Goal: Task Accomplishment & Management: Manage account settings

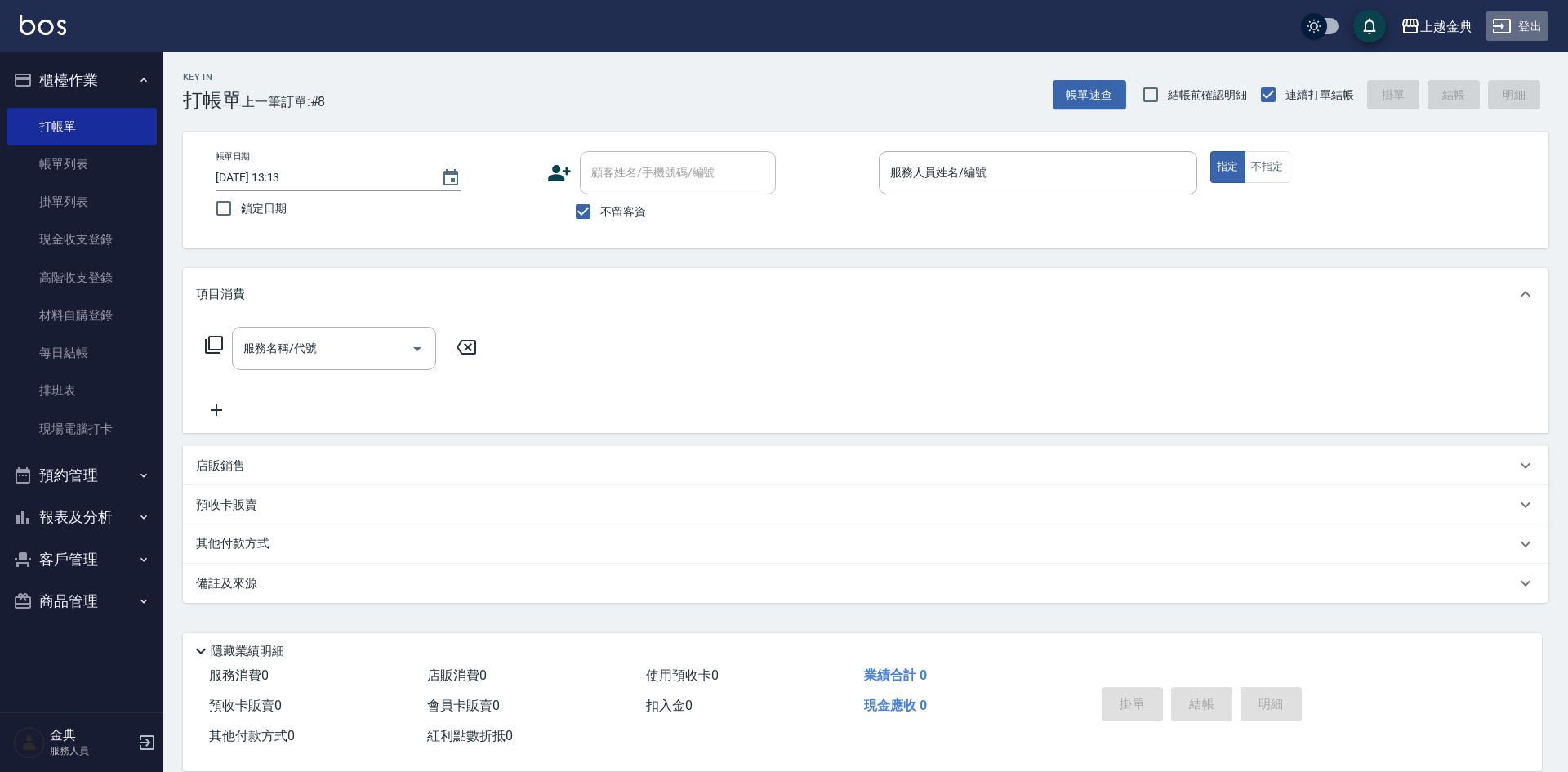
click at [1520, 27] on button "登出" at bounding box center [1516, 26] width 63 height 30
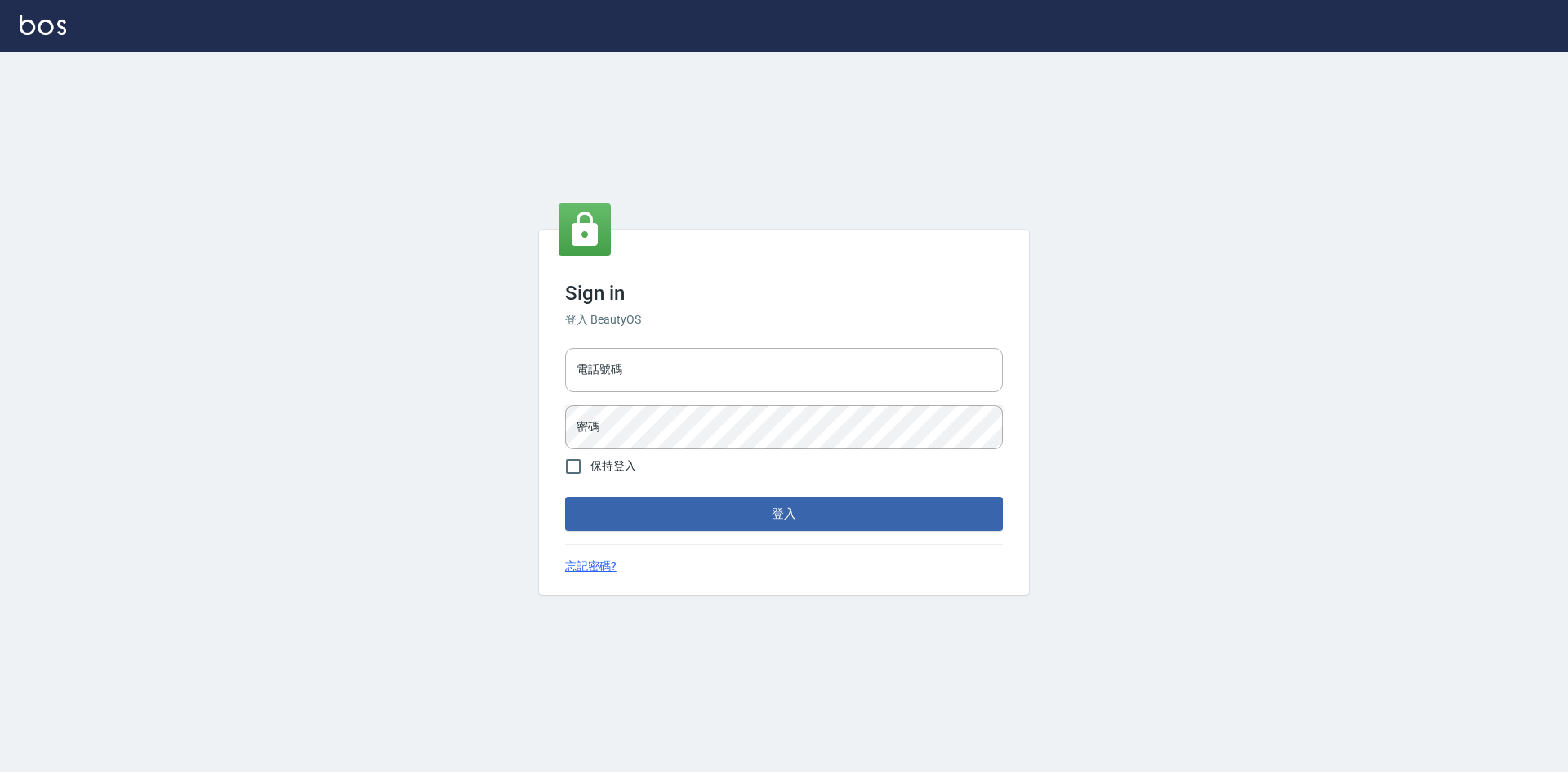
type input "0963852741"
click at [659, 362] on input "0963852741" at bounding box center [784, 370] width 438 height 44
type input "0939069435"
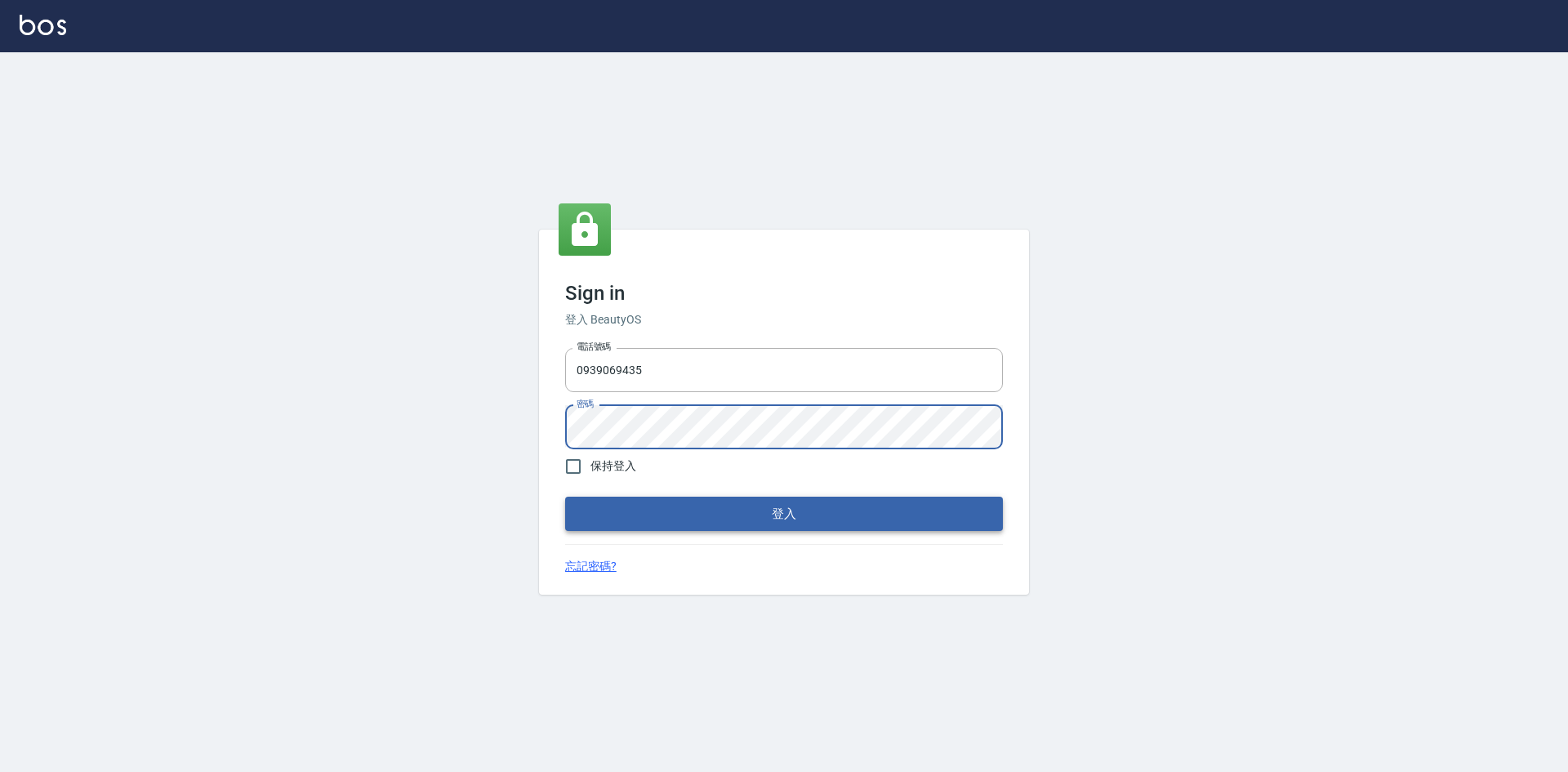
click at [603, 518] on button "登入" at bounding box center [784, 514] width 438 height 34
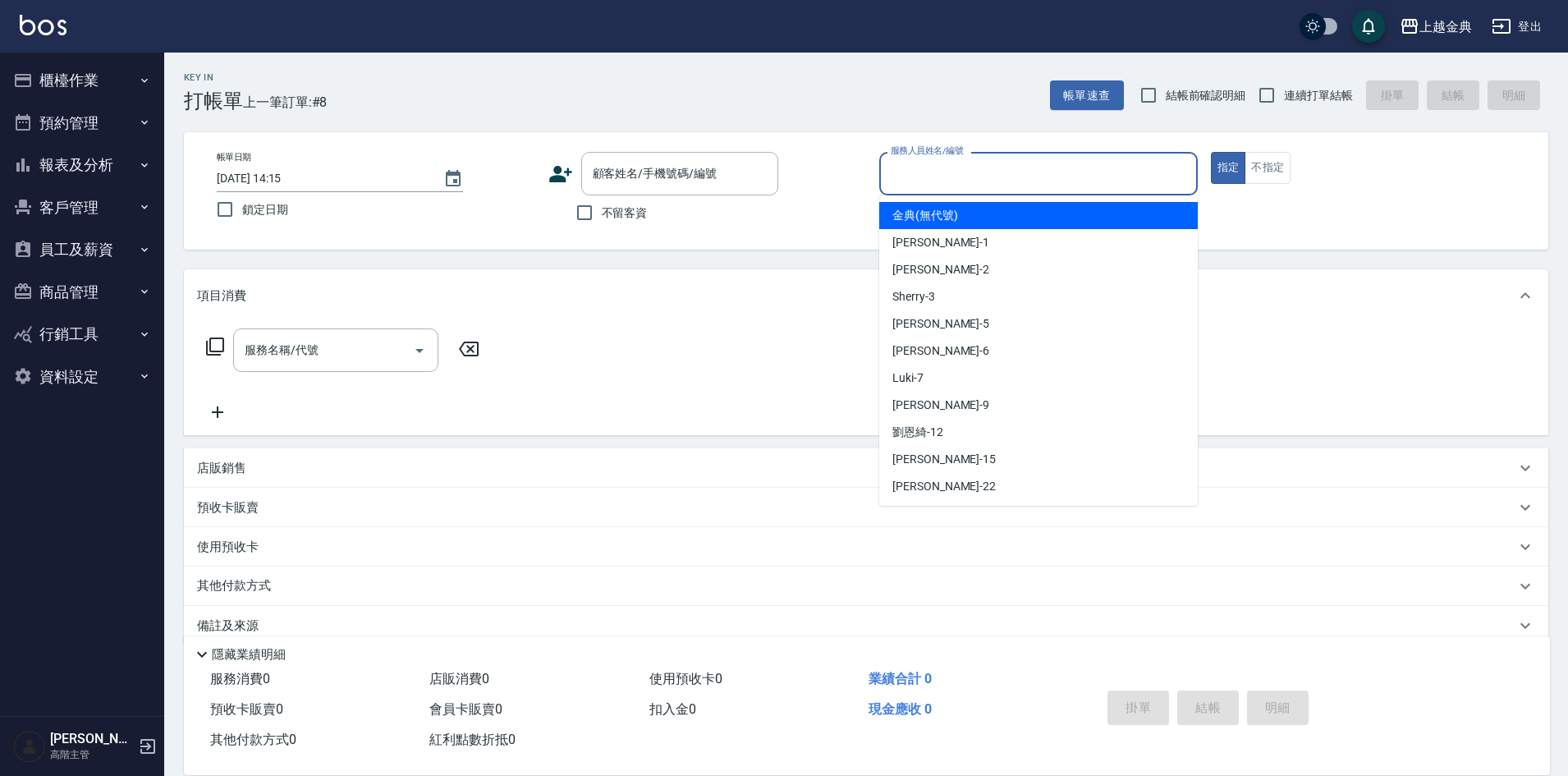
click at [1098, 176] on input "服務人員姓名/編號" at bounding box center [1038, 173] width 303 height 29
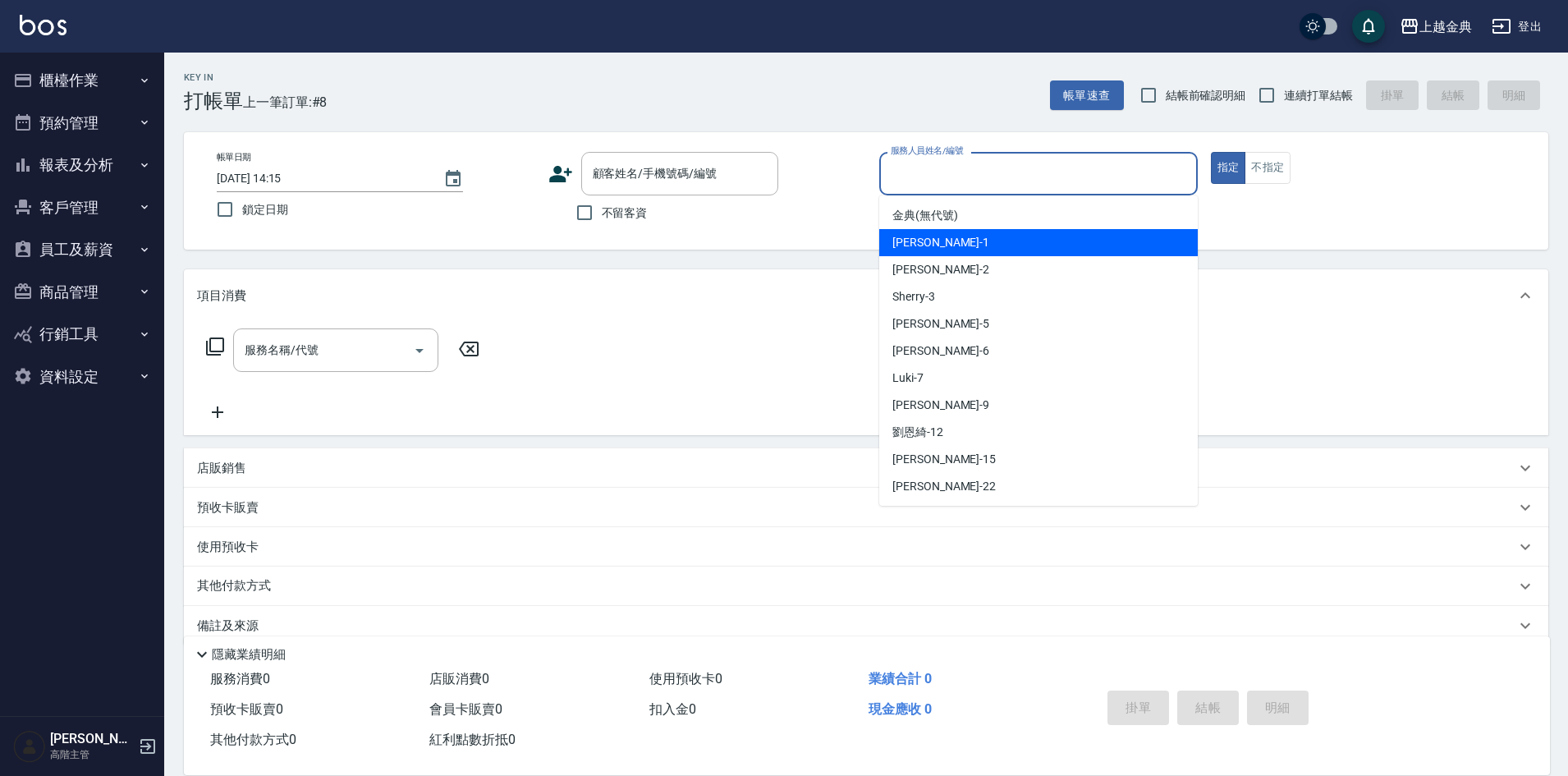
click at [998, 243] on div "Emma -1" at bounding box center [1038, 242] width 318 height 27
type input "Emma-1"
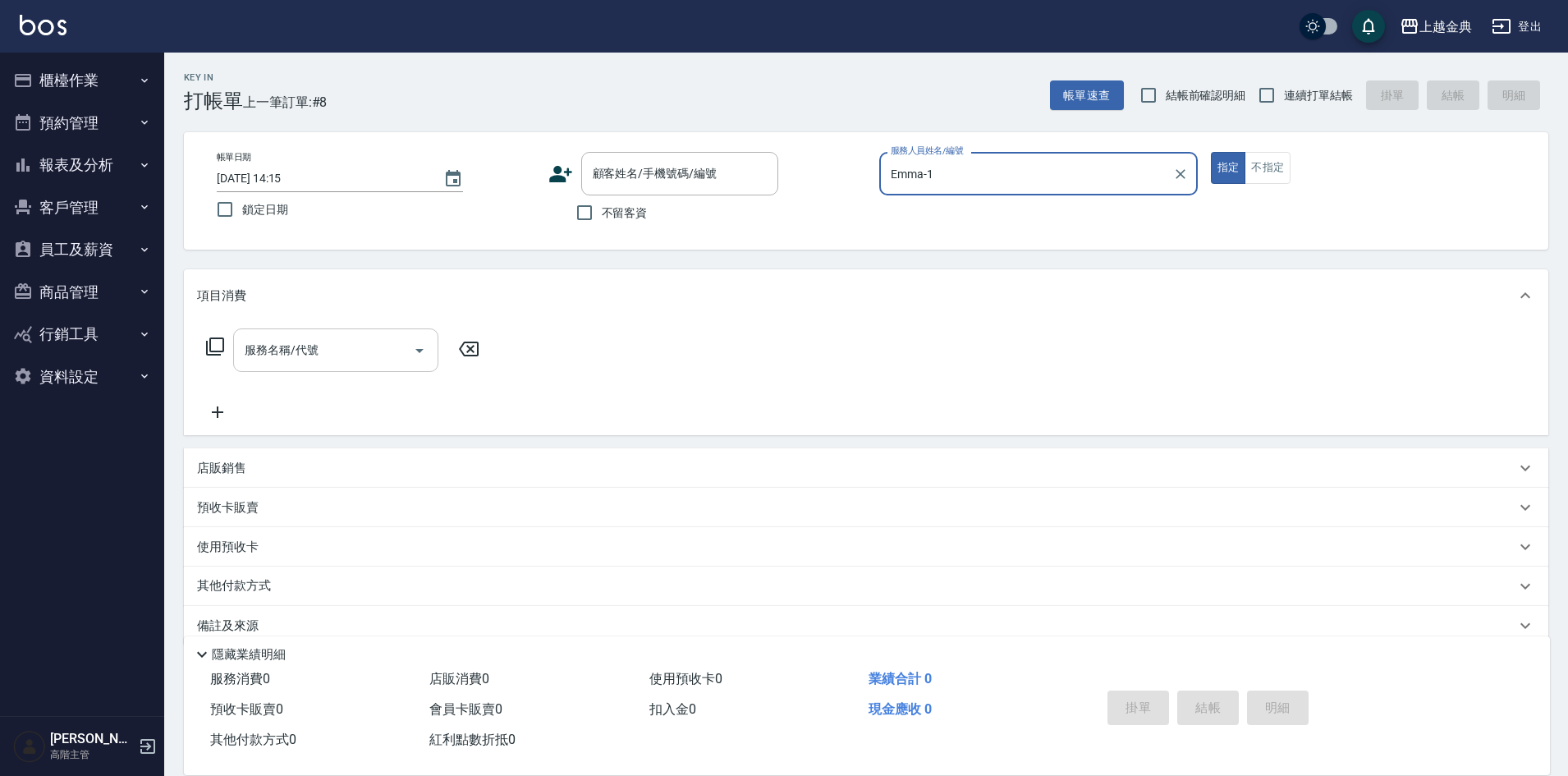
click at [420, 354] on icon "Open" at bounding box center [420, 350] width 20 height 20
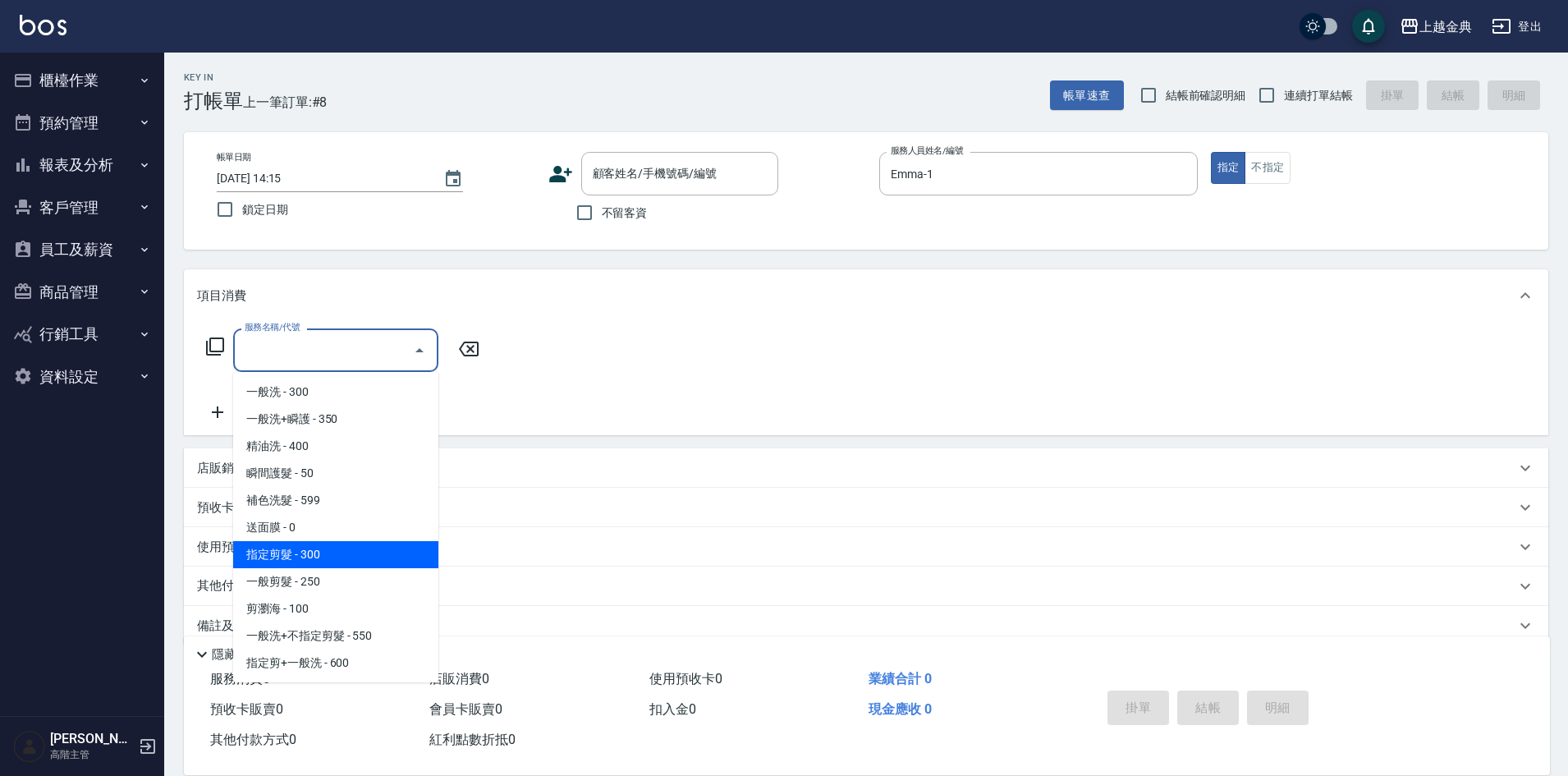
click at [365, 553] on span "指定剪髮 - 300" at bounding box center [336, 554] width 205 height 27
type input "指定剪髮(199)"
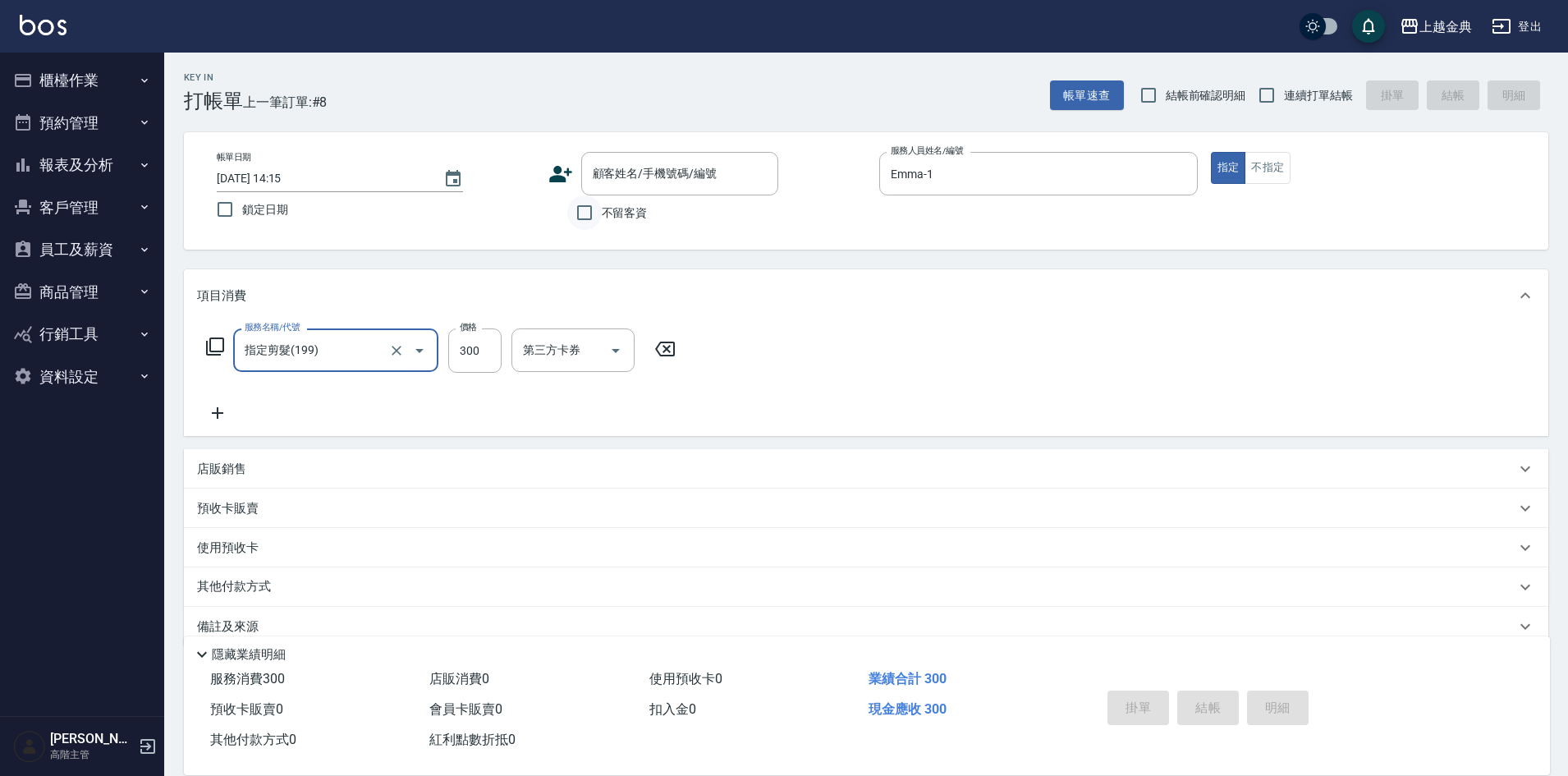
click at [589, 214] on input "不留客資" at bounding box center [584, 213] width 35 height 35
checkbox input "true"
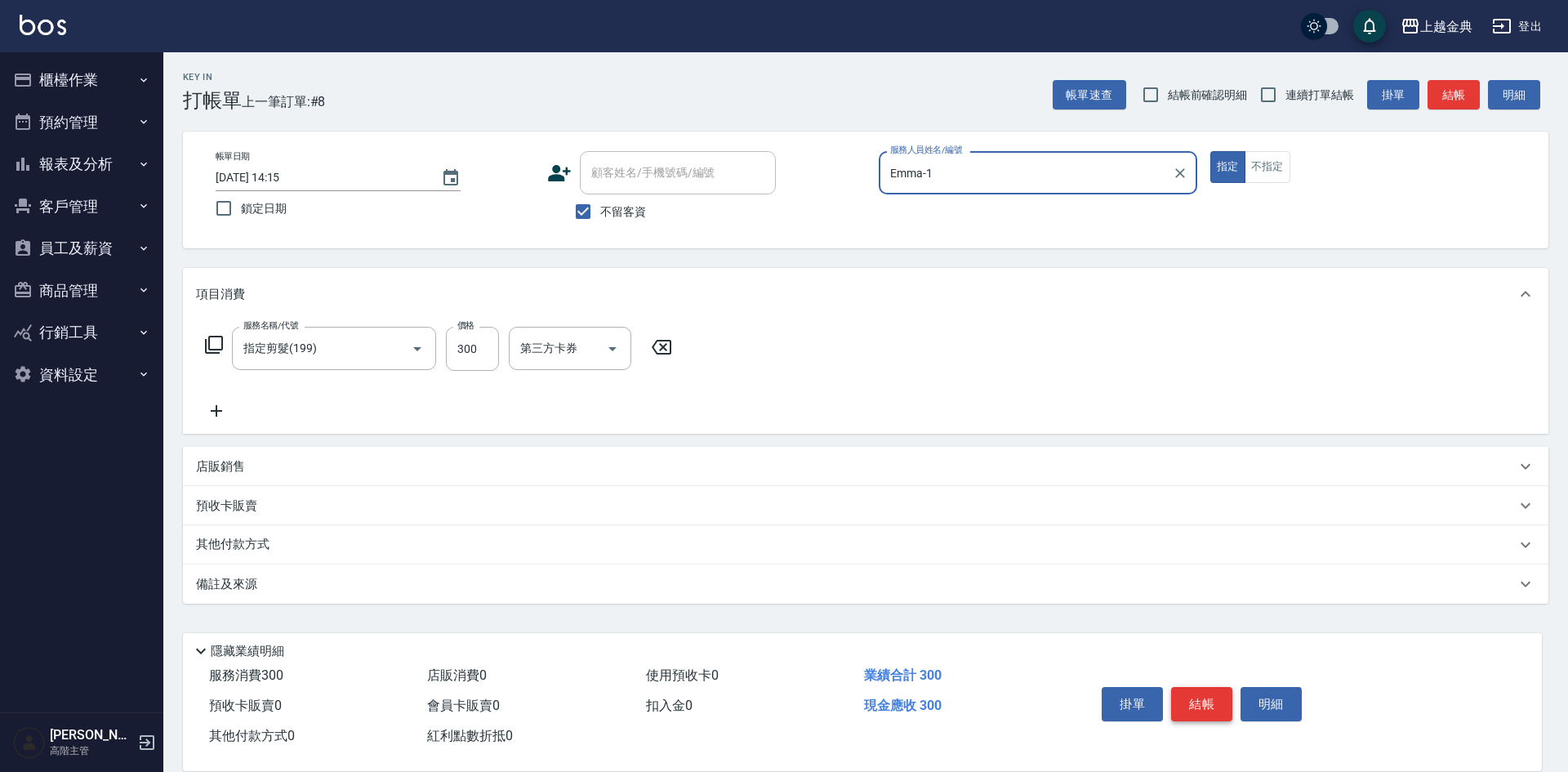
click at [1197, 693] on button "結帳" at bounding box center [1201, 704] width 62 height 34
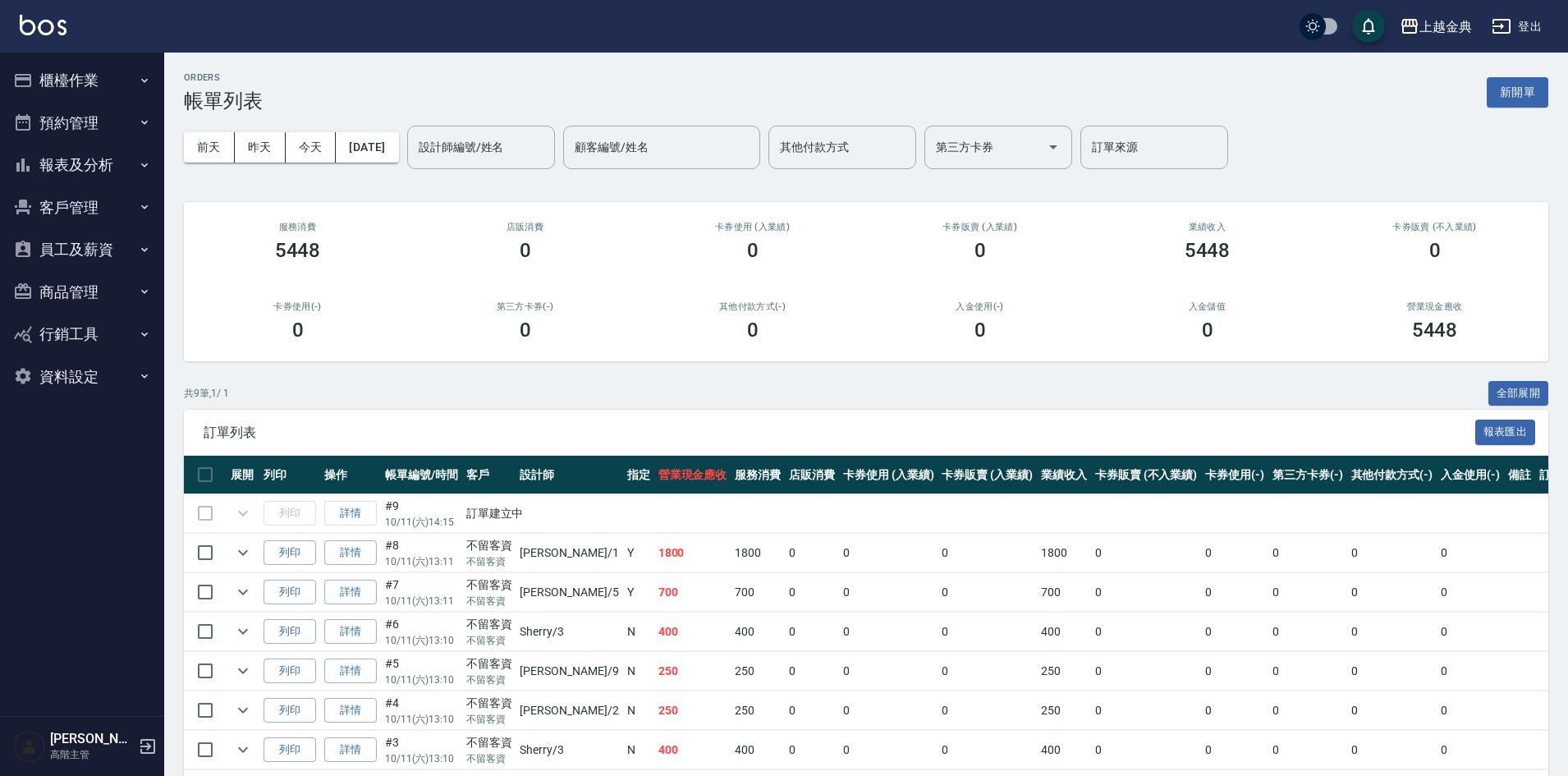
click at [134, 91] on button "櫃檯作業" at bounding box center [82, 81] width 151 height 43
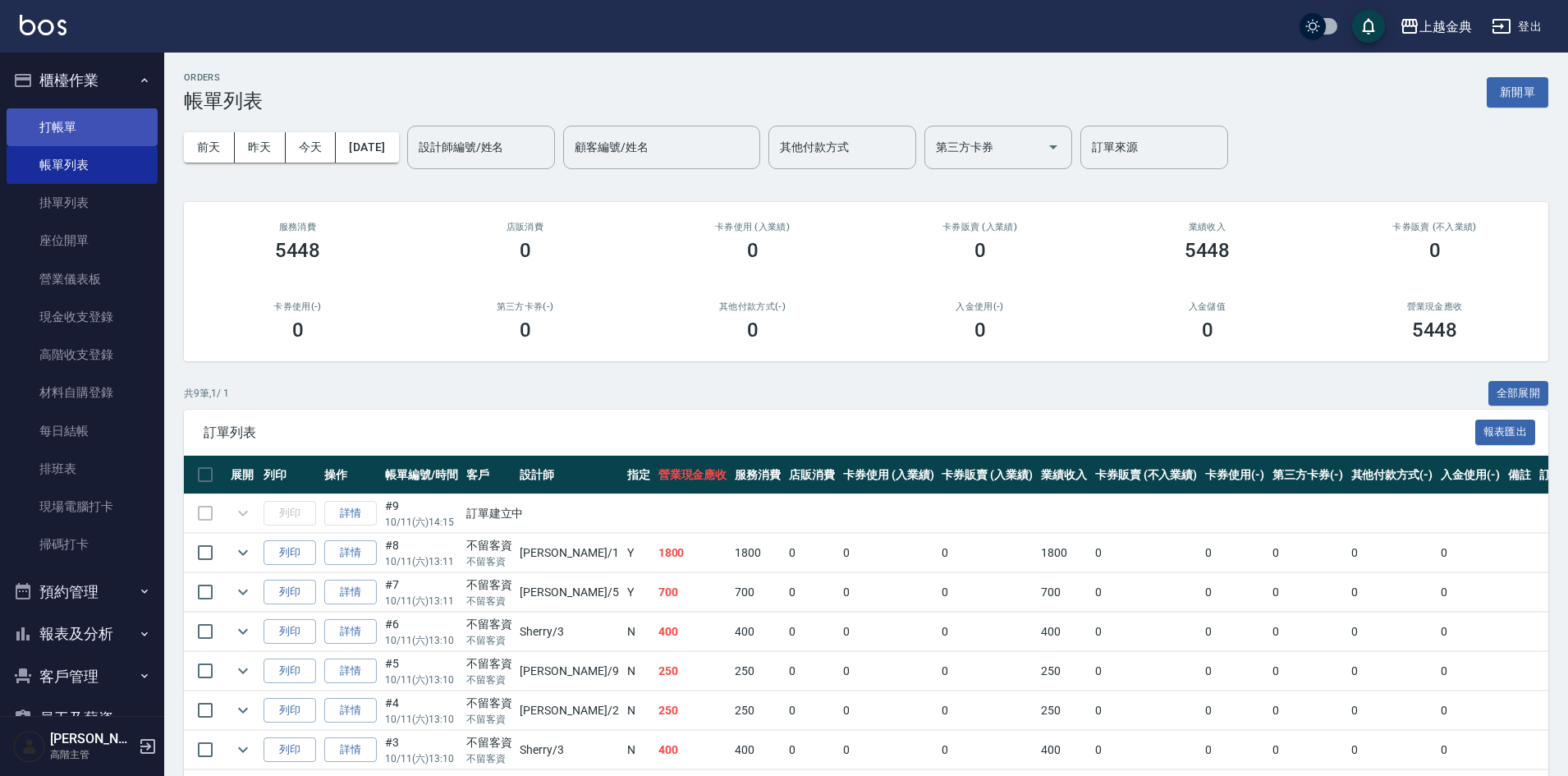
click at [95, 120] on link "打帳單" at bounding box center [82, 127] width 151 height 38
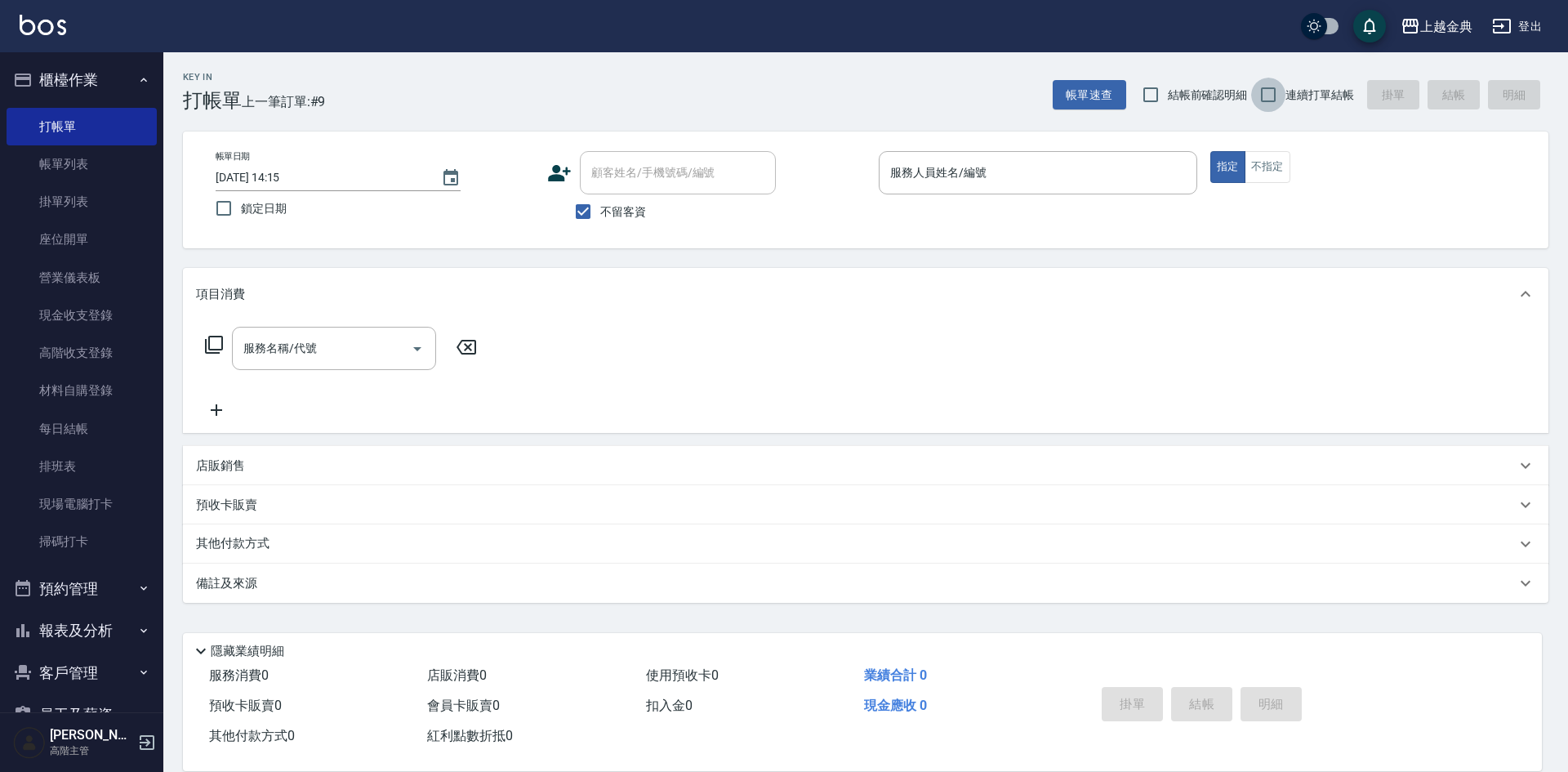
click at [1269, 89] on input "連續打單結帳" at bounding box center [1268, 95] width 34 height 34
checkbox input "true"
click at [1033, 170] on input "服務人員姓名/編號" at bounding box center [1037, 172] width 303 height 29
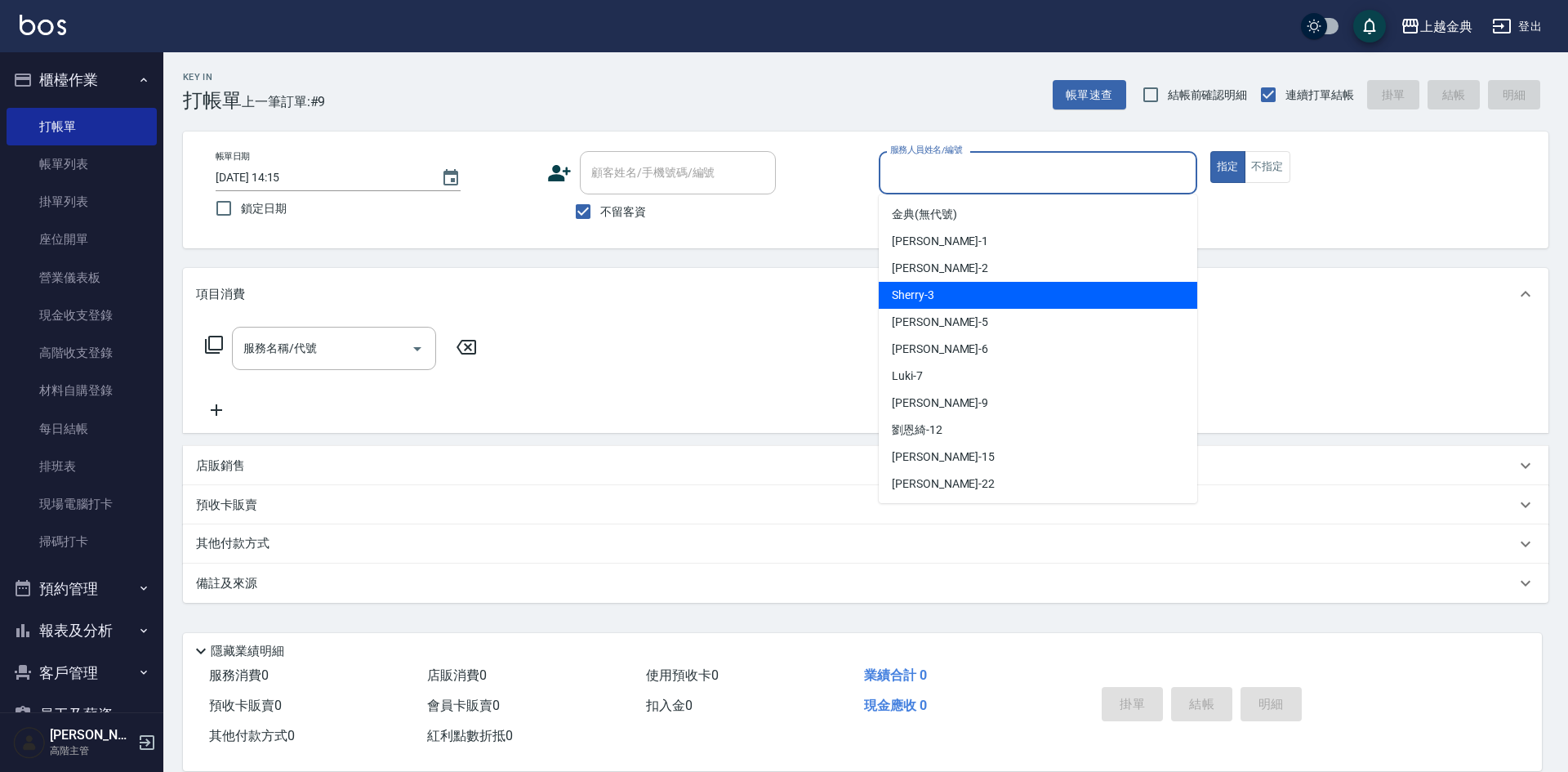
click at [1001, 299] on div "Sherry -3" at bounding box center [1037, 295] width 318 height 27
type input "Sherry-3"
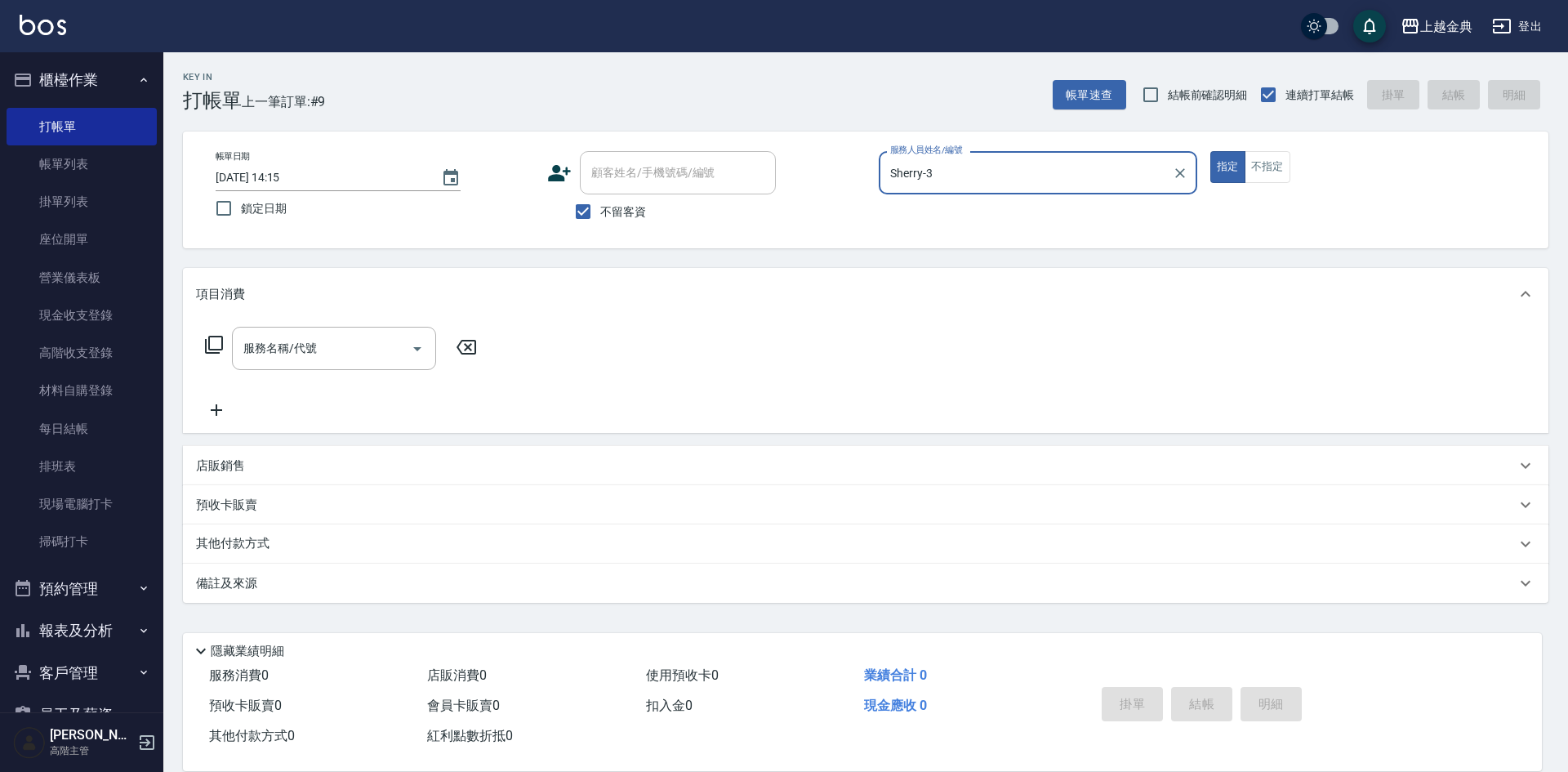
click at [214, 340] on icon at bounding box center [214, 345] width 20 height 20
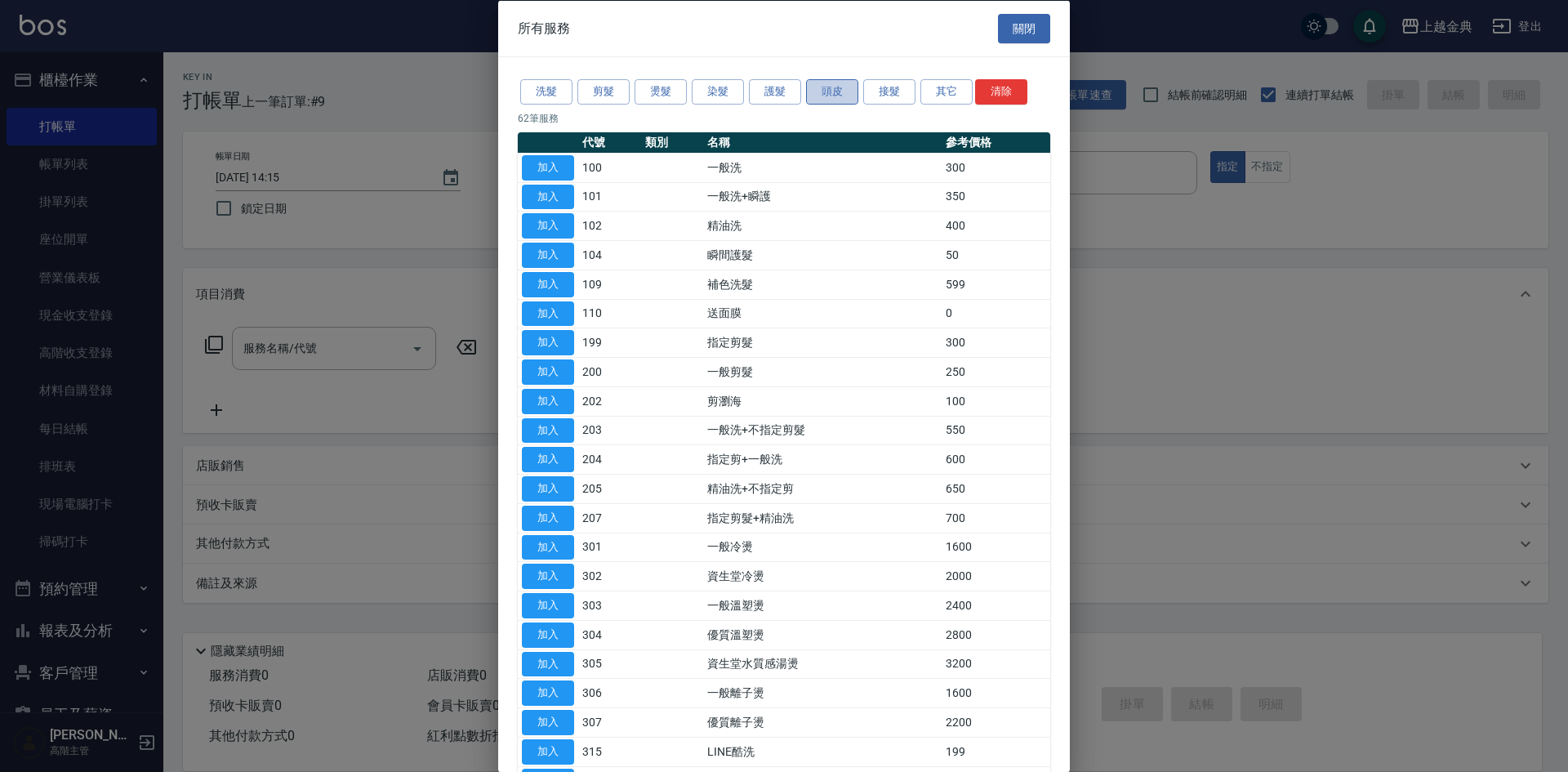
click at [836, 91] on button "頭皮" at bounding box center [832, 92] width 52 height 25
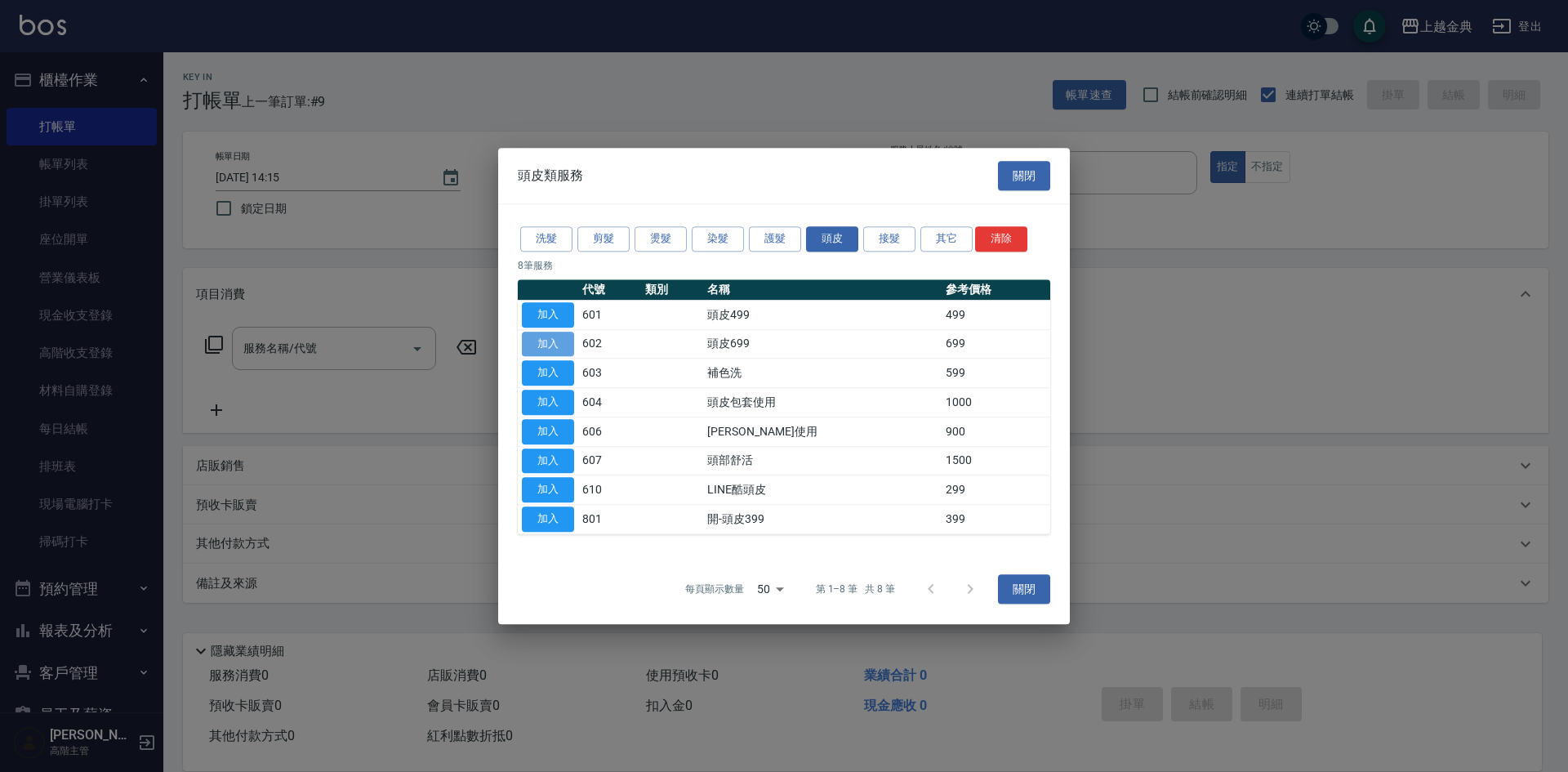
click at [558, 348] on button "加入" at bounding box center [548, 344] width 52 height 25
type input "頭皮699(602)"
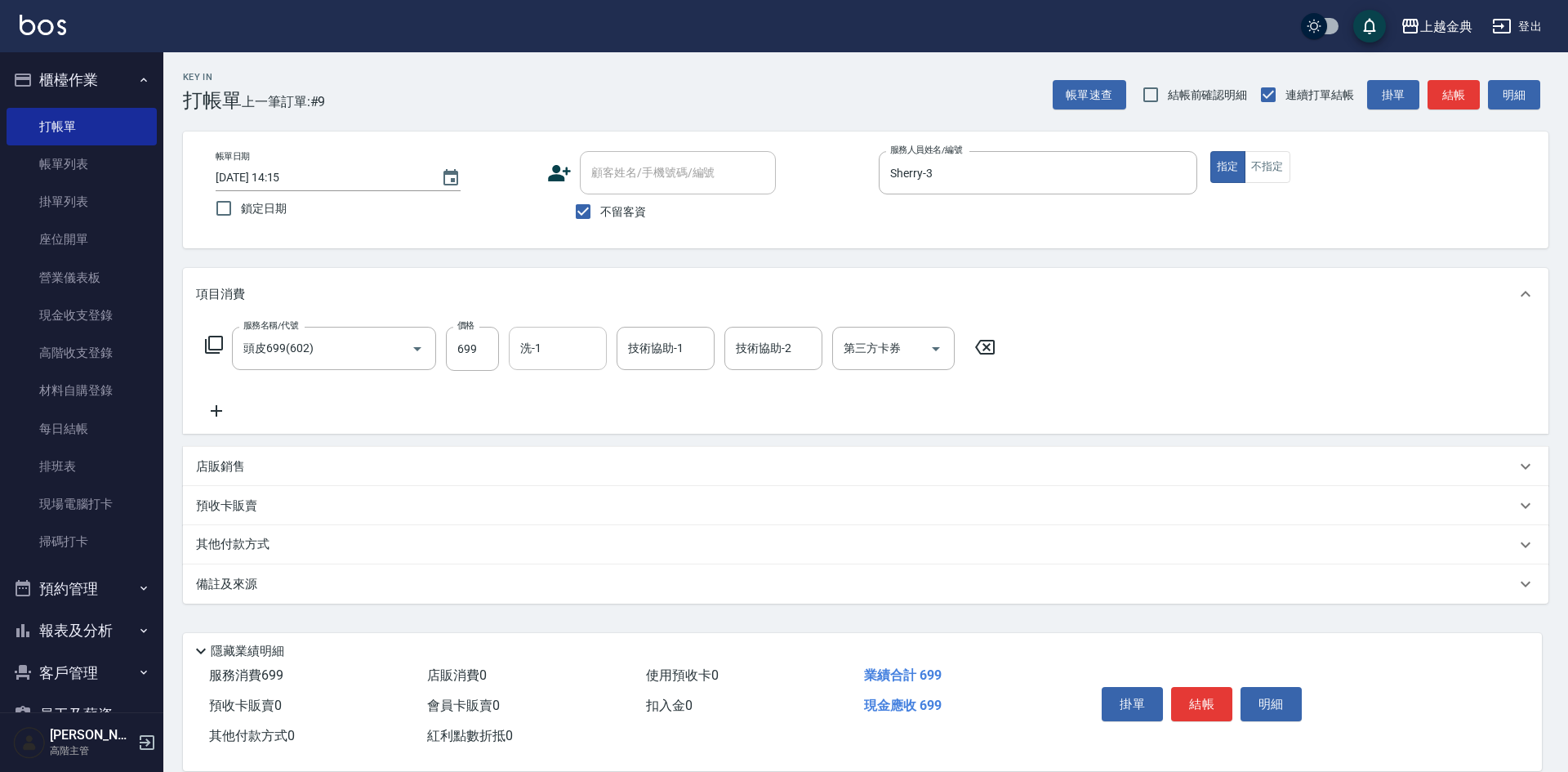
click at [554, 346] on input "洗-1" at bounding box center [558, 348] width 84 height 29
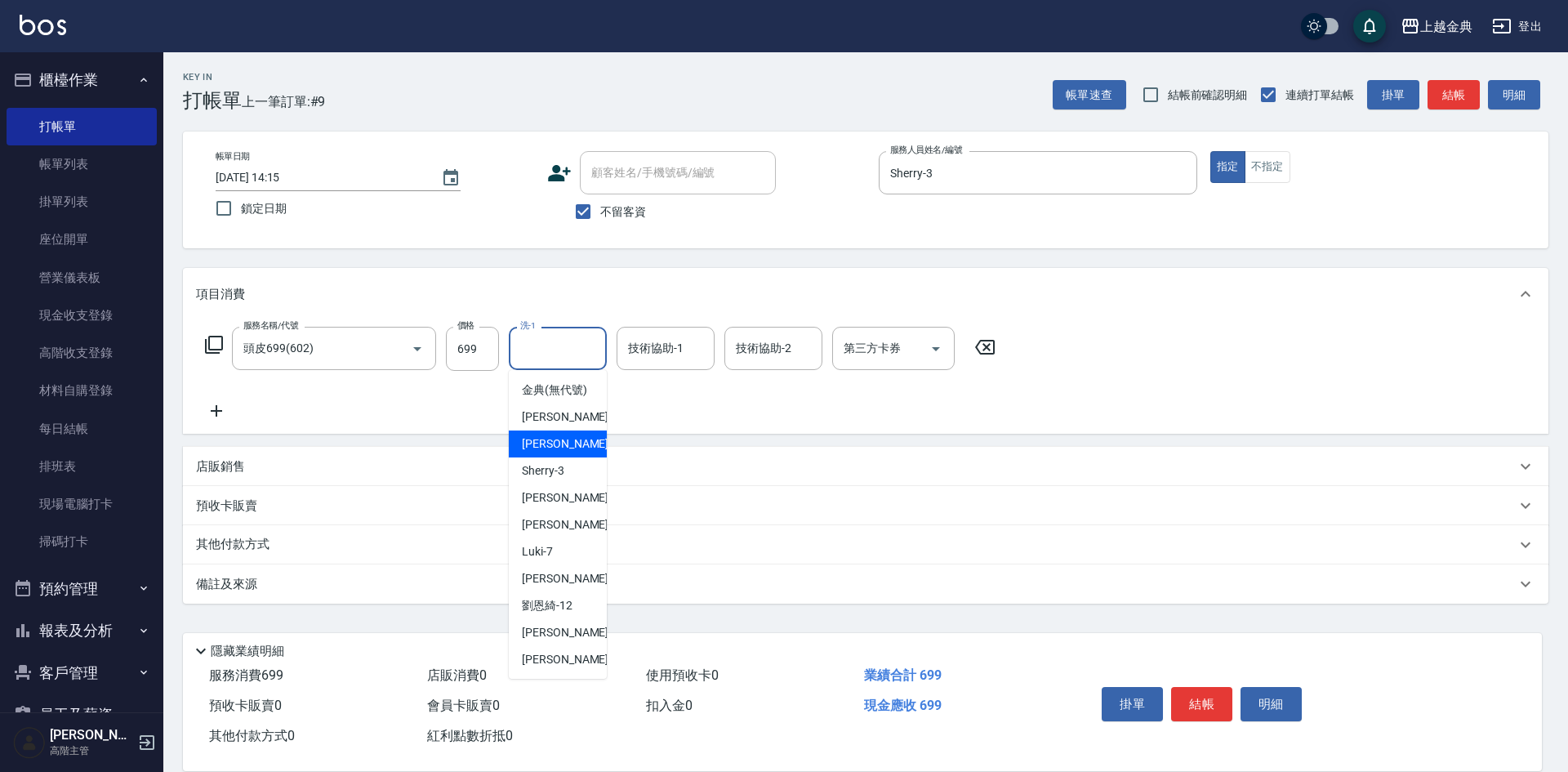
click at [557, 453] on span "Cindy -2" at bounding box center [569, 444] width 96 height 17
type input "Cindy-2"
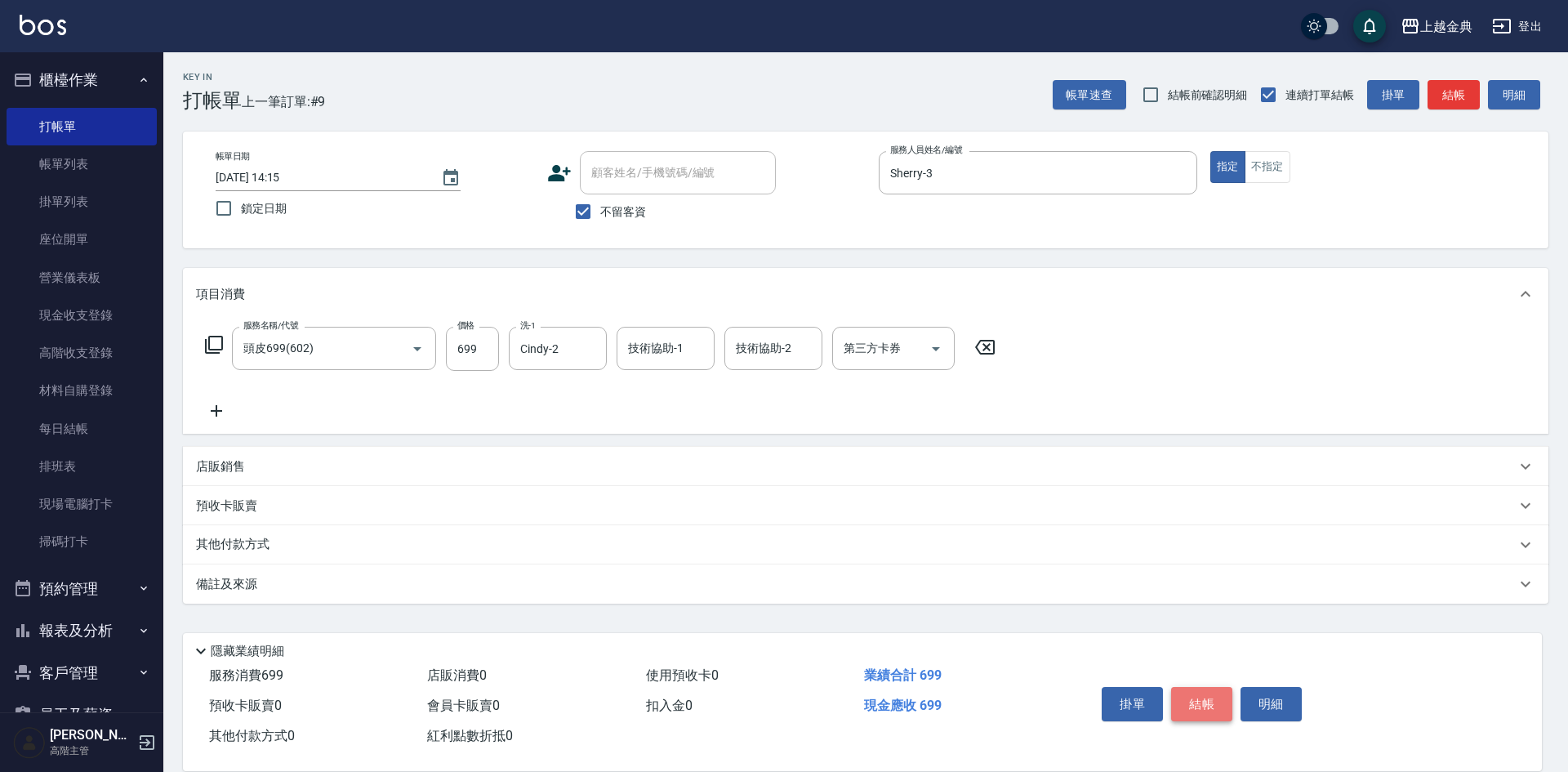
click at [1206, 697] on button "結帳" at bounding box center [1201, 704] width 62 height 34
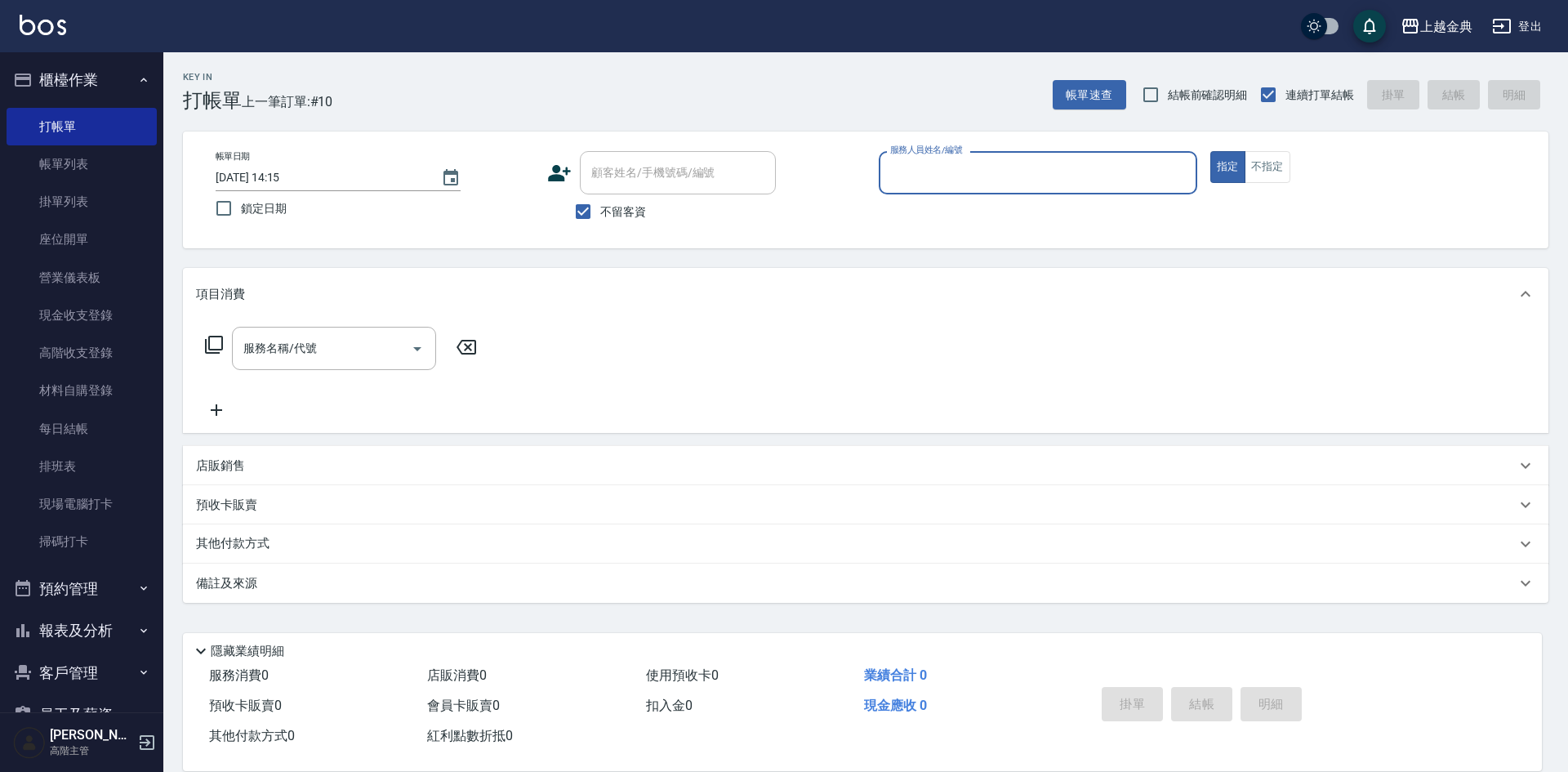
click at [137, 629] on icon "button" at bounding box center [144, 631] width 13 height 13
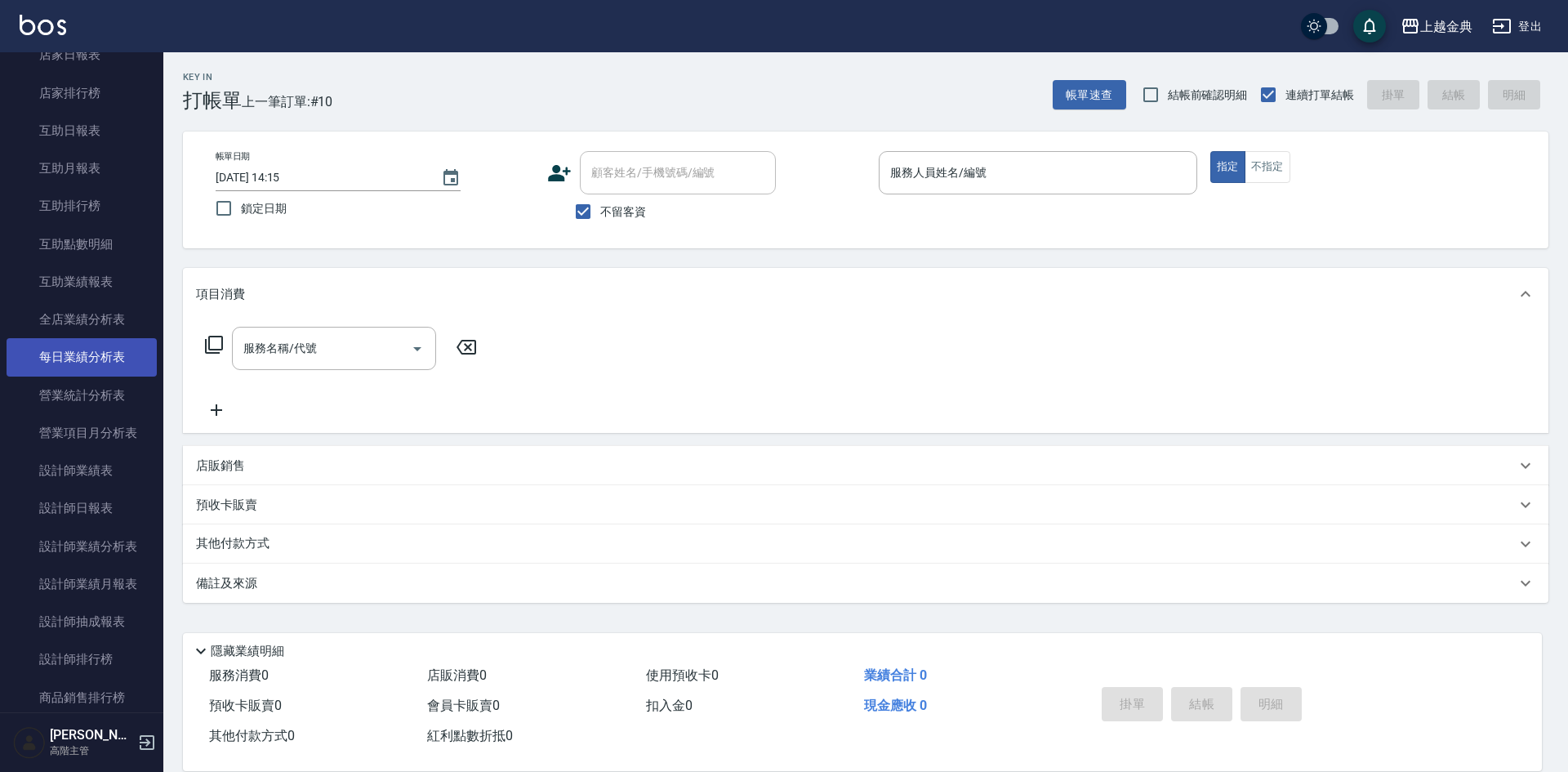
scroll to position [817, 0]
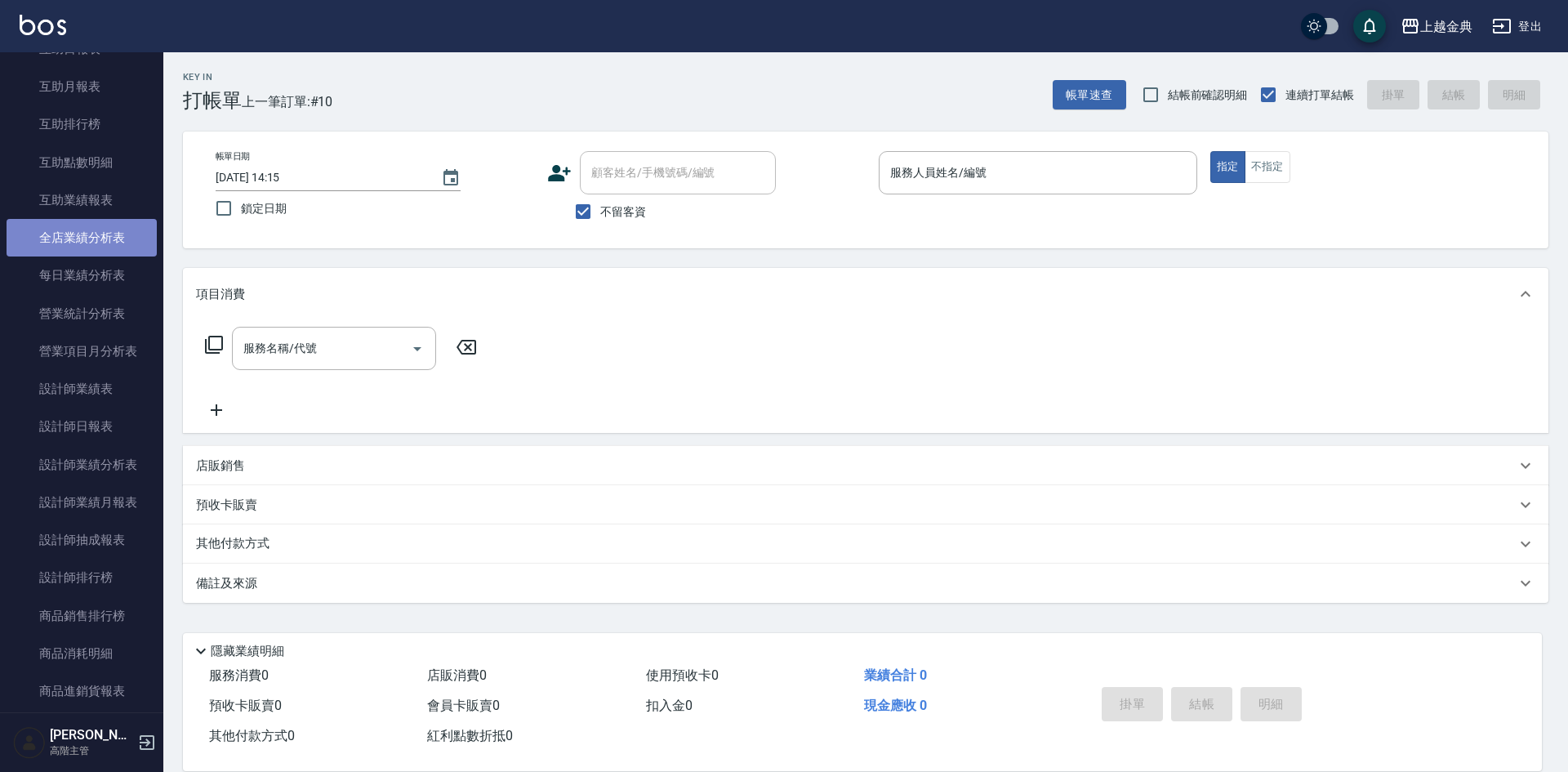
click at [102, 237] on link "全店業績分析表" at bounding box center [81, 238] width 150 height 38
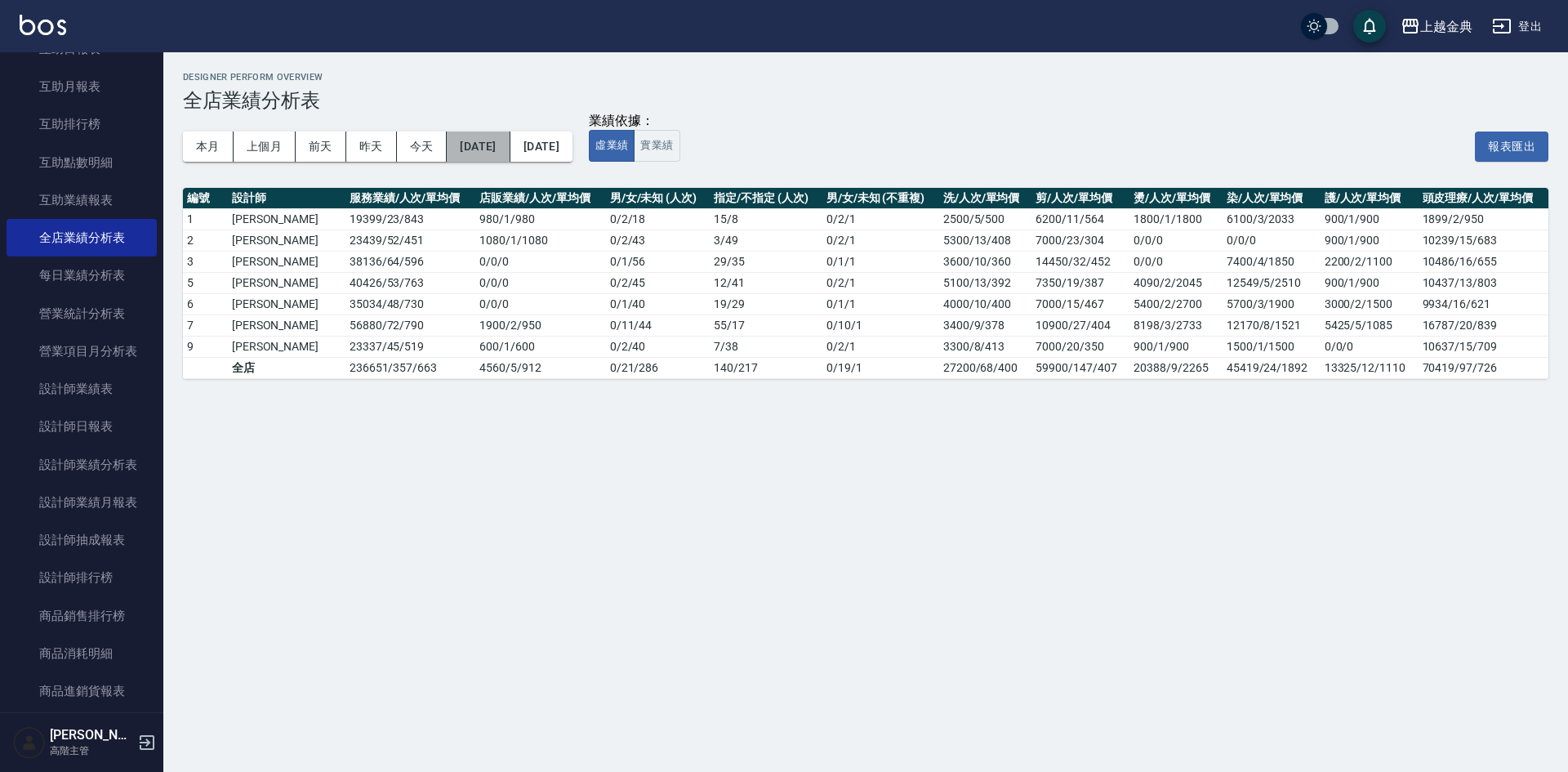
click at [504, 142] on button "2025/10/01" at bounding box center [478, 146] width 63 height 30
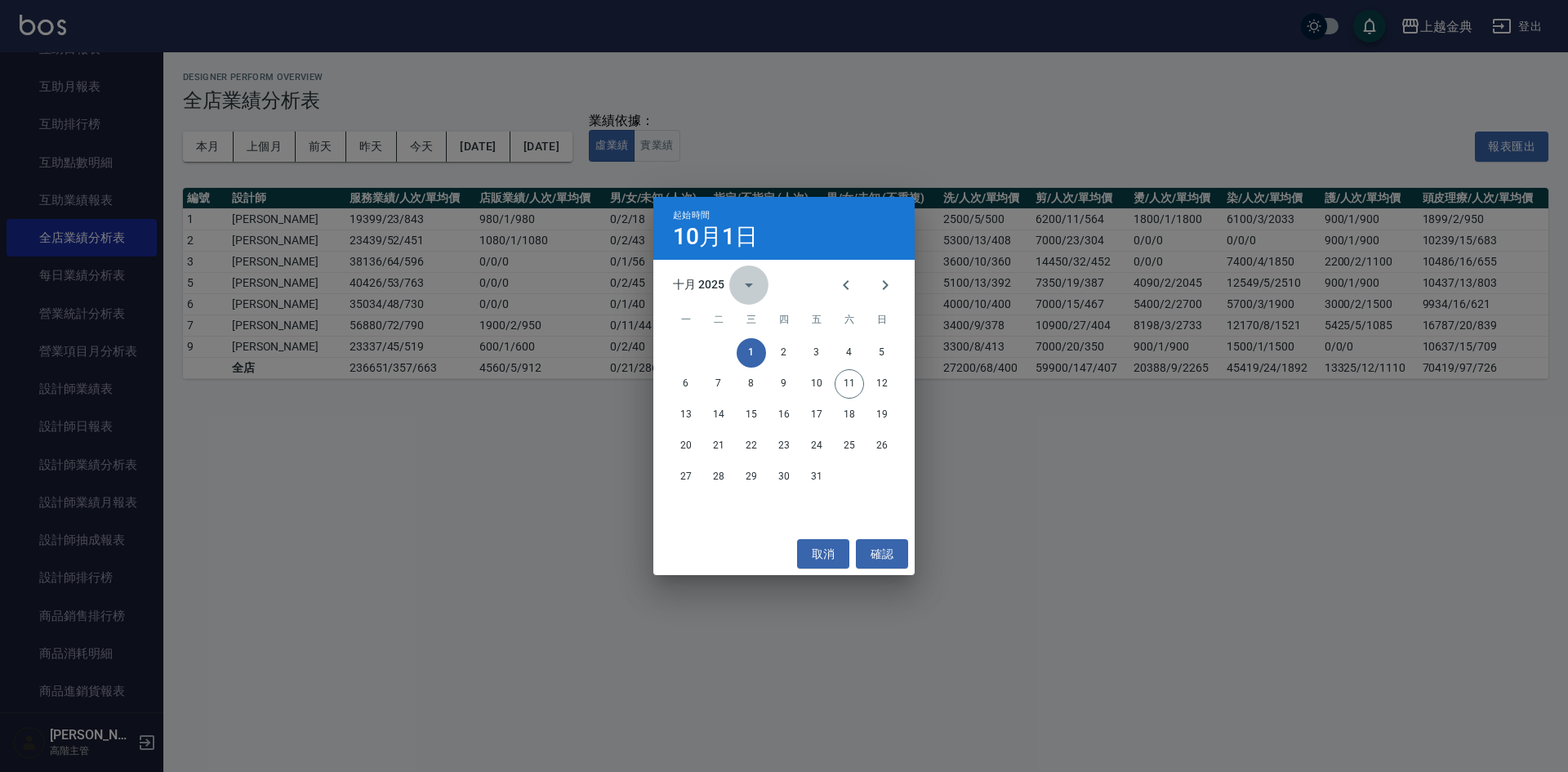
click at [747, 285] on icon "calendar view is open, switch to year view" at bounding box center [749, 285] width 8 height 4
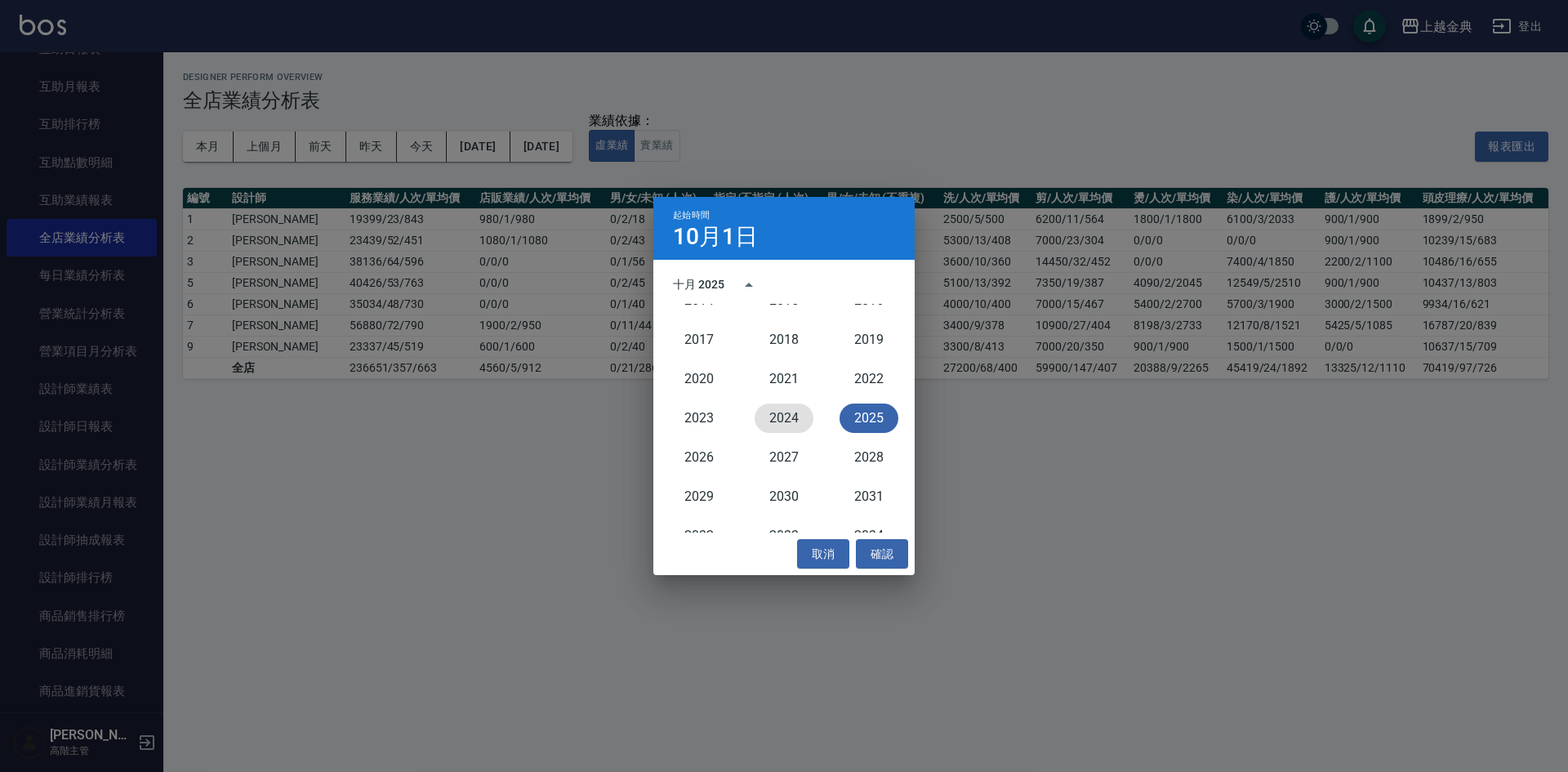
click at [777, 412] on button "2024" at bounding box center [784, 418] width 59 height 30
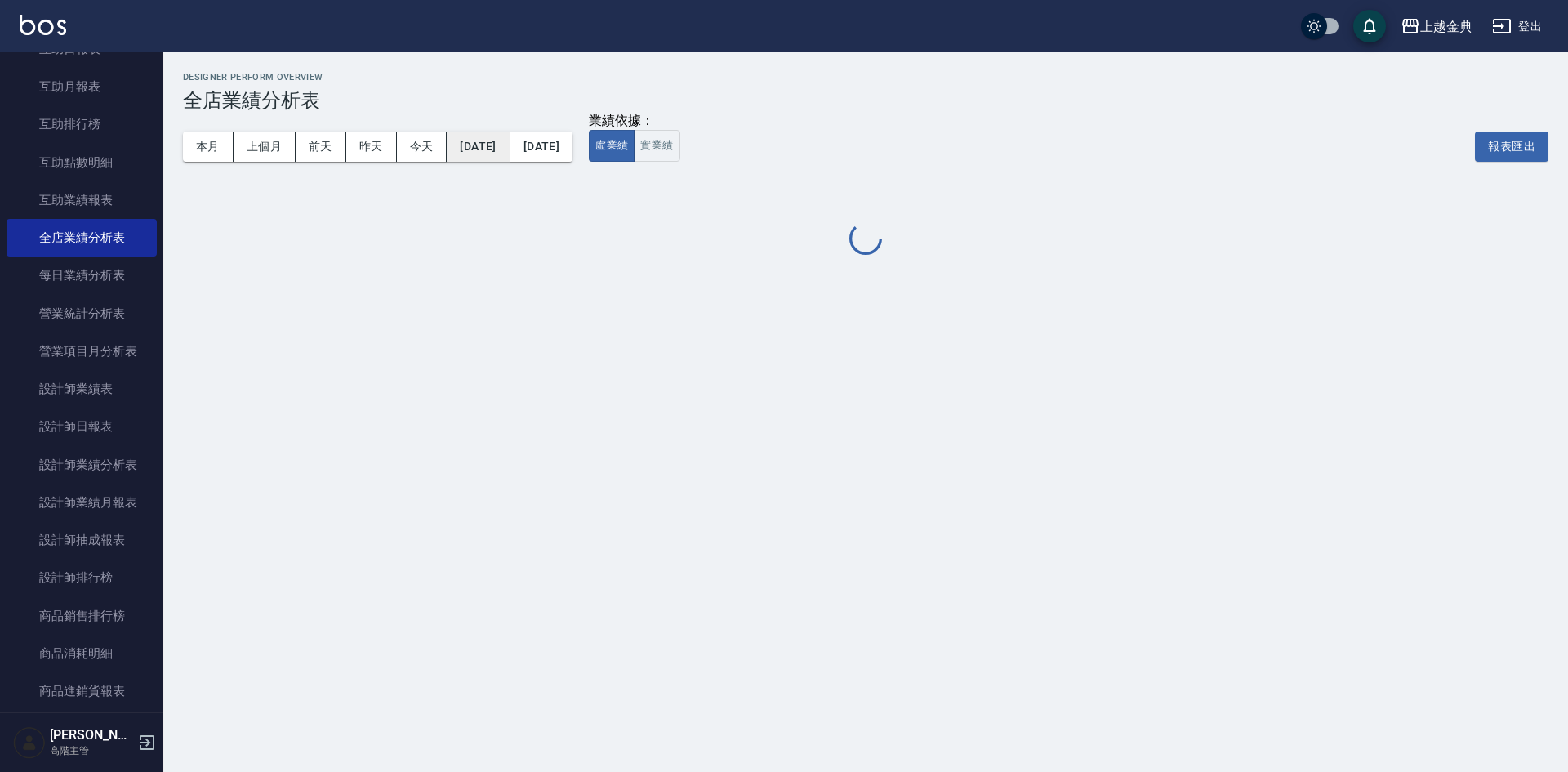
click at [509, 145] on button "2024/10/01" at bounding box center [478, 146] width 63 height 30
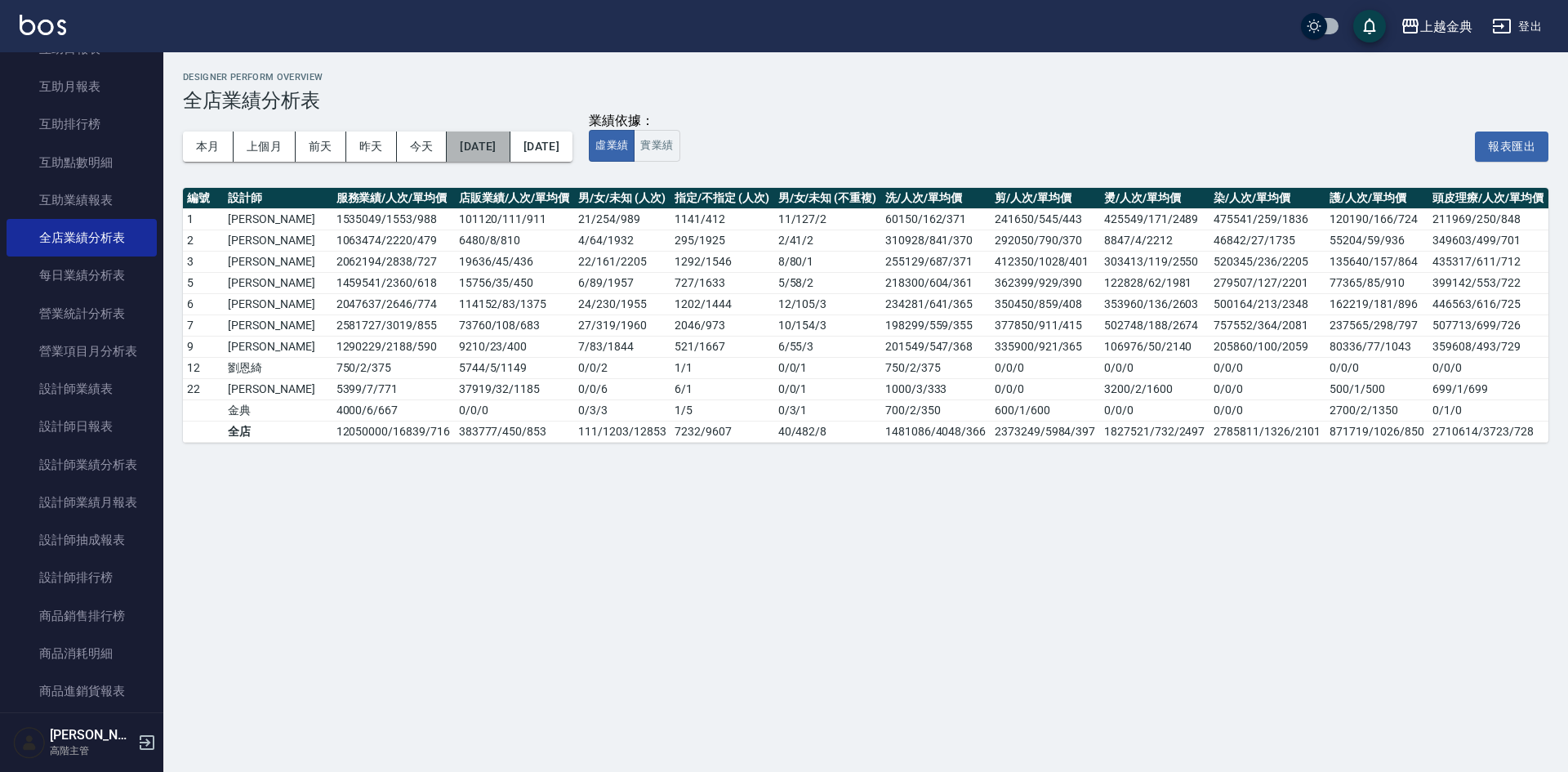
click at [509, 148] on button "2024/10/01" at bounding box center [478, 146] width 63 height 30
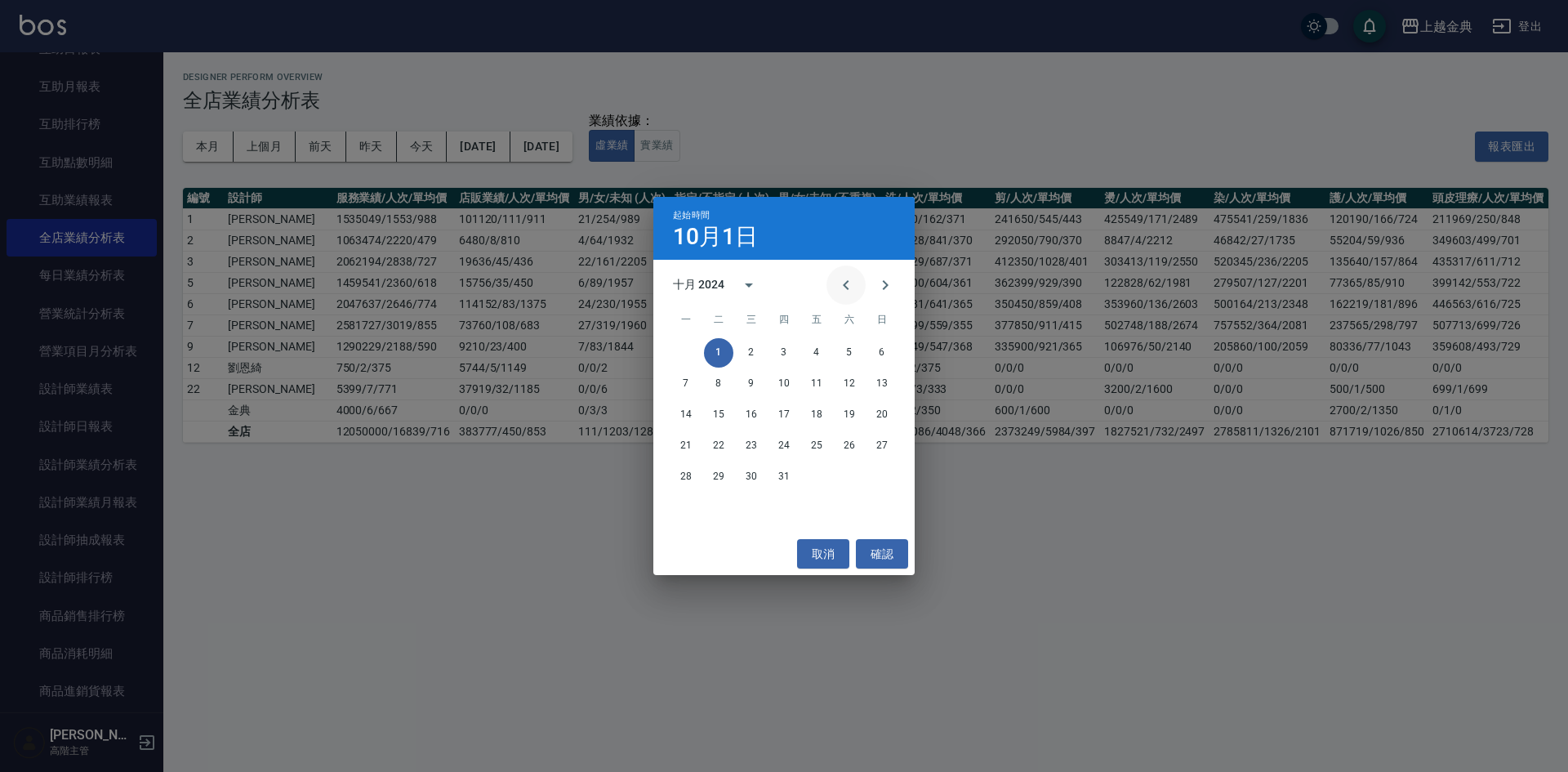
click at [845, 281] on icon "Previous month" at bounding box center [846, 286] width 20 height 20
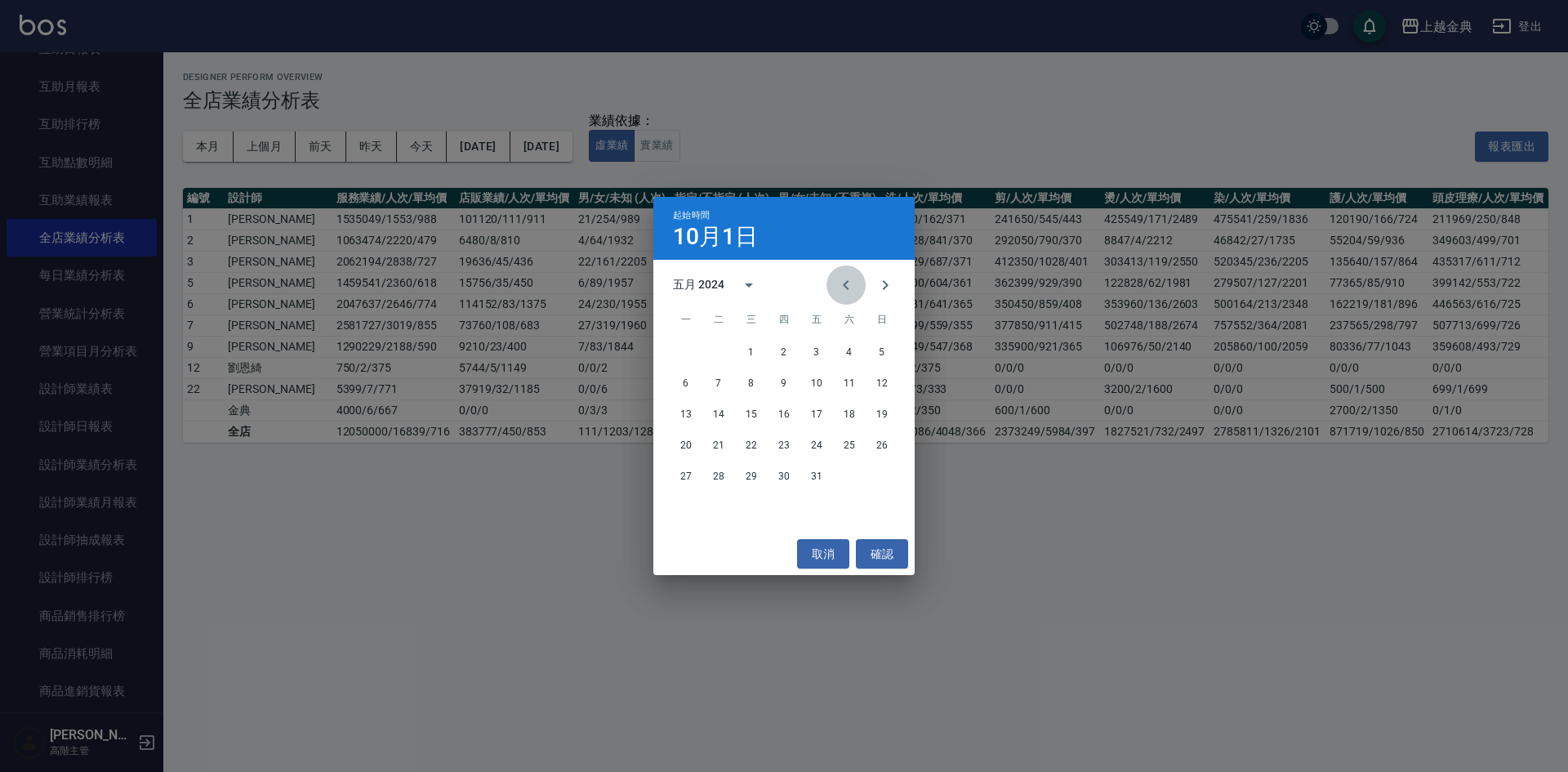
click at [845, 281] on icon "Previous month" at bounding box center [846, 286] width 20 height 20
click at [885, 278] on icon "Next month" at bounding box center [885, 286] width 20 height 20
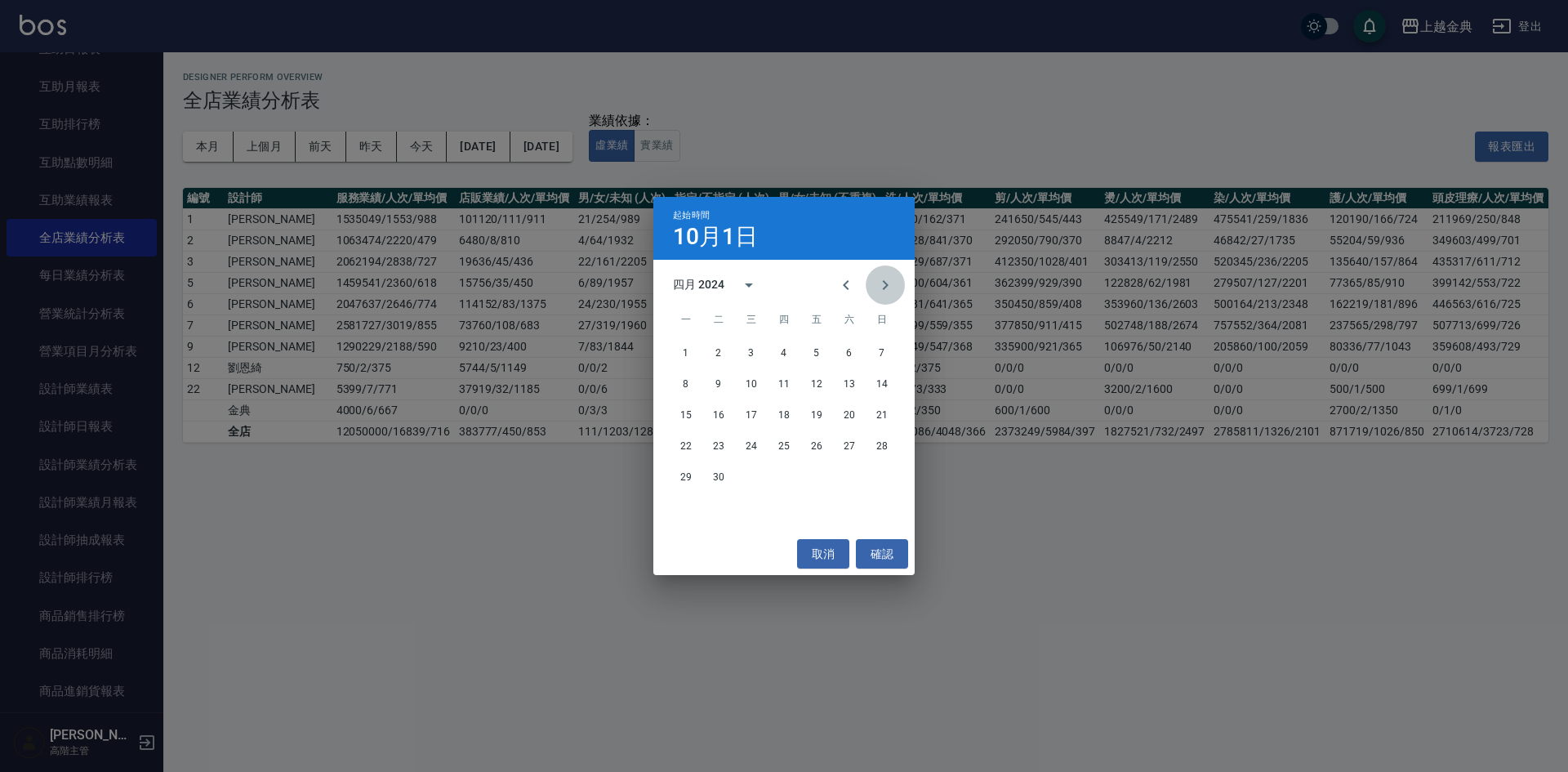
click at [885, 278] on icon "Next month" at bounding box center [885, 286] width 20 height 20
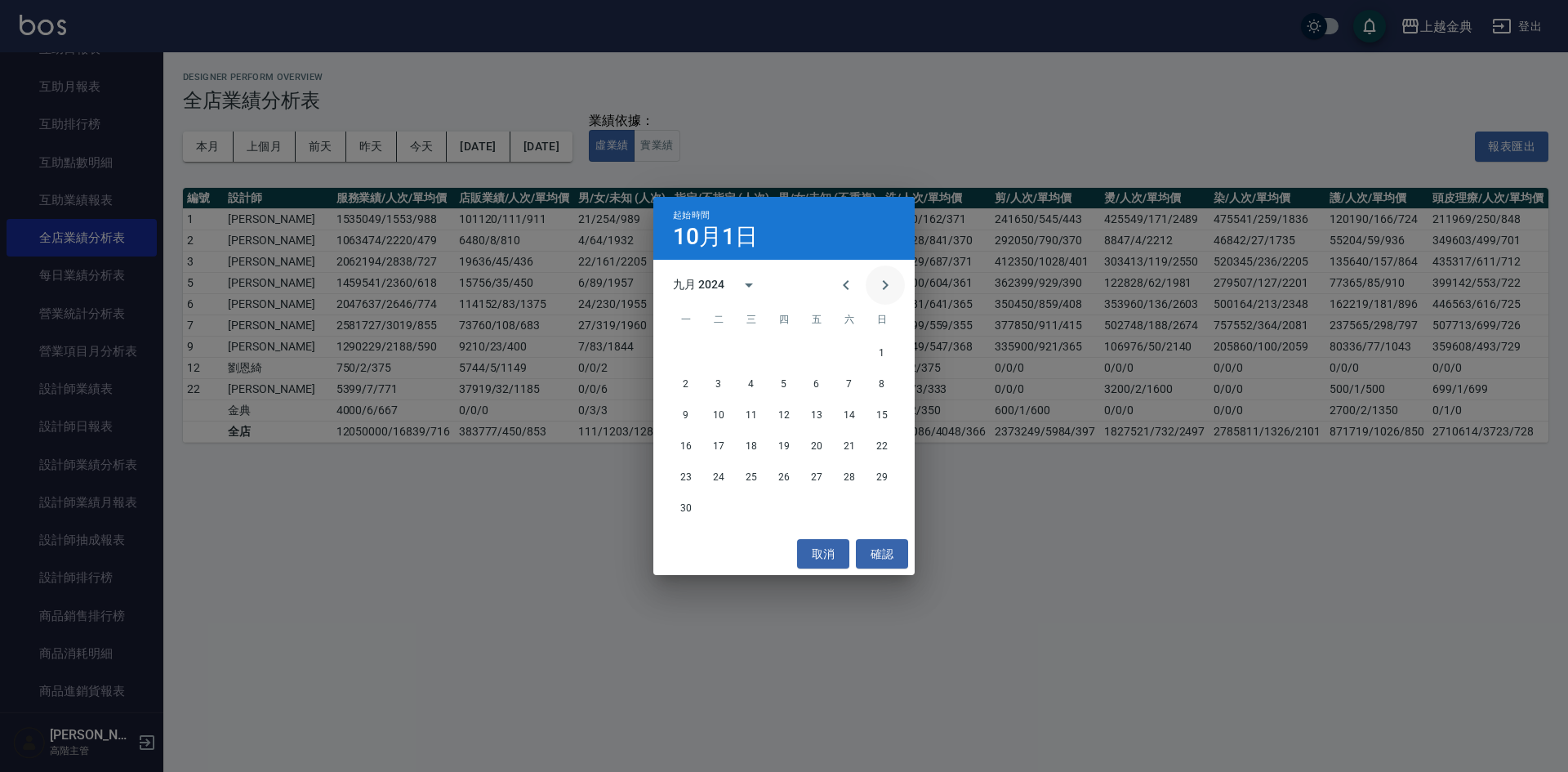
click at [885, 278] on icon "Next month" at bounding box center [885, 286] width 20 height 20
click at [818, 346] on button "1" at bounding box center [817, 353] width 30 height 30
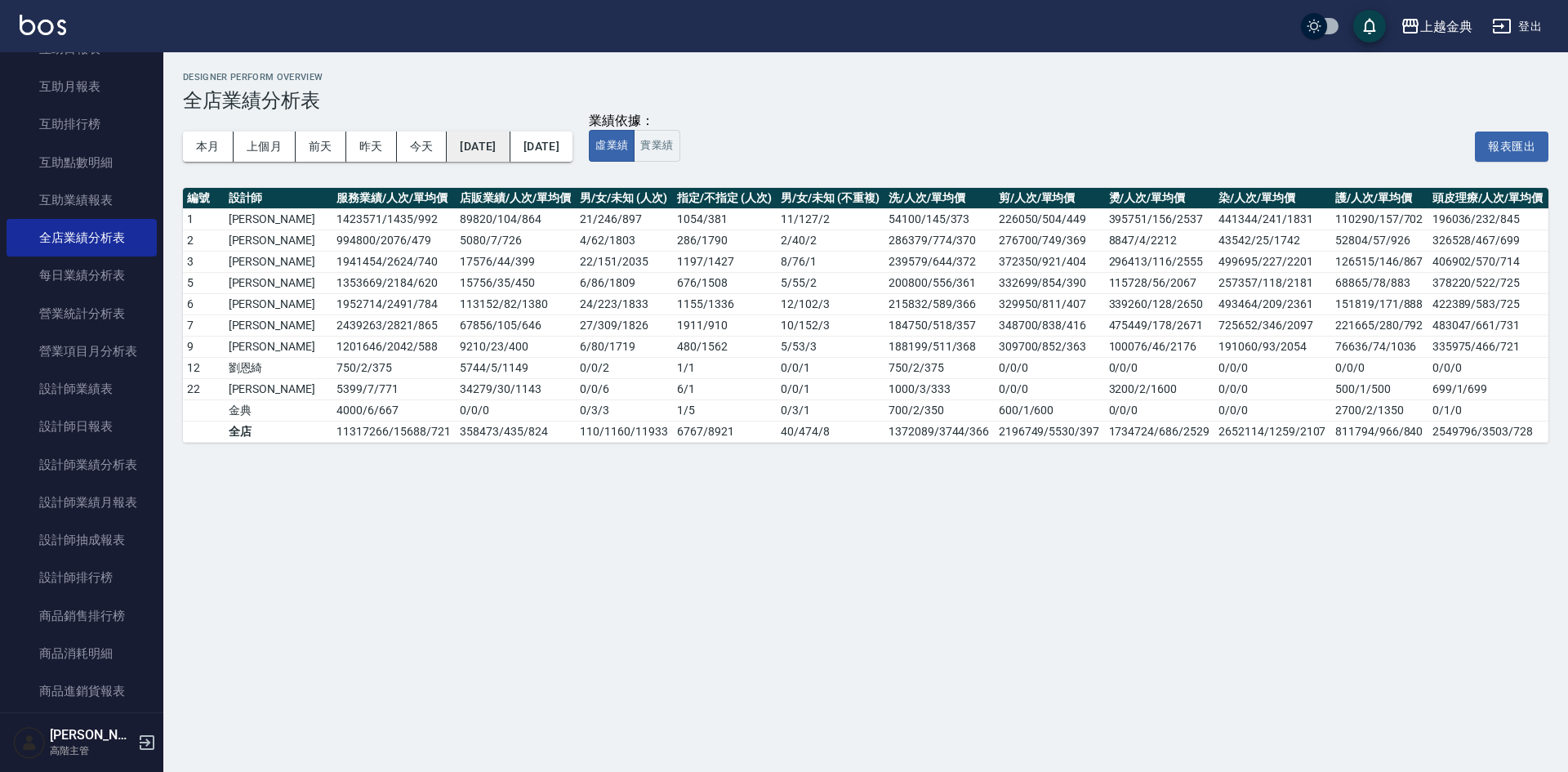
click at [495, 140] on button "2024/11/01" at bounding box center [478, 146] width 63 height 30
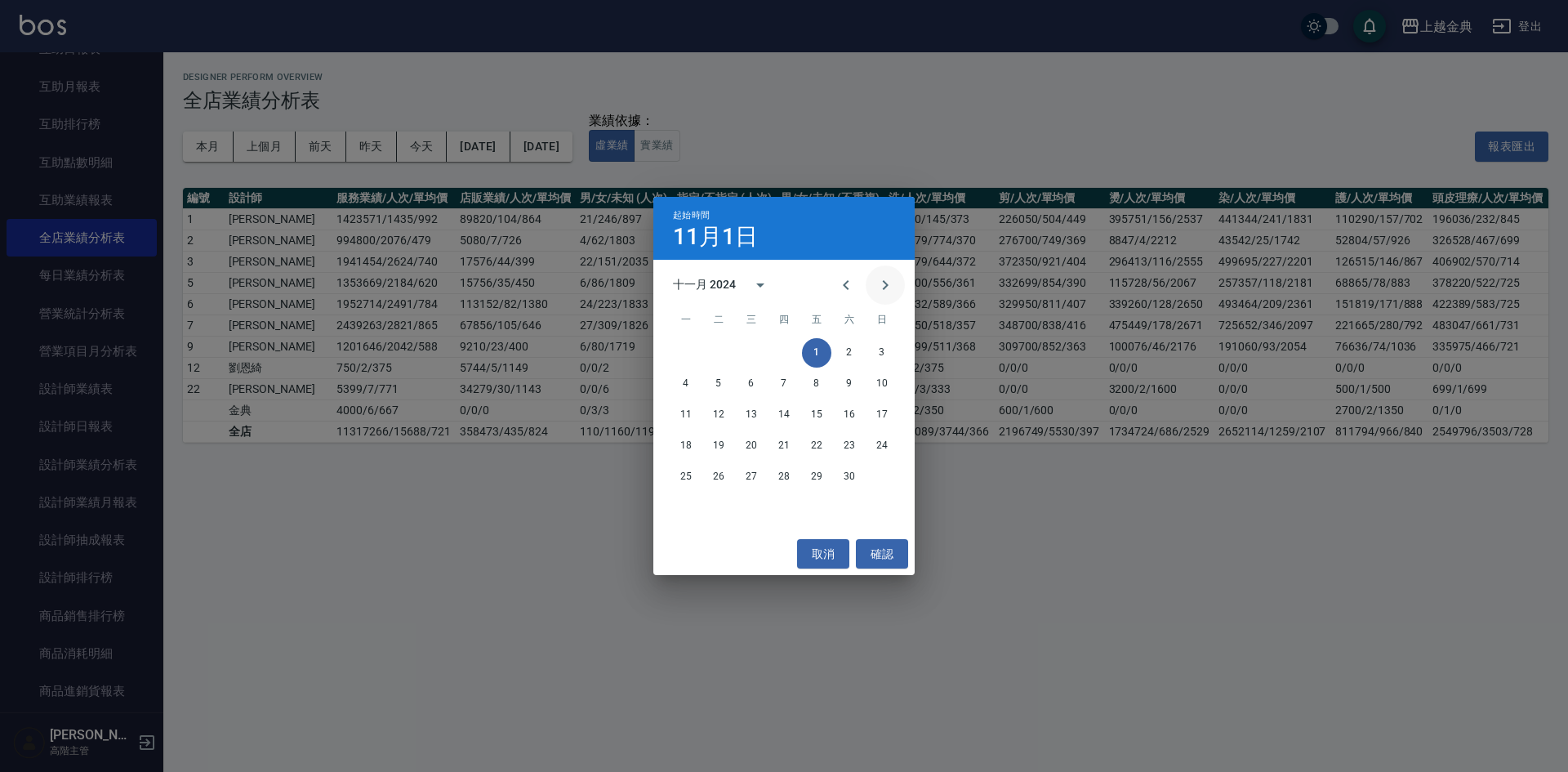
click at [887, 282] on icon "Next month" at bounding box center [885, 286] width 20 height 20
click at [885, 353] on button "1" at bounding box center [882, 353] width 30 height 30
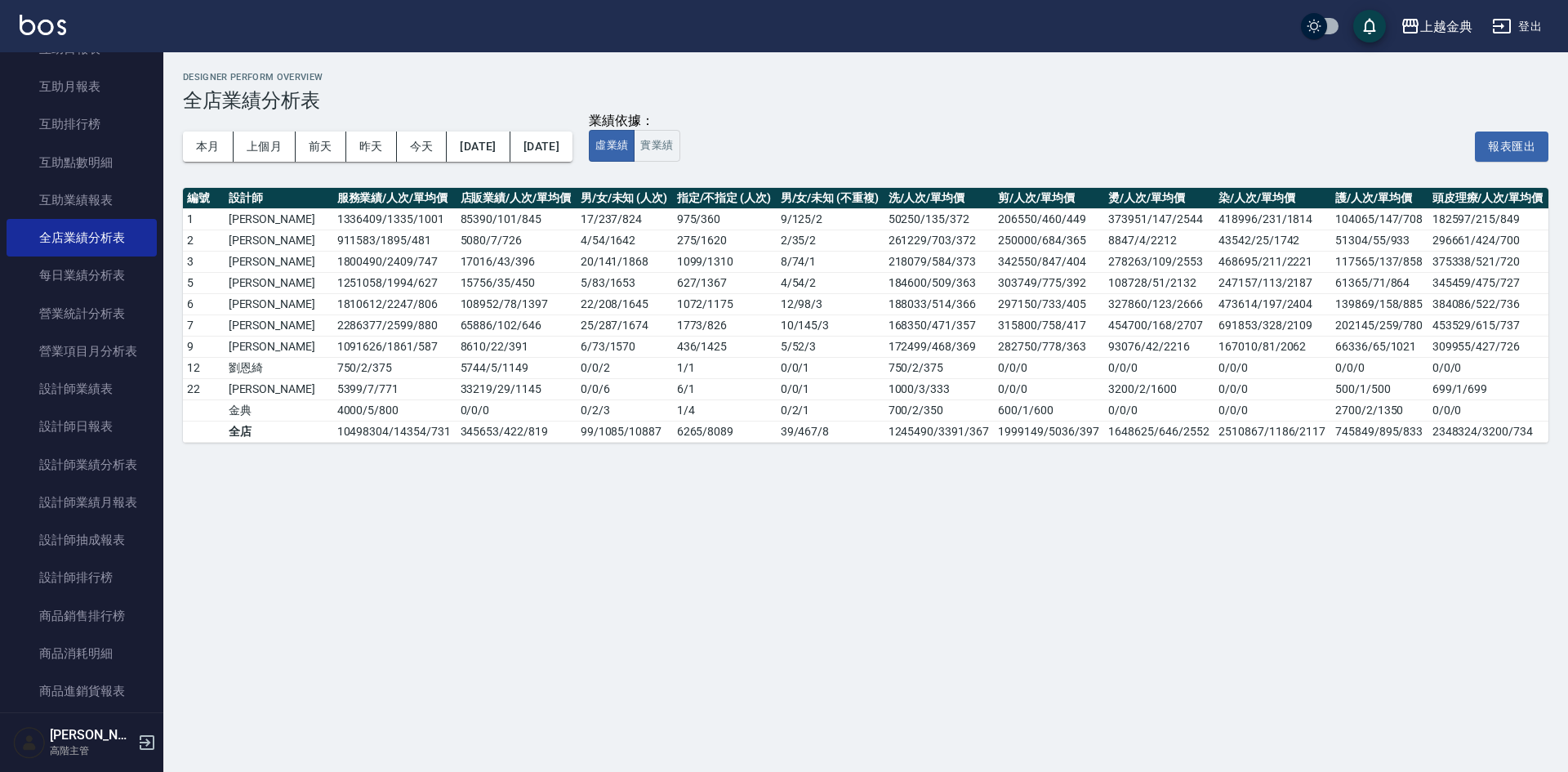
click at [572, 146] on button "2025/10/11" at bounding box center [541, 146] width 62 height 30
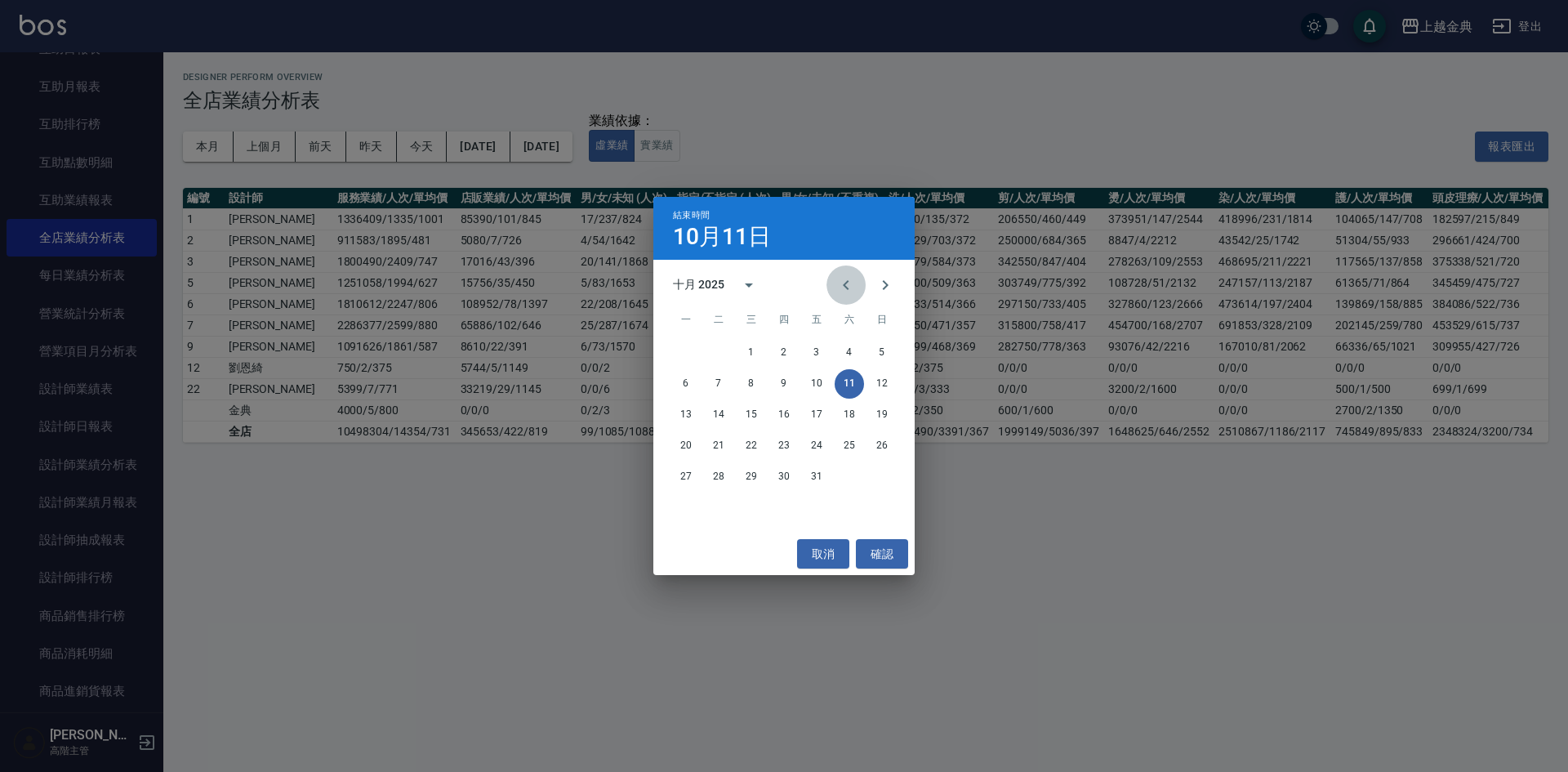
click at [845, 289] on icon "Previous month" at bounding box center [846, 286] width 20 height 20
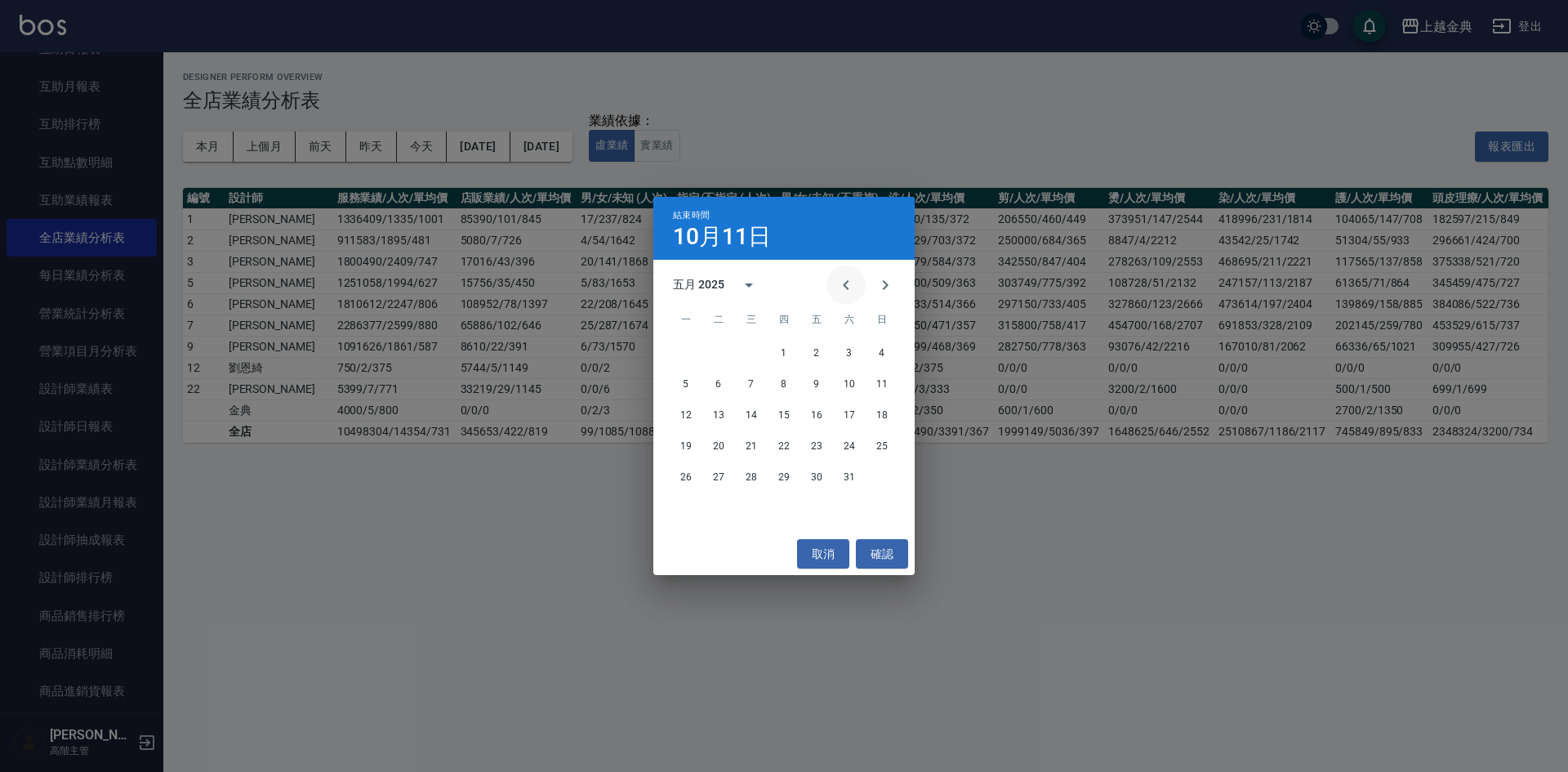
click at [845, 289] on icon "Previous month" at bounding box center [846, 286] width 20 height 20
click at [686, 473] on button "27" at bounding box center [686, 477] width 30 height 30
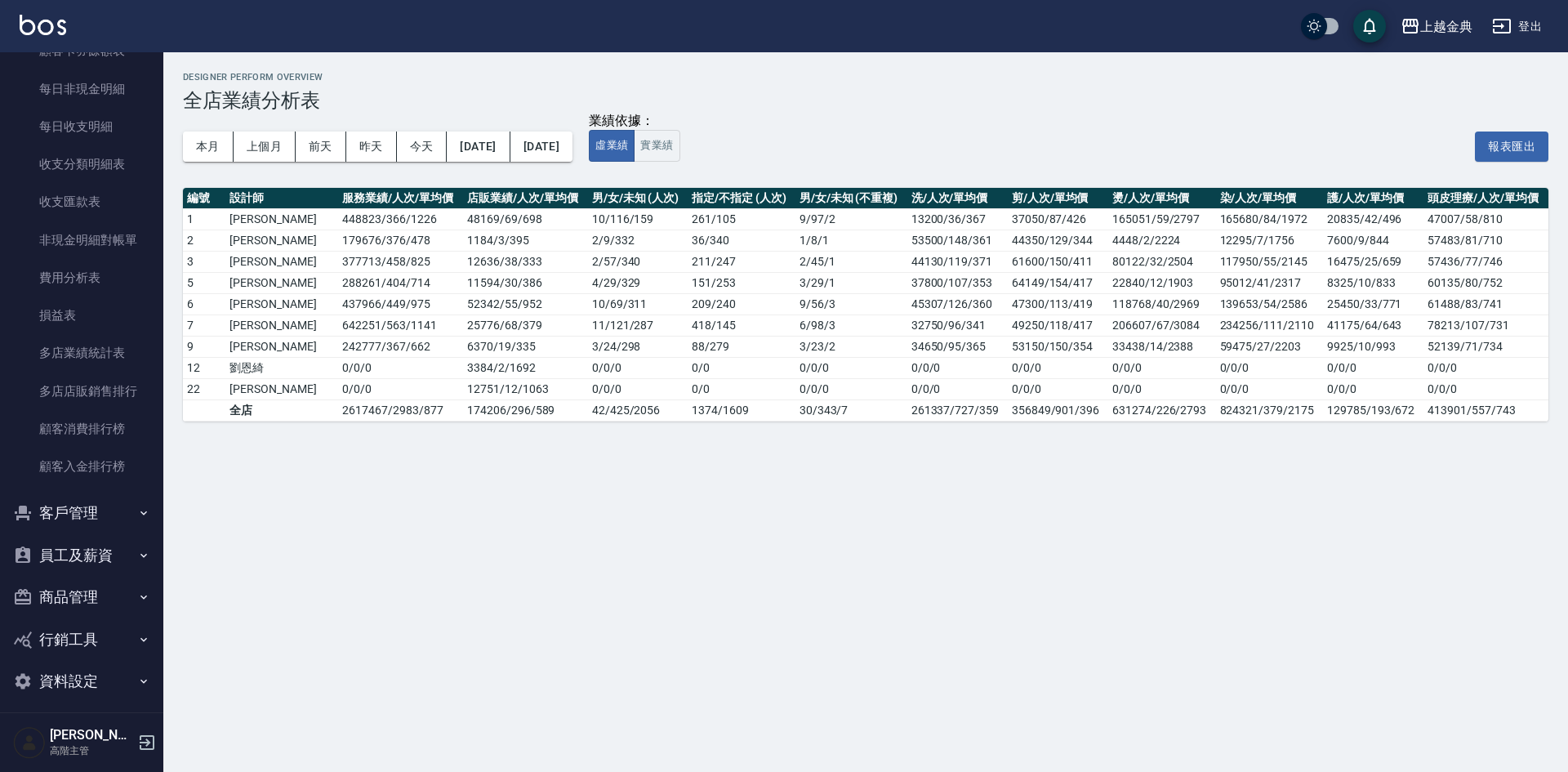
scroll to position [1807, 0]
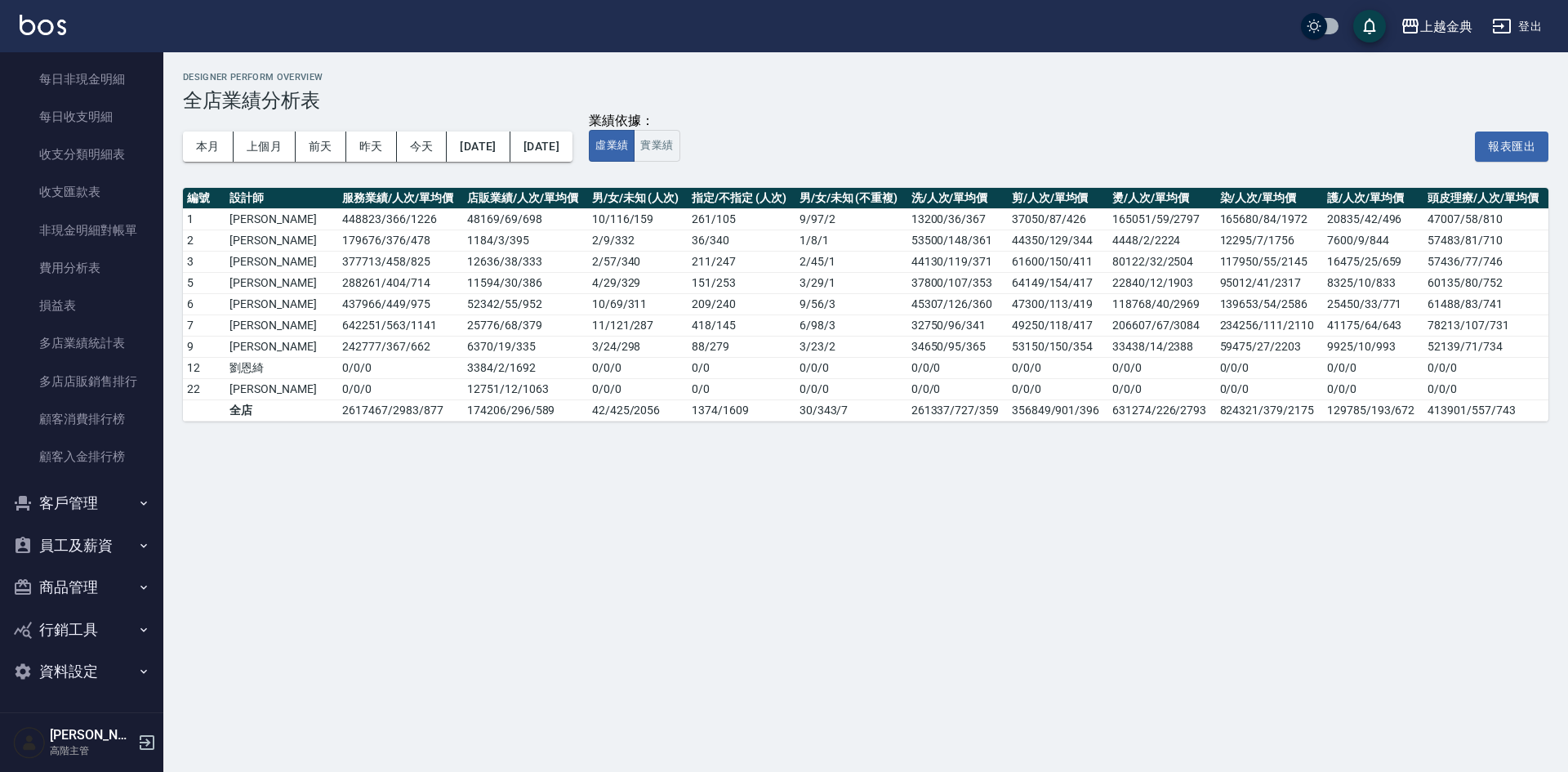
click at [137, 584] on icon "button" at bounding box center [144, 587] width 13 height 13
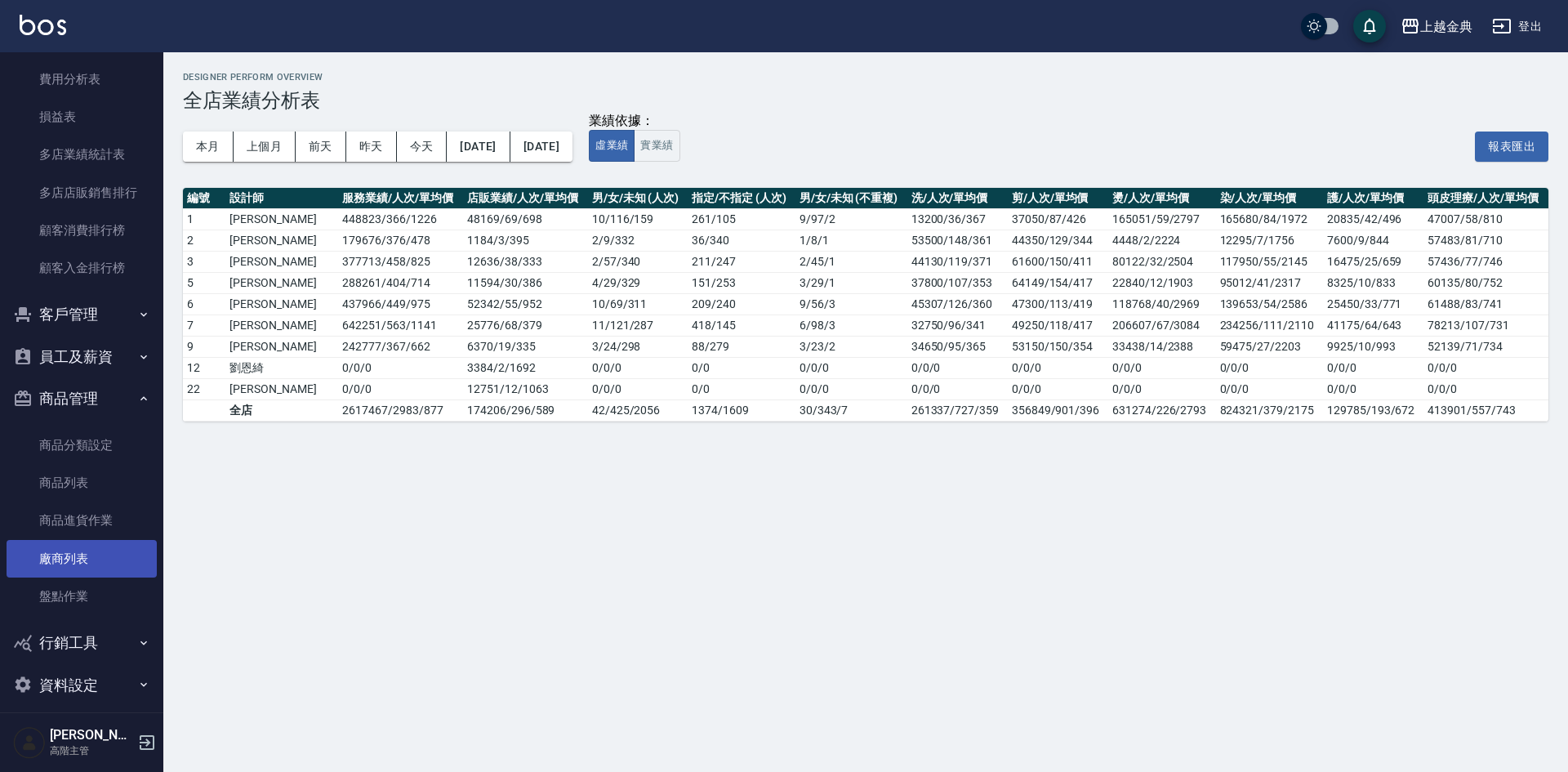
scroll to position [2008, 0]
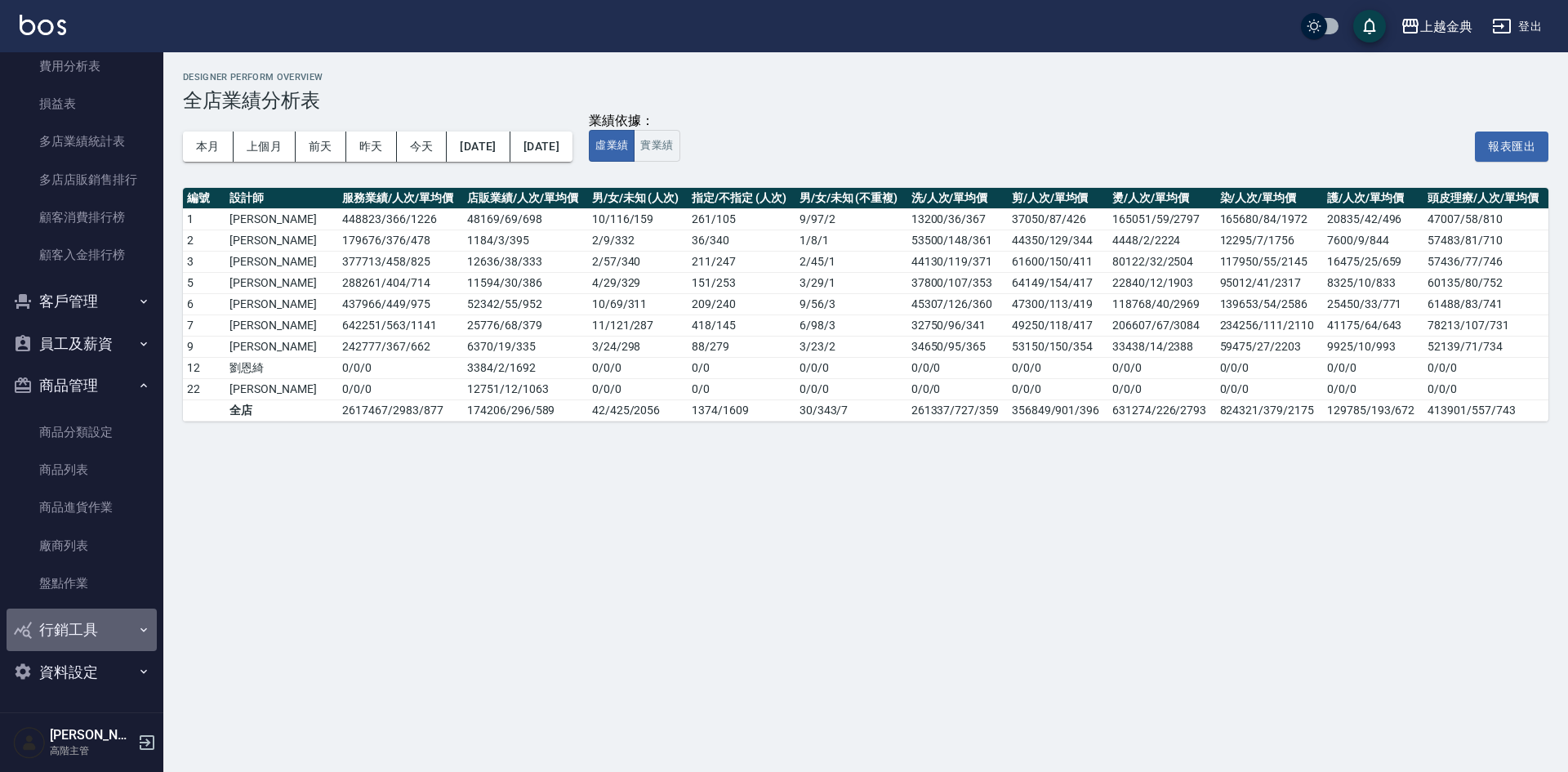
click at [137, 628] on icon "button" at bounding box center [144, 630] width 13 height 13
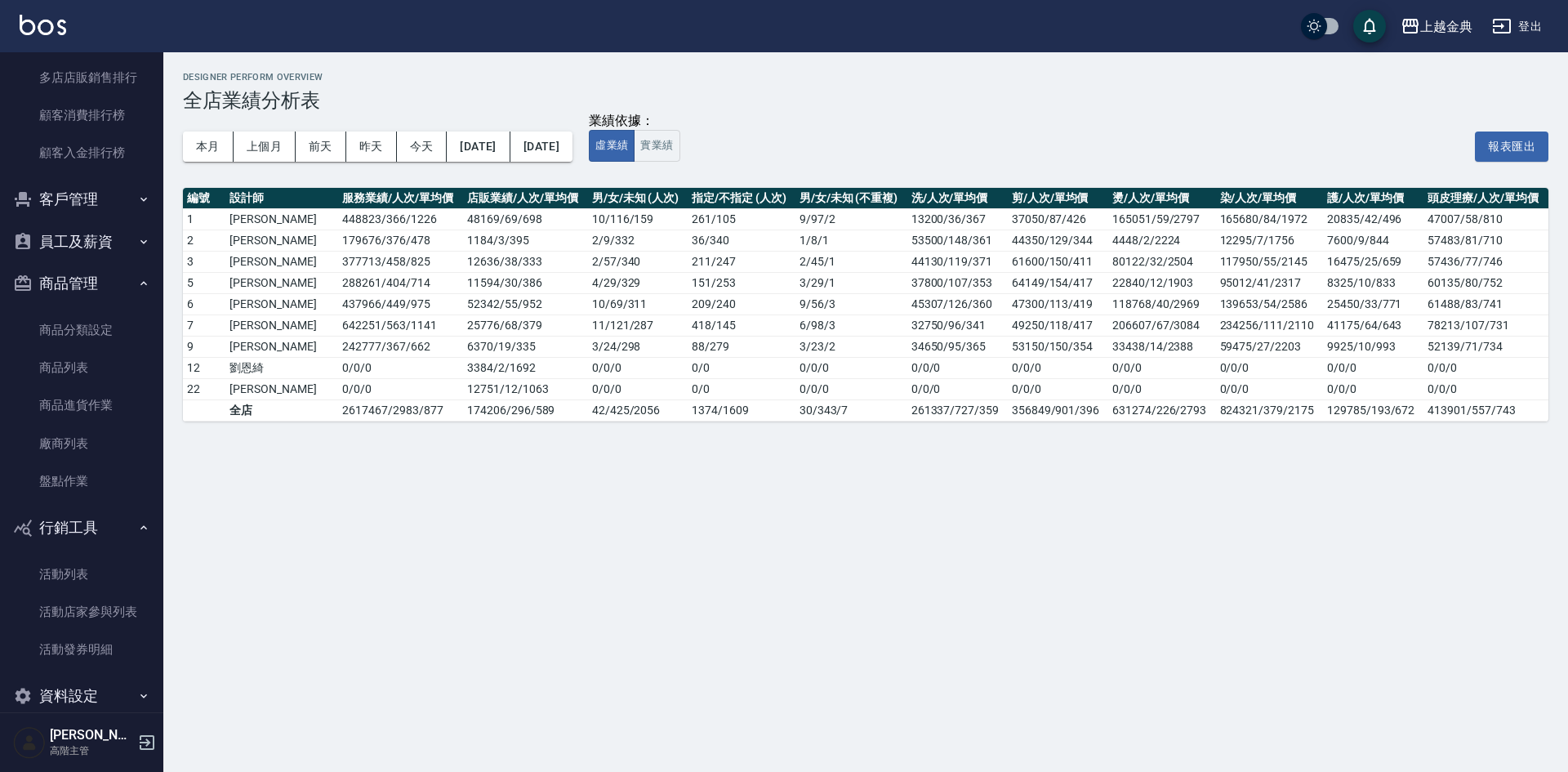
scroll to position [2136, 0]
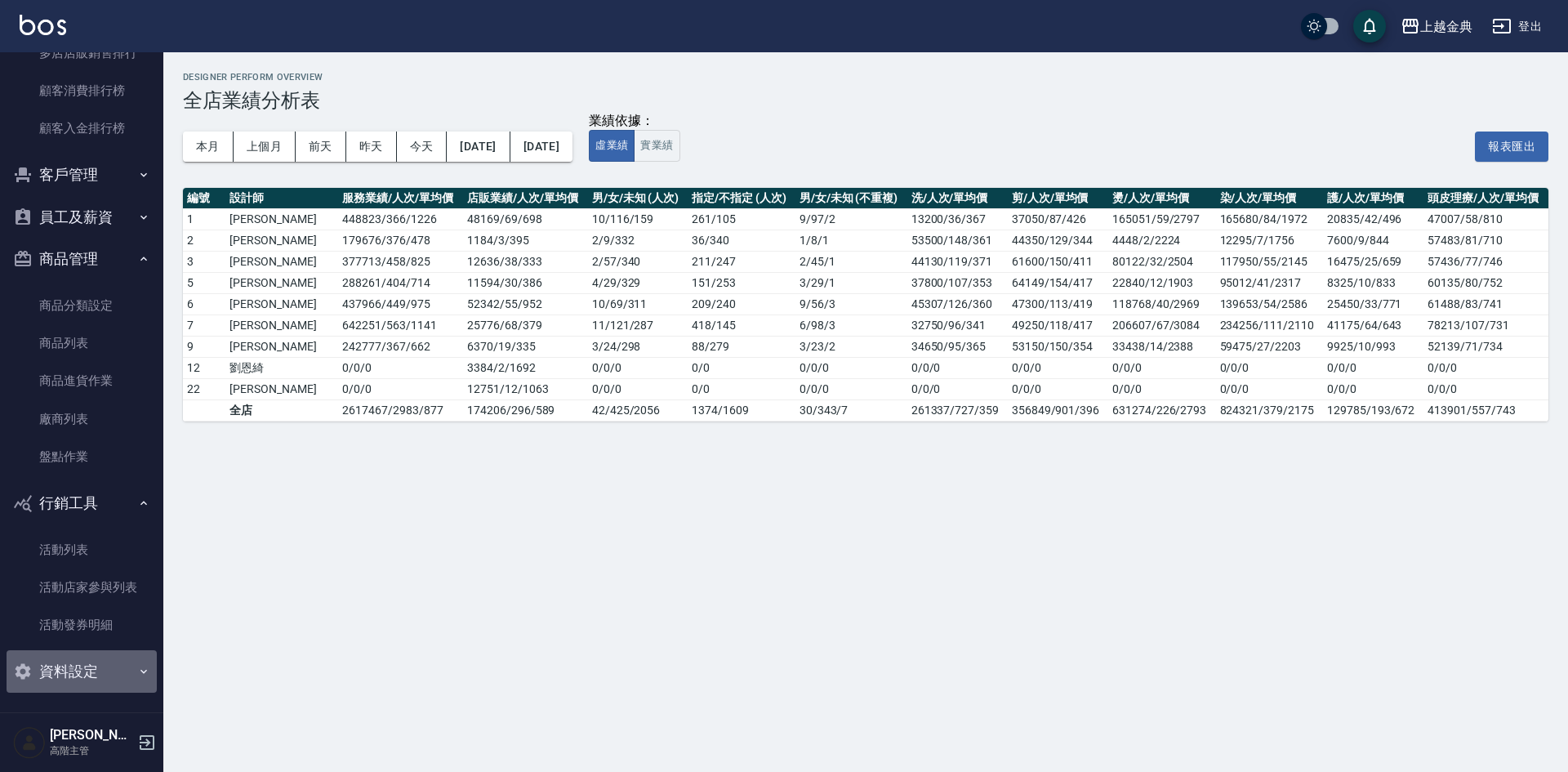
click at [137, 667] on icon "button" at bounding box center [144, 671] width 13 height 13
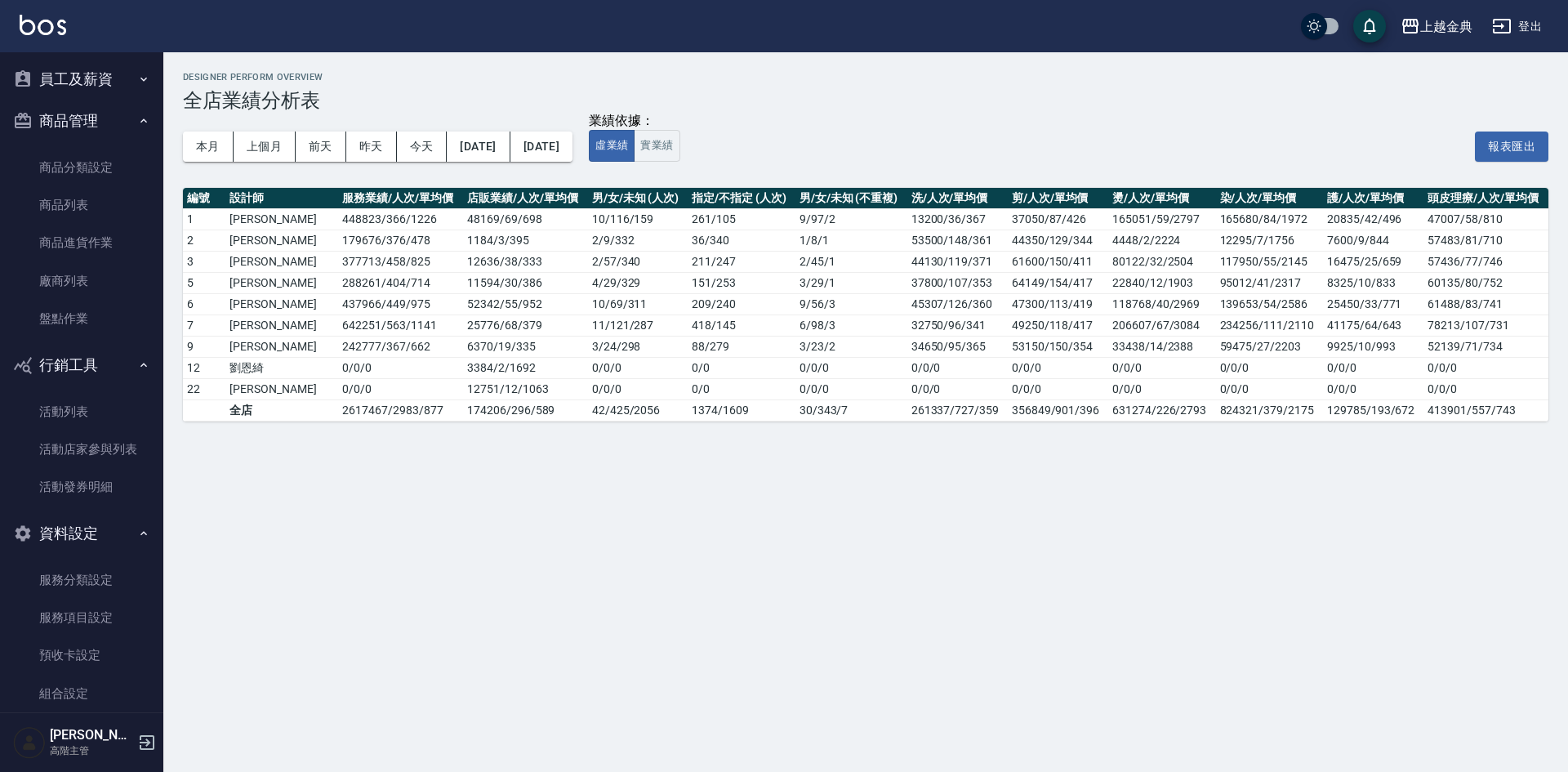
scroll to position [2281, 0]
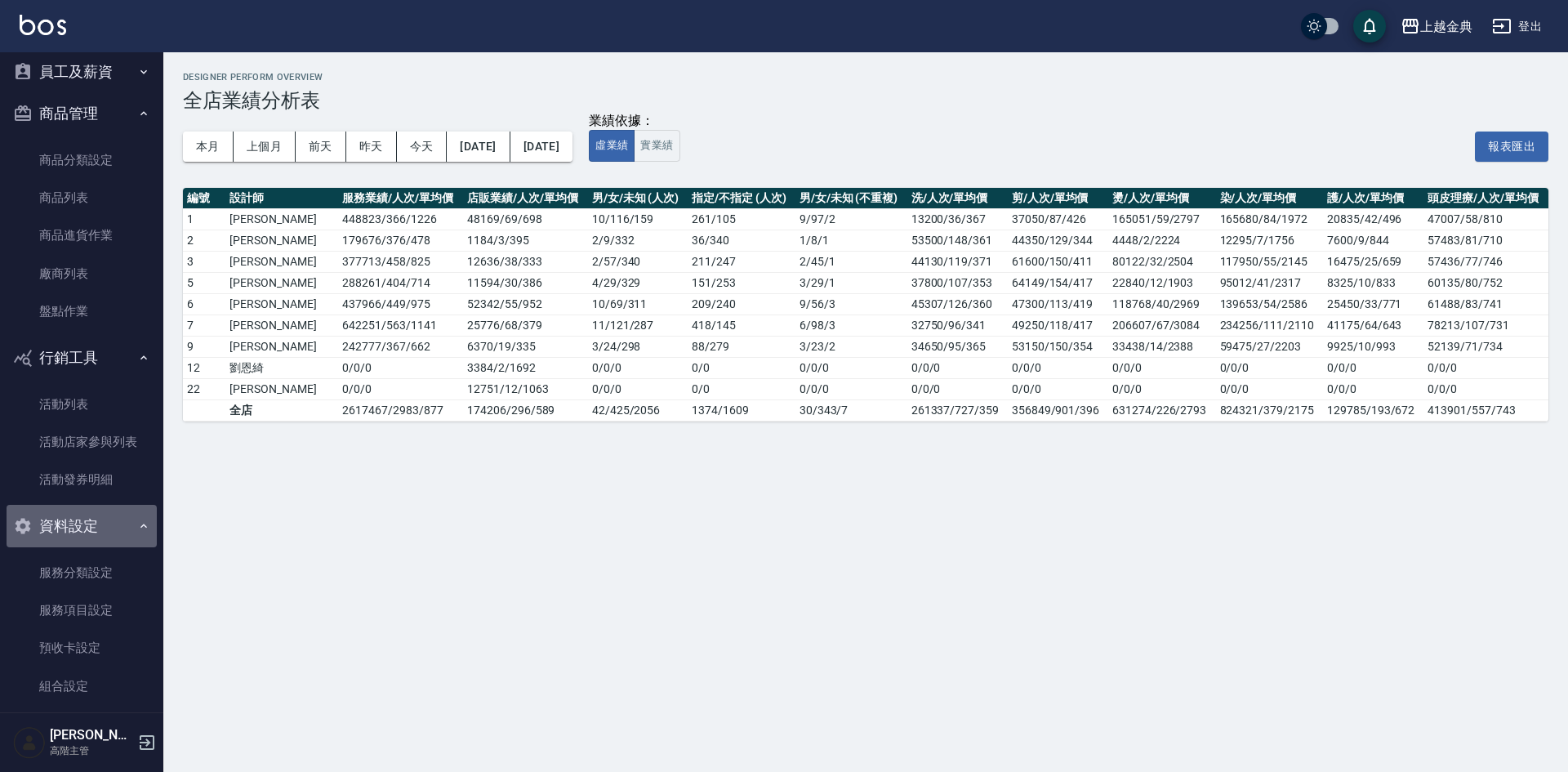
click at [140, 525] on icon "button" at bounding box center [144, 525] width 7 height 4
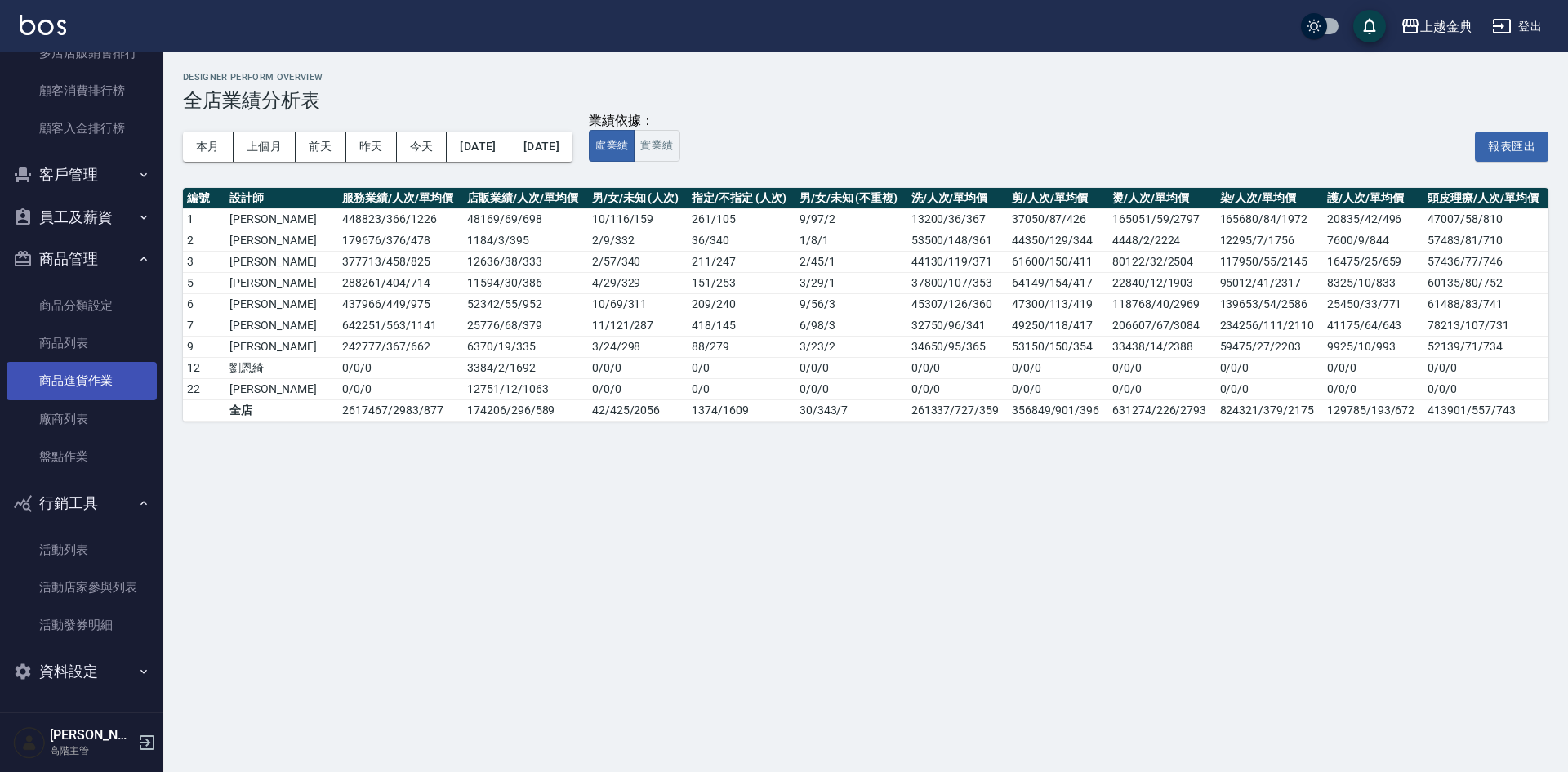
scroll to position [2136, 0]
click at [137, 499] on icon "button" at bounding box center [144, 503] width 13 height 13
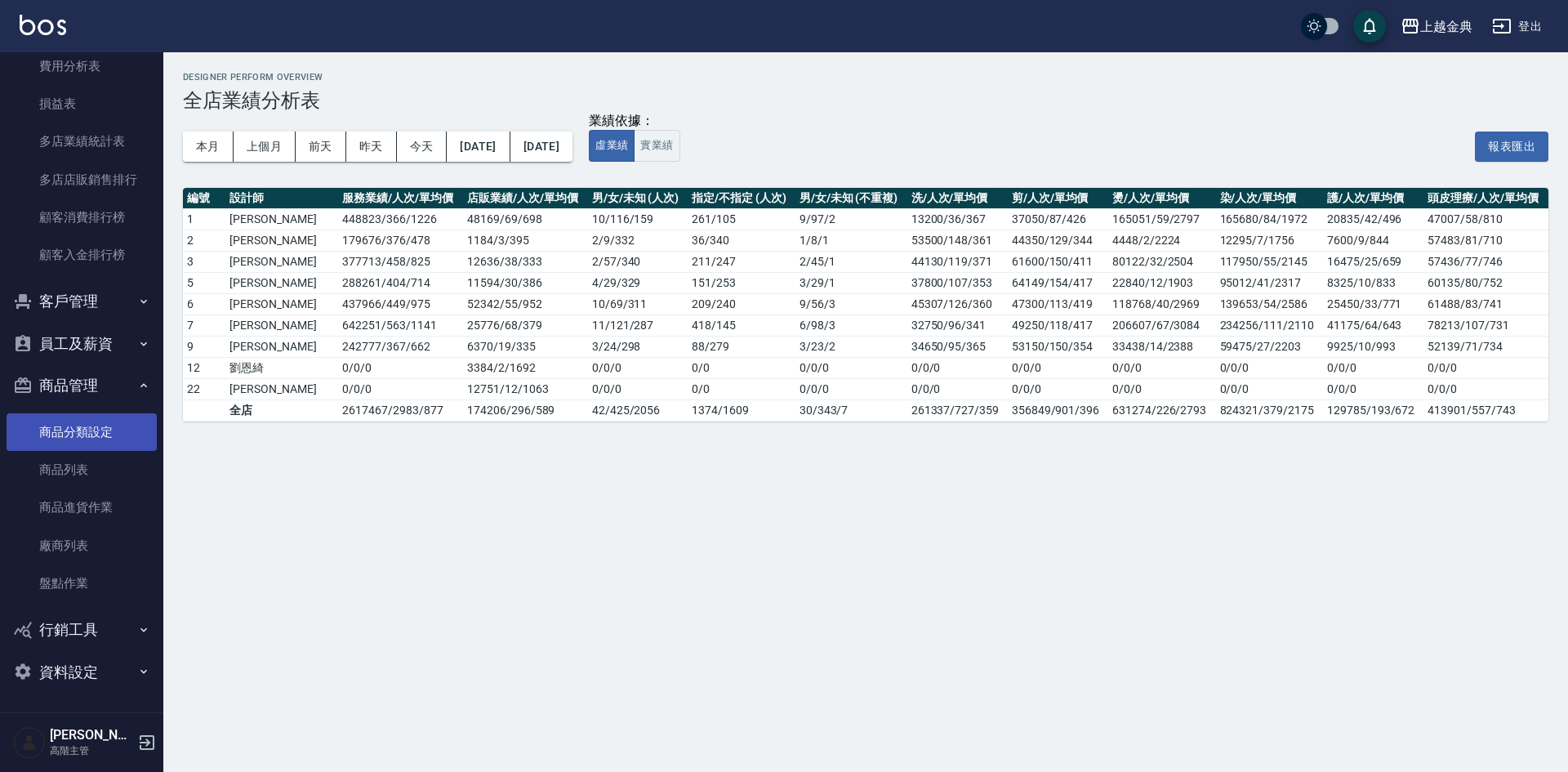
scroll to position [2008, 0]
click at [137, 381] on icon "button" at bounding box center [144, 386] width 13 height 13
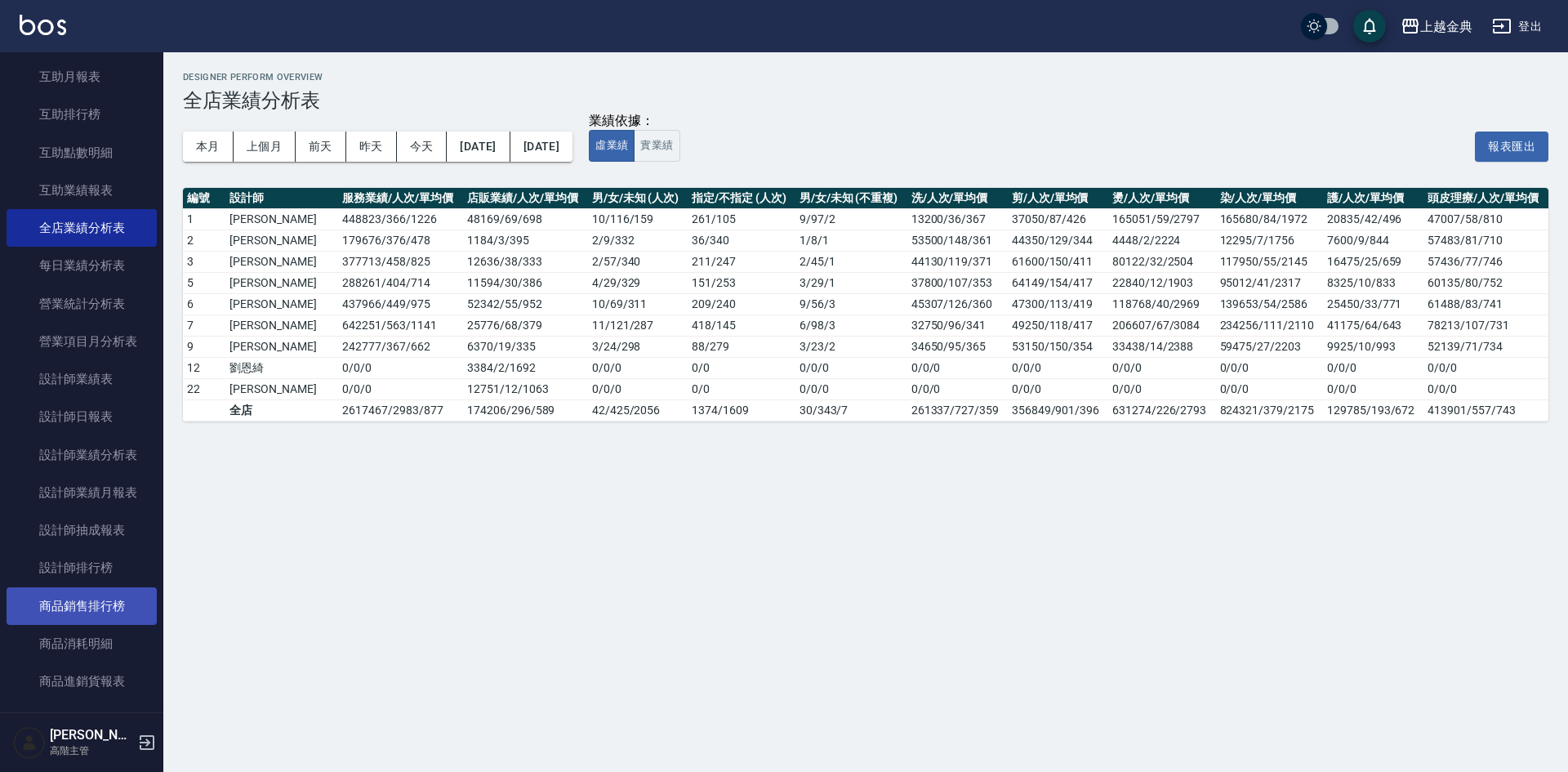
scroll to position [908, 0]
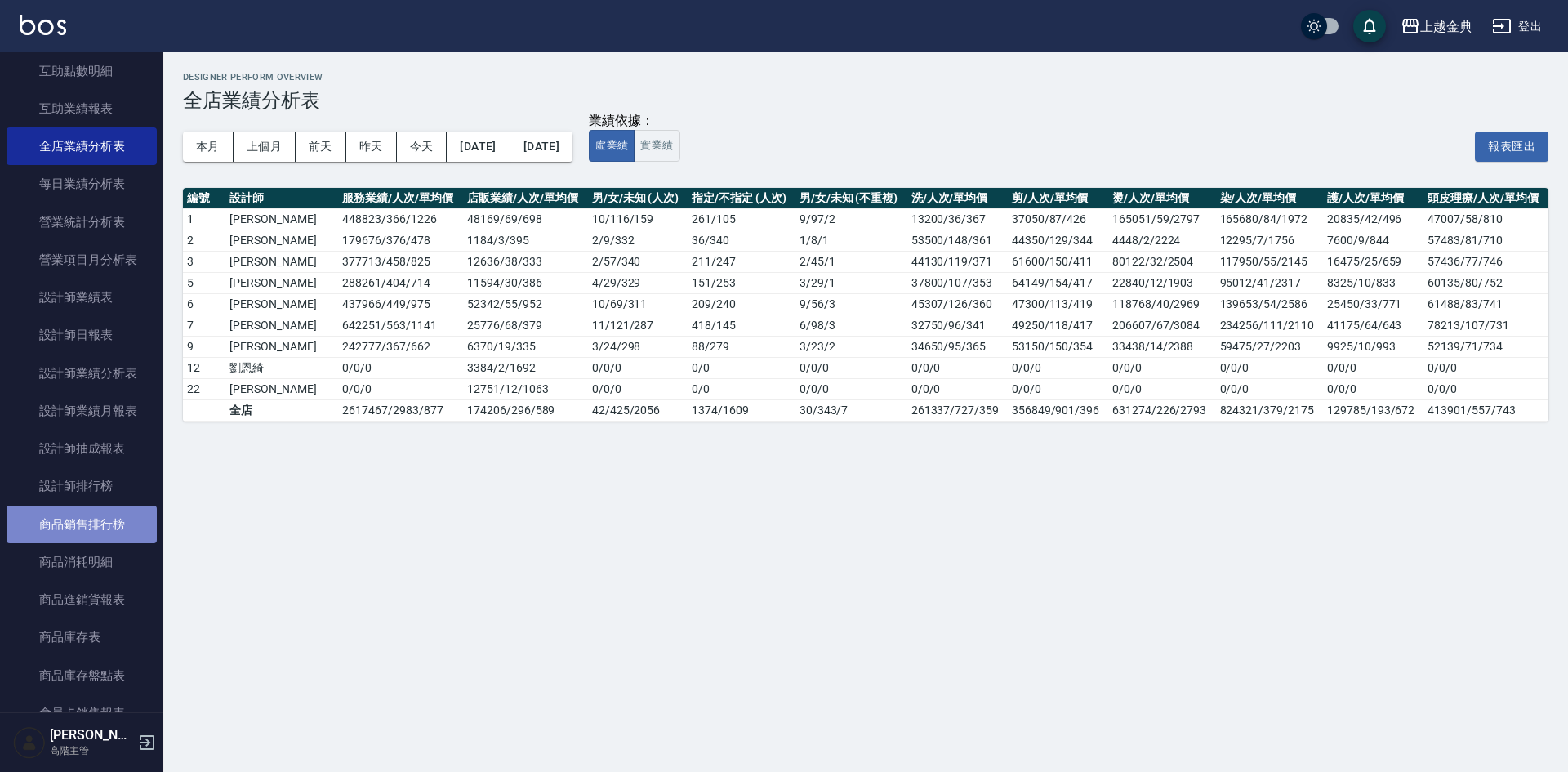
click at [113, 516] on link "商品銷售排行榜" at bounding box center [81, 524] width 150 height 38
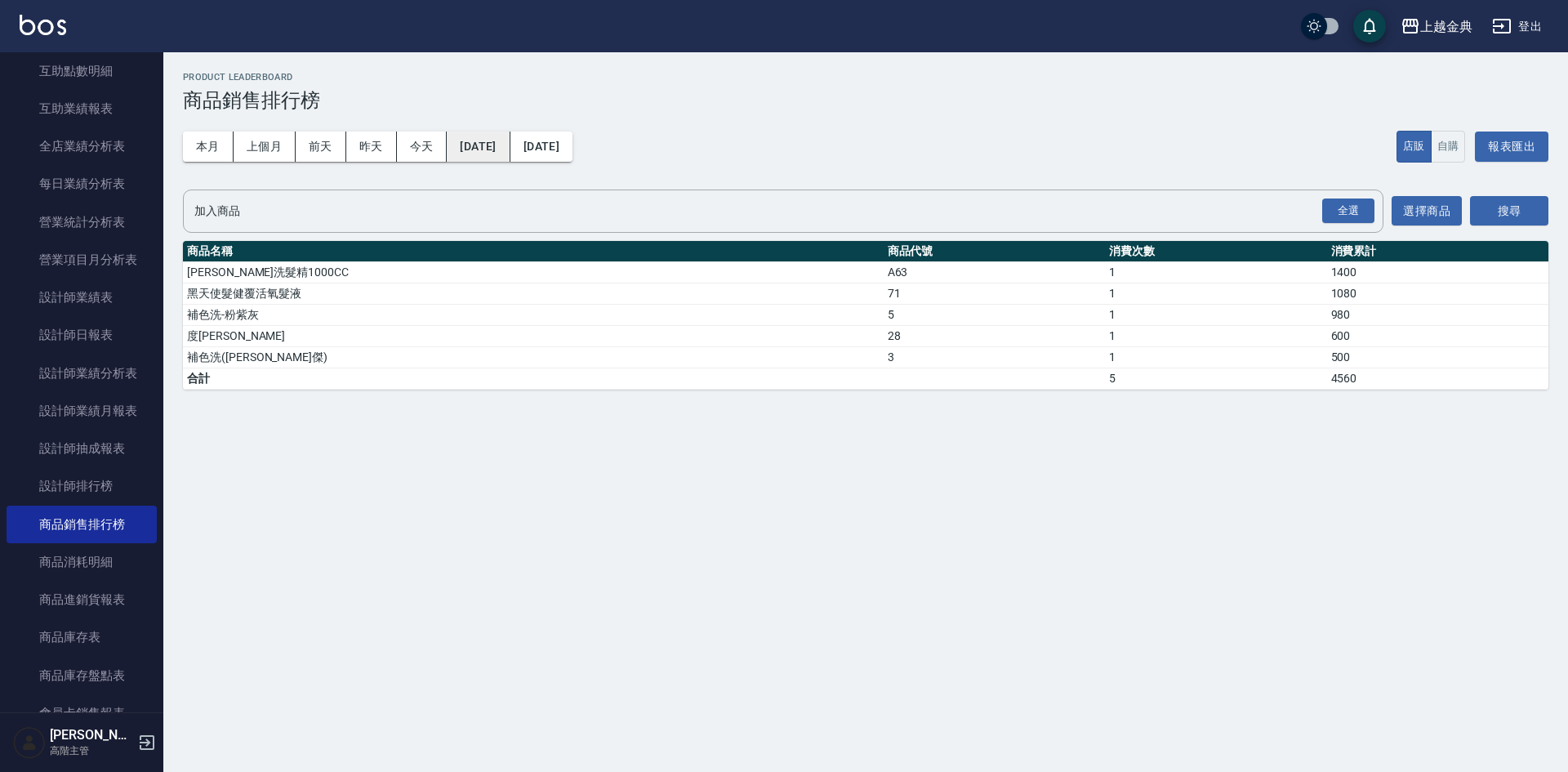
click at [504, 144] on button "2025/10/01" at bounding box center [478, 146] width 63 height 30
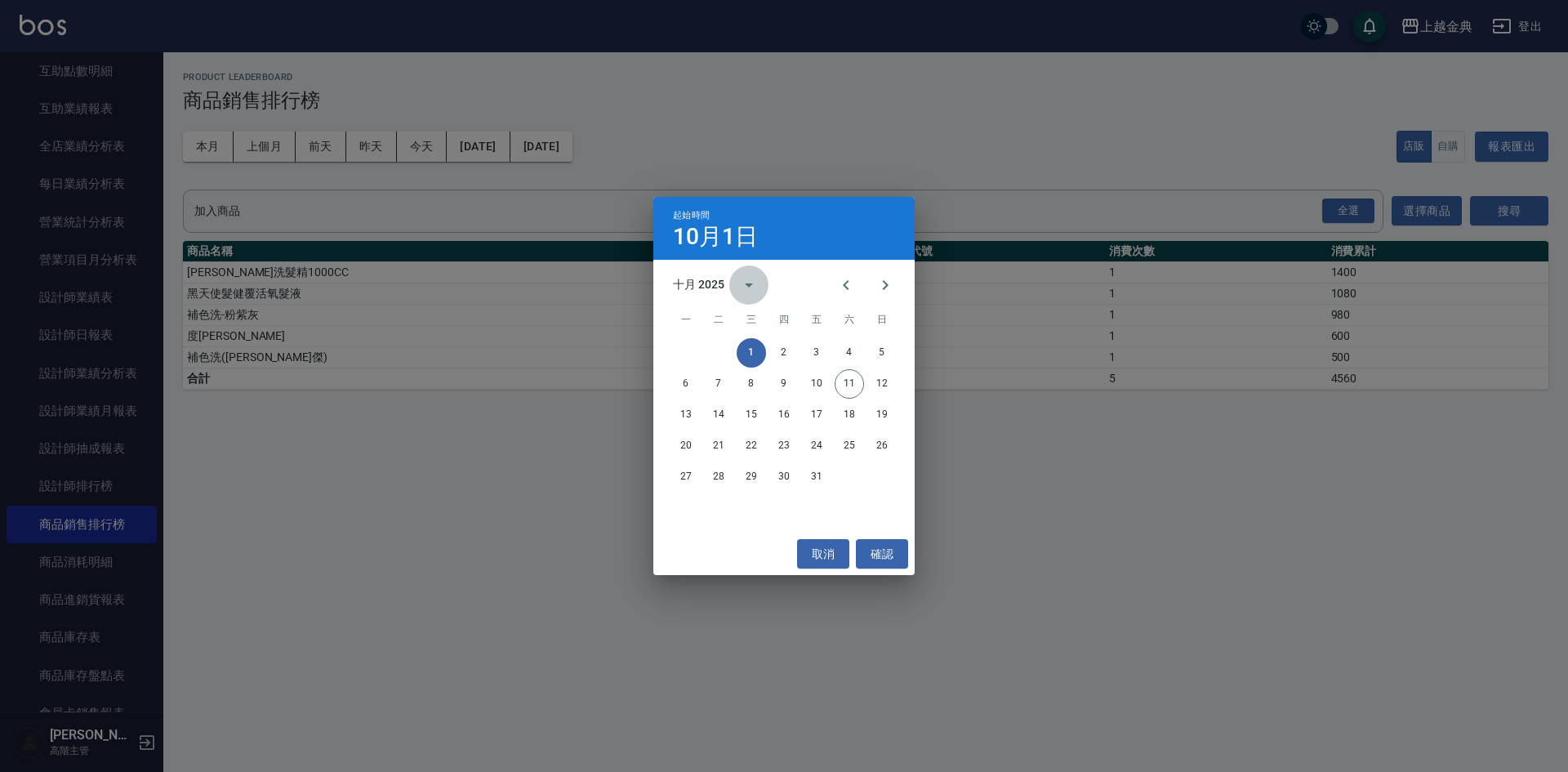
click at [752, 283] on icon "calendar view is open, switch to year view" at bounding box center [749, 286] width 20 height 20
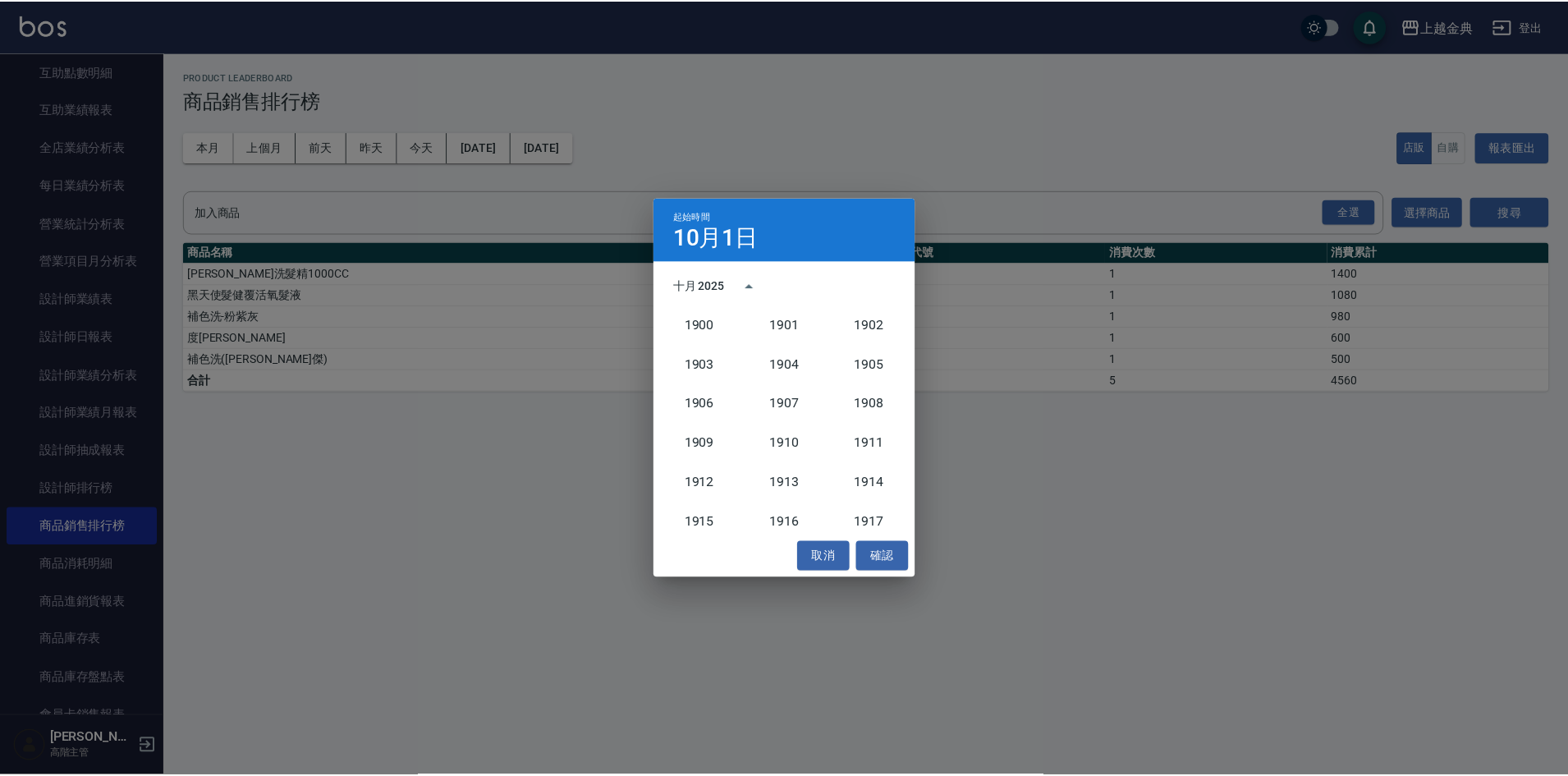
scroll to position [1521, 0]
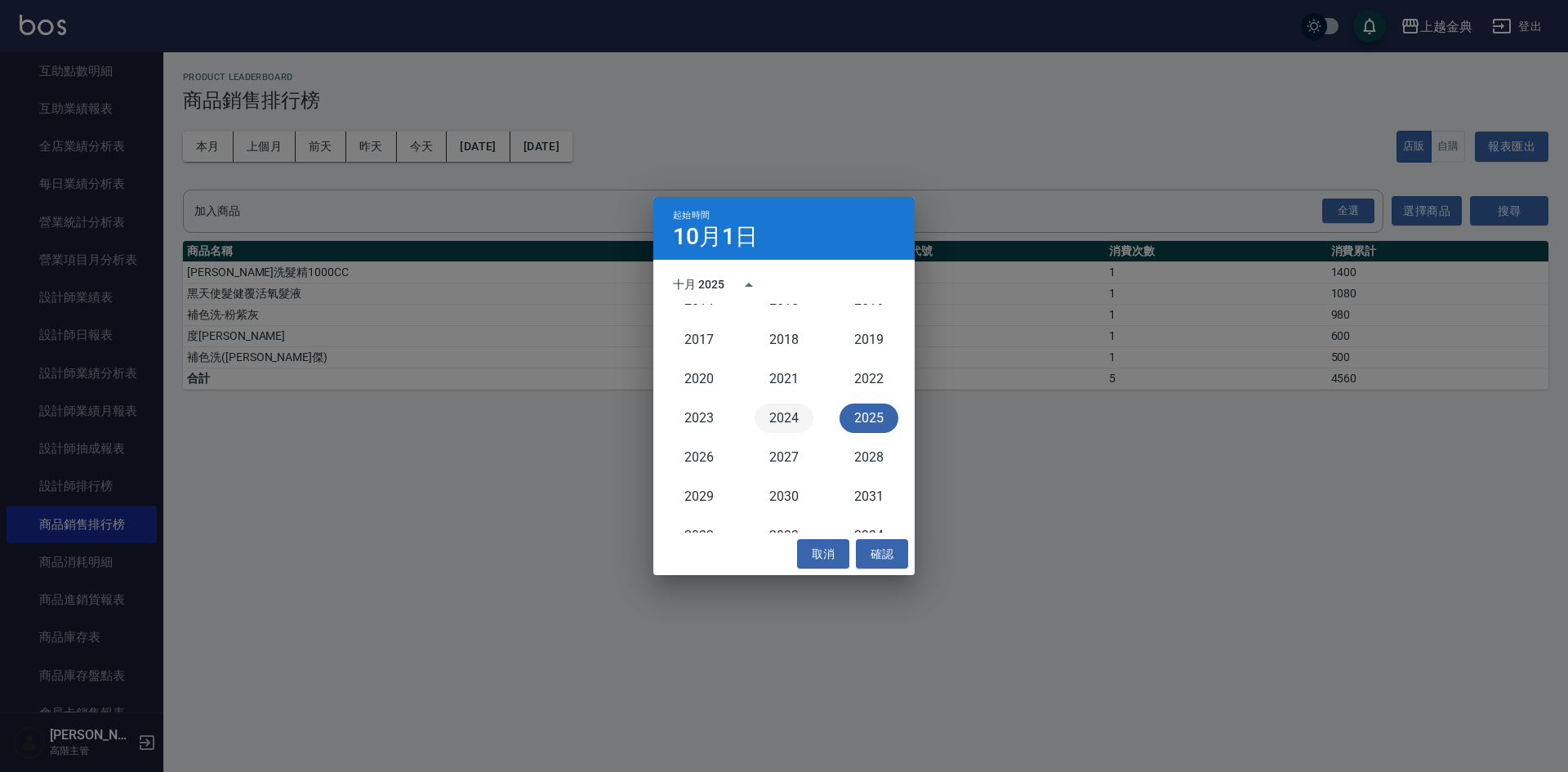
click at [784, 414] on button "2024" at bounding box center [784, 418] width 59 height 30
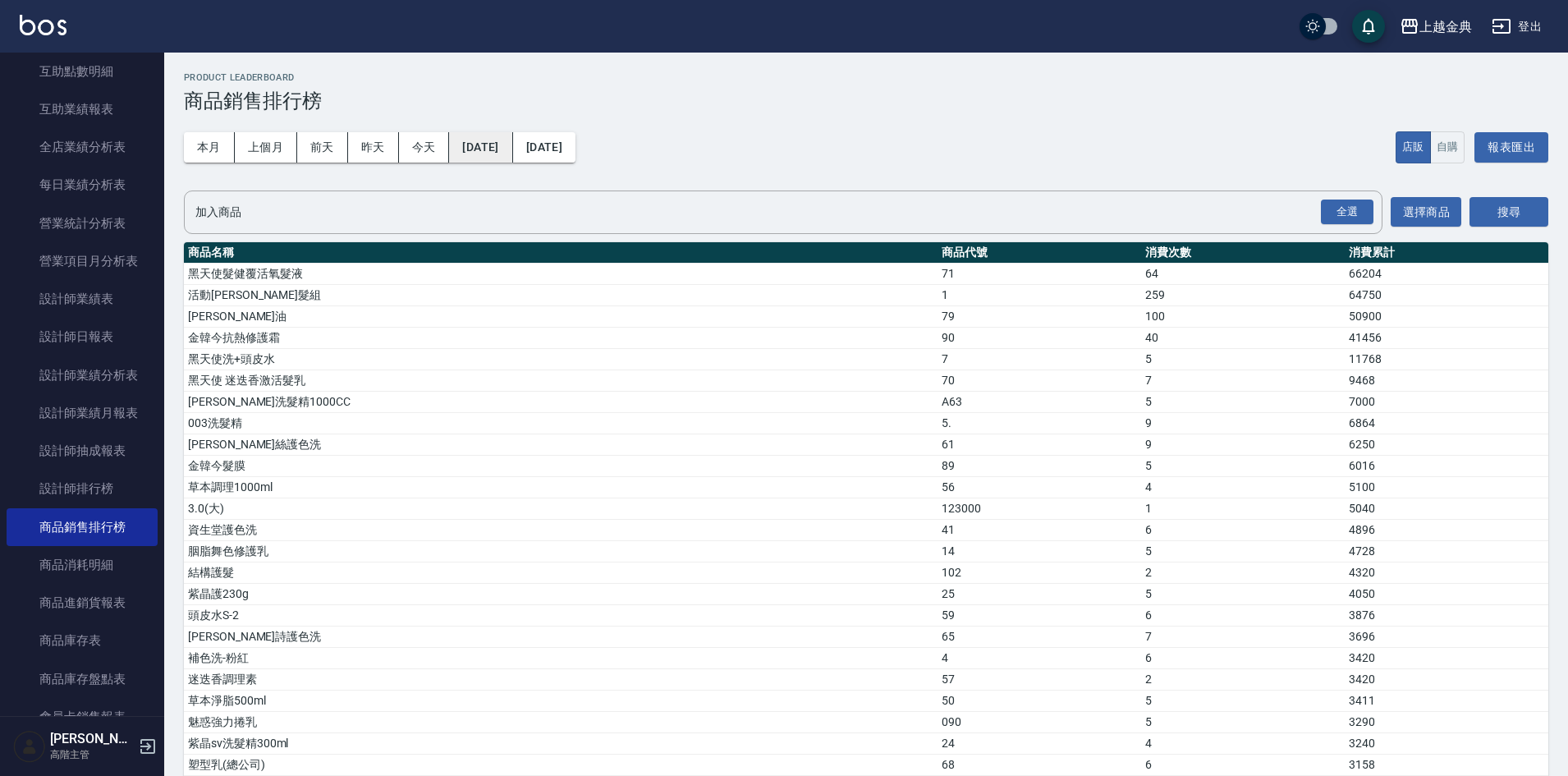
click at [504, 148] on button "2024/10/01" at bounding box center [481, 147] width 63 height 31
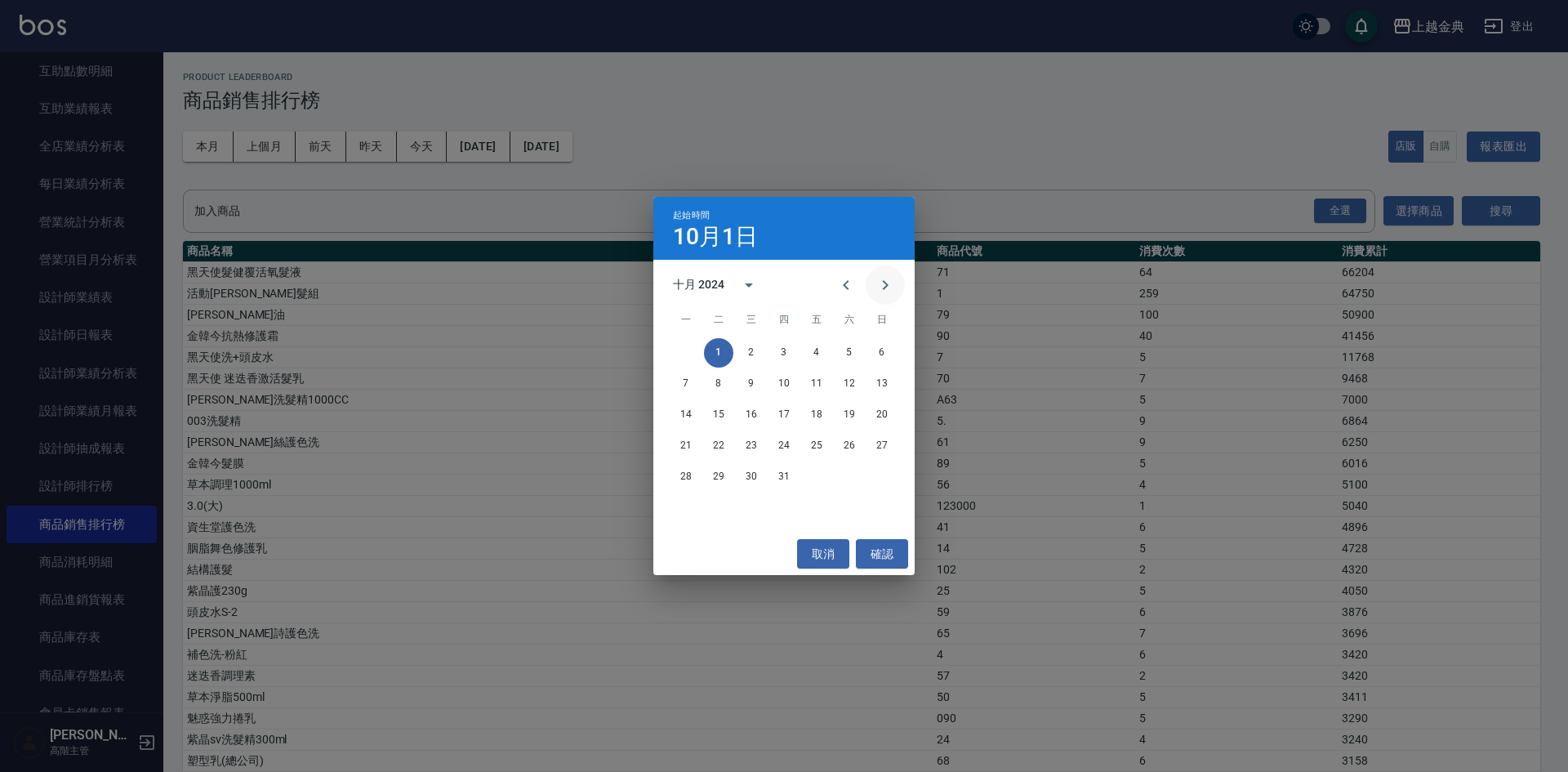
click at [879, 285] on icon "Next month" at bounding box center [885, 286] width 20 height 20
click at [885, 348] on button "1" at bounding box center [882, 353] width 30 height 30
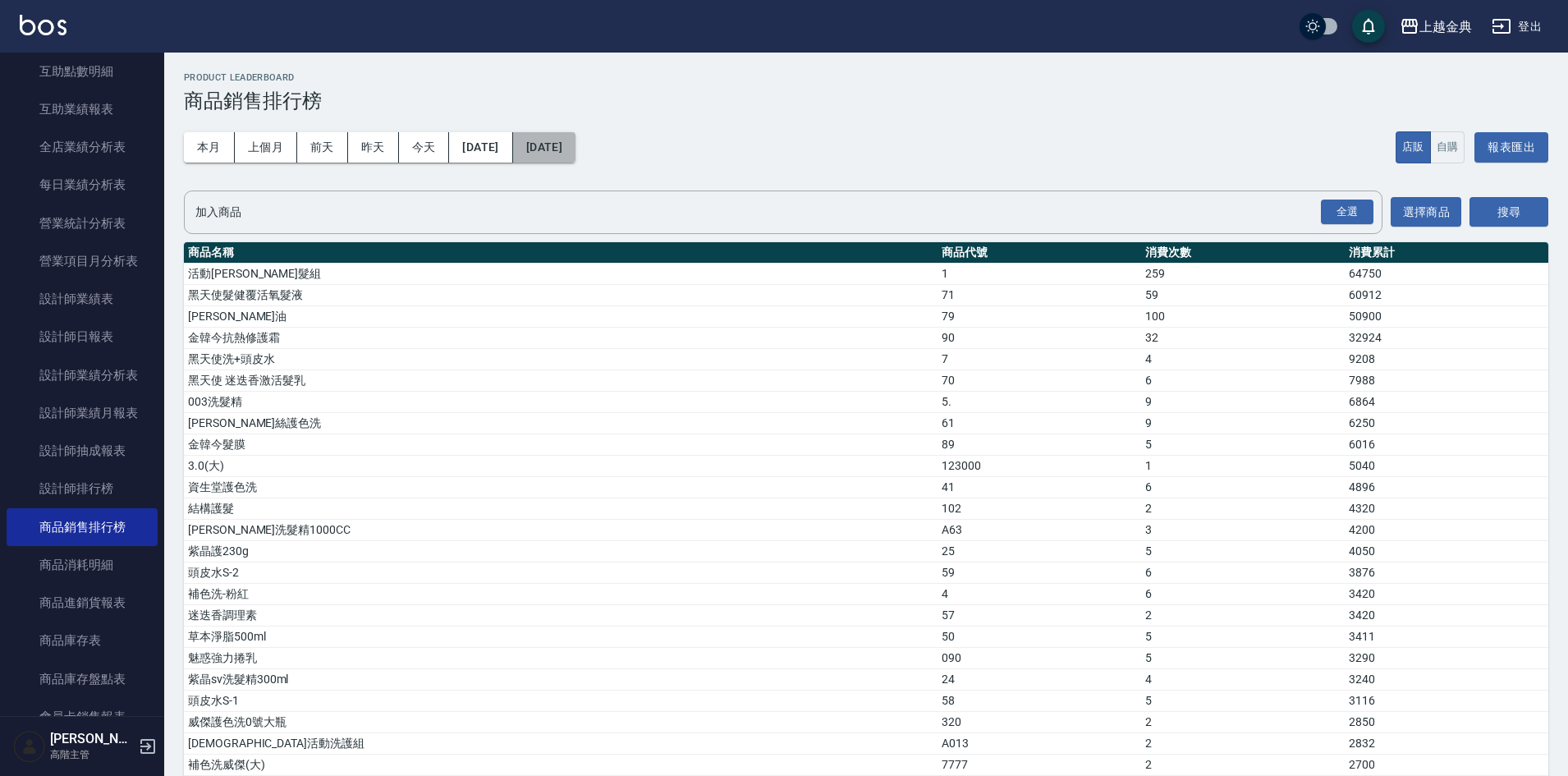
click at [575, 153] on button "2025/10/11" at bounding box center [544, 147] width 63 height 31
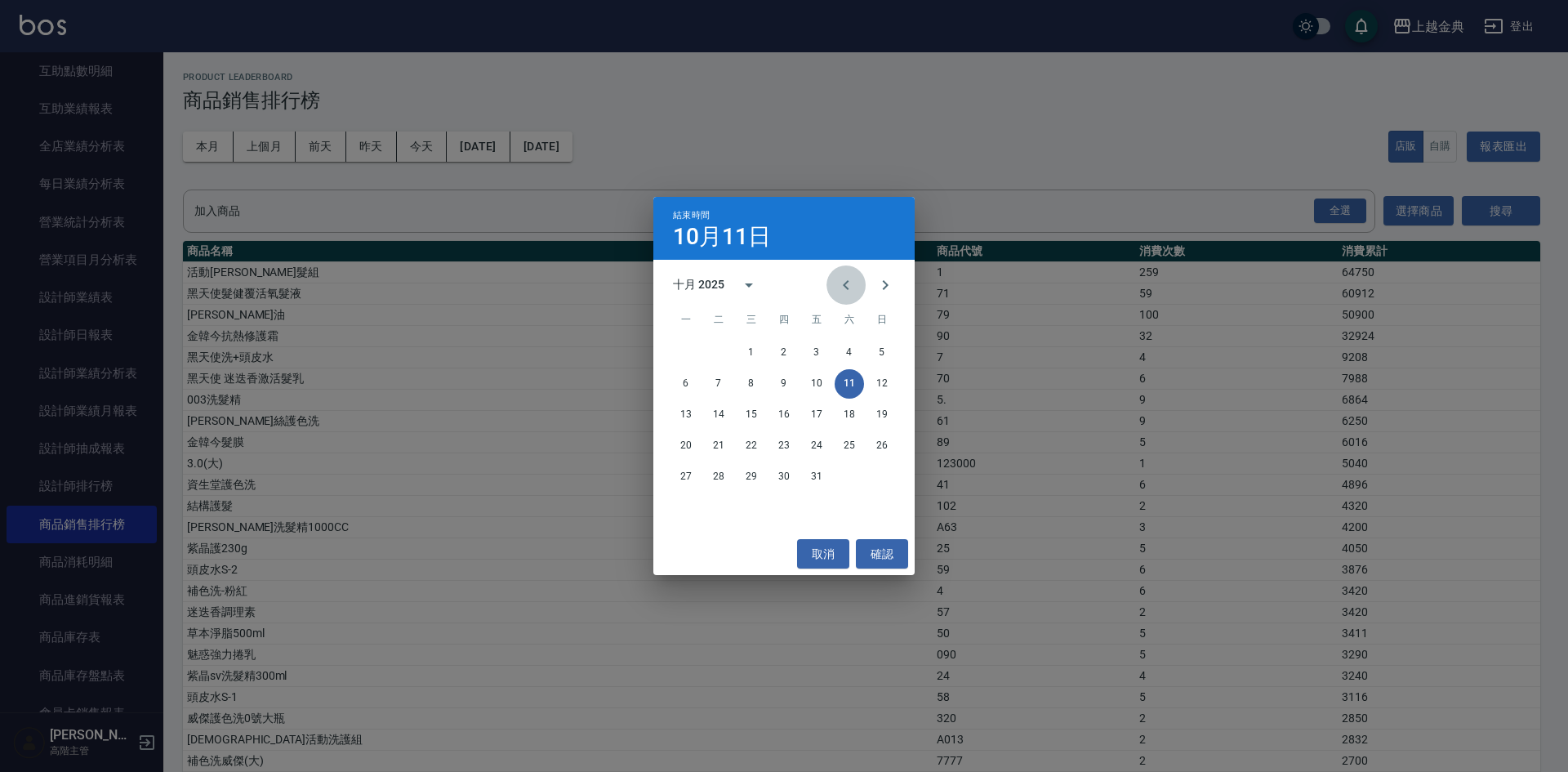
click at [848, 284] on icon "Previous month" at bounding box center [846, 286] width 20 height 20
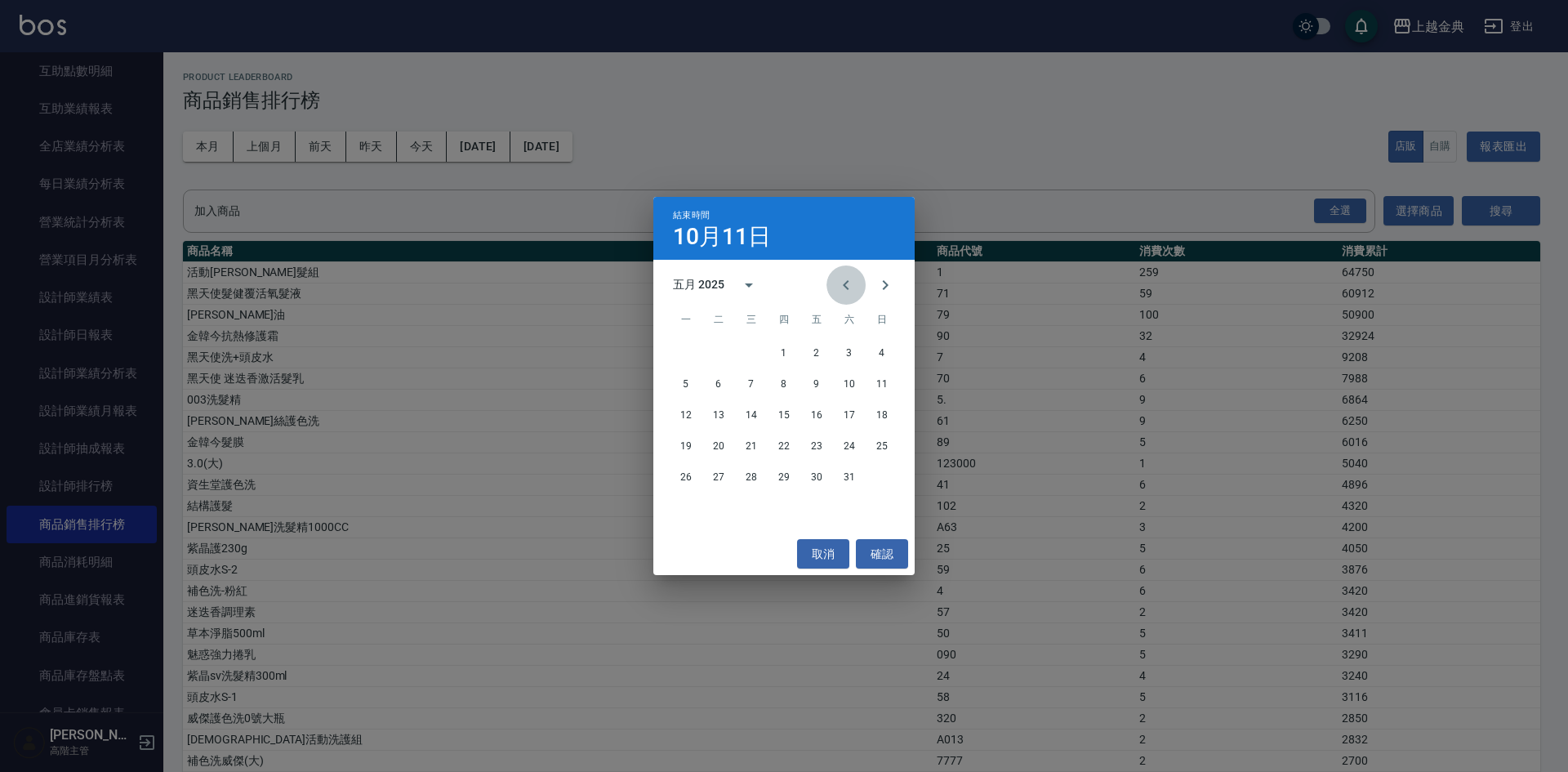
click at [848, 284] on icon "Previous month" at bounding box center [846, 286] width 20 height 20
click at [682, 473] on button "27" at bounding box center [686, 477] width 30 height 30
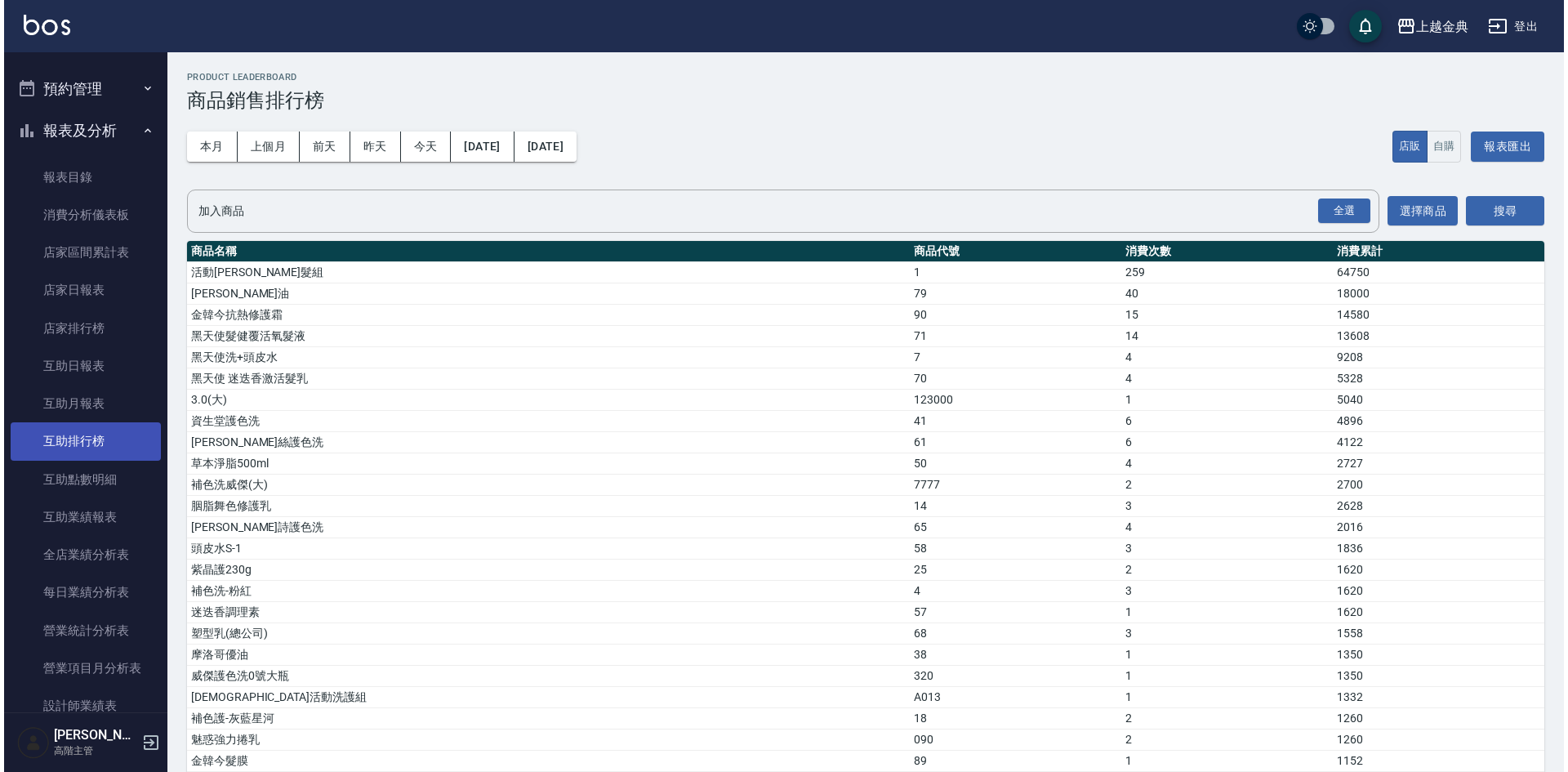
scroll to position [582, 0]
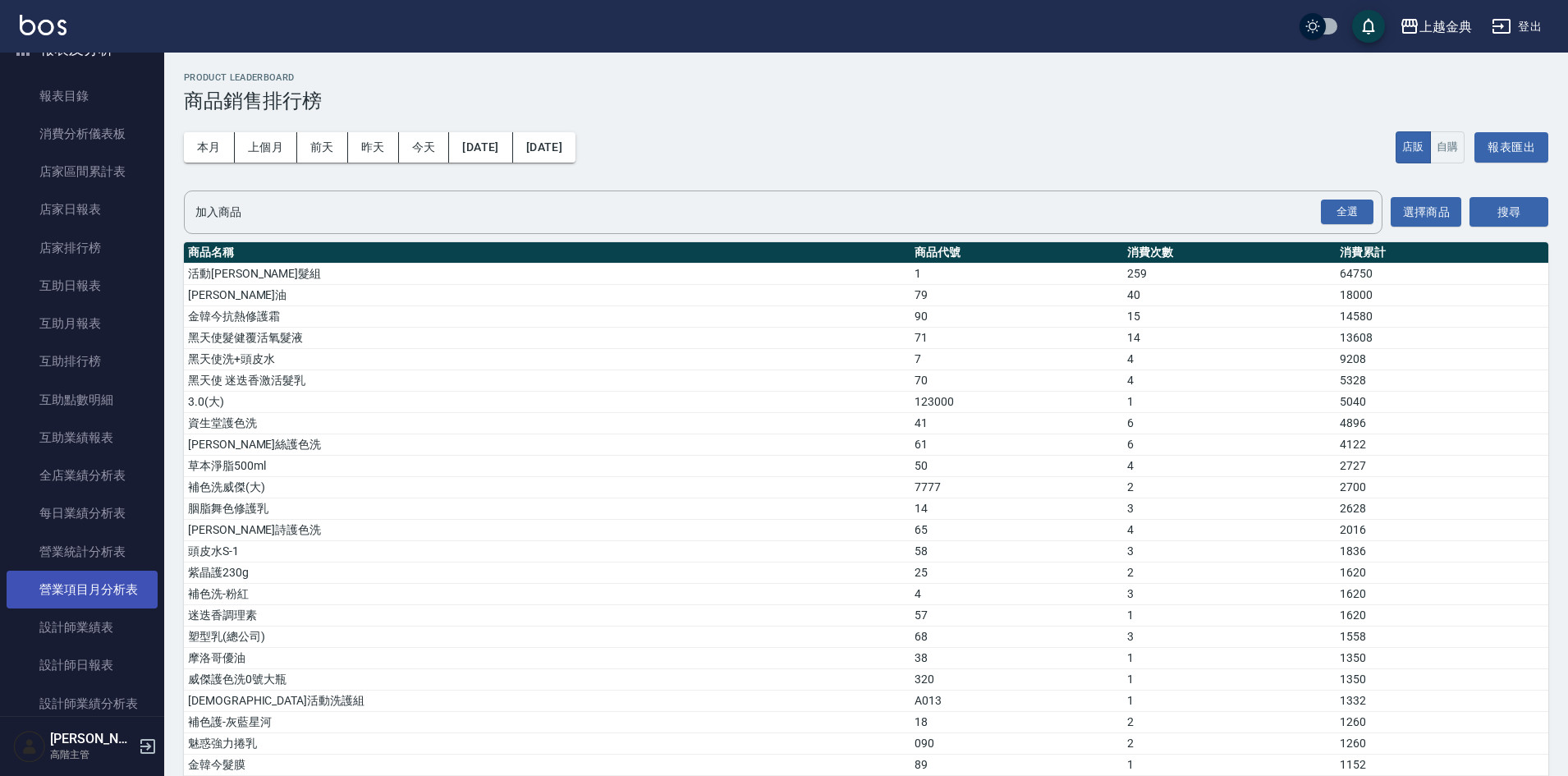
click at [116, 586] on link "營業項目月分析表" at bounding box center [82, 590] width 151 height 38
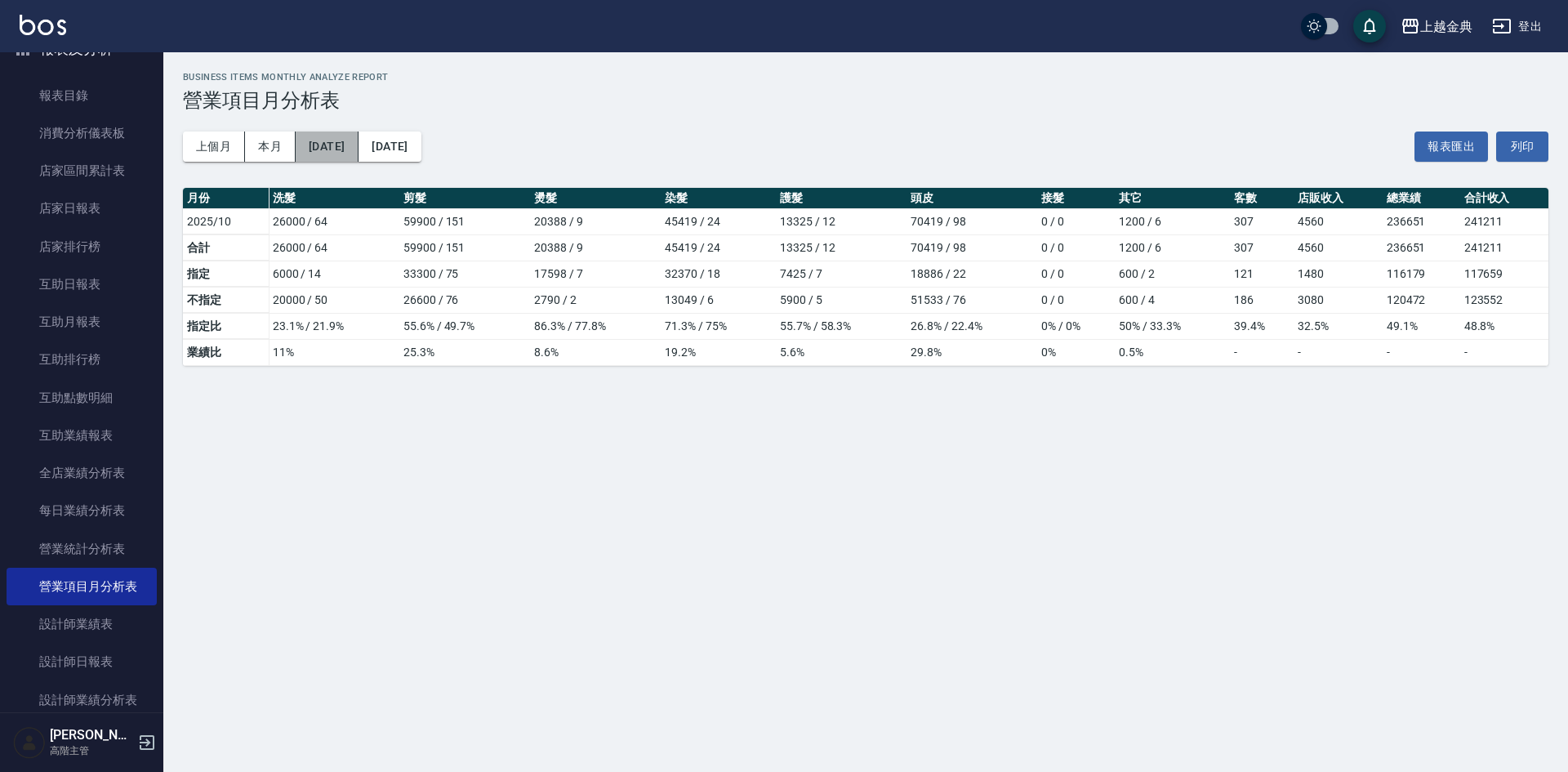
click at [358, 146] on button "2025/10/01" at bounding box center [326, 146] width 63 height 30
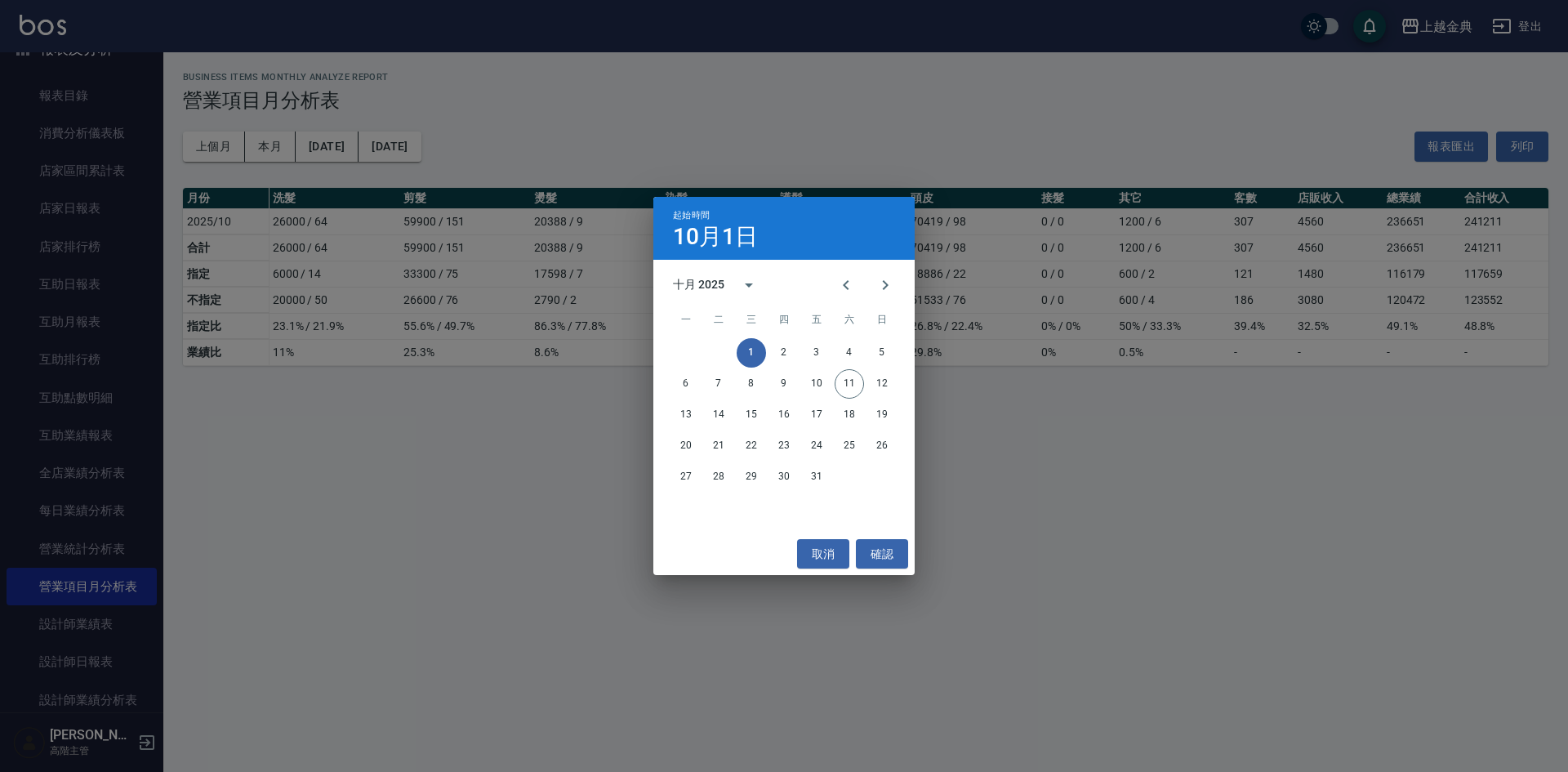
click at [335, 458] on div "起始時間 10月1日 十月 2025 一 二 三 四 五 六 日 1 2 3 4 5 6 7 8 9 10 11 12 13 14 15 16 17 18 1…" at bounding box center [784, 386] width 1568 height 772
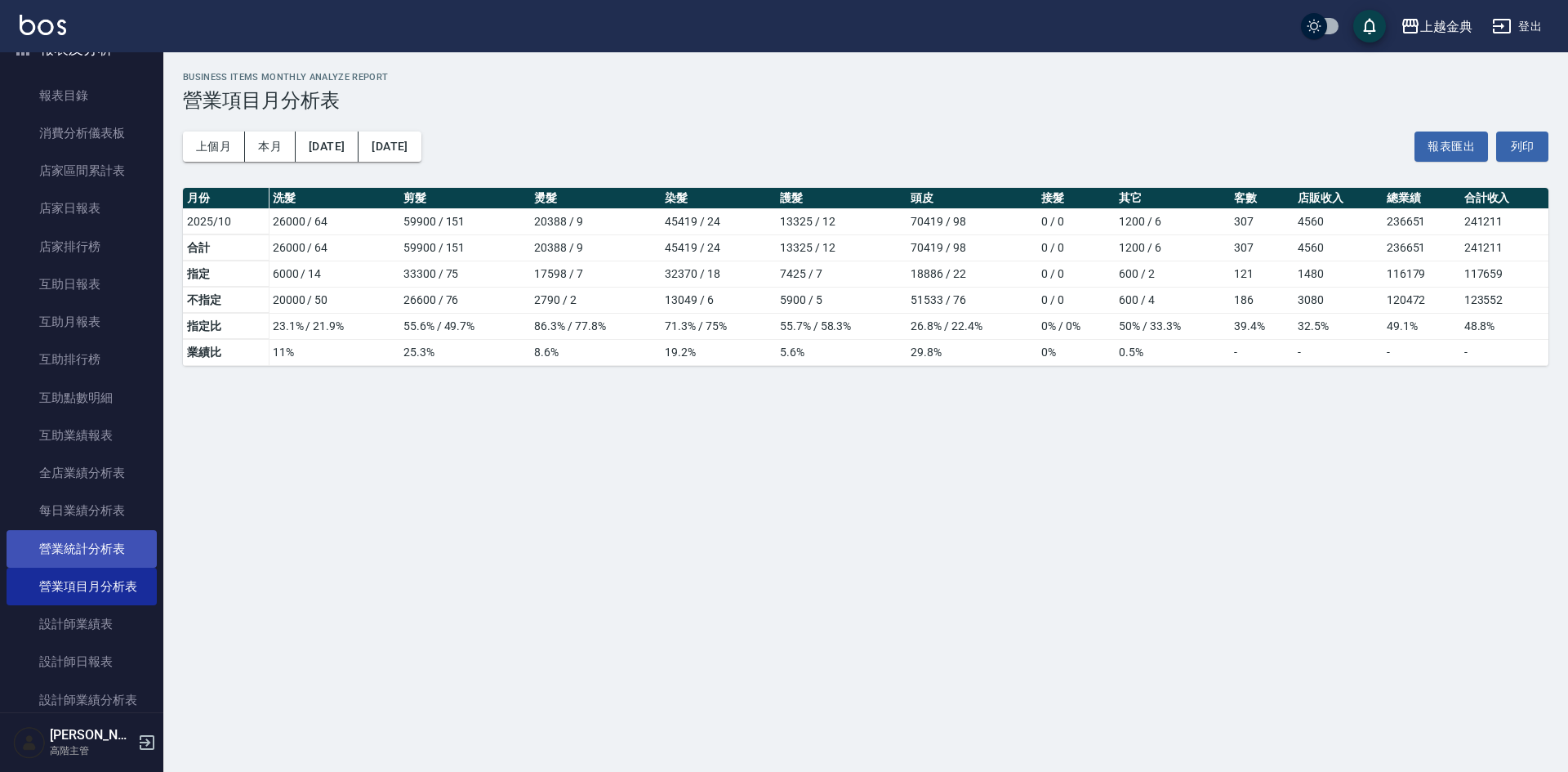
click at [121, 550] on link "營業統計分析表" at bounding box center [81, 549] width 150 height 38
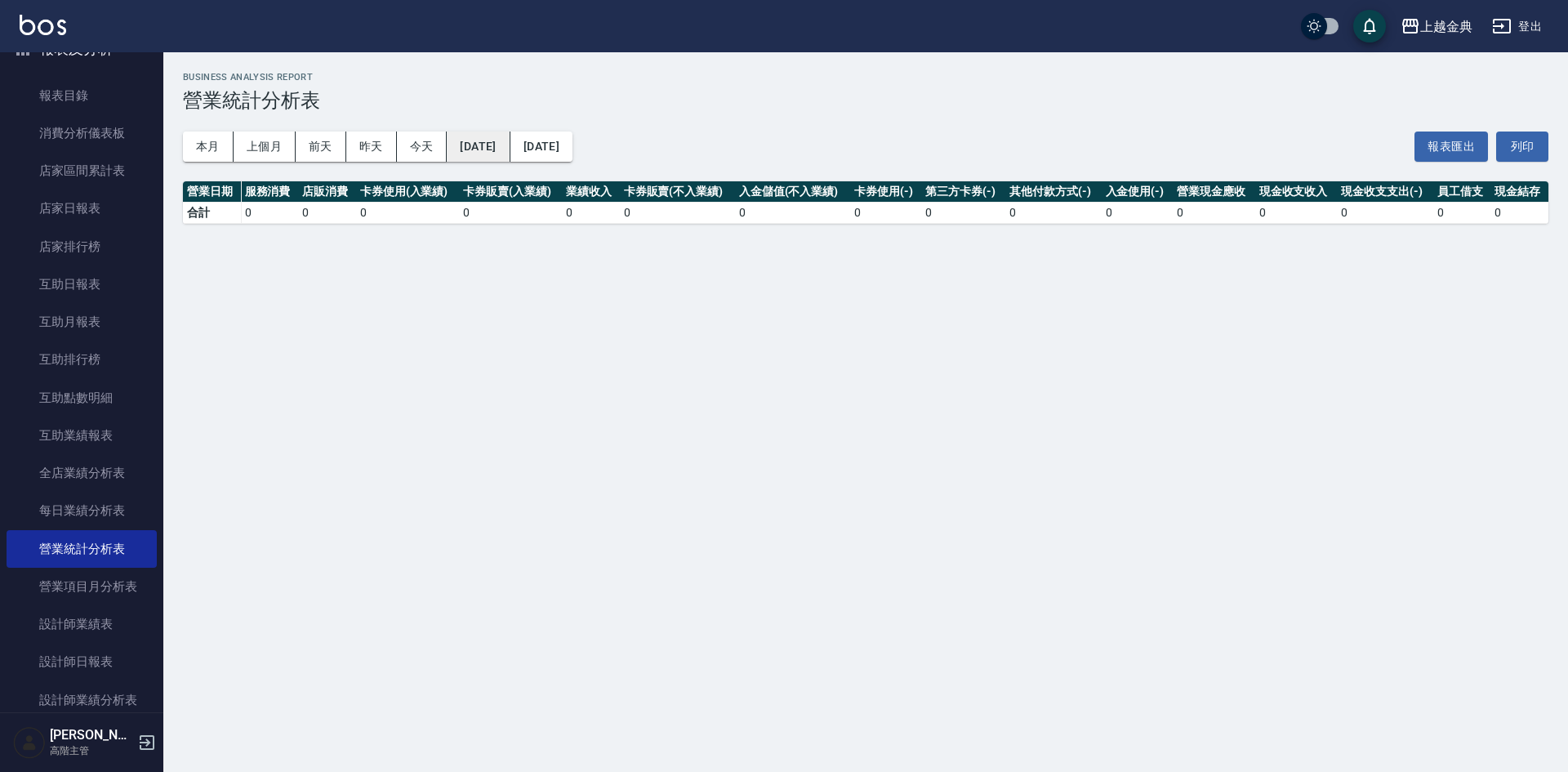
click at [509, 145] on button "2025/10/01" at bounding box center [478, 146] width 63 height 30
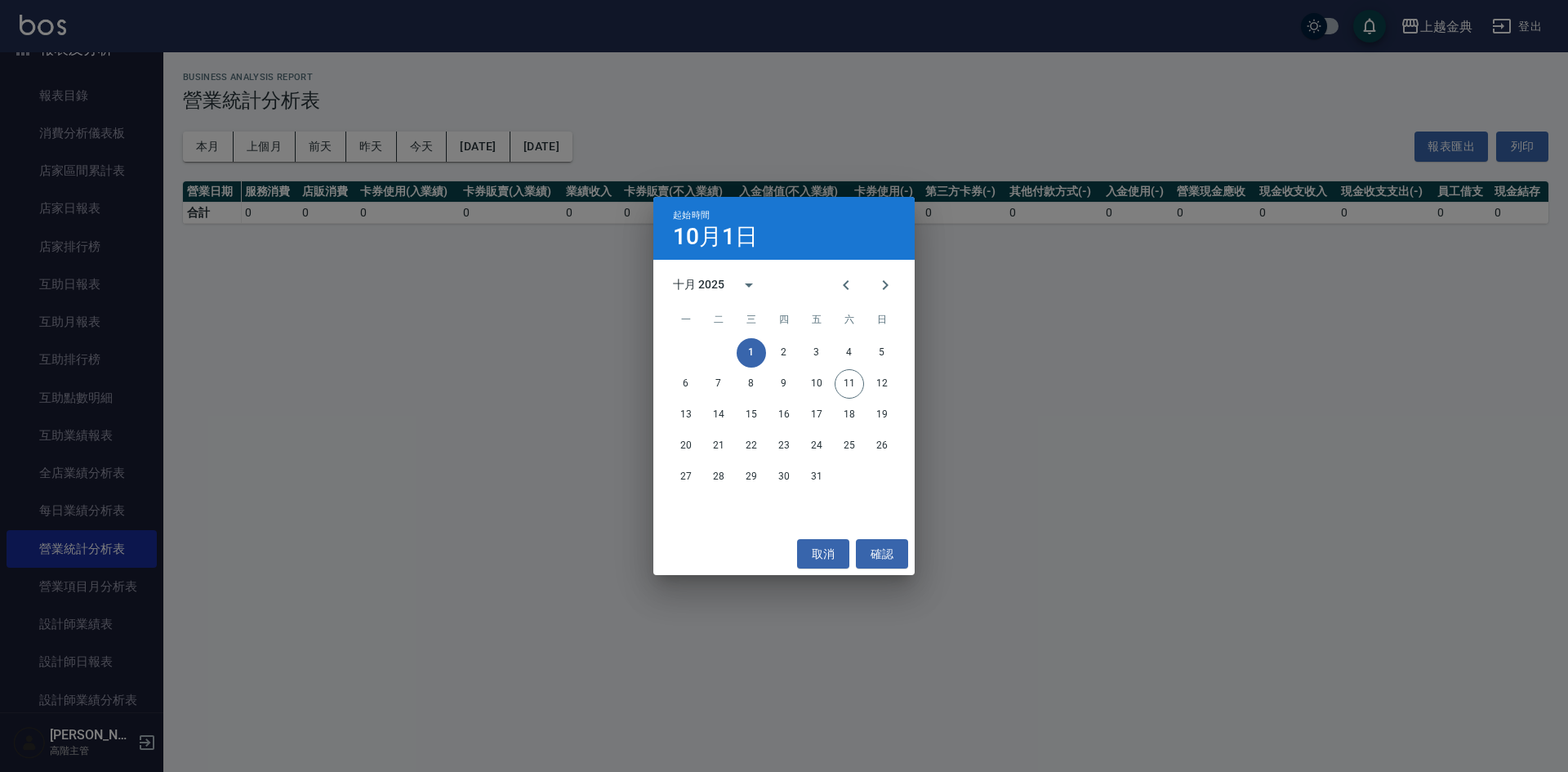
click at [469, 382] on div "起始時間 10月1日 十月 2025 一 二 三 四 五 六 日 1 2 3 4 5 6 7 8 9 10 11 12 13 14 15 16 17 18 1…" at bounding box center [784, 386] width 1568 height 772
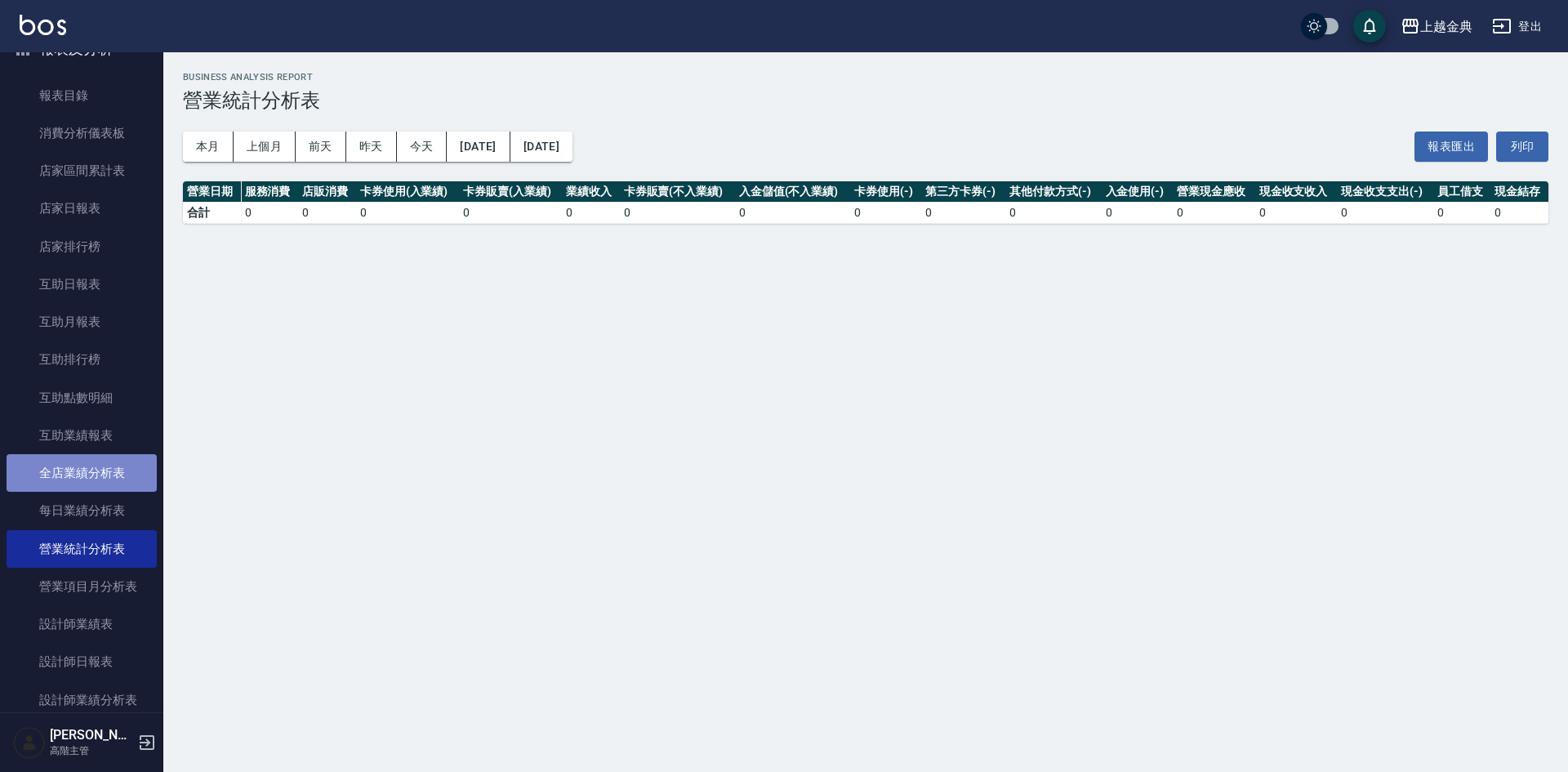
click at [113, 475] on link "全店業績分析表" at bounding box center [81, 473] width 150 height 38
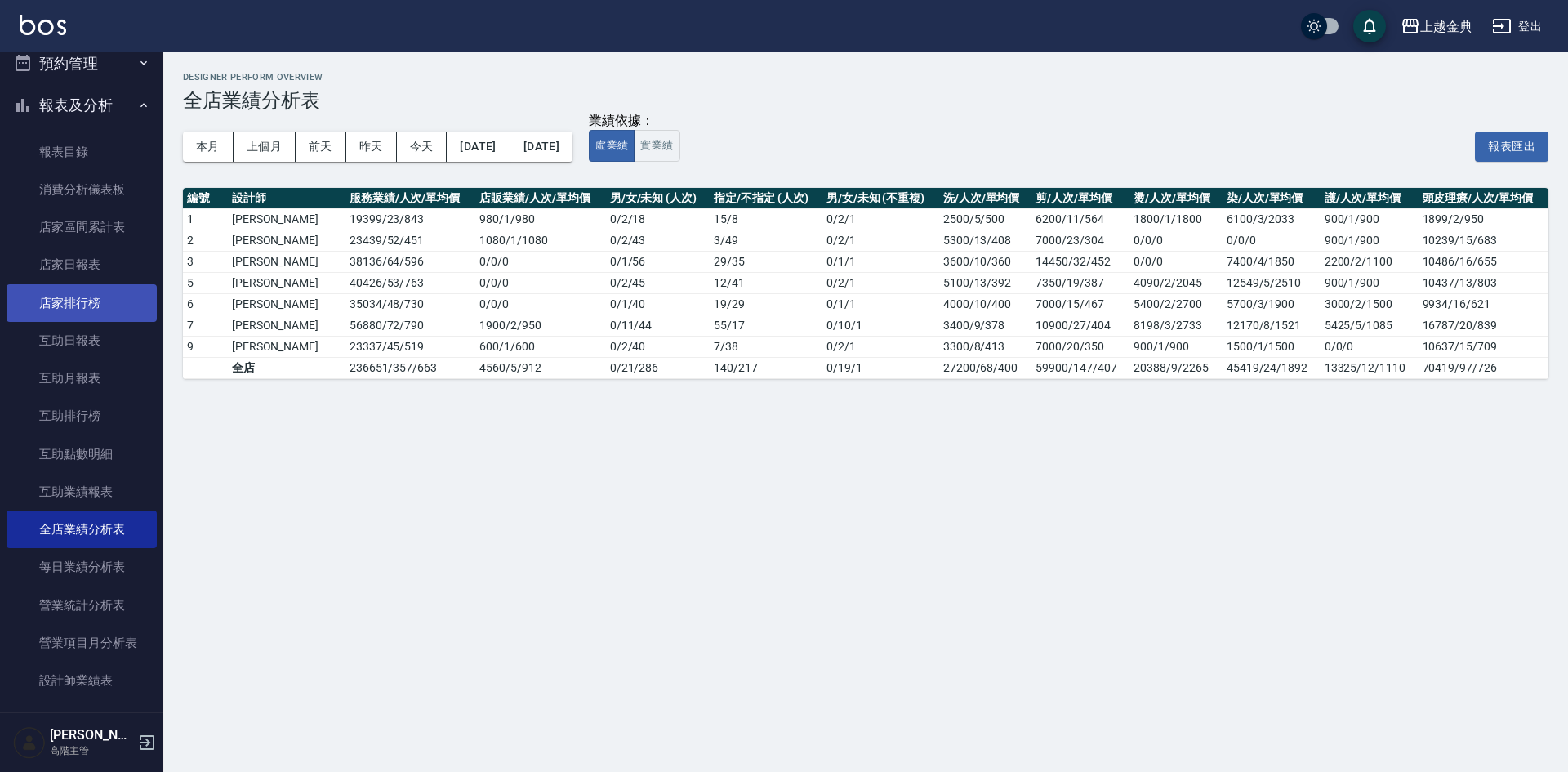
scroll to position [500, 0]
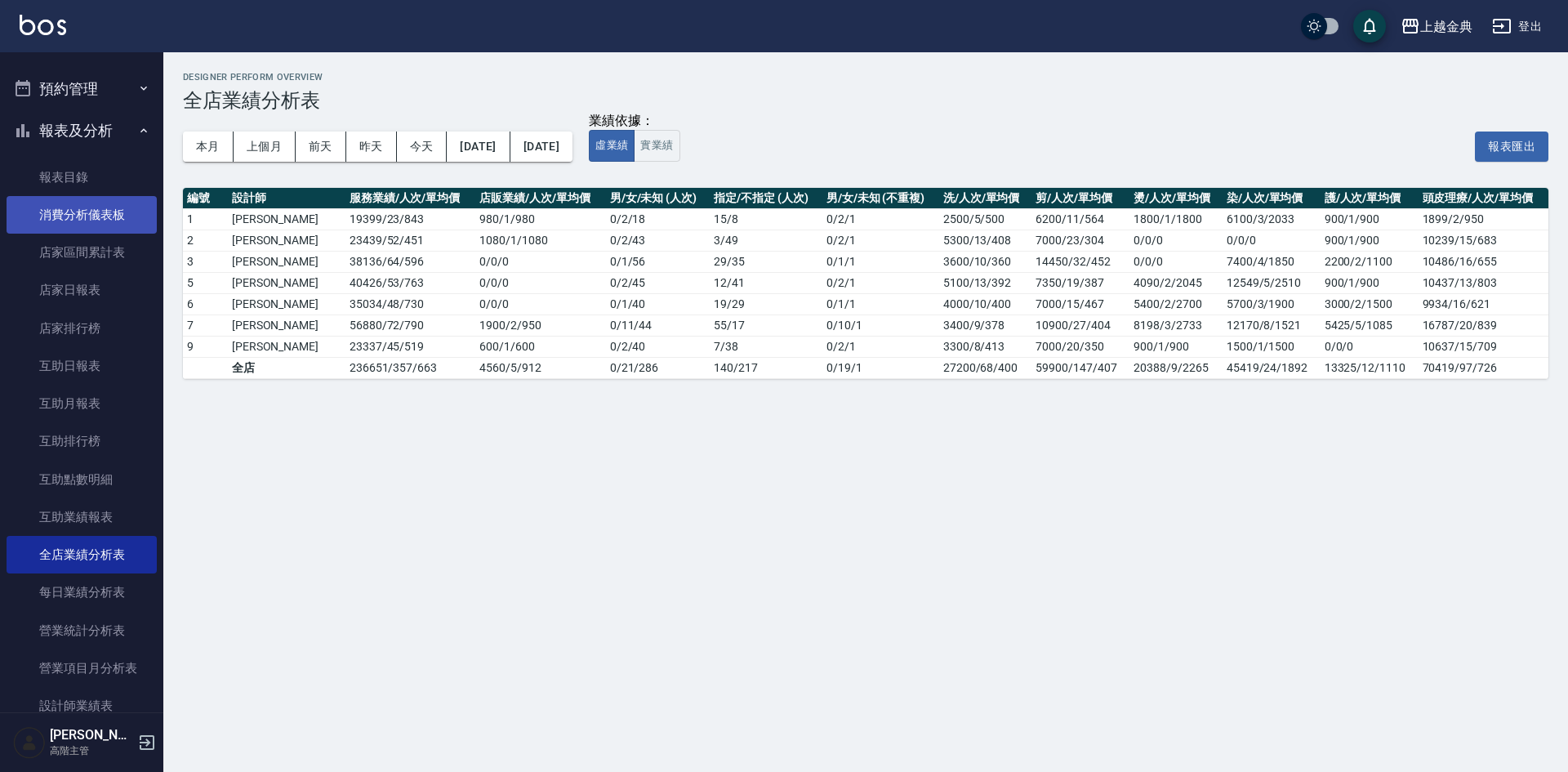
click at [107, 214] on link "消費分析儀表板" at bounding box center [81, 215] width 150 height 38
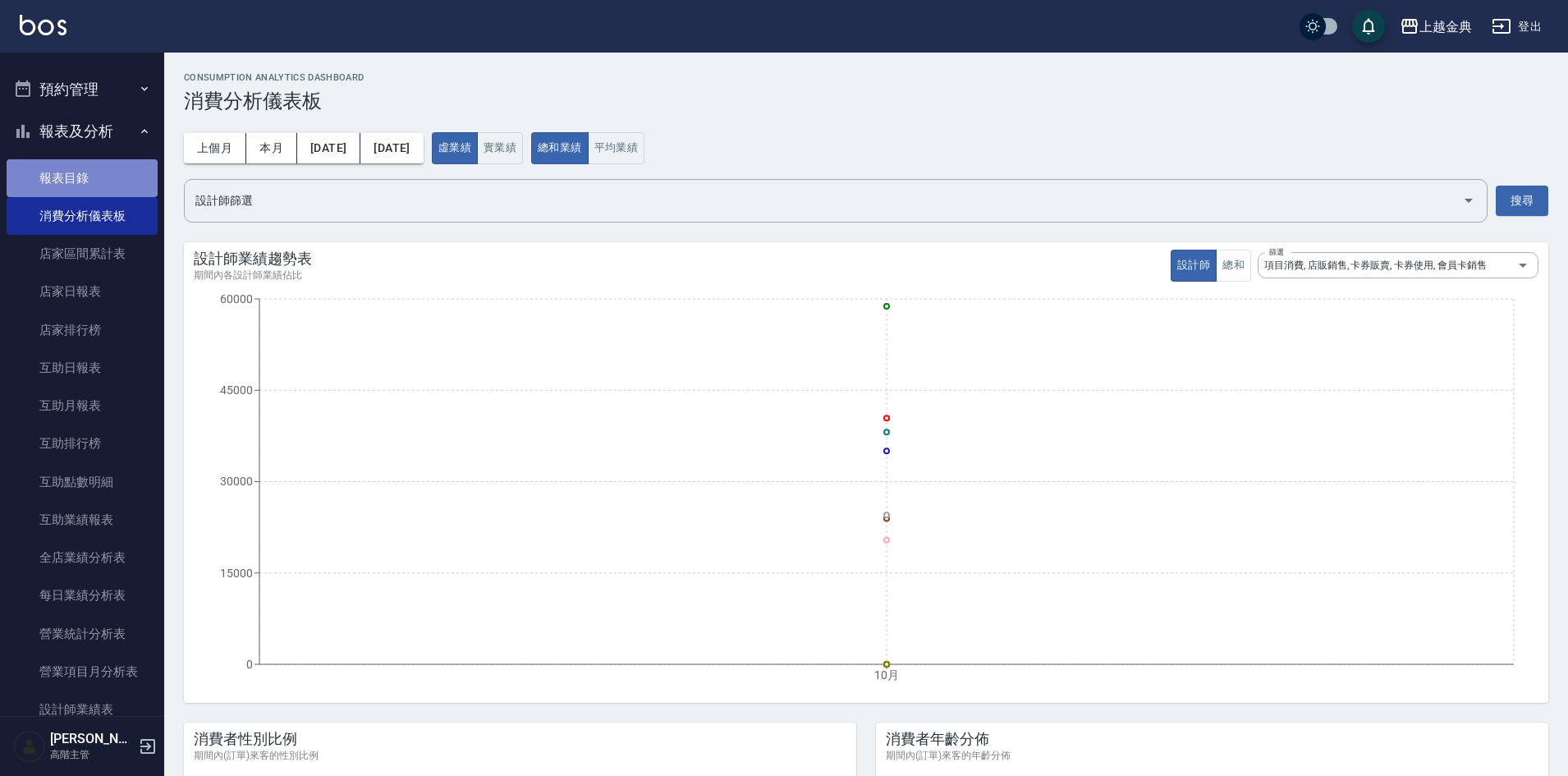
click at [101, 180] on link "報表目錄" at bounding box center [82, 178] width 151 height 38
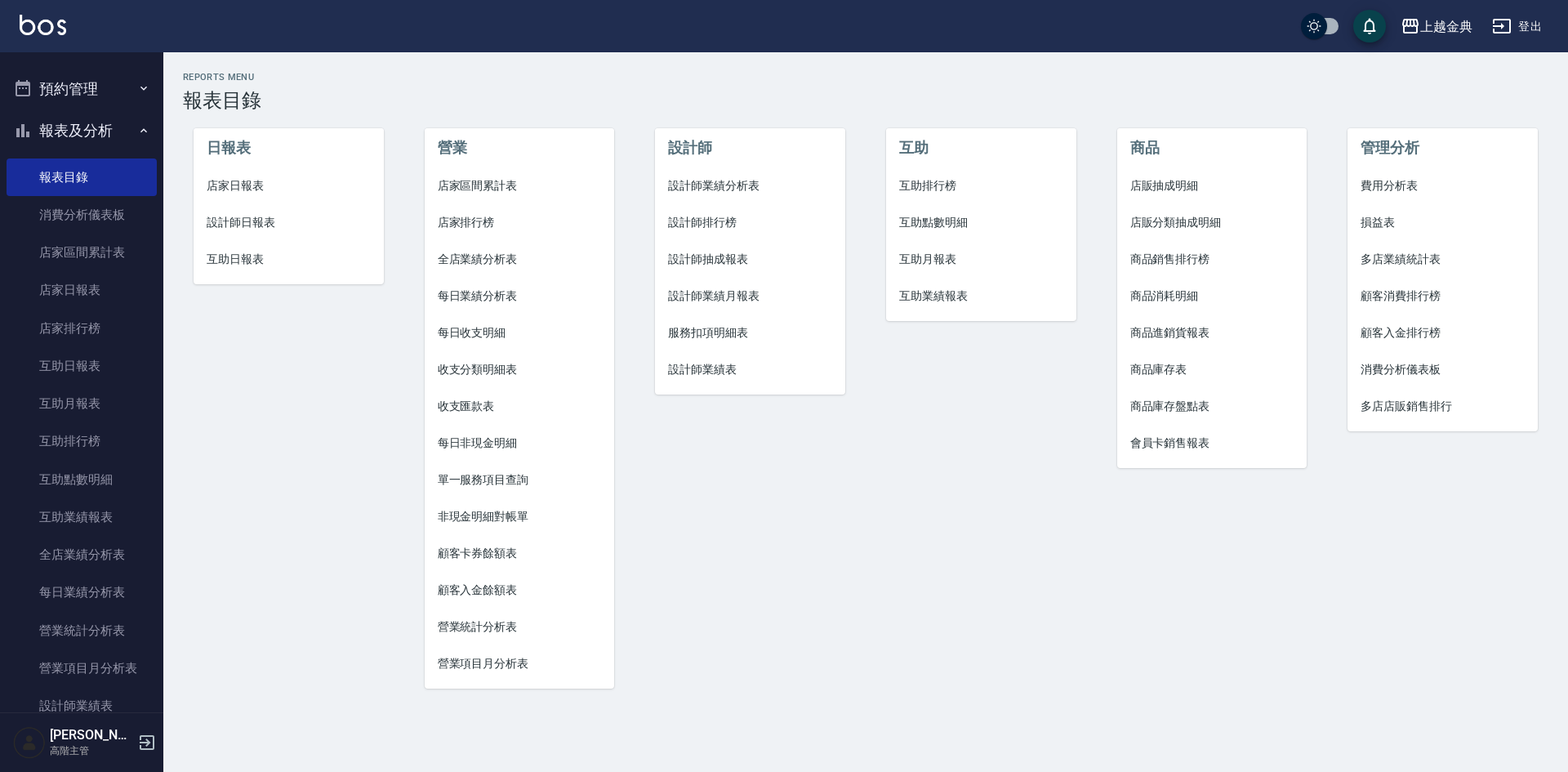
click at [508, 482] on span "單一服務項目查詢" at bounding box center [520, 480] width 164 height 17
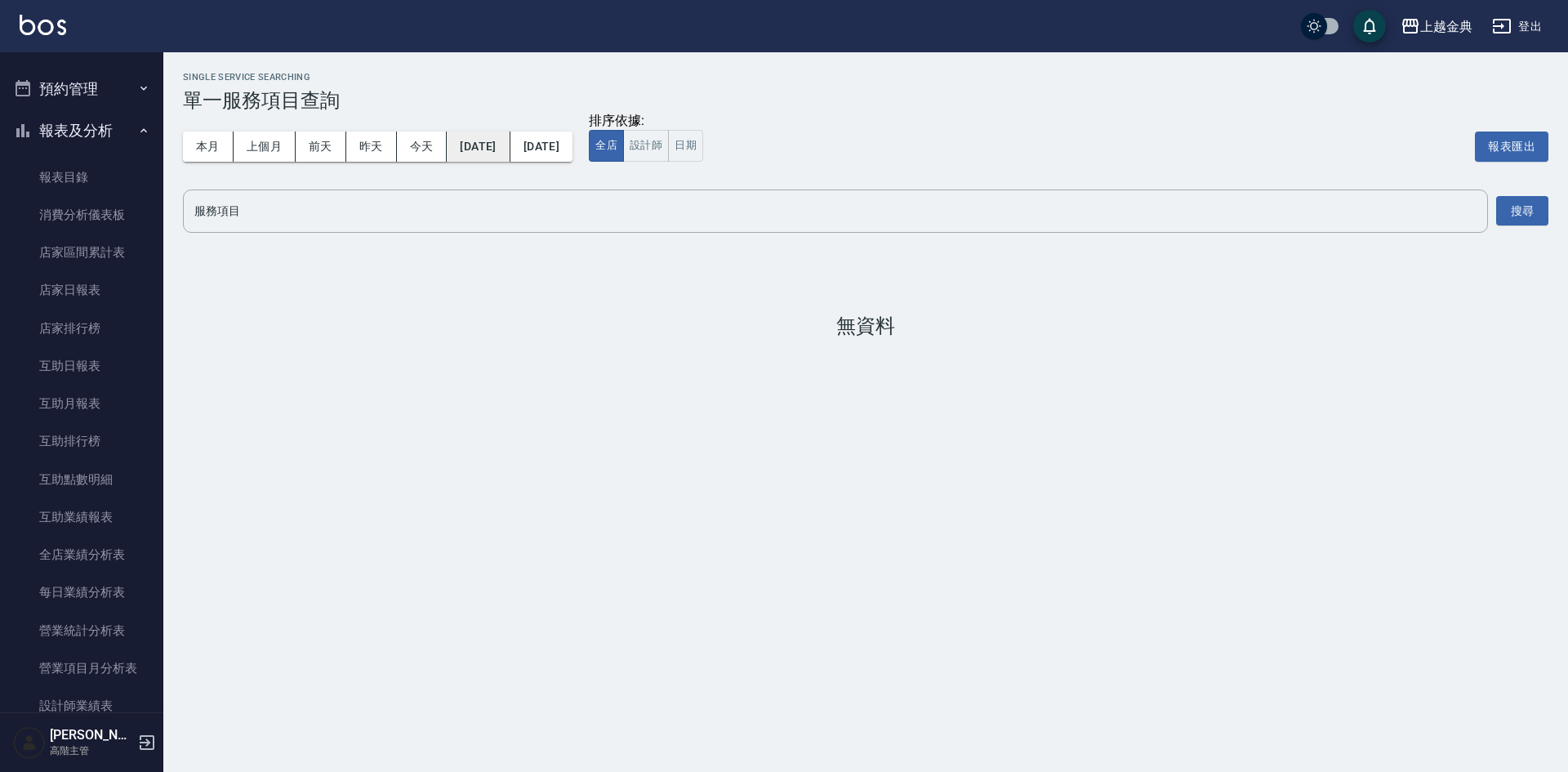
click at [509, 150] on button "2025/10/01" at bounding box center [478, 146] width 63 height 30
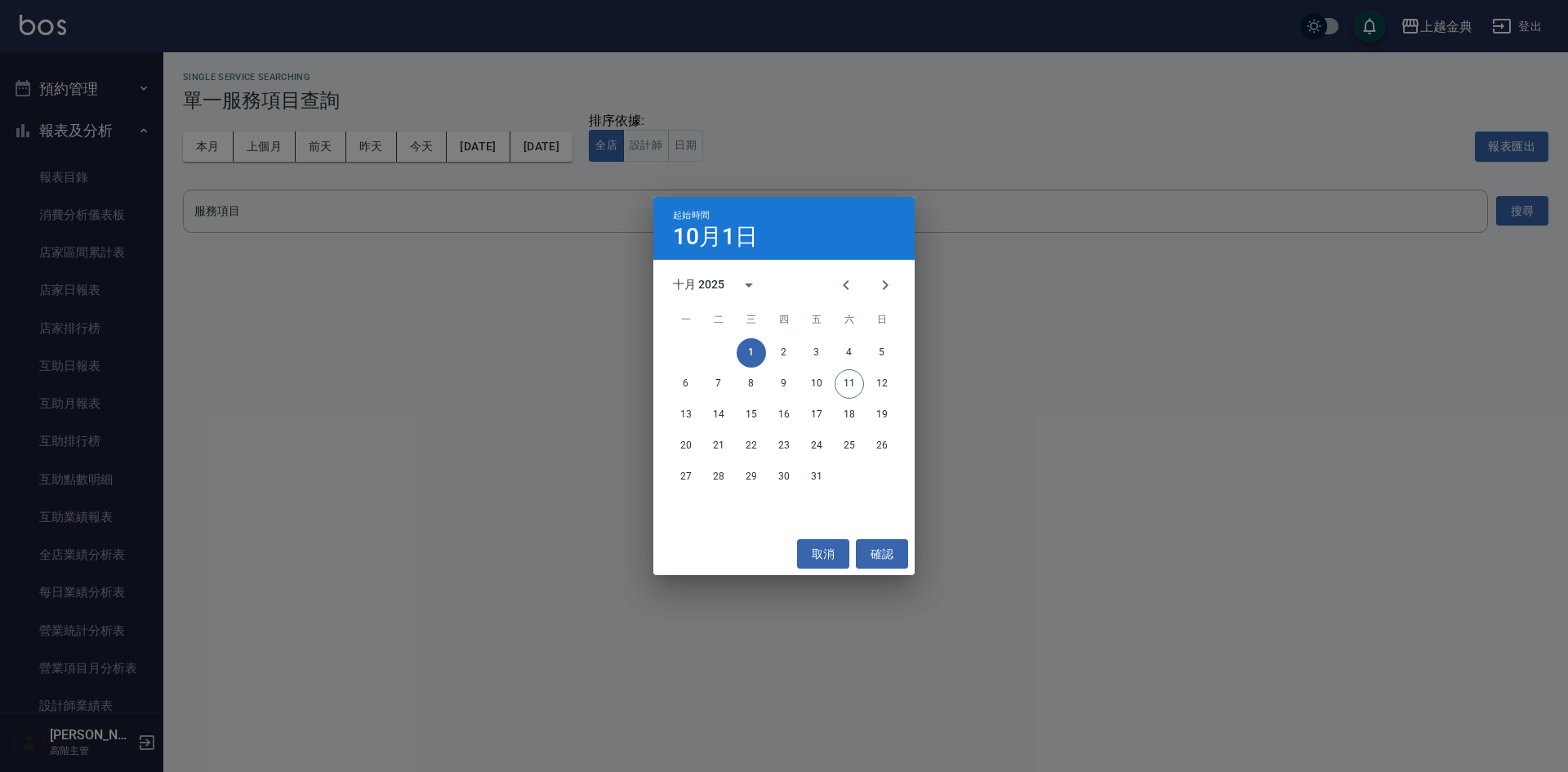
click at [426, 397] on div "起始時間 10月1日 十月 2025 一 二 三 四 五 六 日 1 2 3 4 5 6 7 8 9 10 11 12 13 14 15 16 17 18 1…" at bounding box center [784, 386] width 1568 height 772
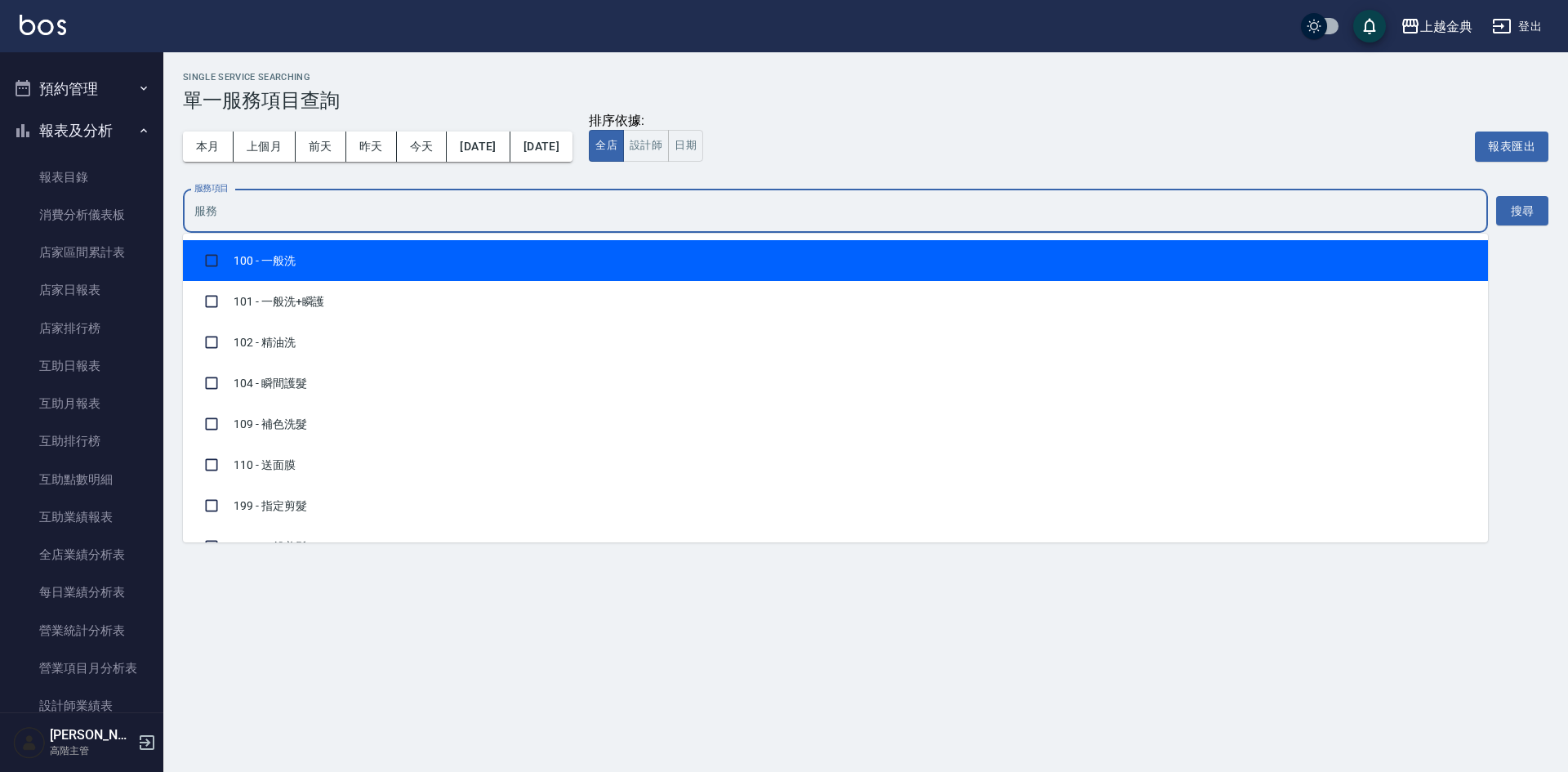
click at [254, 222] on input "服務項目" at bounding box center [835, 211] width 1290 height 29
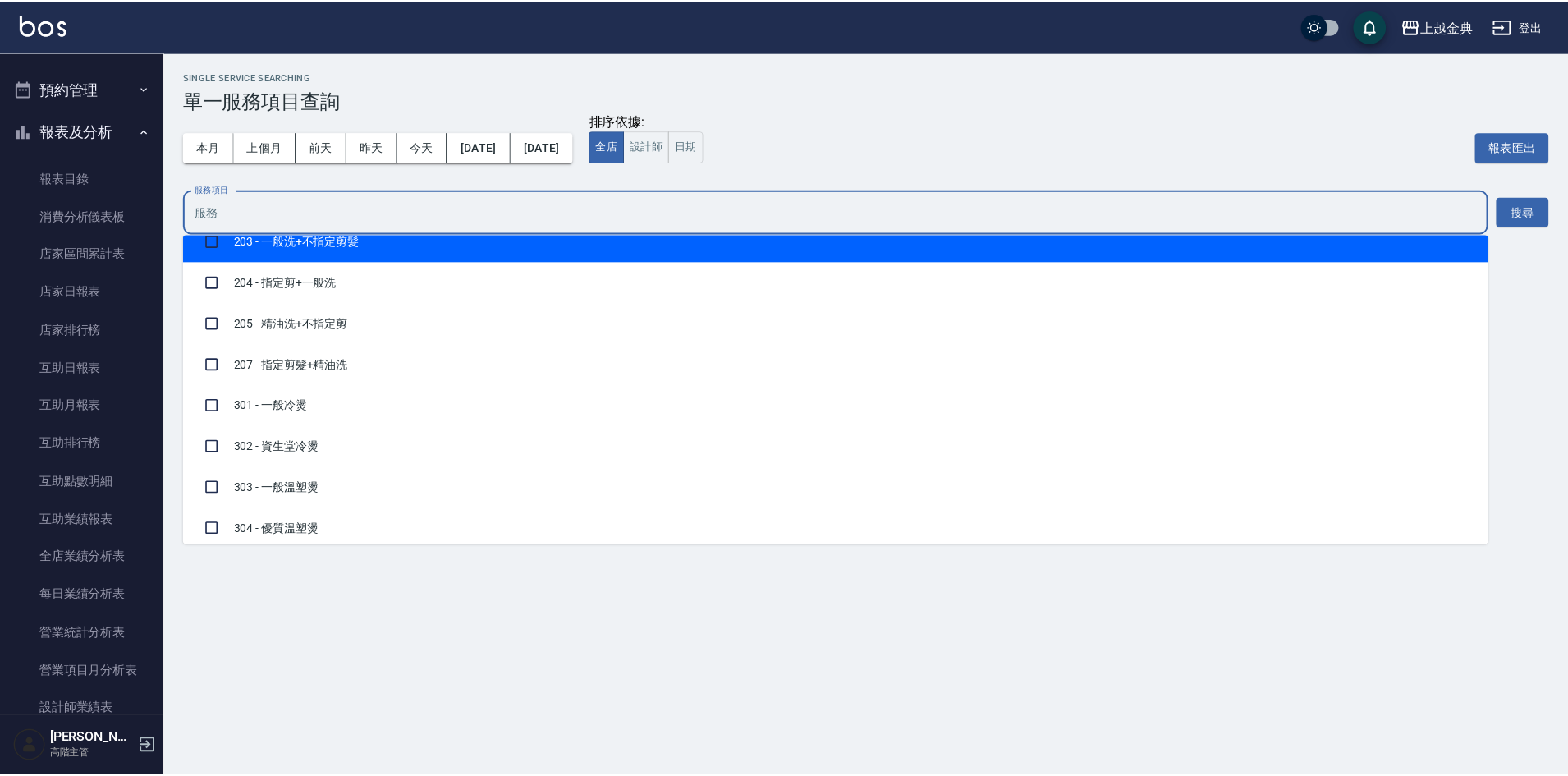
scroll to position [411, 0]
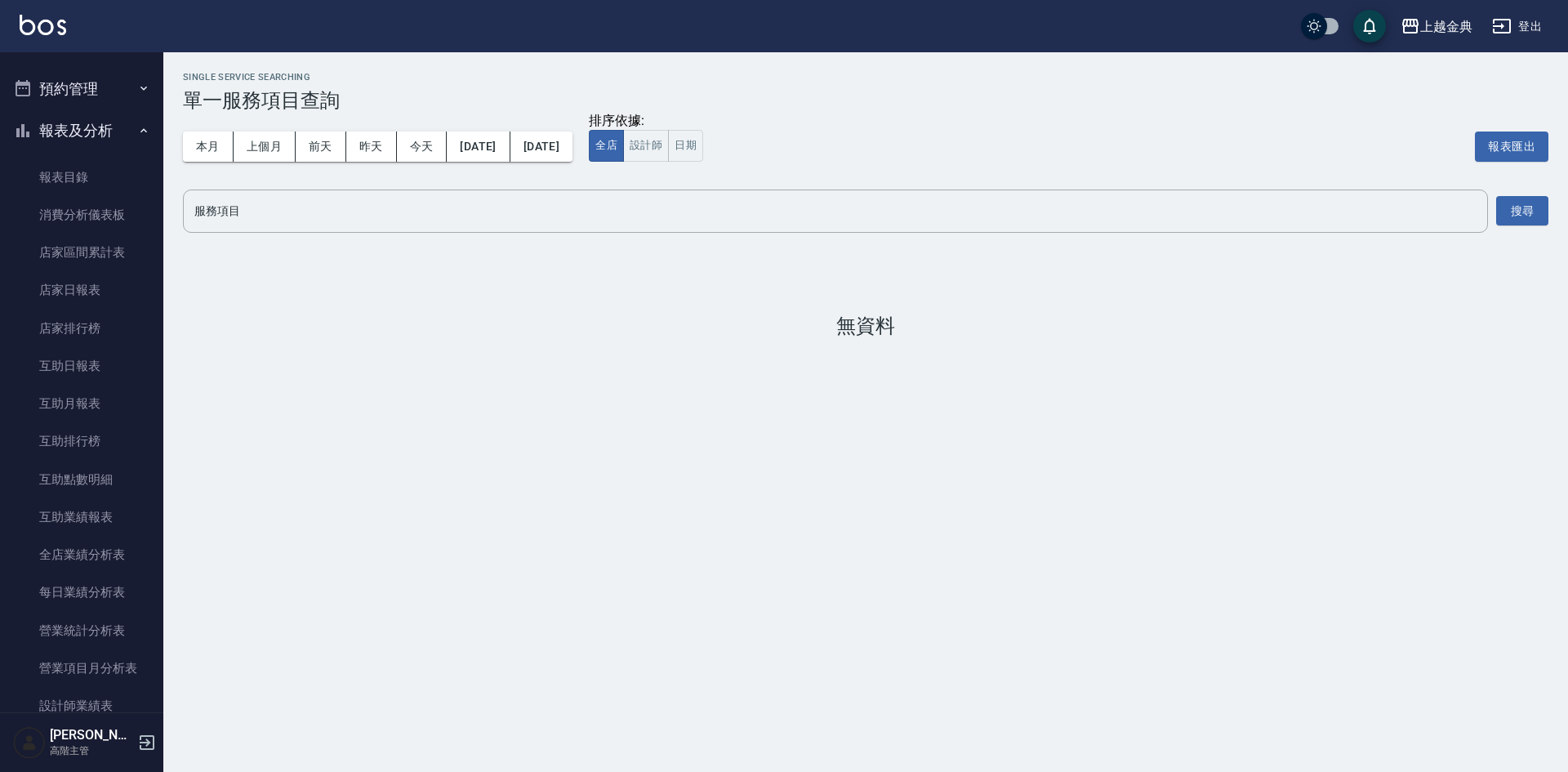
click at [919, 134] on div "排序依據: 全店 設計師 日期 報表匯出" at bounding box center [1069, 146] width 959 height 68
click at [116, 294] on link "店家日報表" at bounding box center [81, 290] width 150 height 38
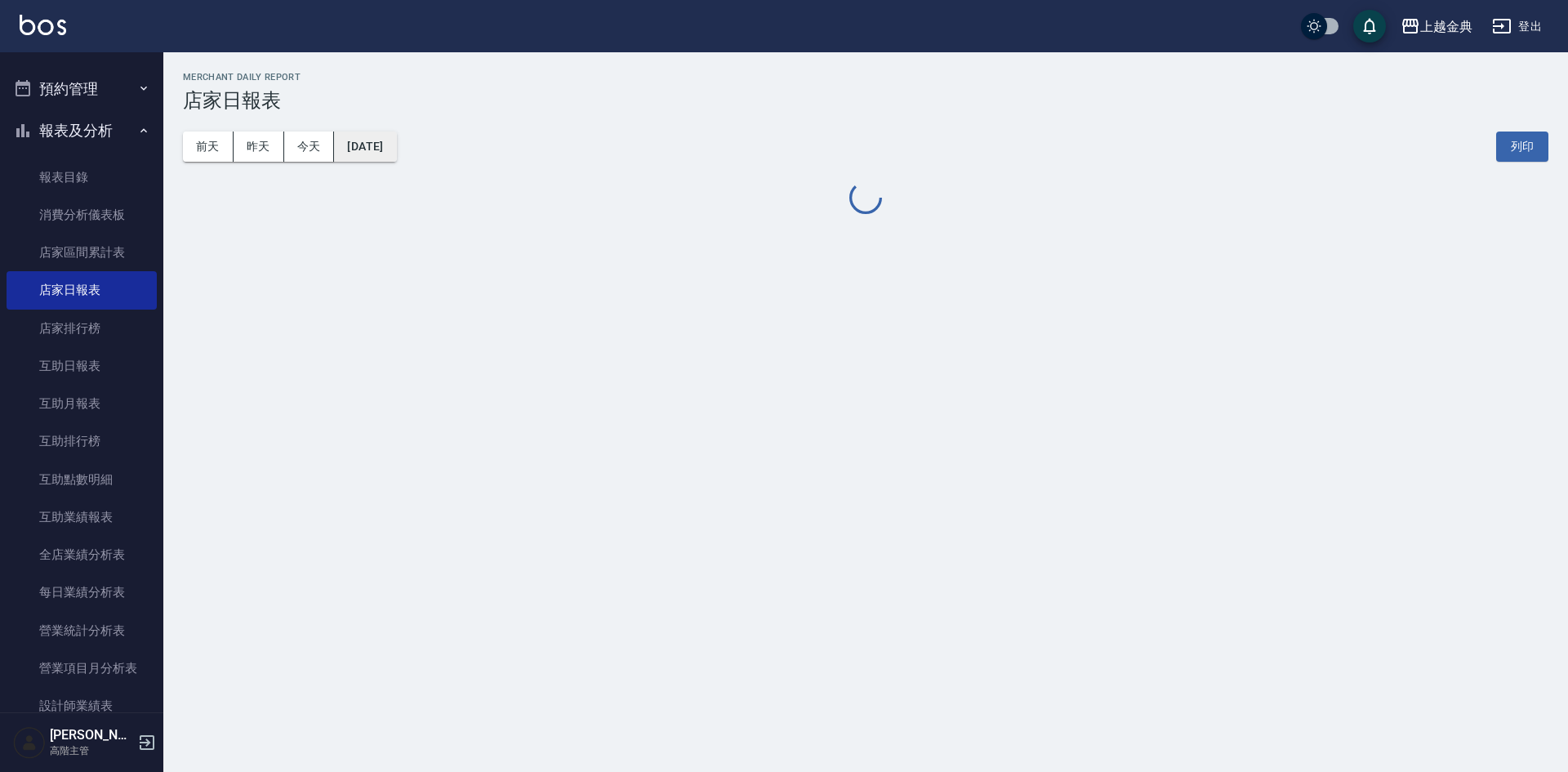
click at [356, 148] on button "2025/10/11" at bounding box center [365, 146] width 62 height 30
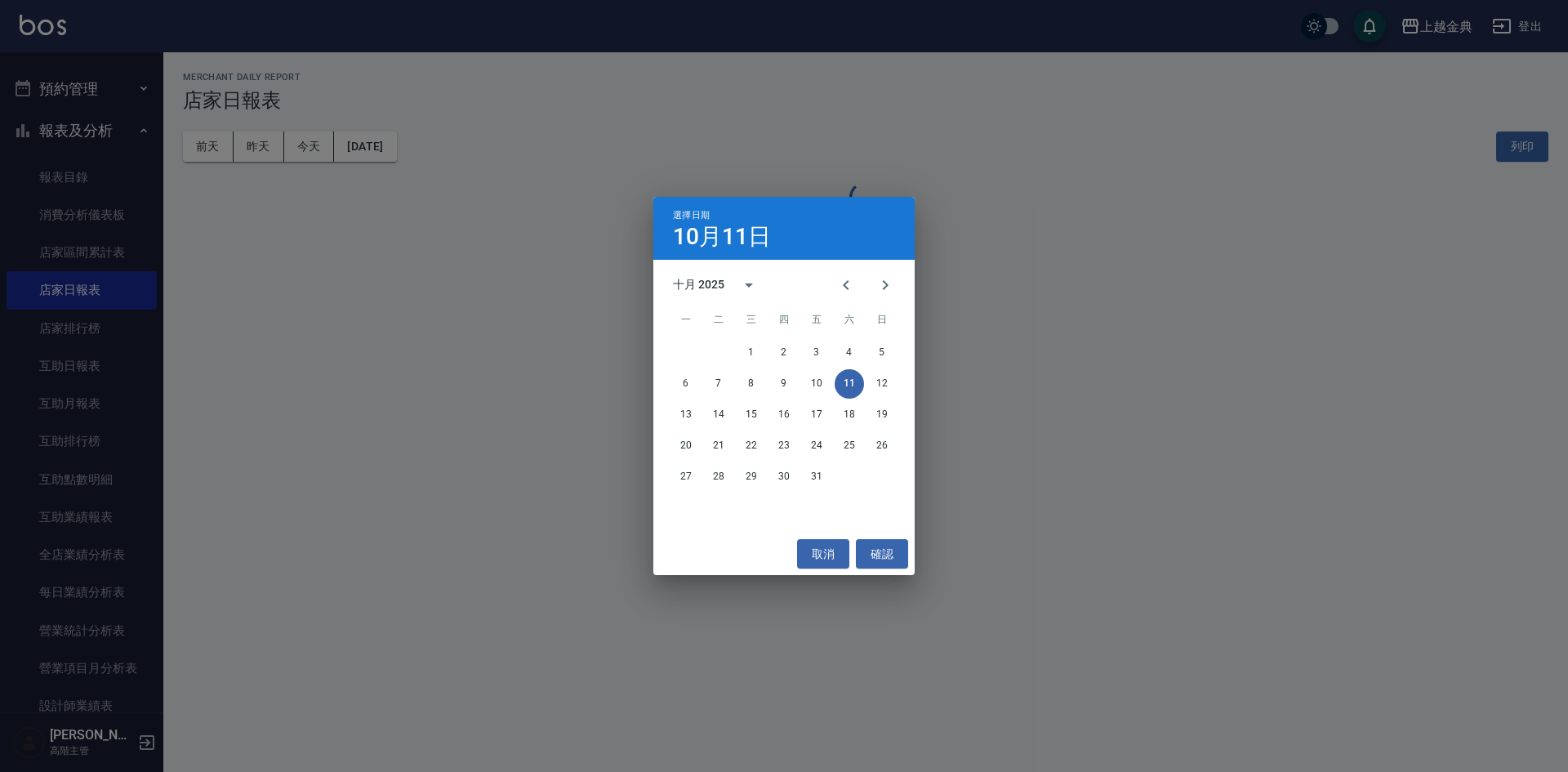
drag, startPoint x: 289, startPoint y: 343, endPoint x: 309, endPoint y: 329, distance: 24.4
click at [301, 340] on div "選擇日期 10月11日 十月 2025 一 二 三 四 五 六 日 1 2 3 4 5 6 7 8 9 10 11 12 13 14 15 16 17 18 …" at bounding box center [784, 386] width 1568 height 772
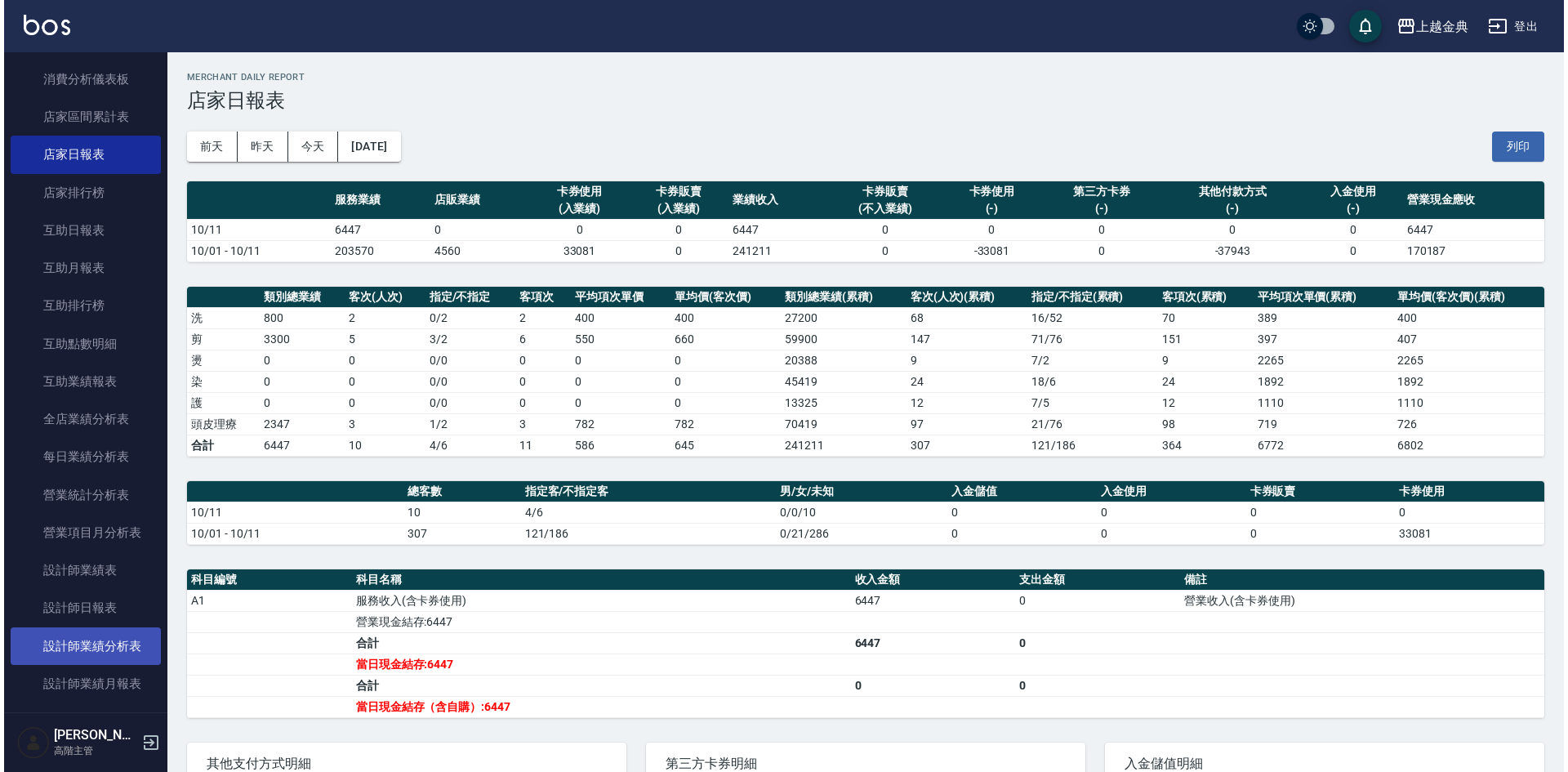
scroll to position [663, 0]
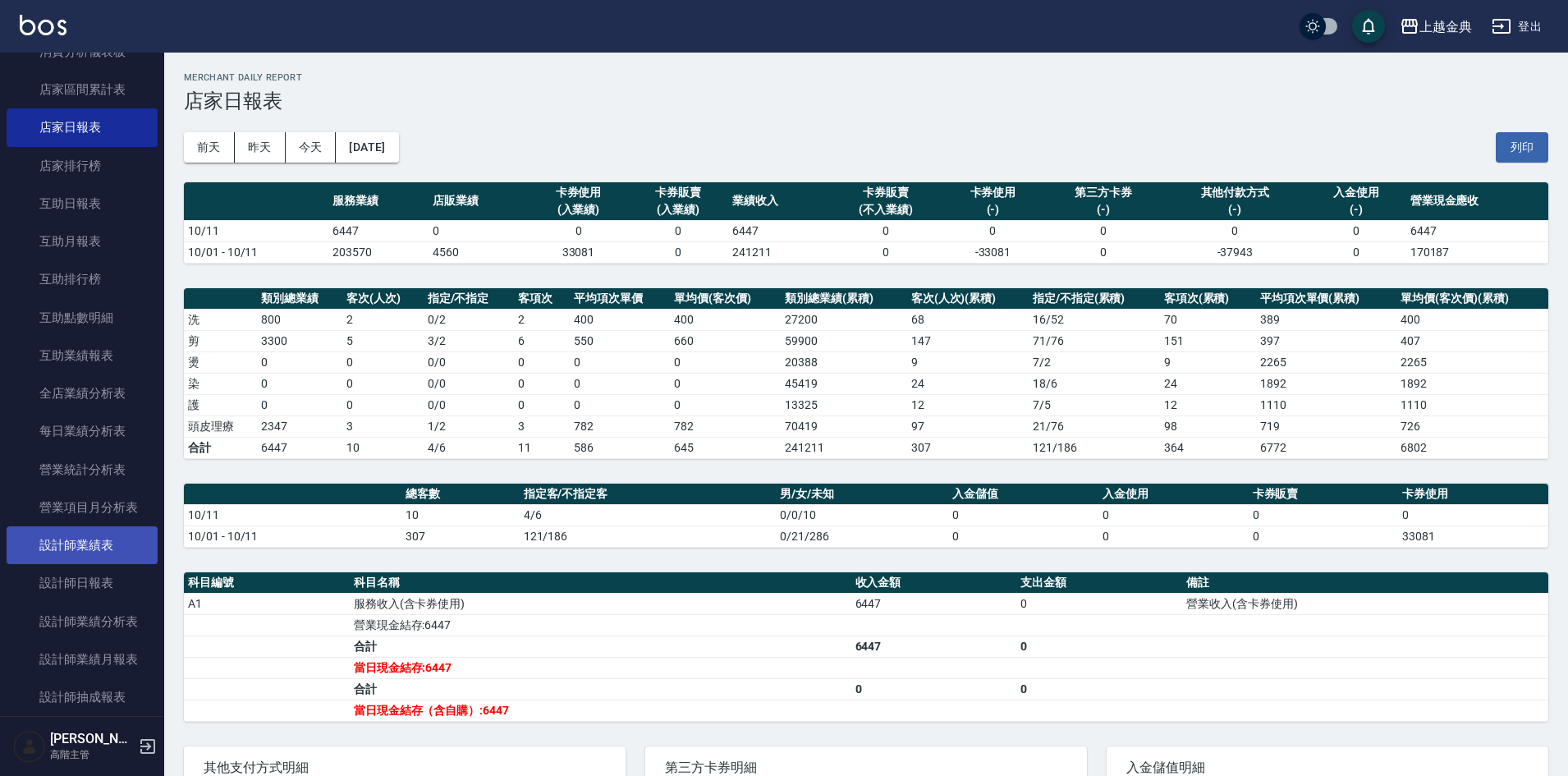
click at [122, 538] on link "設計師業績表" at bounding box center [82, 545] width 151 height 38
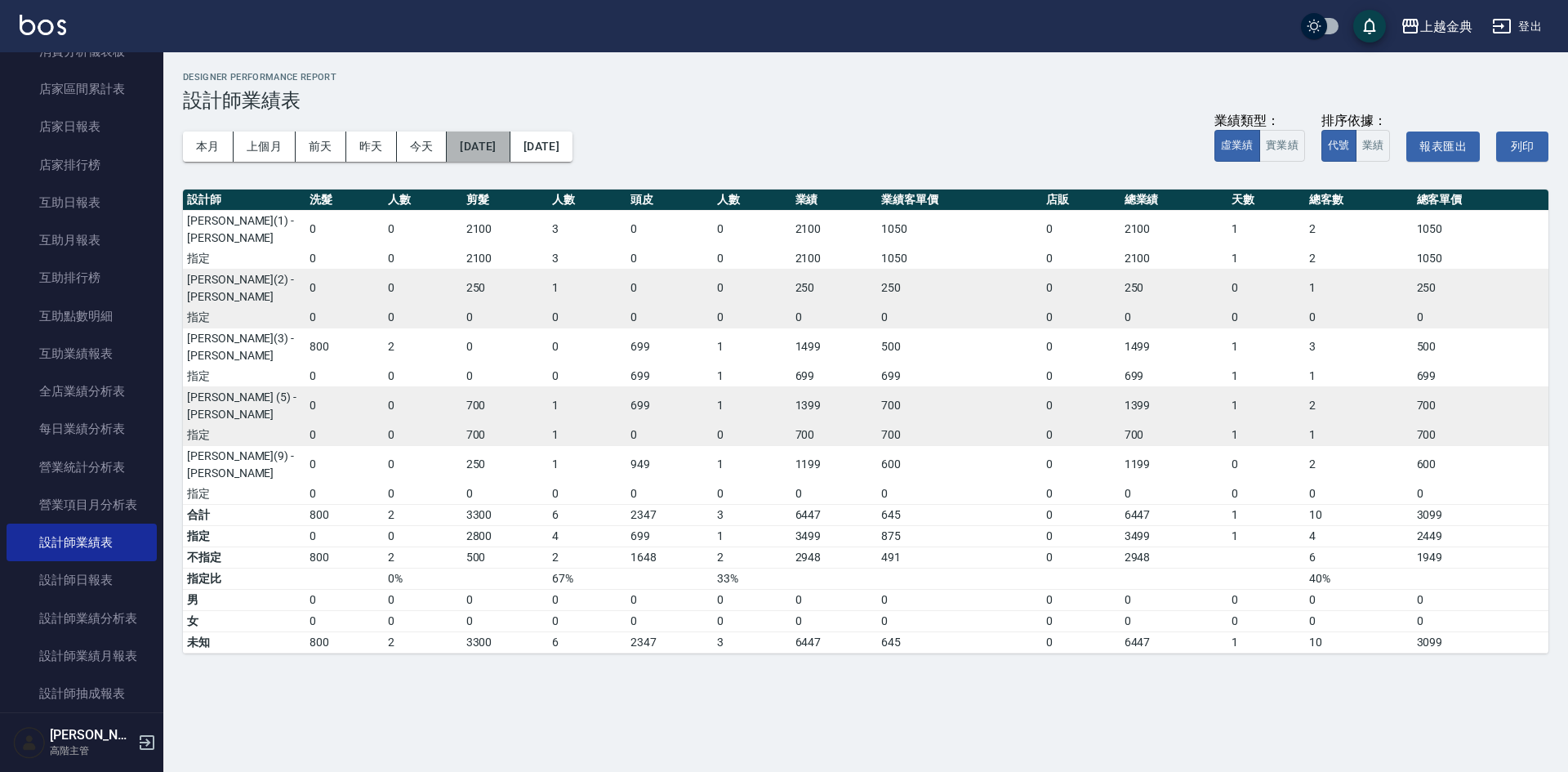
click at [508, 154] on button "2025/10/11" at bounding box center [478, 146] width 63 height 30
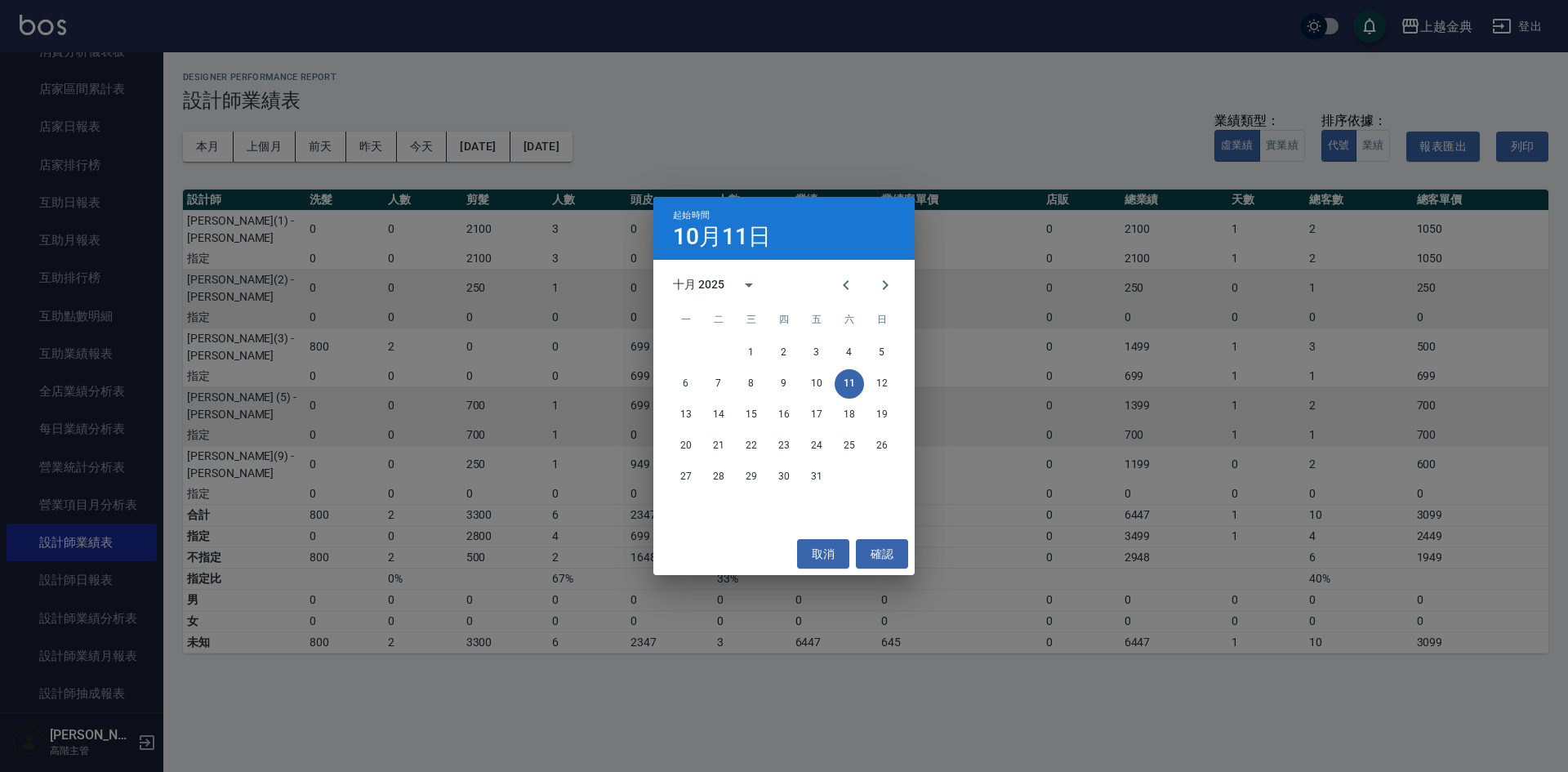
click at [866, 110] on div "起始時間 10月11日 十月 2025 一 二 三 四 五 六 日 1 2 3 4 5 6 7 8 9 10 11 12 13 14 15 16 17 18 …" at bounding box center [784, 386] width 1568 height 772
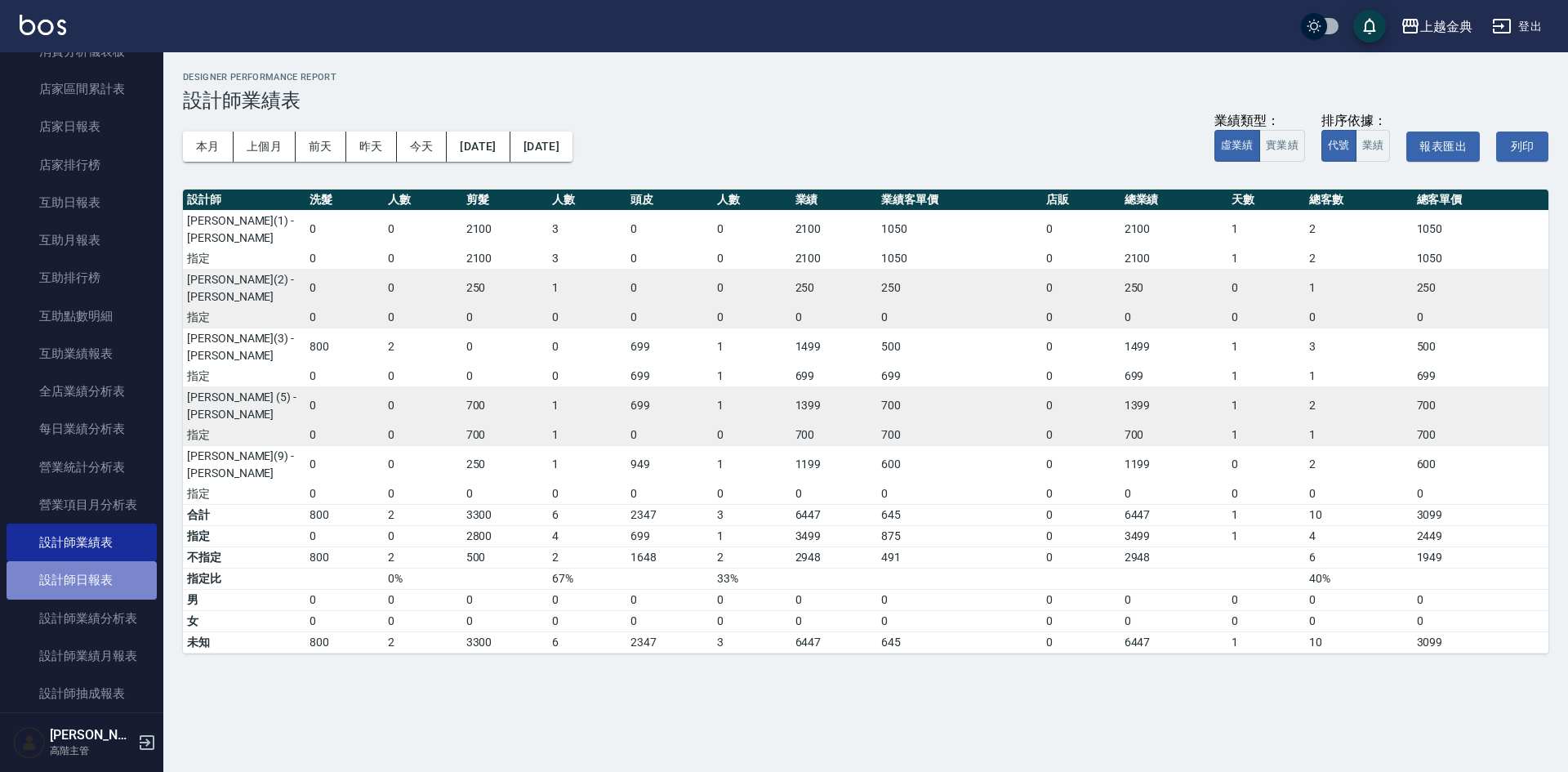
click at [109, 573] on link "設計師日報表" at bounding box center [81, 580] width 150 height 38
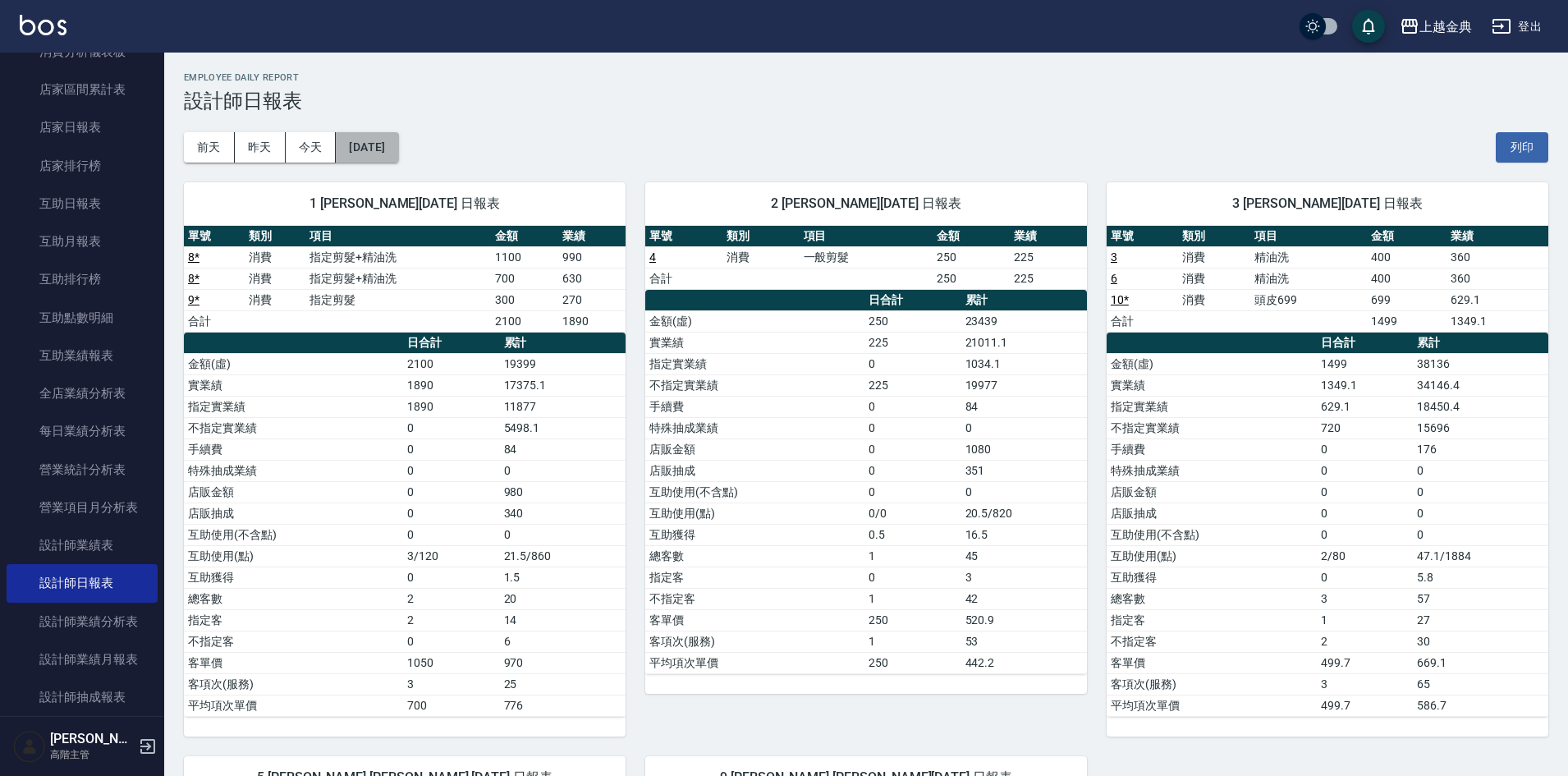
click at [398, 147] on button "2025/10/11" at bounding box center [367, 147] width 63 height 31
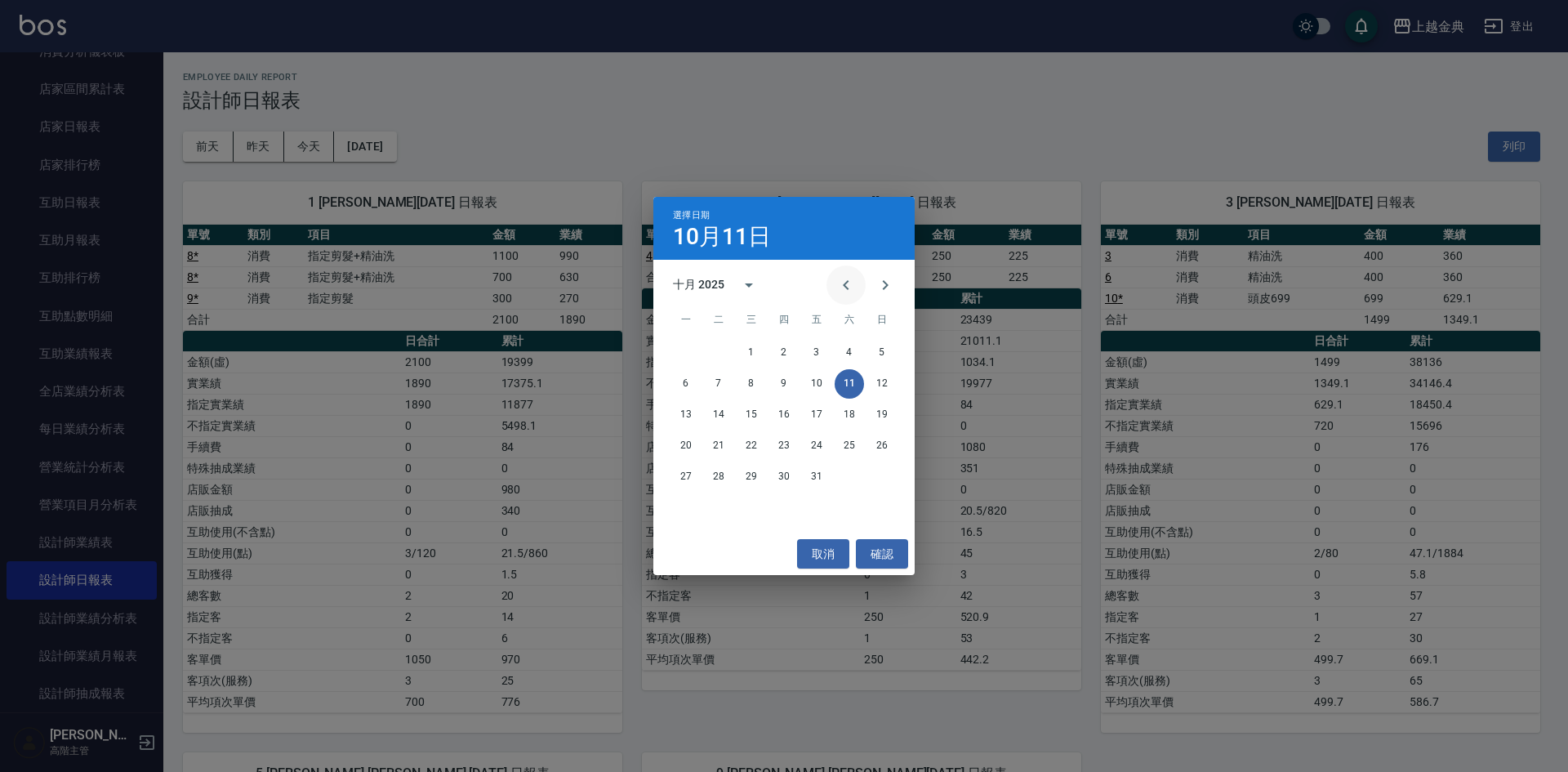
click at [846, 281] on icon "Previous month" at bounding box center [846, 286] width 20 height 20
click at [743, 284] on icon "calendar view is open, switch to year view" at bounding box center [749, 286] width 20 height 20
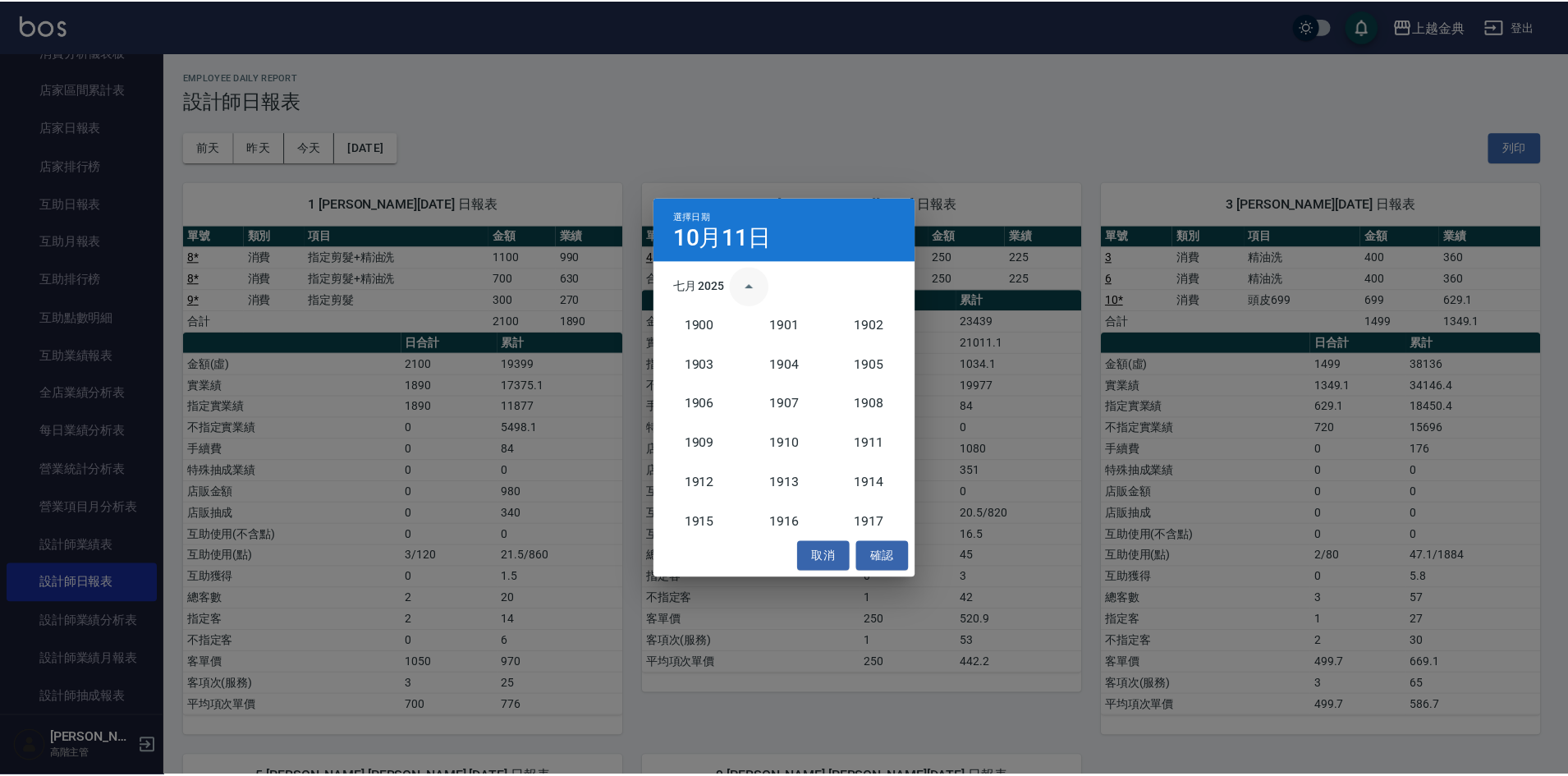
scroll to position [1521, 0]
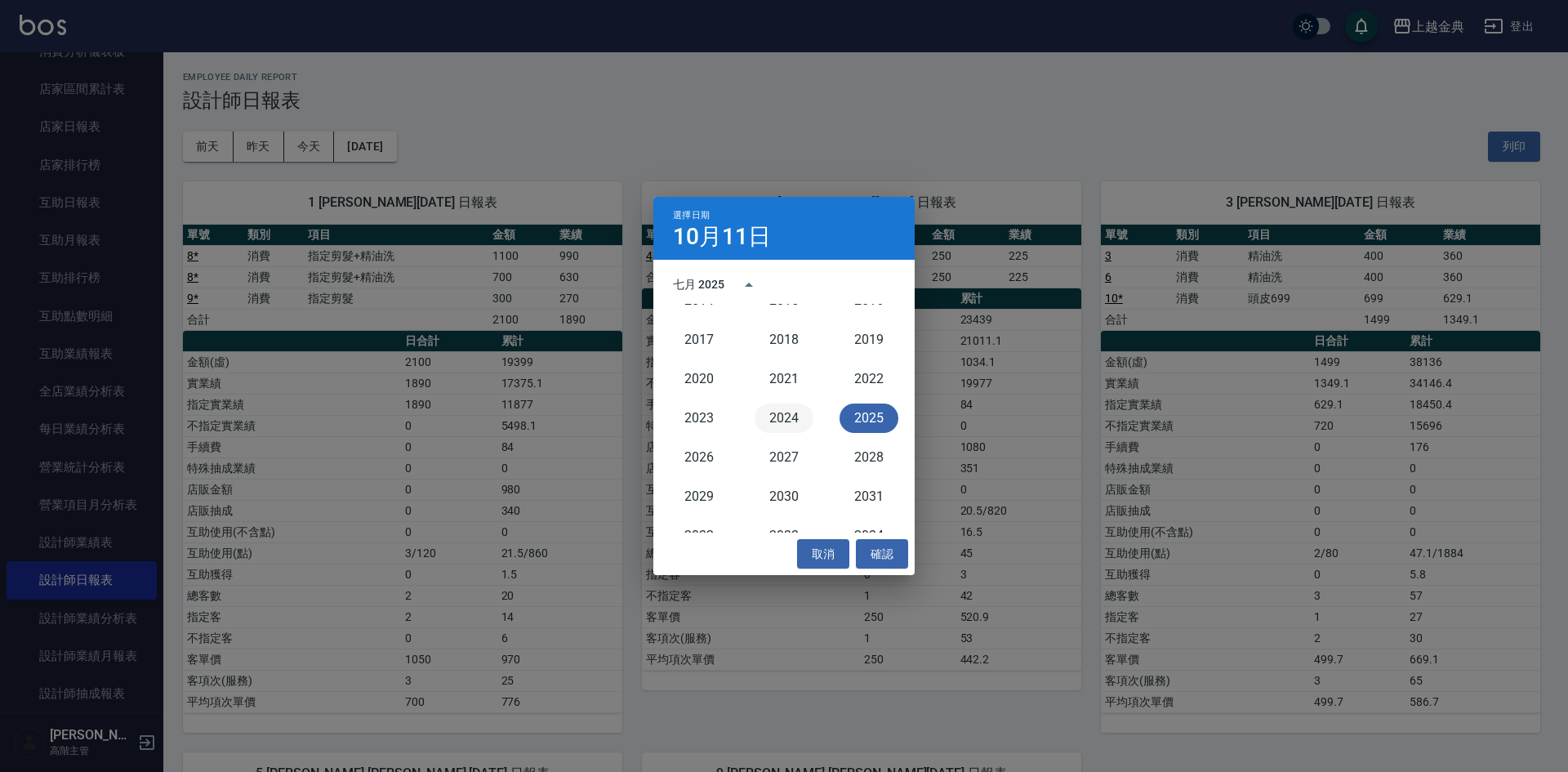
click at [781, 413] on button "2024" at bounding box center [784, 418] width 59 height 30
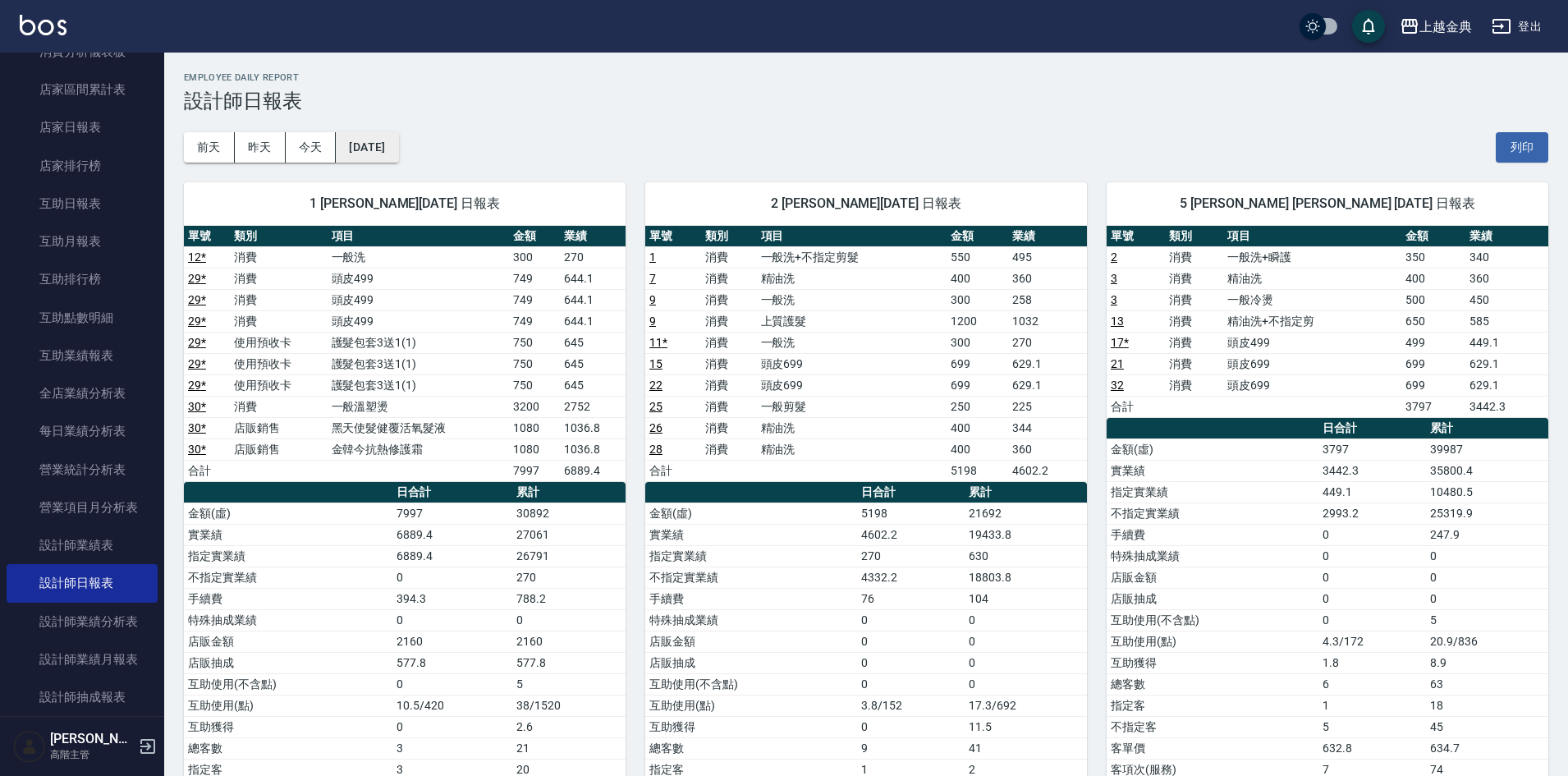
click at [398, 146] on button "2024/10/11" at bounding box center [367, 147] width 63 height 31
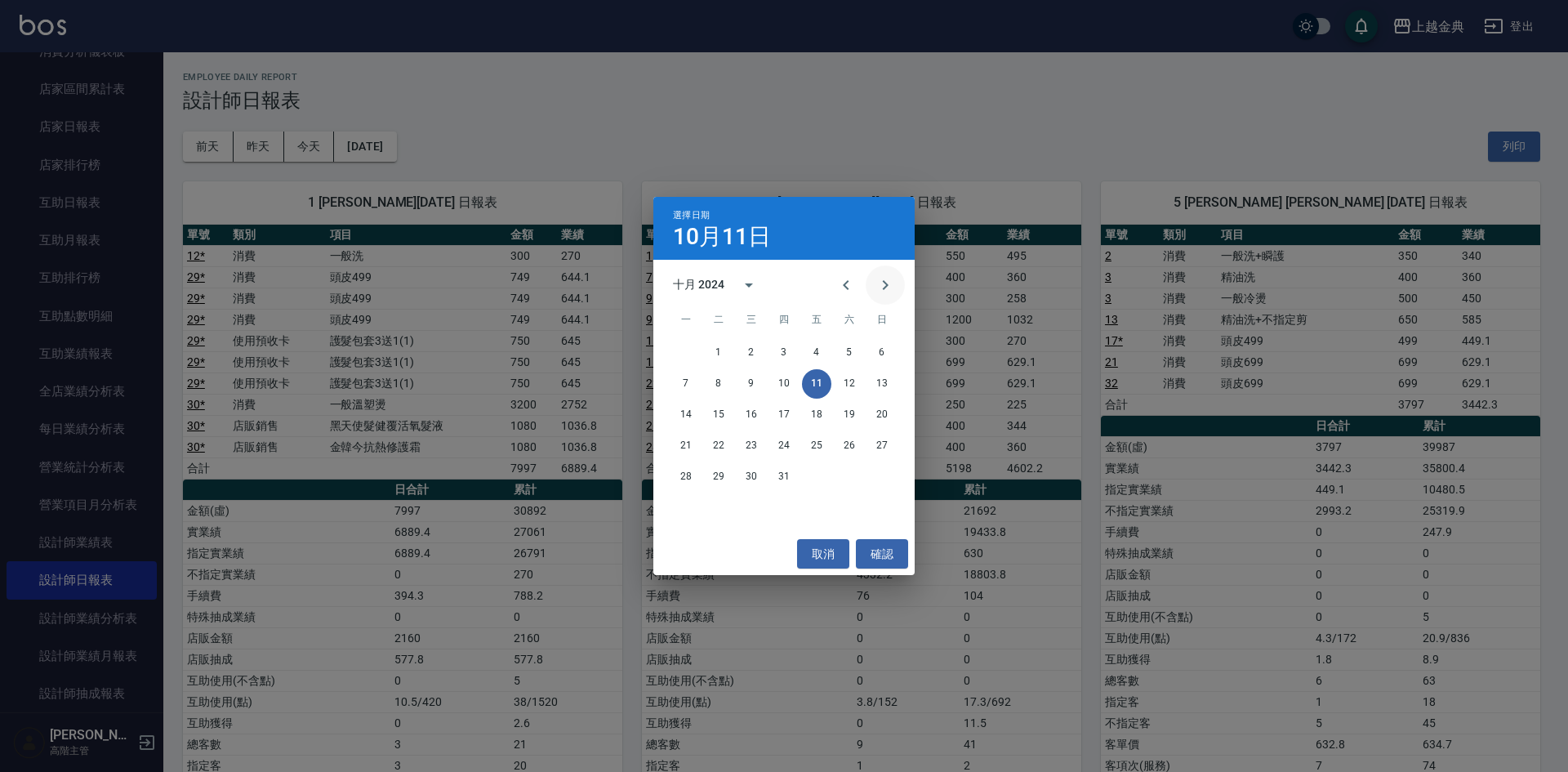
click at [889, 281] on icon "Next month" at bounding box center [885, 286] width 20 height 20
click at [879, 347] on button "1" at bounding box center [882, 353] width 30 height 30
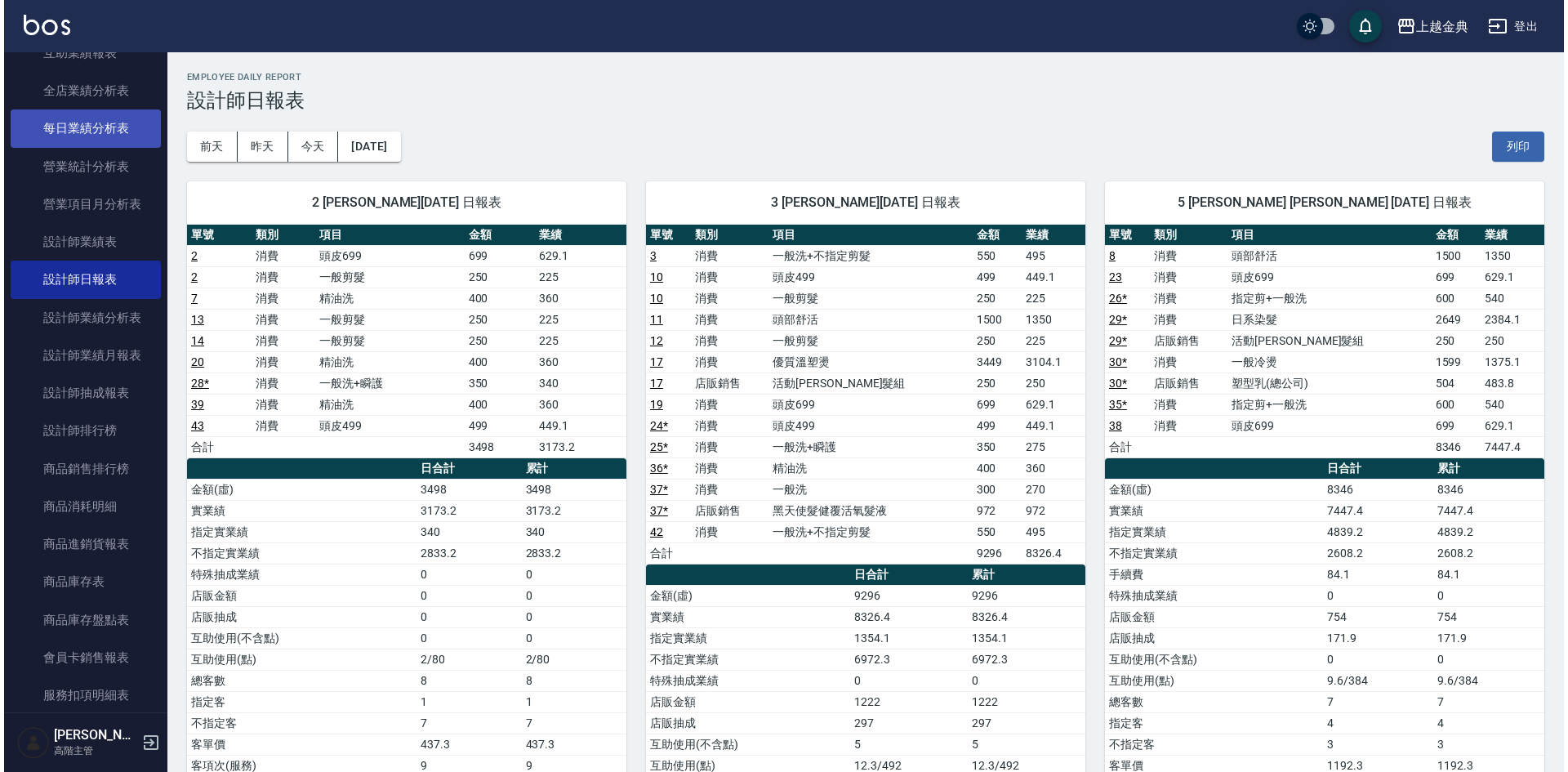
scroll to position [990, 0]
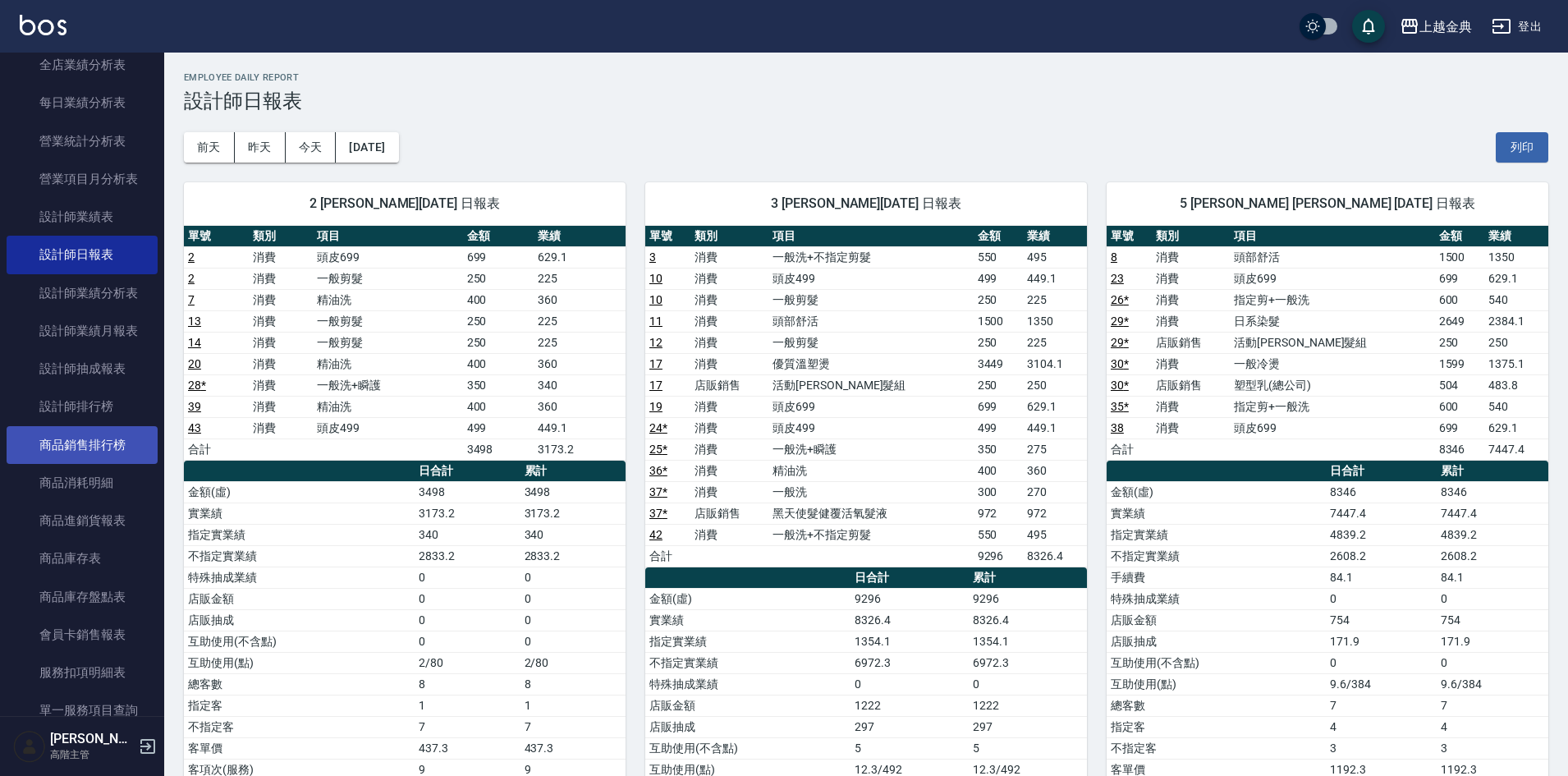
click at [104, 444] on link "商品銷售排行榜" at bounding box center [82, 445] width 151 height 38
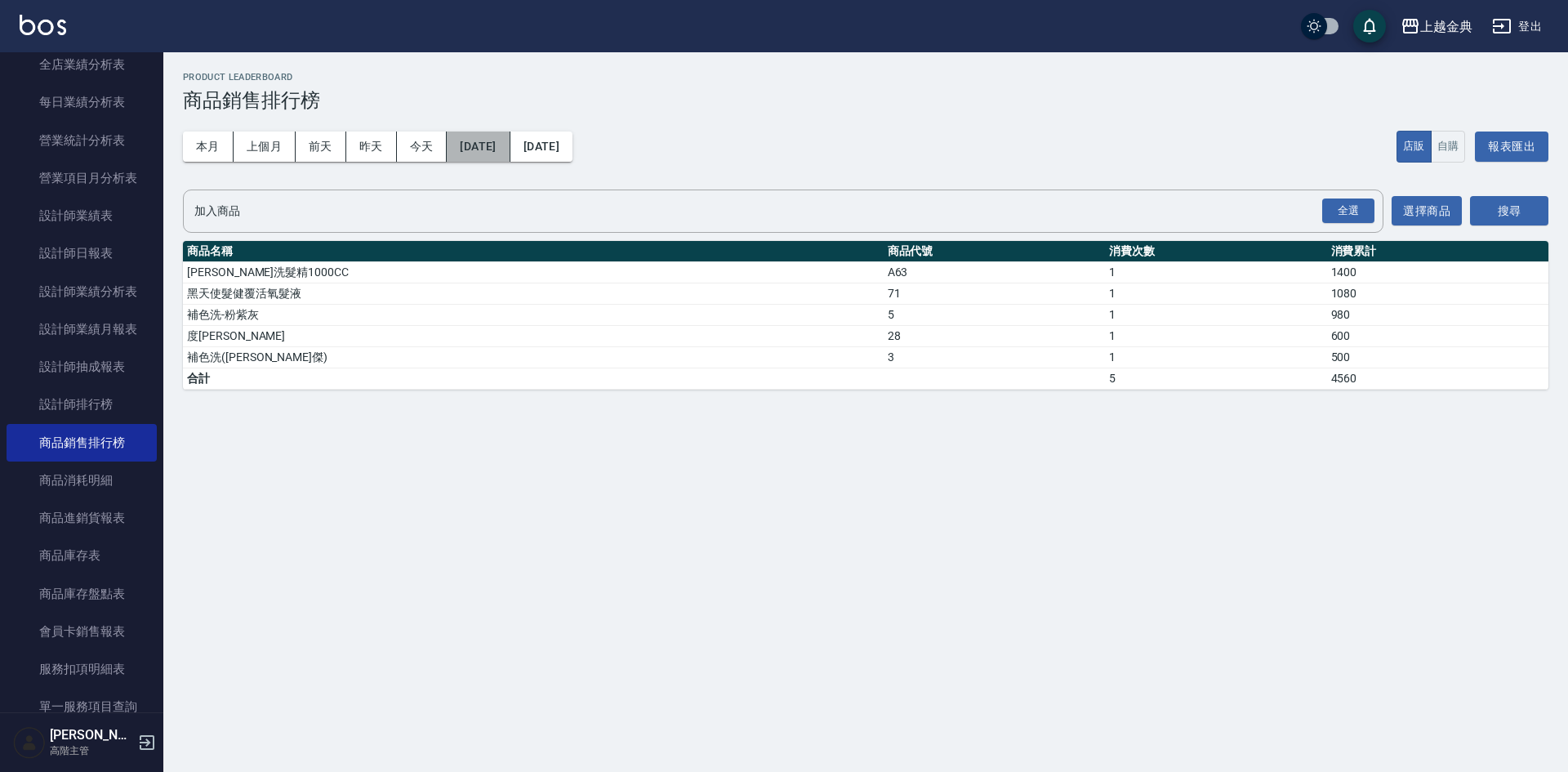
click at [509, 144] on button "2025/10/01" at bounding box center [478, 146] width 63 height 30
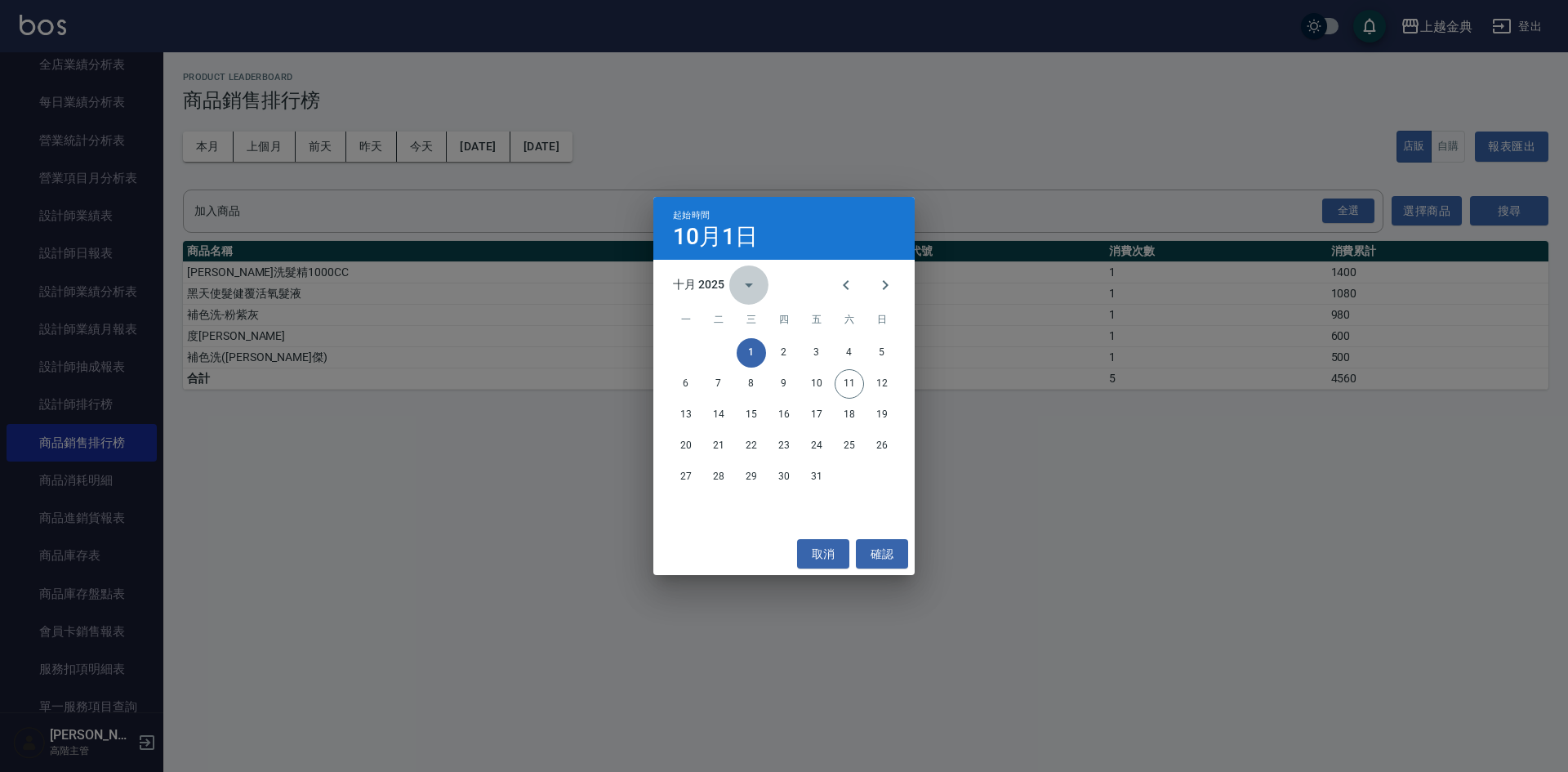
click at [746, 284] on icon "calendar view is open, switch to year view" at bounding box center [749, 285] width 8 height 4
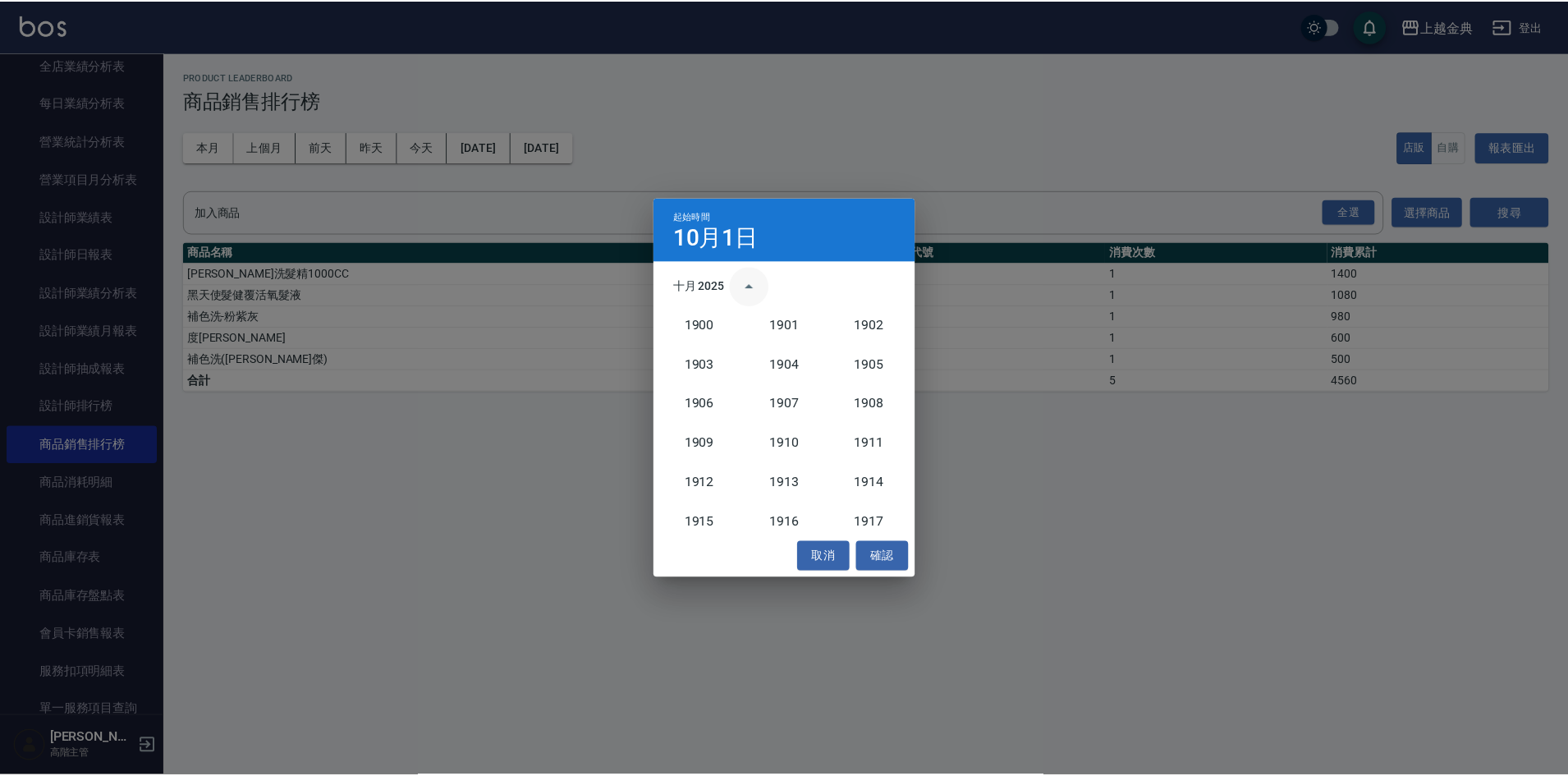
scroll to position [1521, 0]
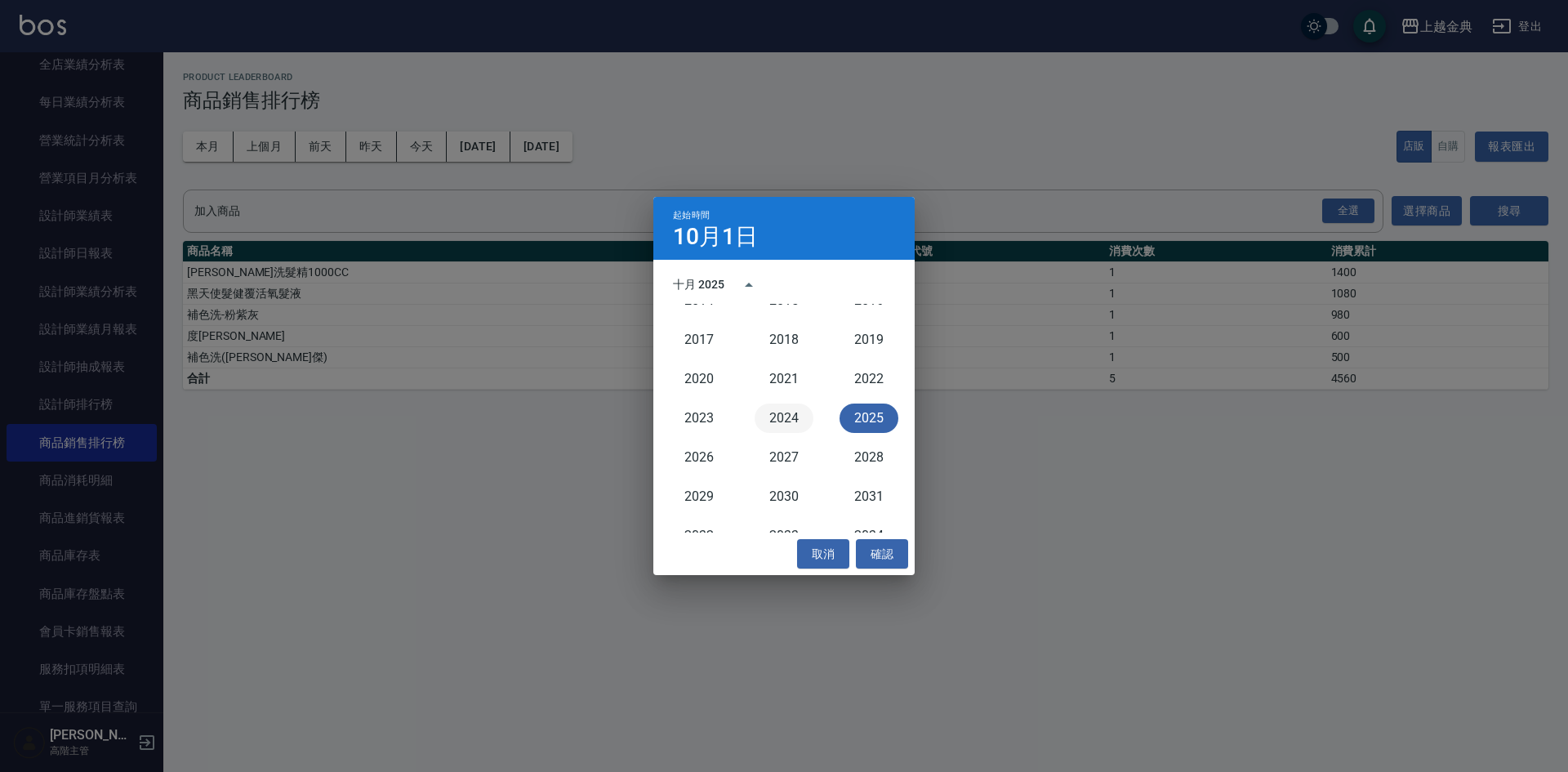
click at [786, 412] on button "2024" at bounding box center [784, 418] width 59 height 30
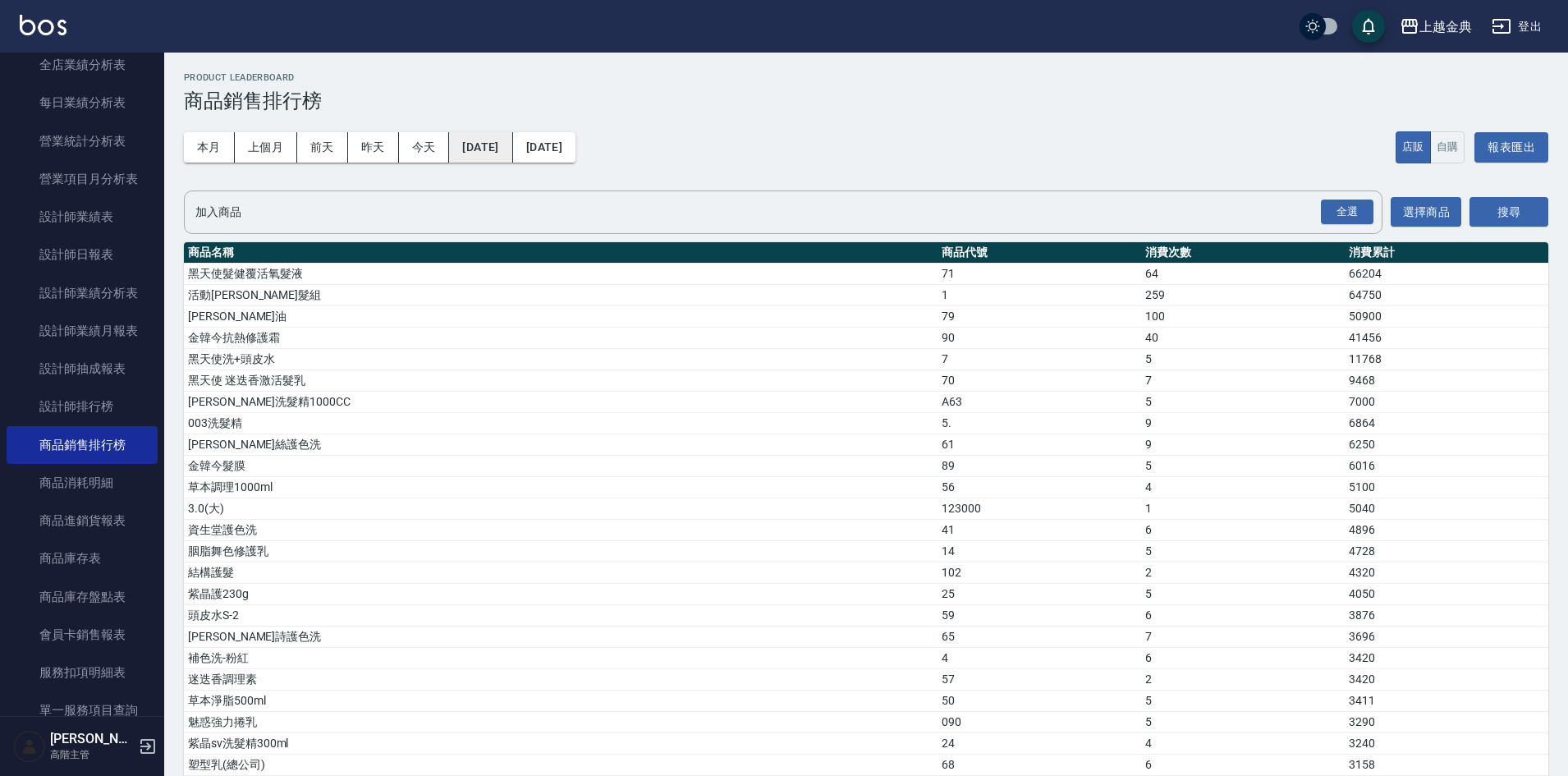
click at [495, 151] on button "2024/10/01" at bounding box center [481, 147] width 63 height 31
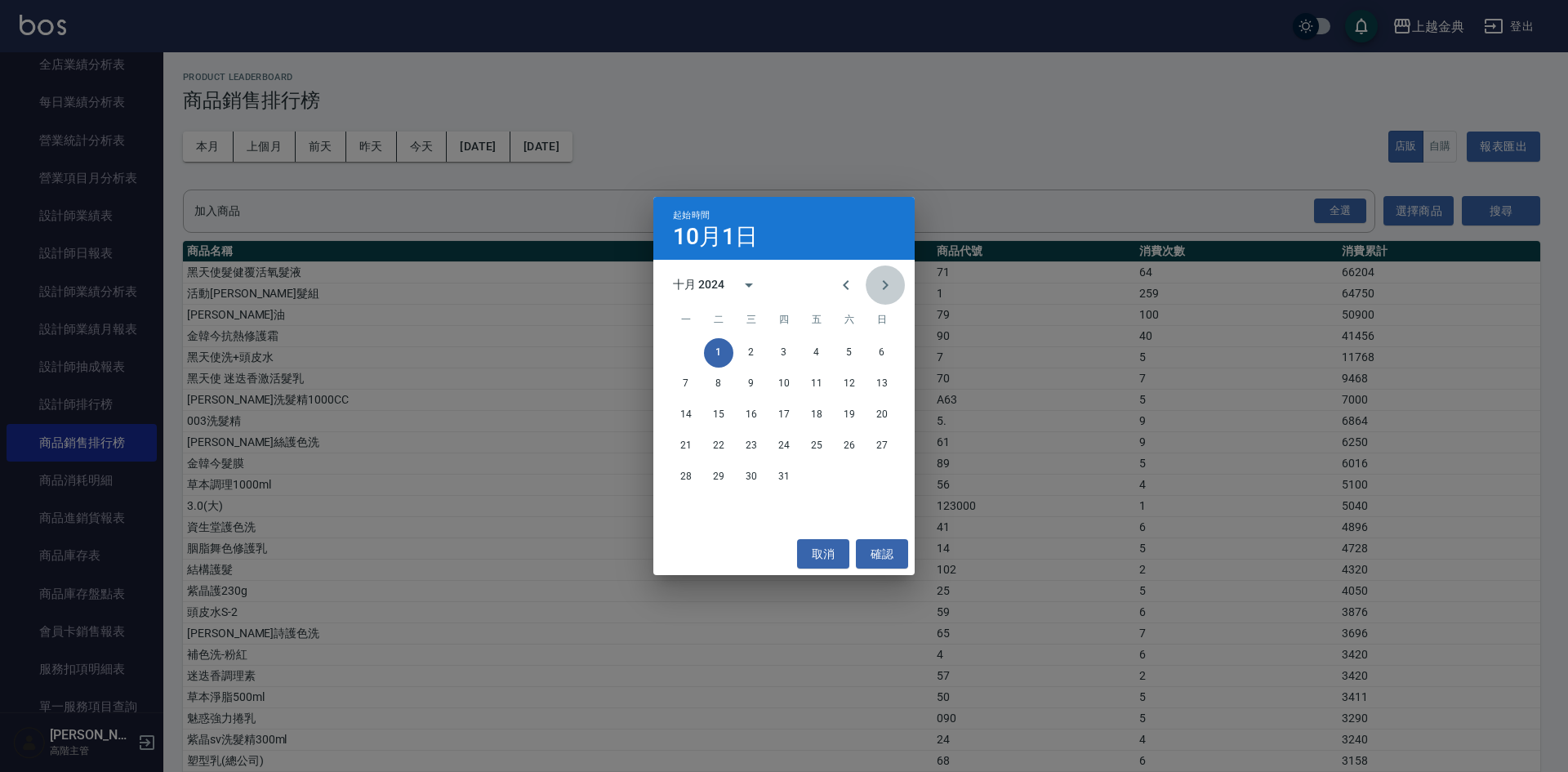
click at [882, 283] on icon "Next month" at bounding box center [885, 286] width 20 height 20
click at [882, 356] on button "1" at bounding box center [882, 353] width 30 height 30
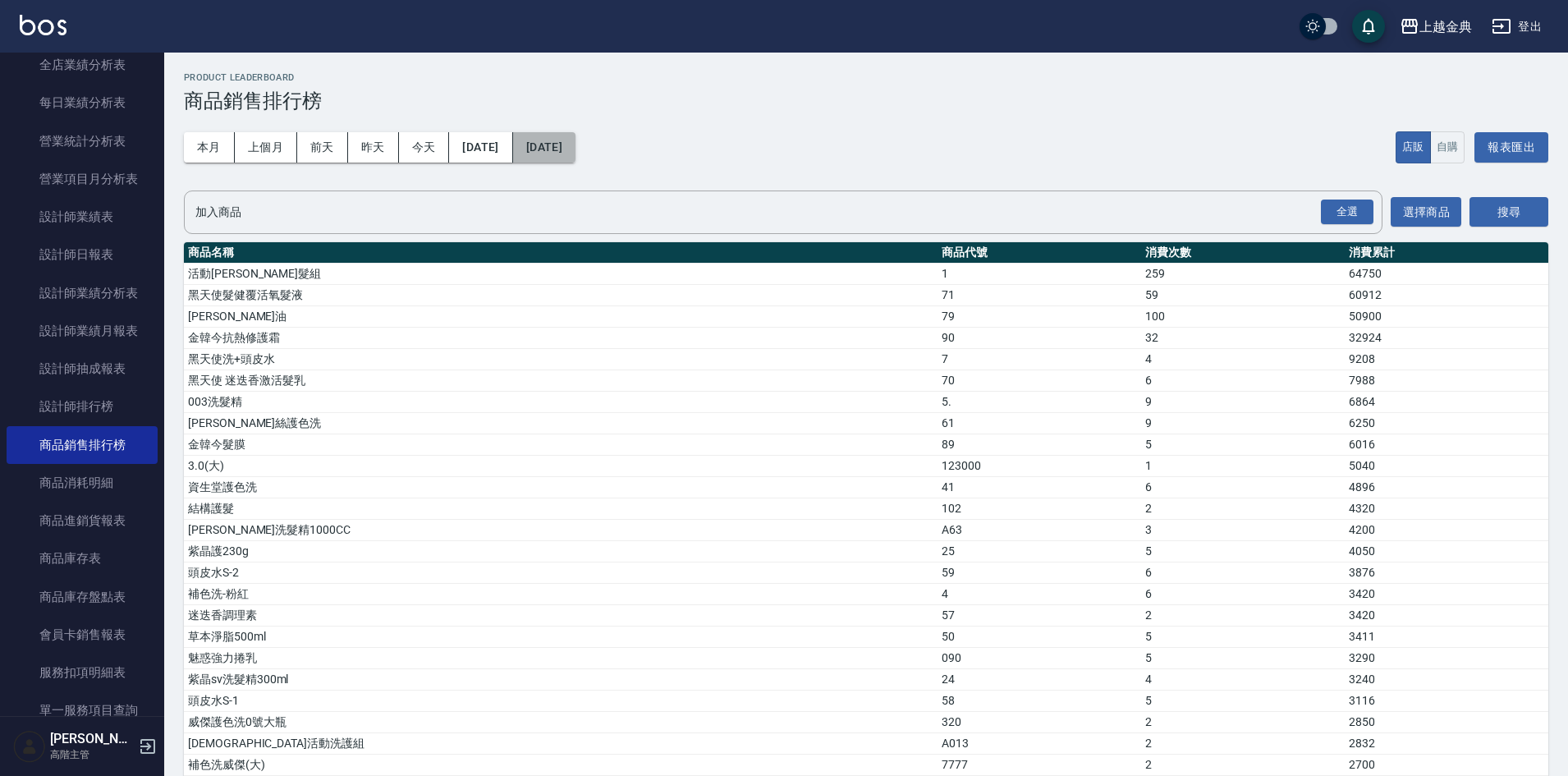
click at [575, 141] on button "2025/10/11" at bounding box center [544, 147] width 63 height 31
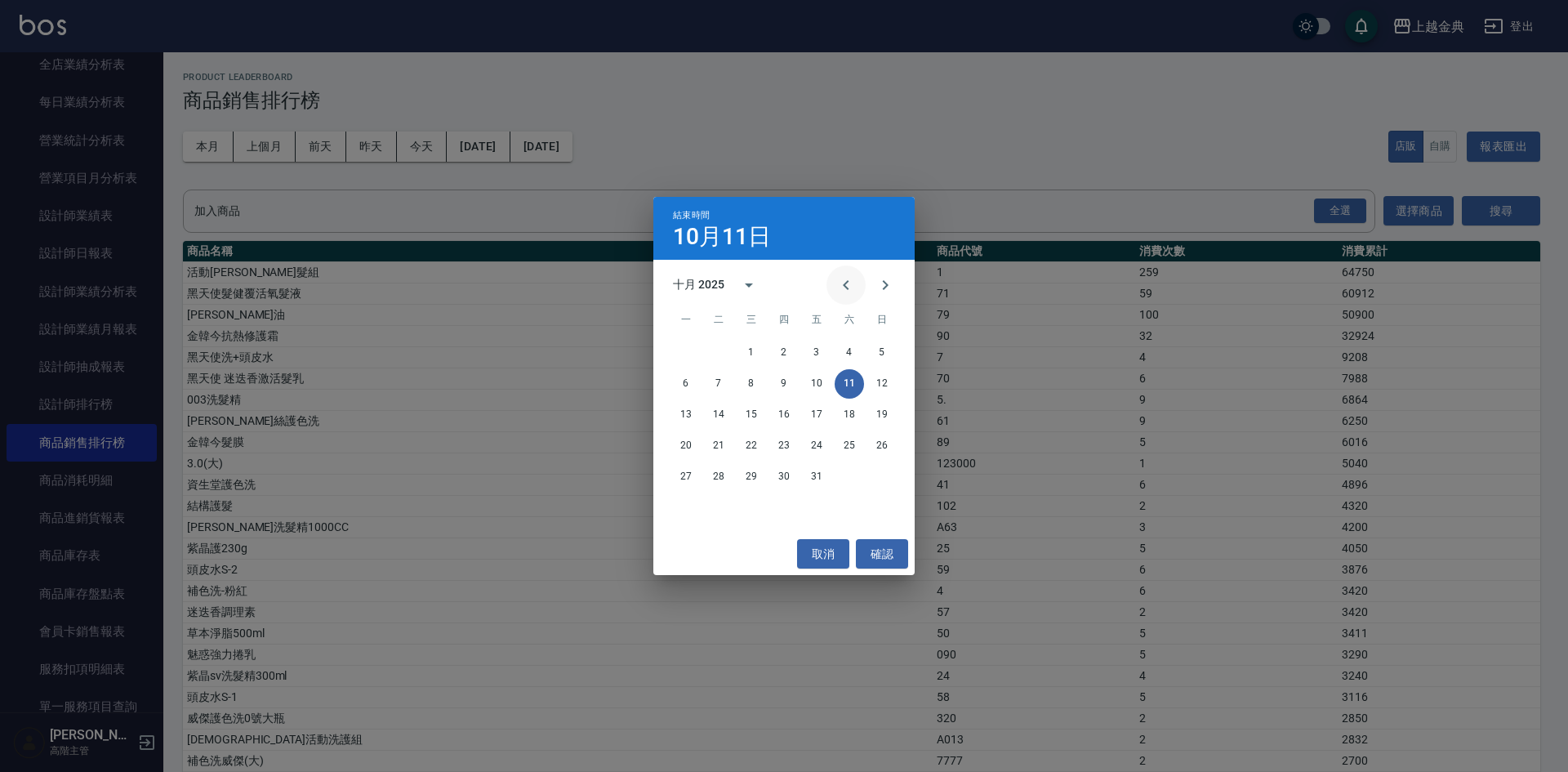
click at [841, 283] on icon "Previous month" at bounding box center [846, 286] width 20 height 20
click at [842, 283] on icon "Previous month" at bounding box center [846, 286] width 20 height 20
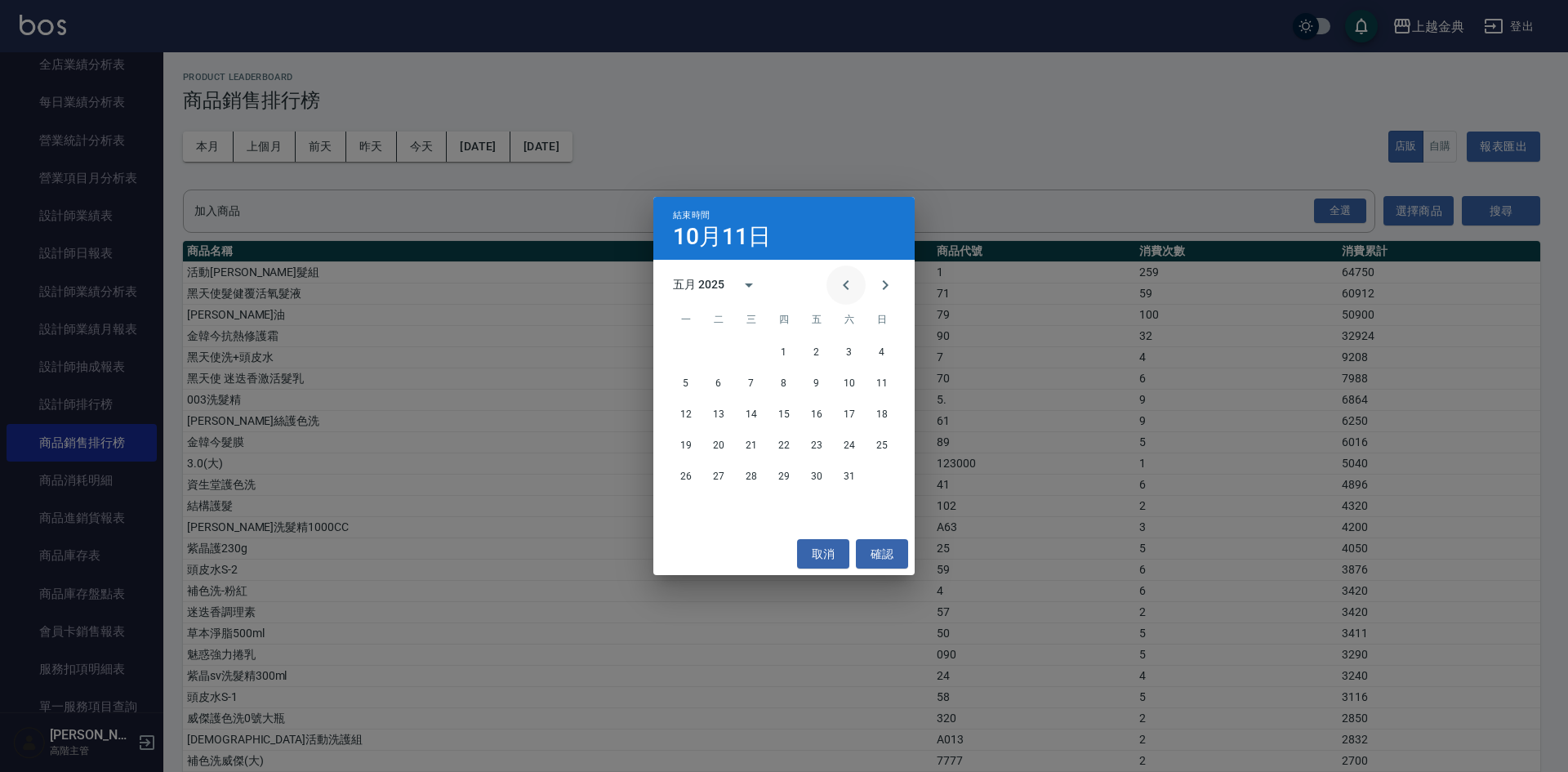
click at [842, 283] on icon "Previous month" at bounding box center [846, 286] width 20 height 20
click at [682, 474] on button "27" at bounding box center [686, 477] width 30 height 30
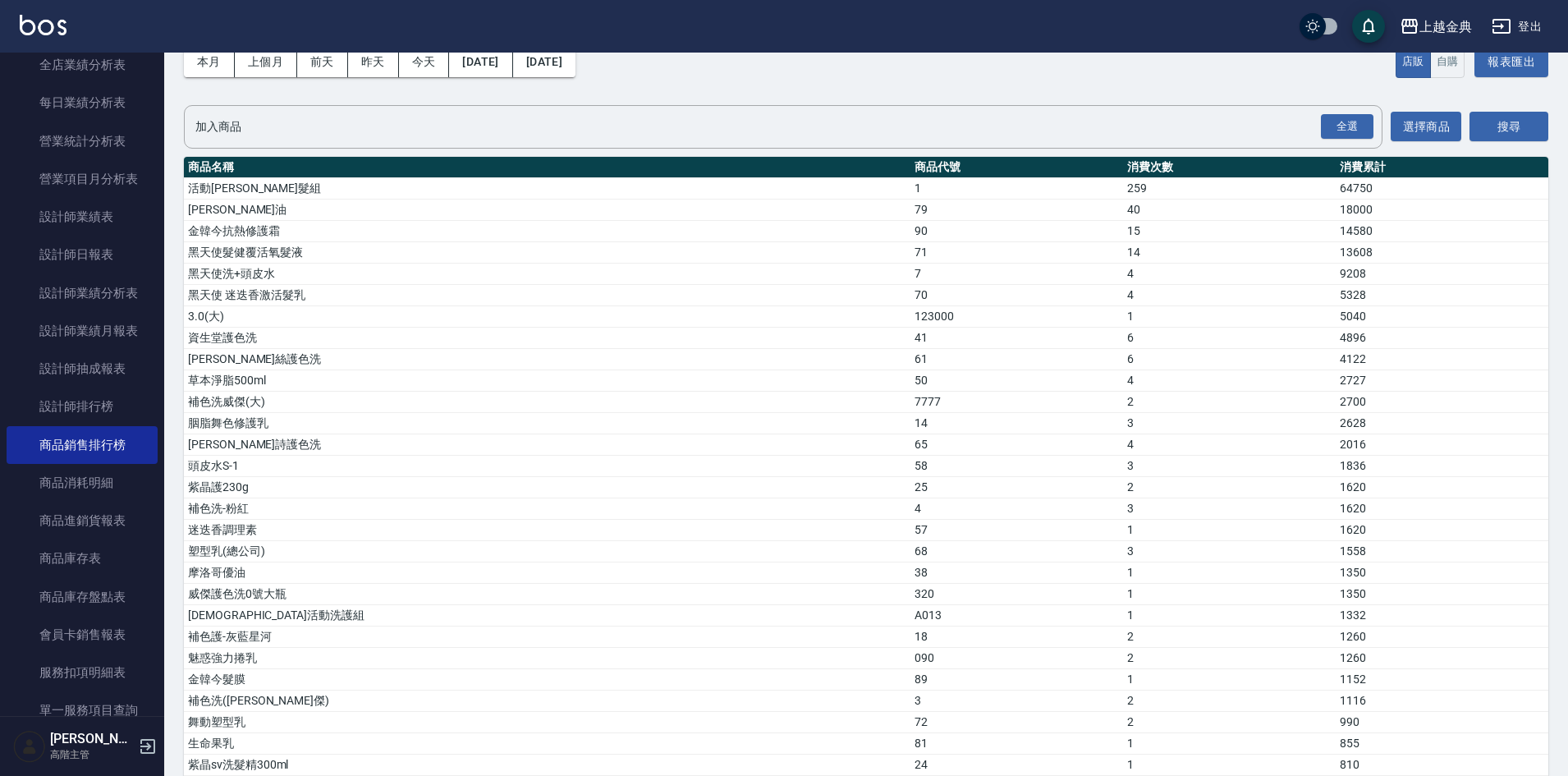
scroll to position [51, 0]
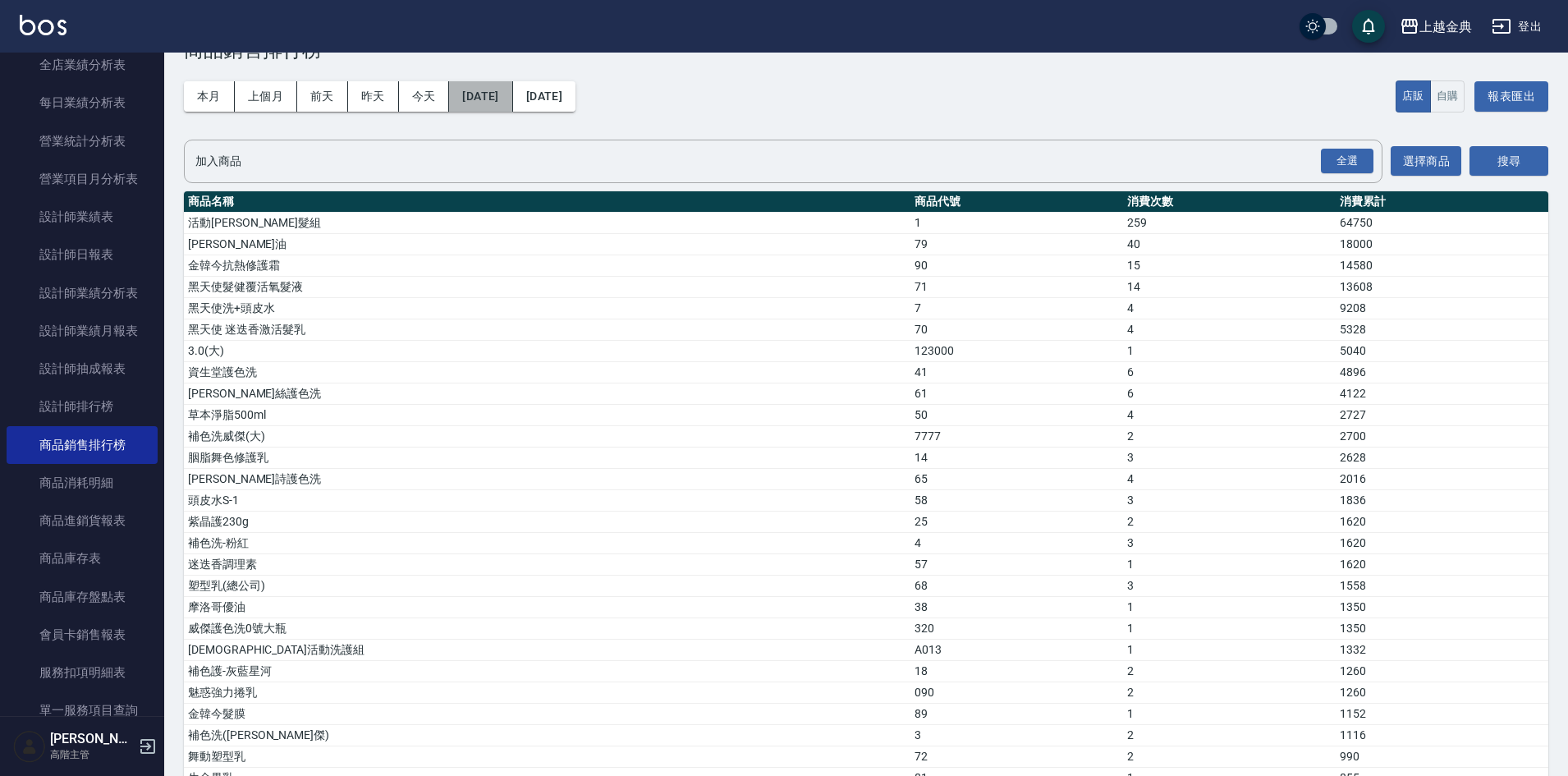
click at [512, 105] on button "2024/12/01" at bounding box center [481, 96] width 63 height 31
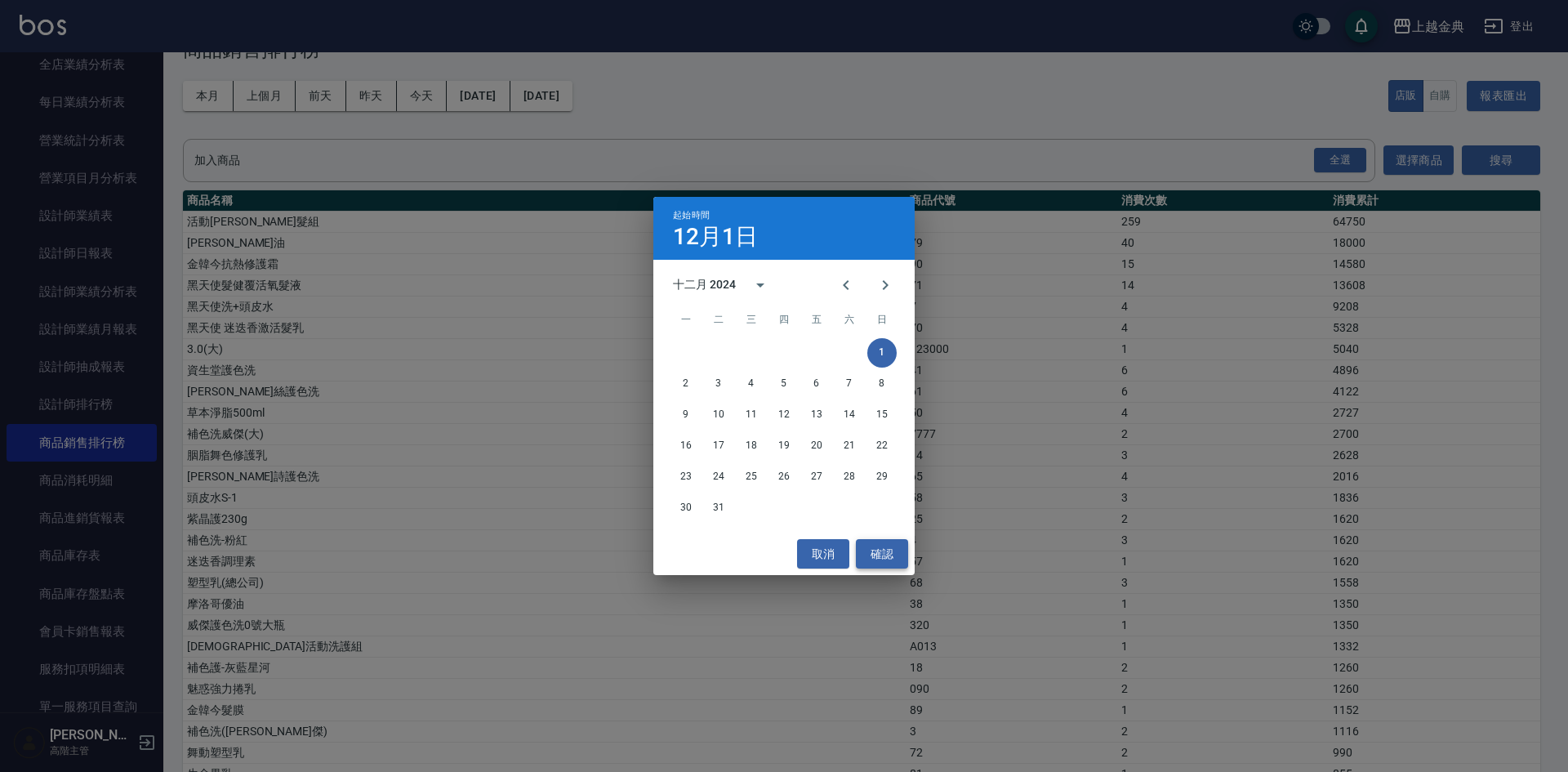
click at [885, 553] on button "確認" at bounding box center [882, 554] width 52 height 30
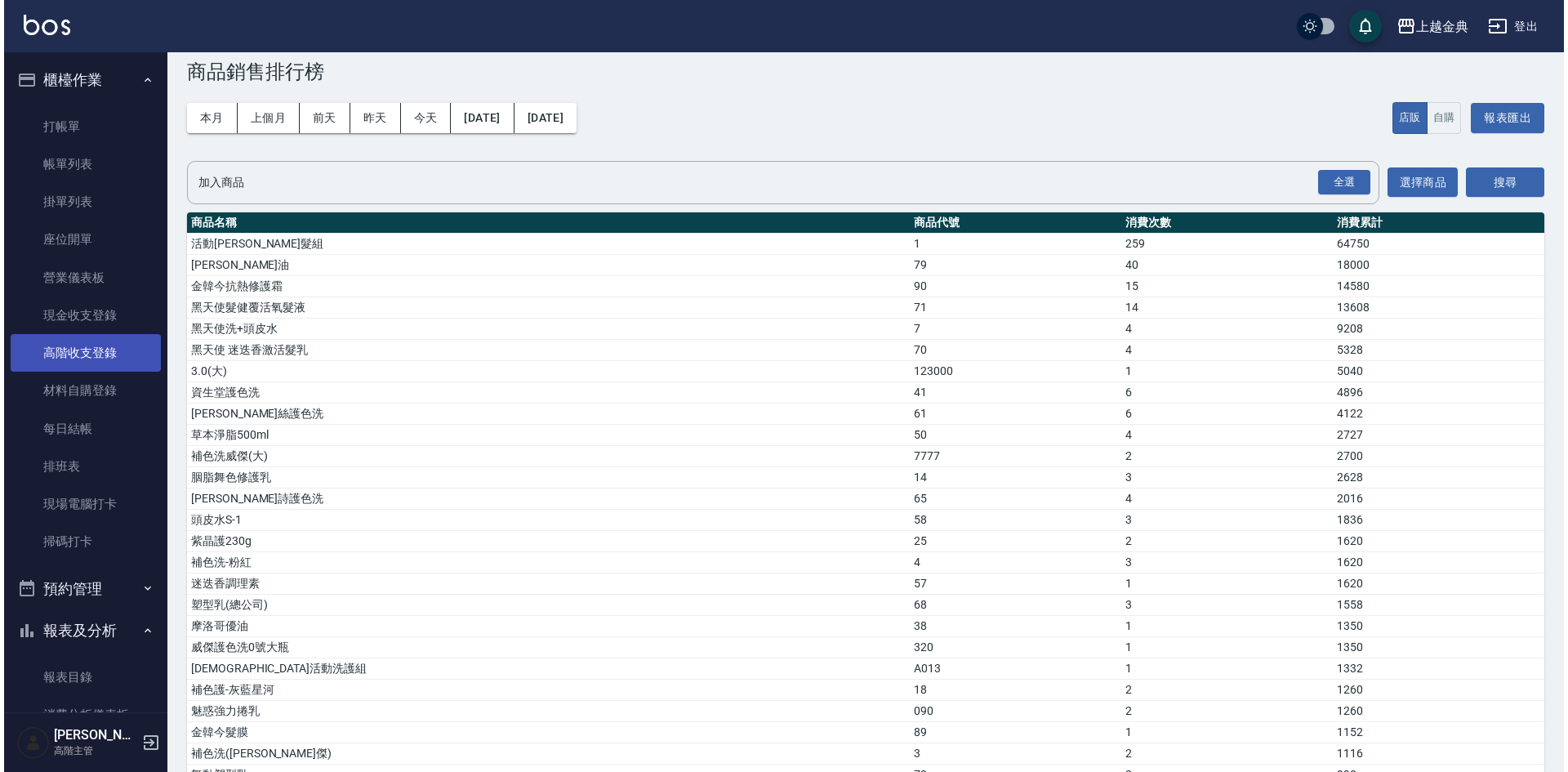
scroll to position [0, 0]
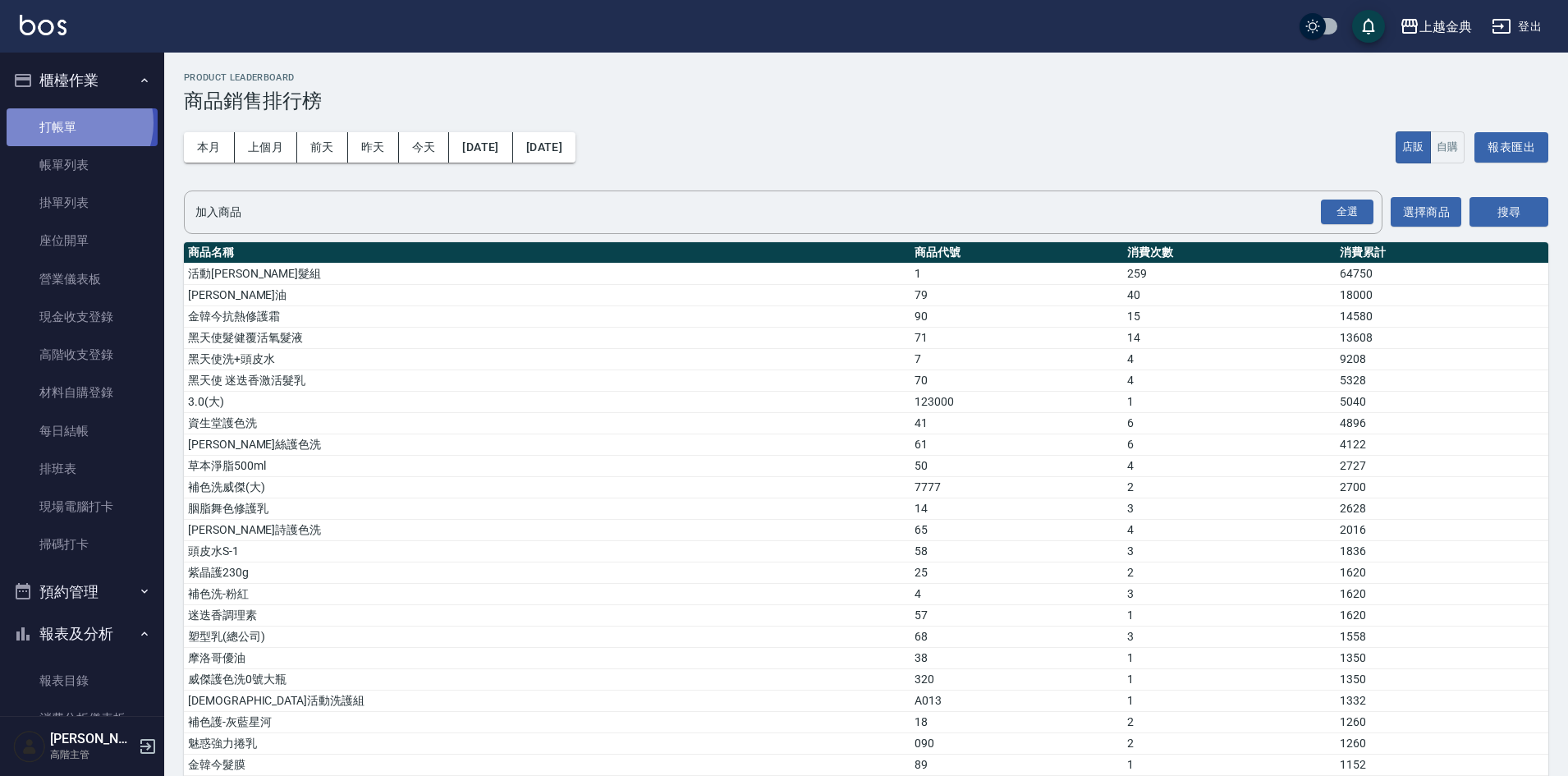
click at [74, 122] on link "打帳單" at bounding box center [82, 127] width 151 height 38
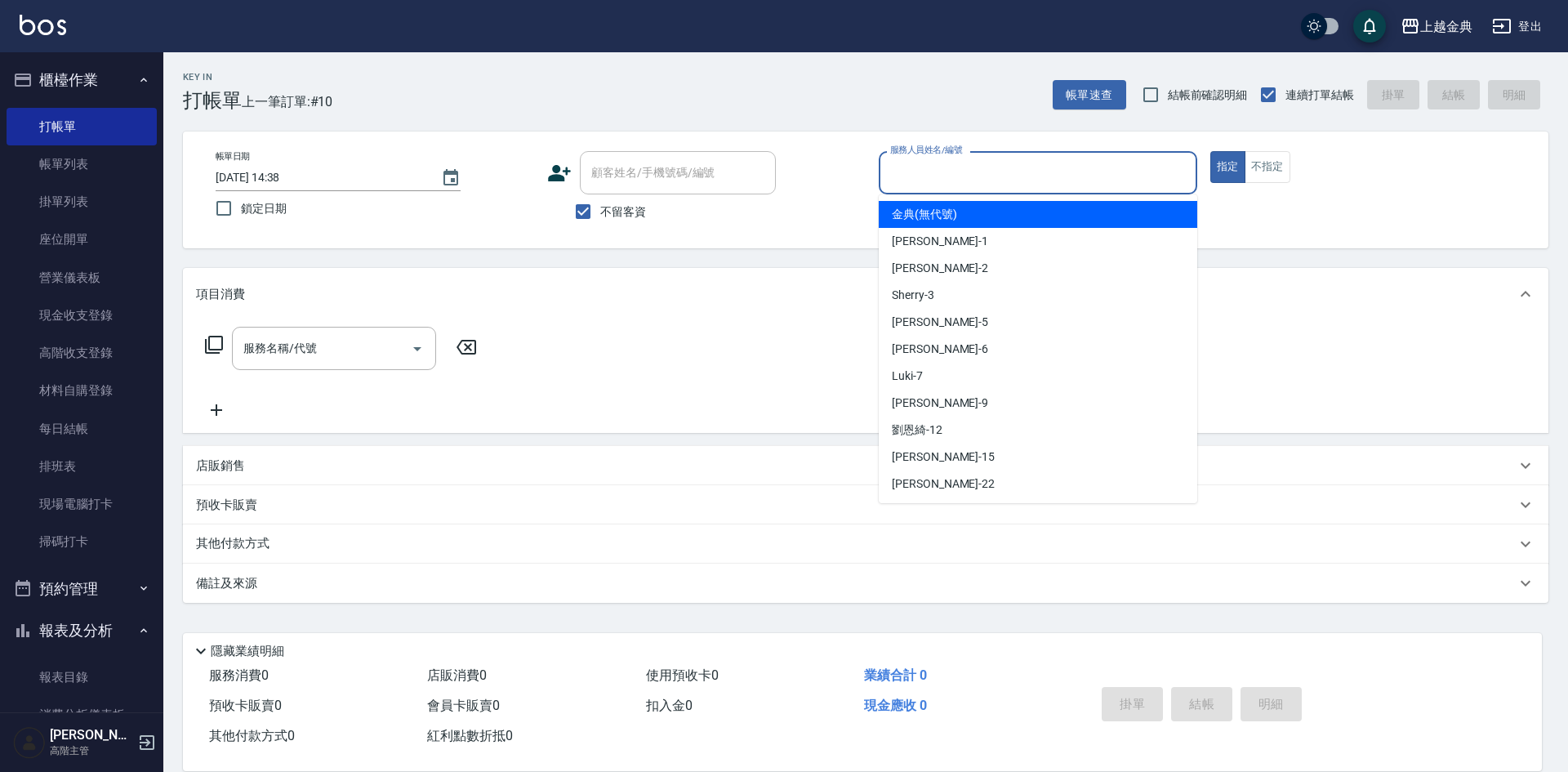
click at [1111, 168] on input "服務人員姓名/編號" at bounding box center [1037, 172] width 303 height 29
click at [1260, 159] on button "不指定" at bounding box center [1267, 167] width 46 height 32
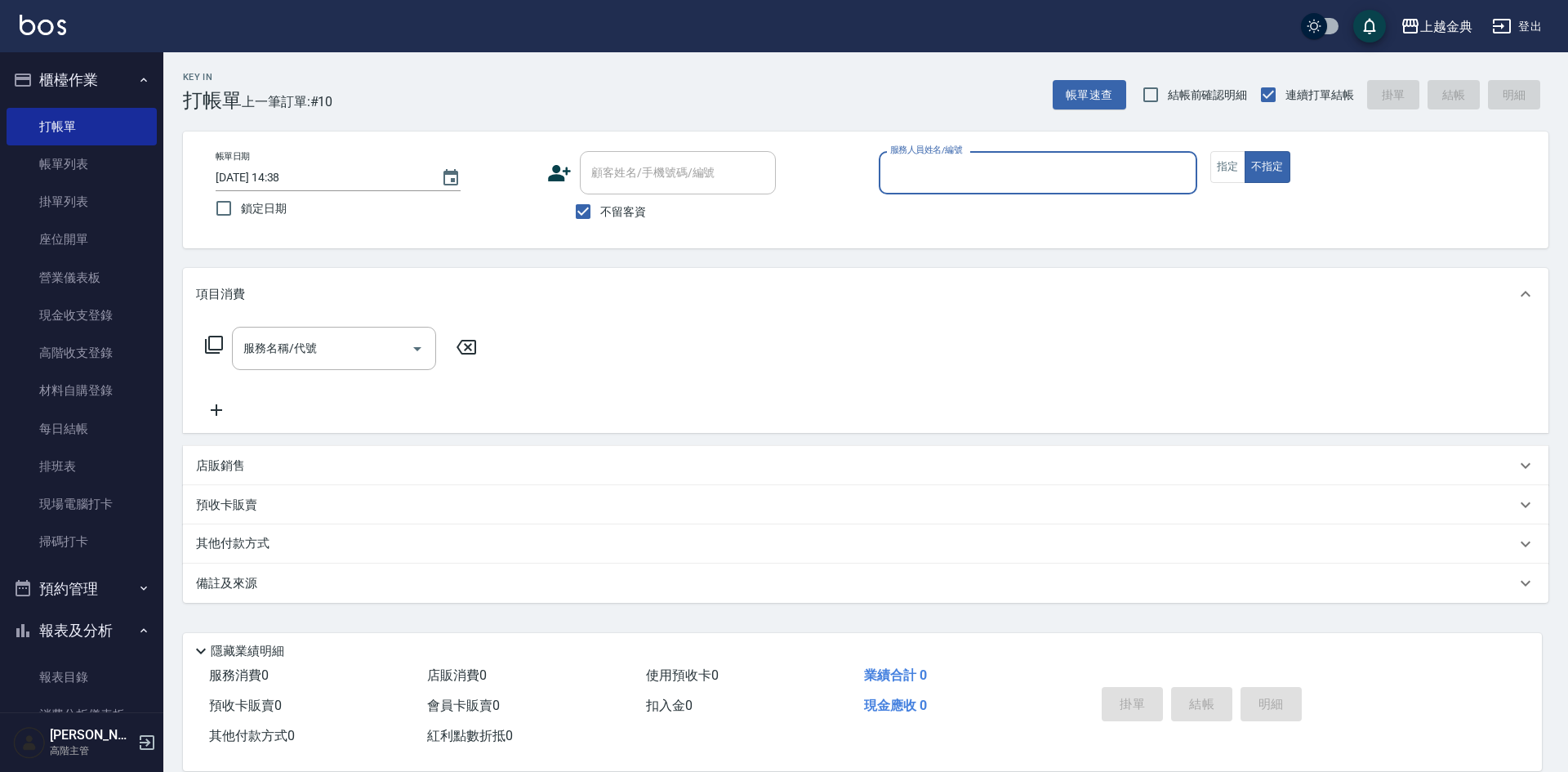
click at [1042, 180] on input "服務人員姓名/編號" at bounding box center [1037, 172] width 303 height 29
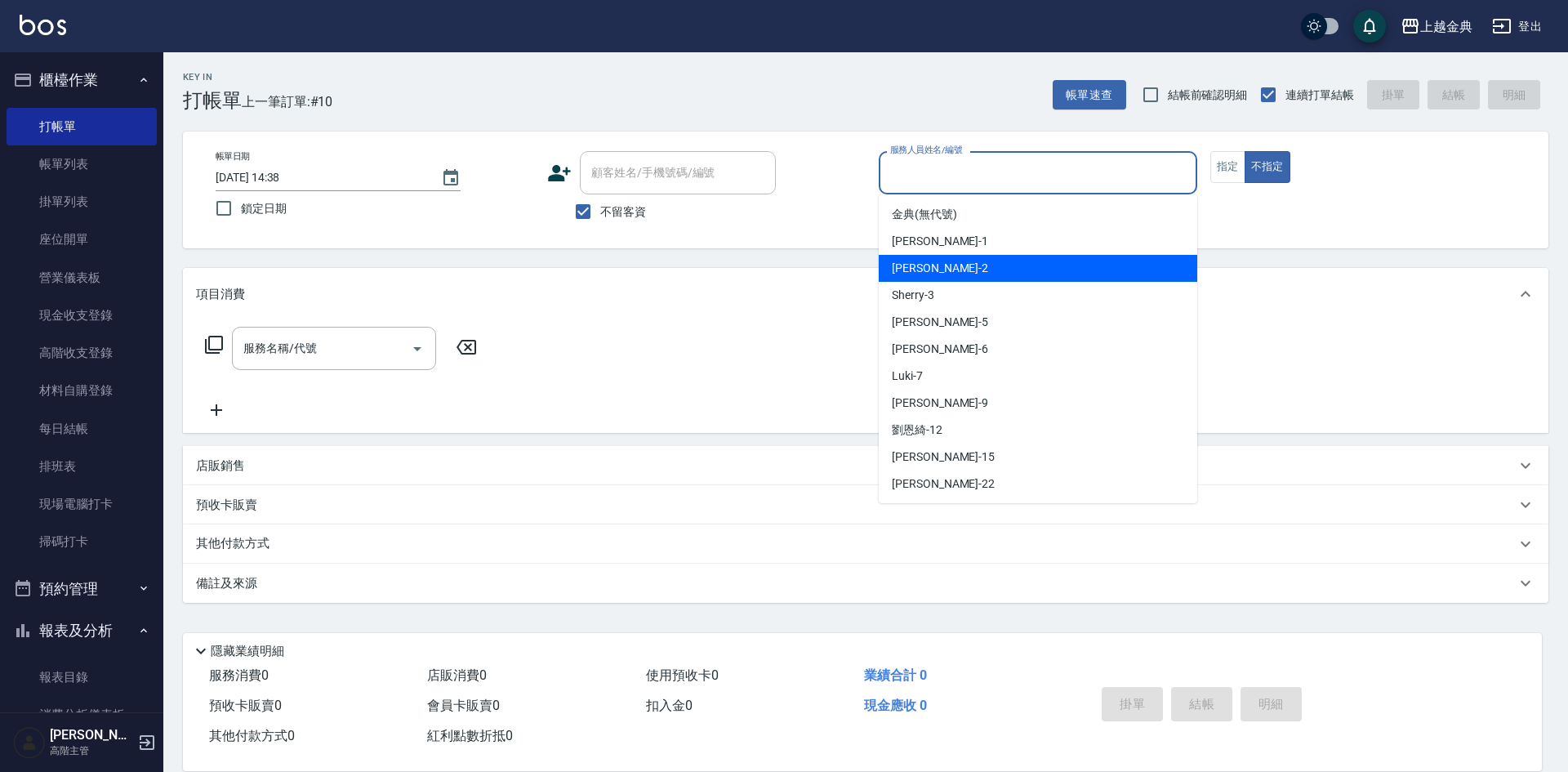
click at [1035, 268] on div "Cindy -2" at bounding box center [1037, 268] width 318 height 27
type input "Cindy-2"
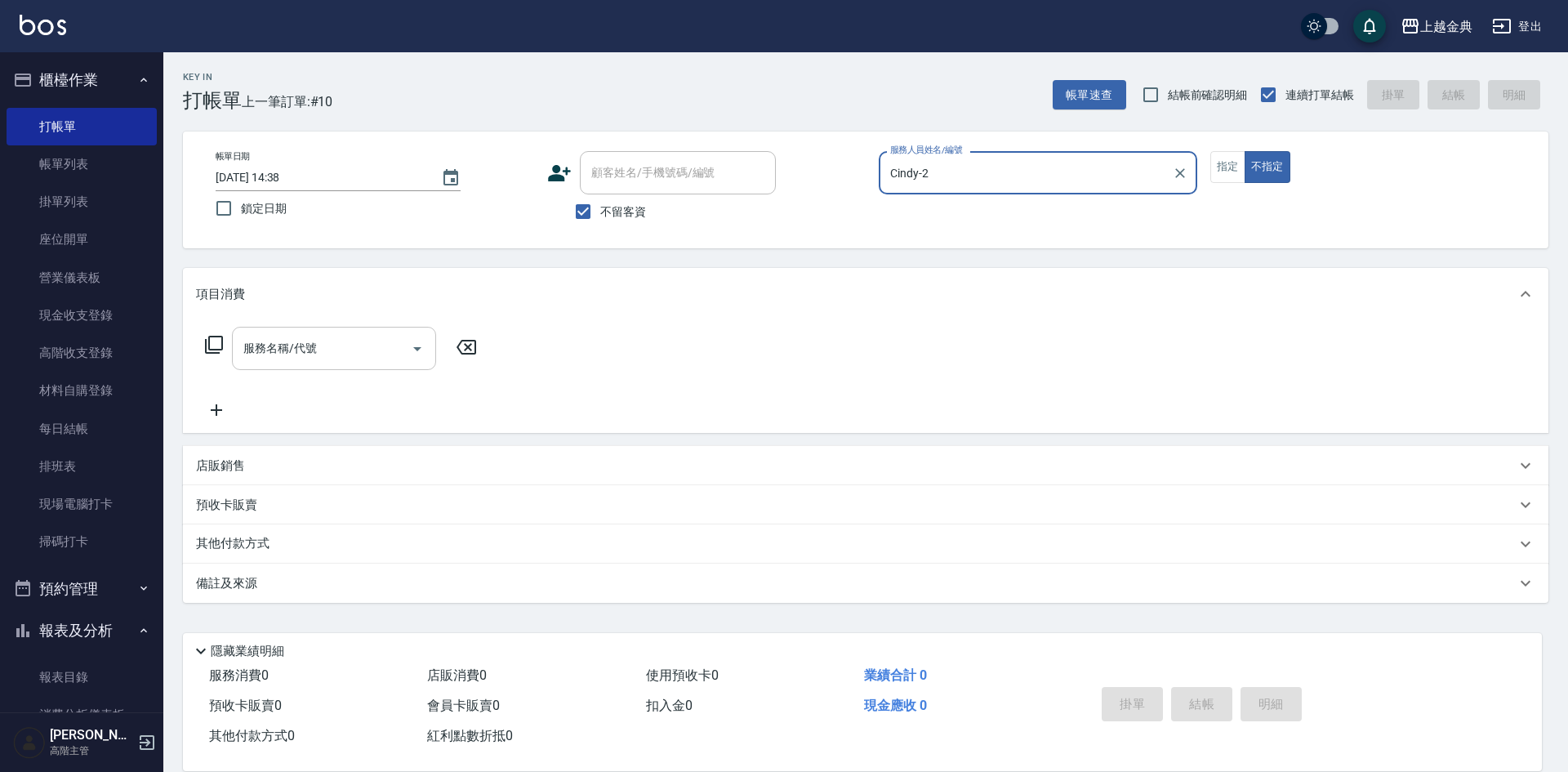
click at [415, 348] on icon "Open" at bounding box center [417, 349] width 8 height 4
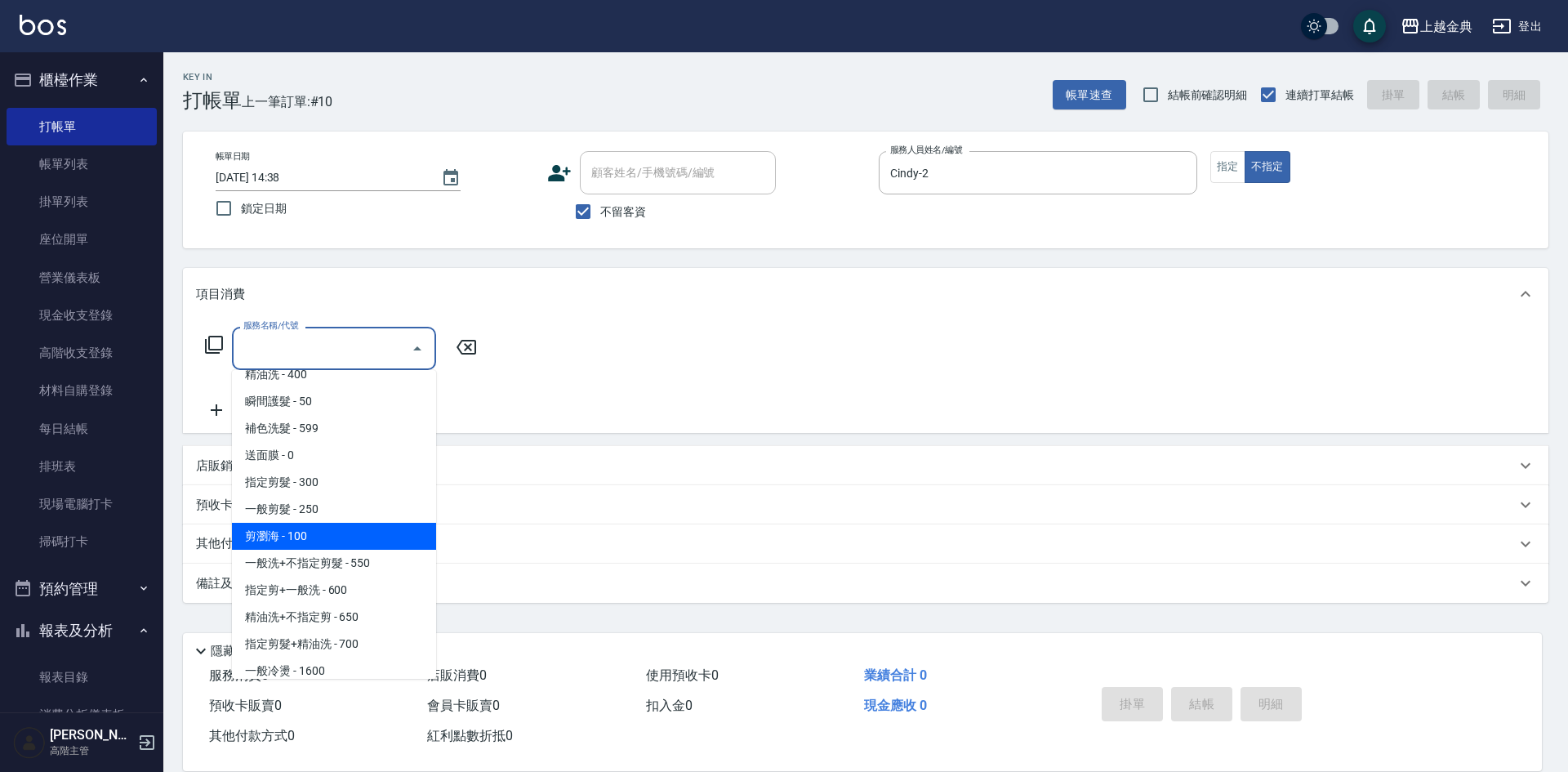
scroll to position [163, 0]
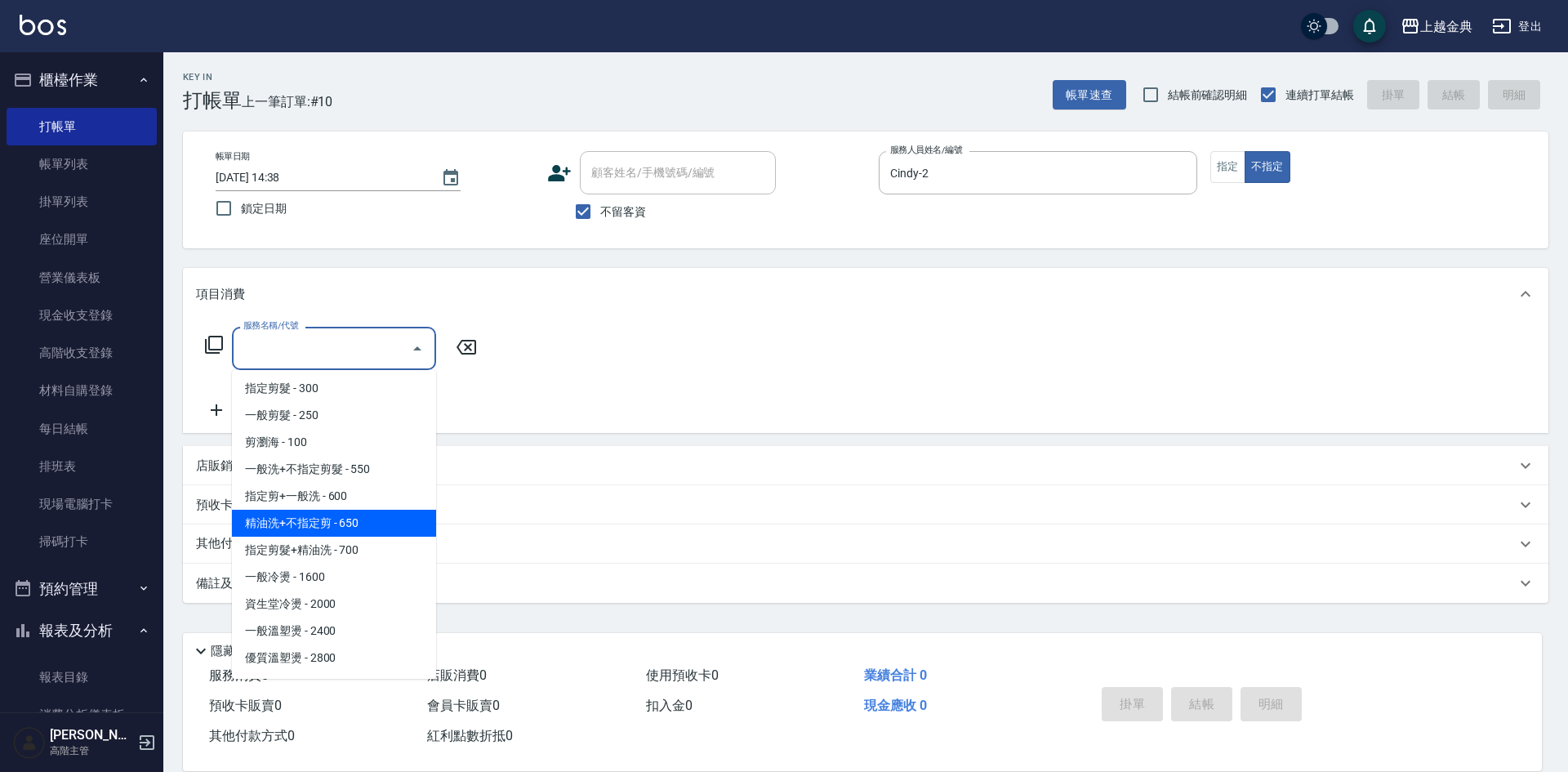
click at [390, 519] on span "精油洗+不指定剪 - 650" at bounding box center [334, 523] width 204 height 27
type input "精油洗+不指定剪(205)"
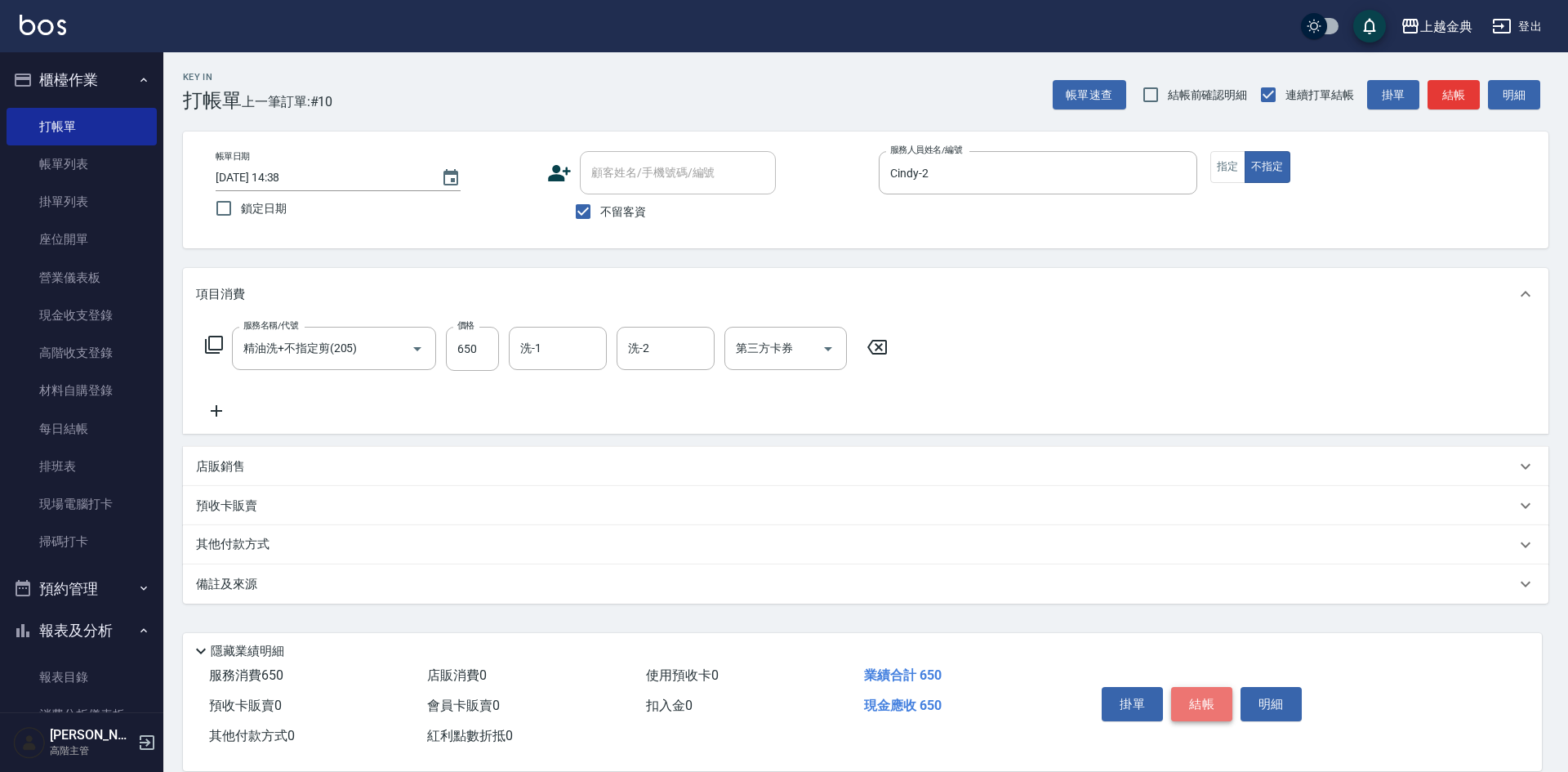
click at [1197, 687] on button "結帳" at bounding box center [1201, 704] width 62 height 34
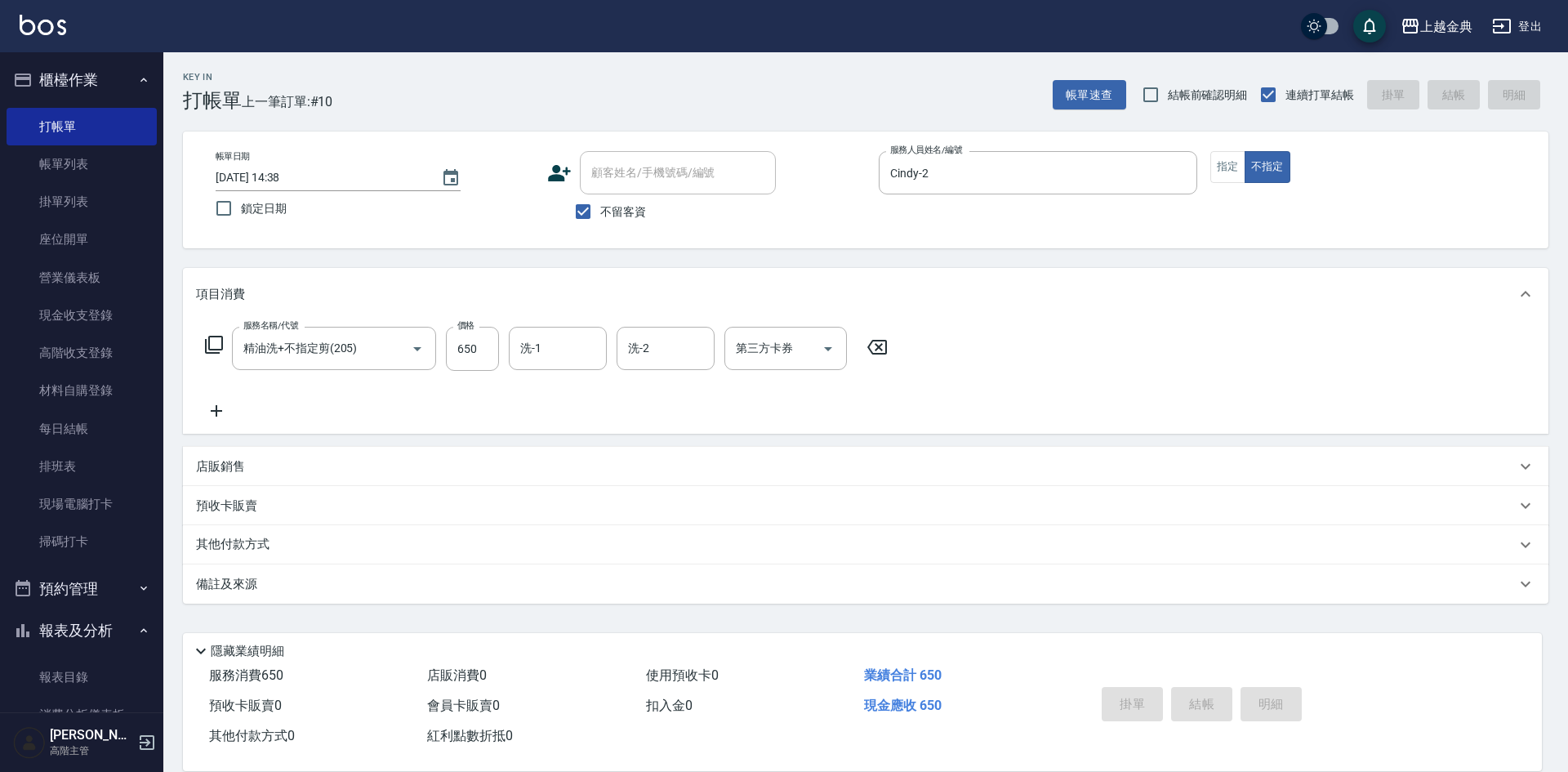
type input "2025/10/11 14:39"
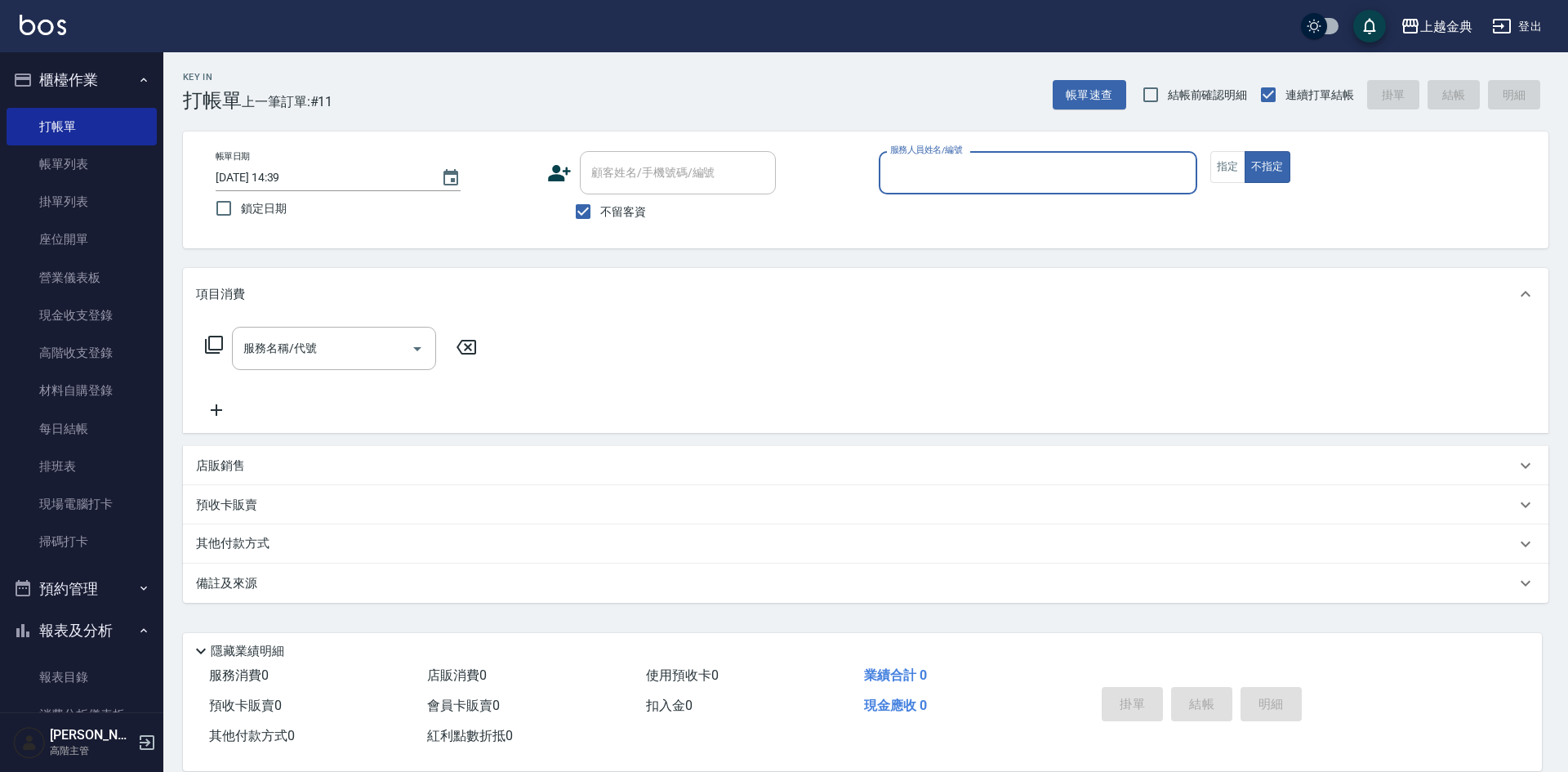
click at [137, 633] on icon "button" at bounding box center [144, 631] width 13 height 13
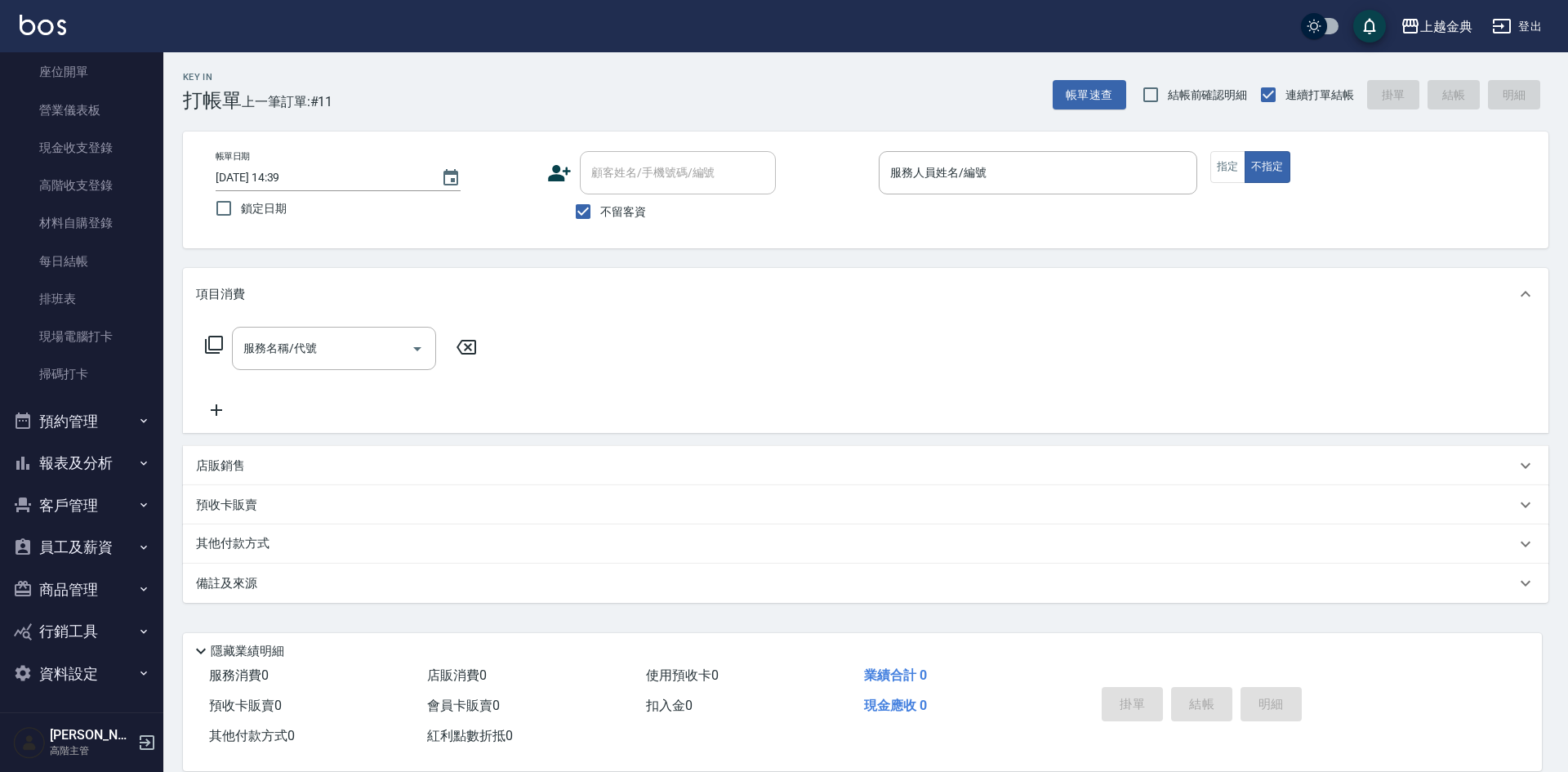
scroll to position [169, 0]
click at [137, 460] on icon "button" at bounding box center [144, 462] width 13 height 13
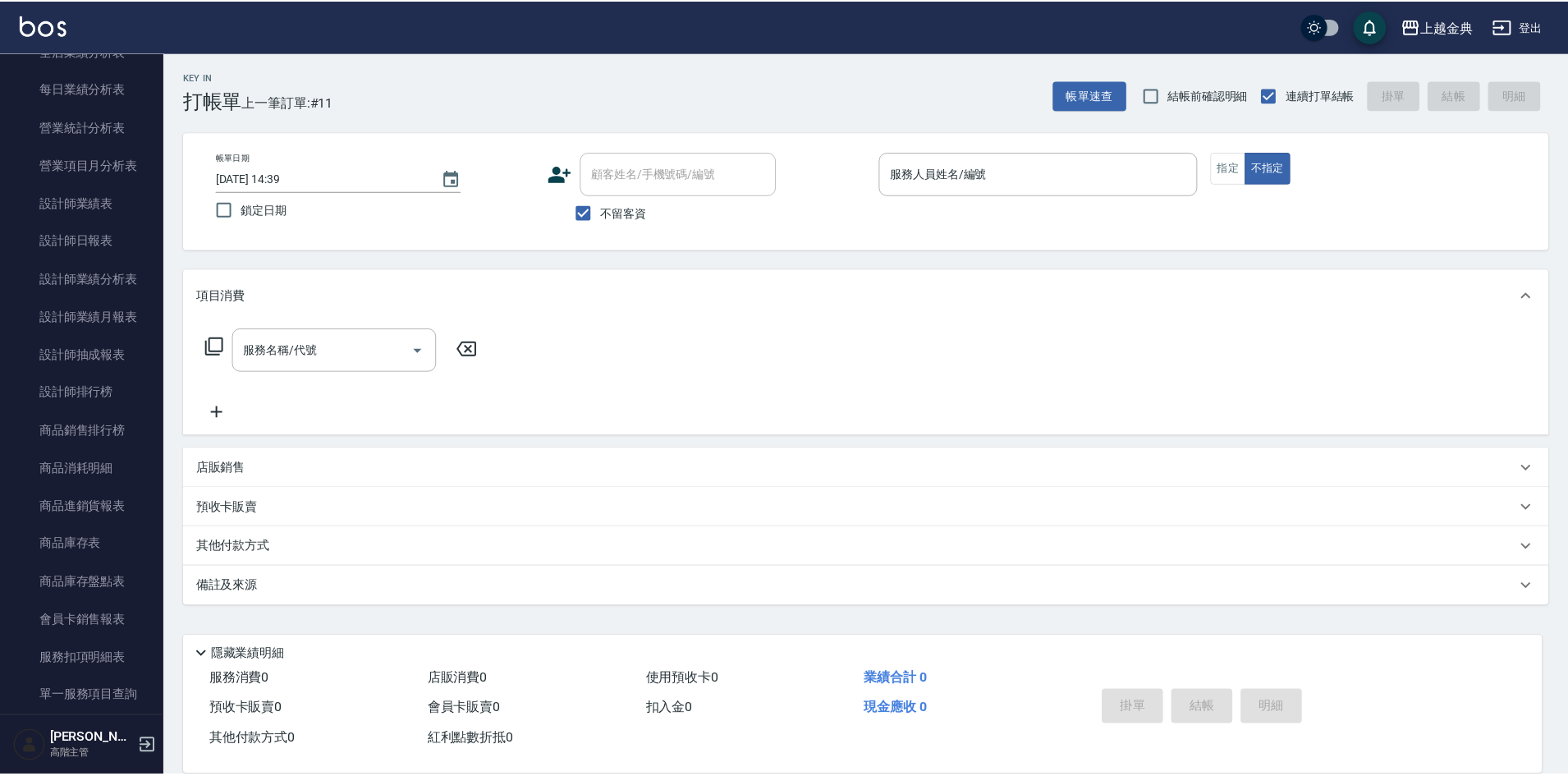
scroll to position [991, 0]
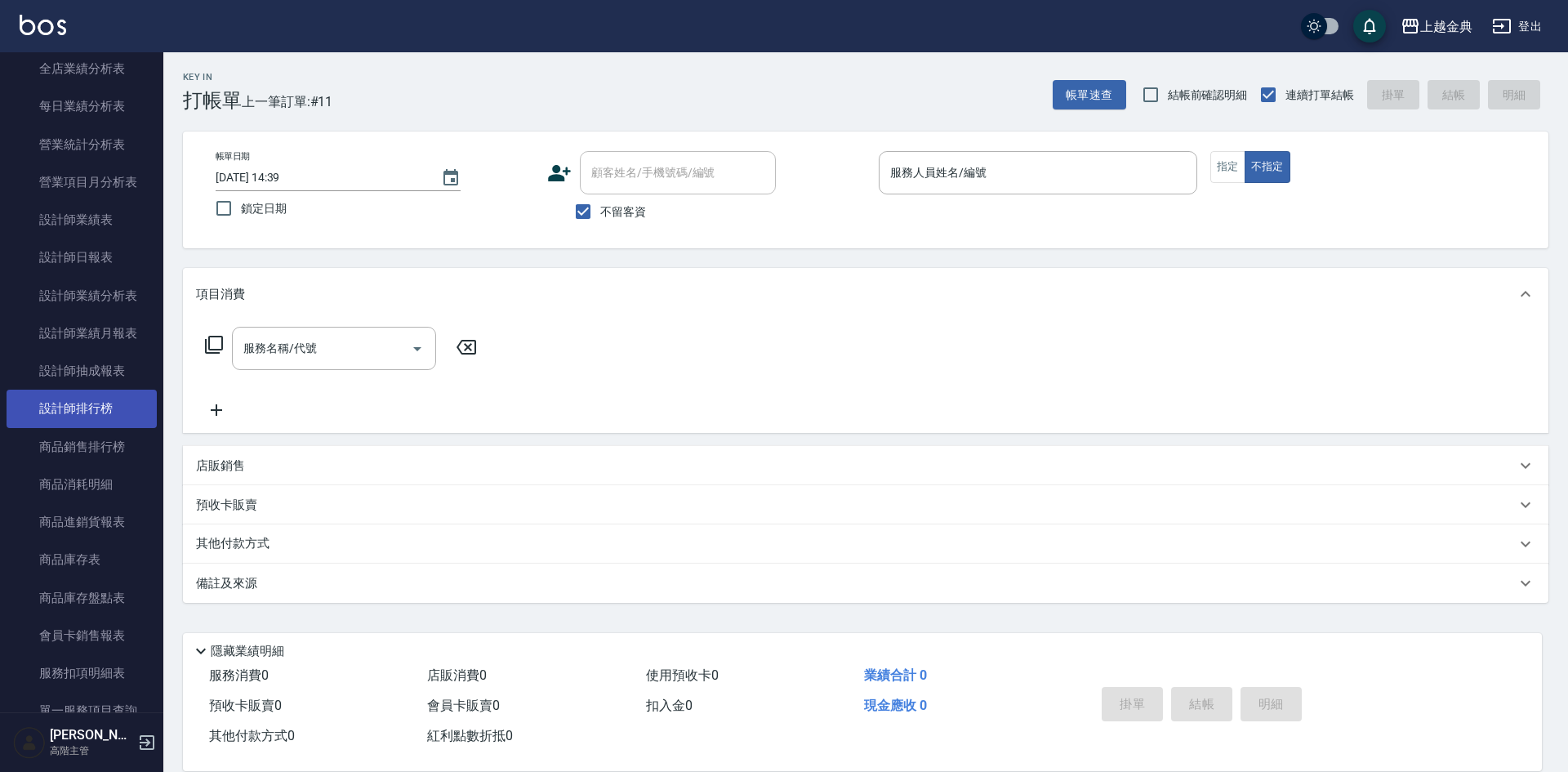
click at [103, 410] on link "設計師排行榜" at bounding box center [81, 409] width 150 height 38
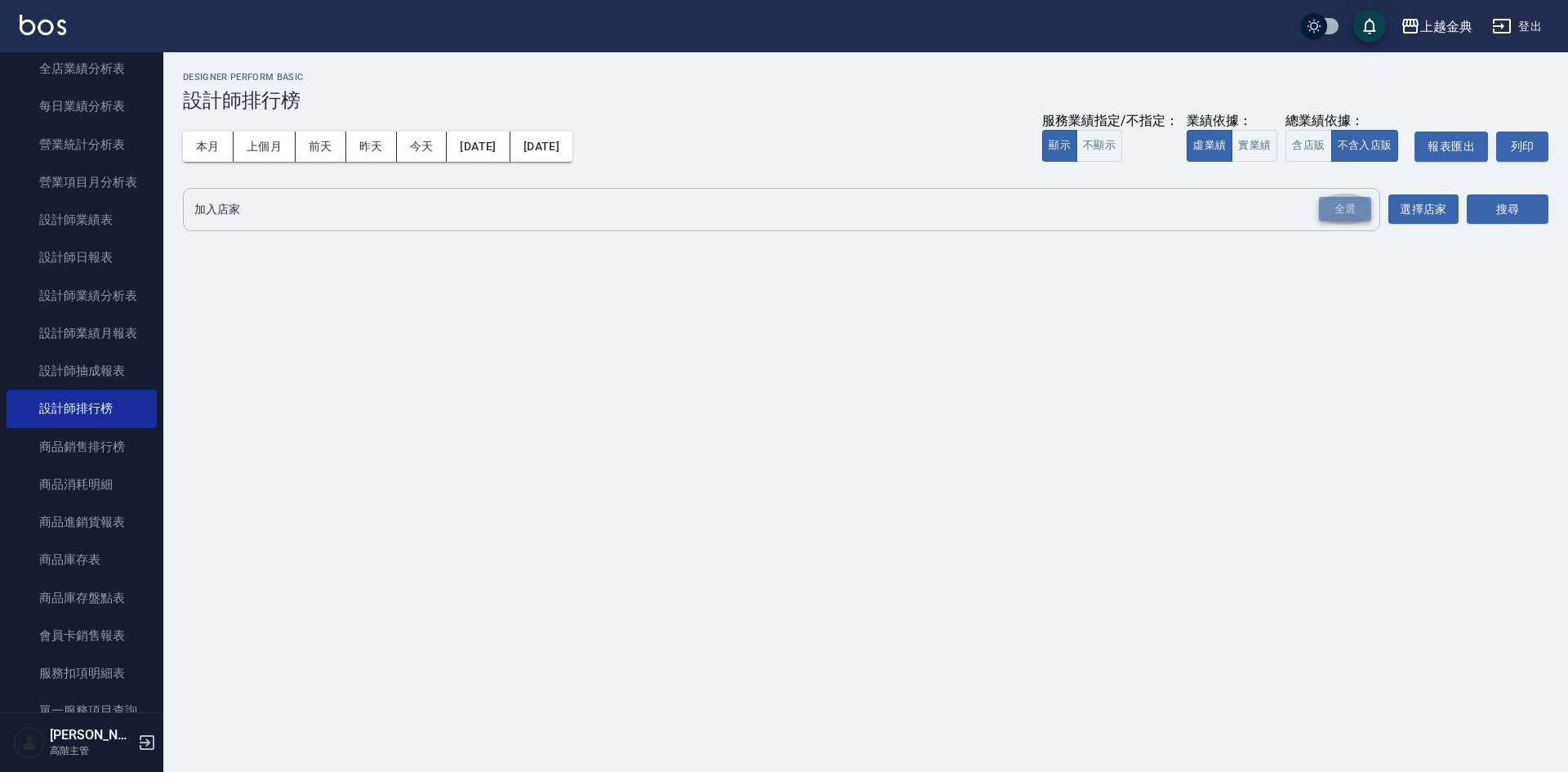
click at [1351, 208] on div "全選" at bounding box center [1345, 209] width 52 height 25
click at [1509, 205] on button "搜尋" at bounding box center [1507, 210] width 82 height 30
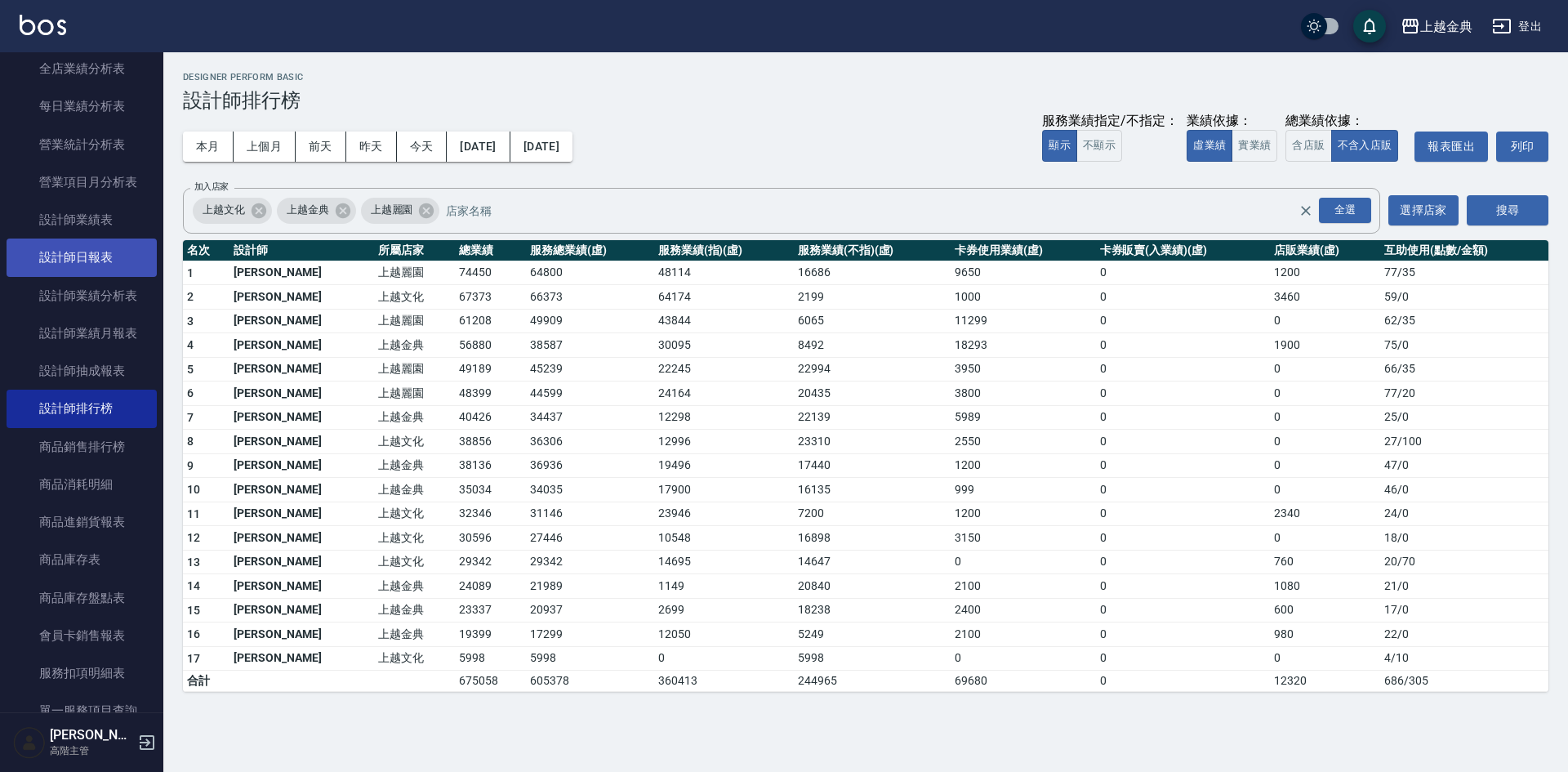
click at [96, 254] on link "設計師日報表" at bounding box center [81, 258] width 150 height 38
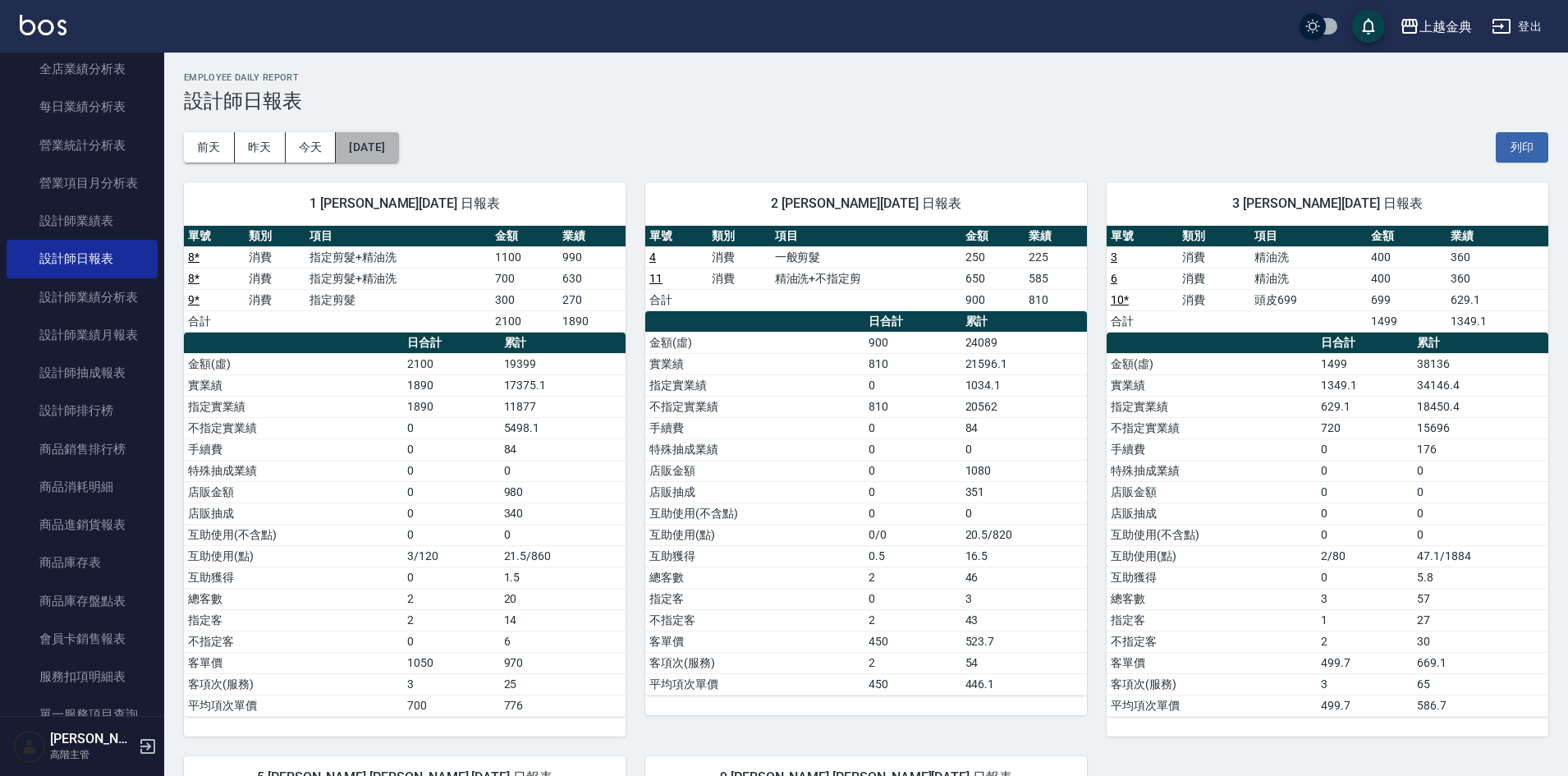
click at [398, 143] on button "2025/10/11" at bounding box center [367, 147] width 63 height 31
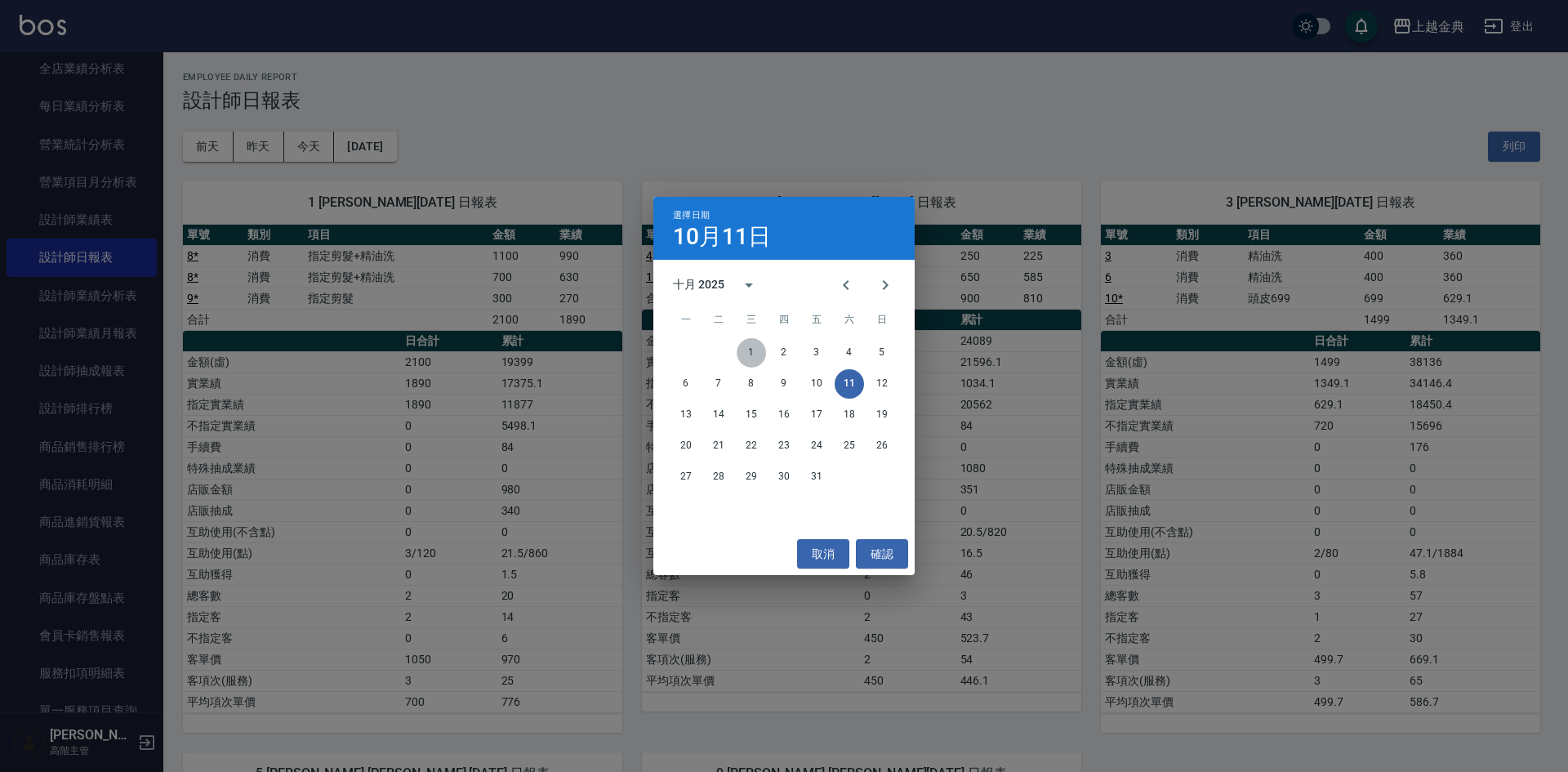
click at [749, 348] on button "1" at bounding box center [751, 353] width 30 height 30
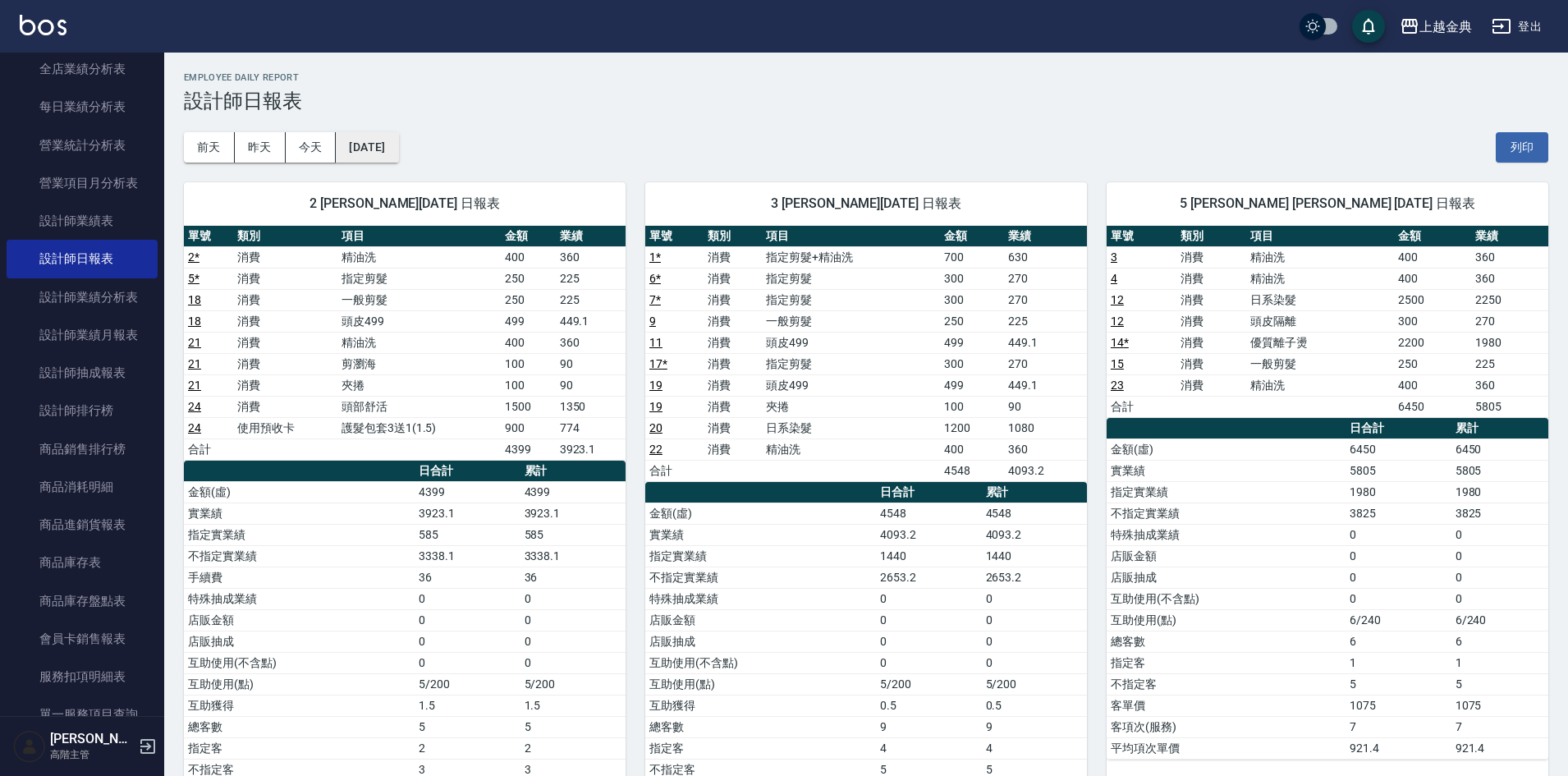
click at [398, 146] on button "2025/10/01" at bounding box center [367, 147] width 63 height 31
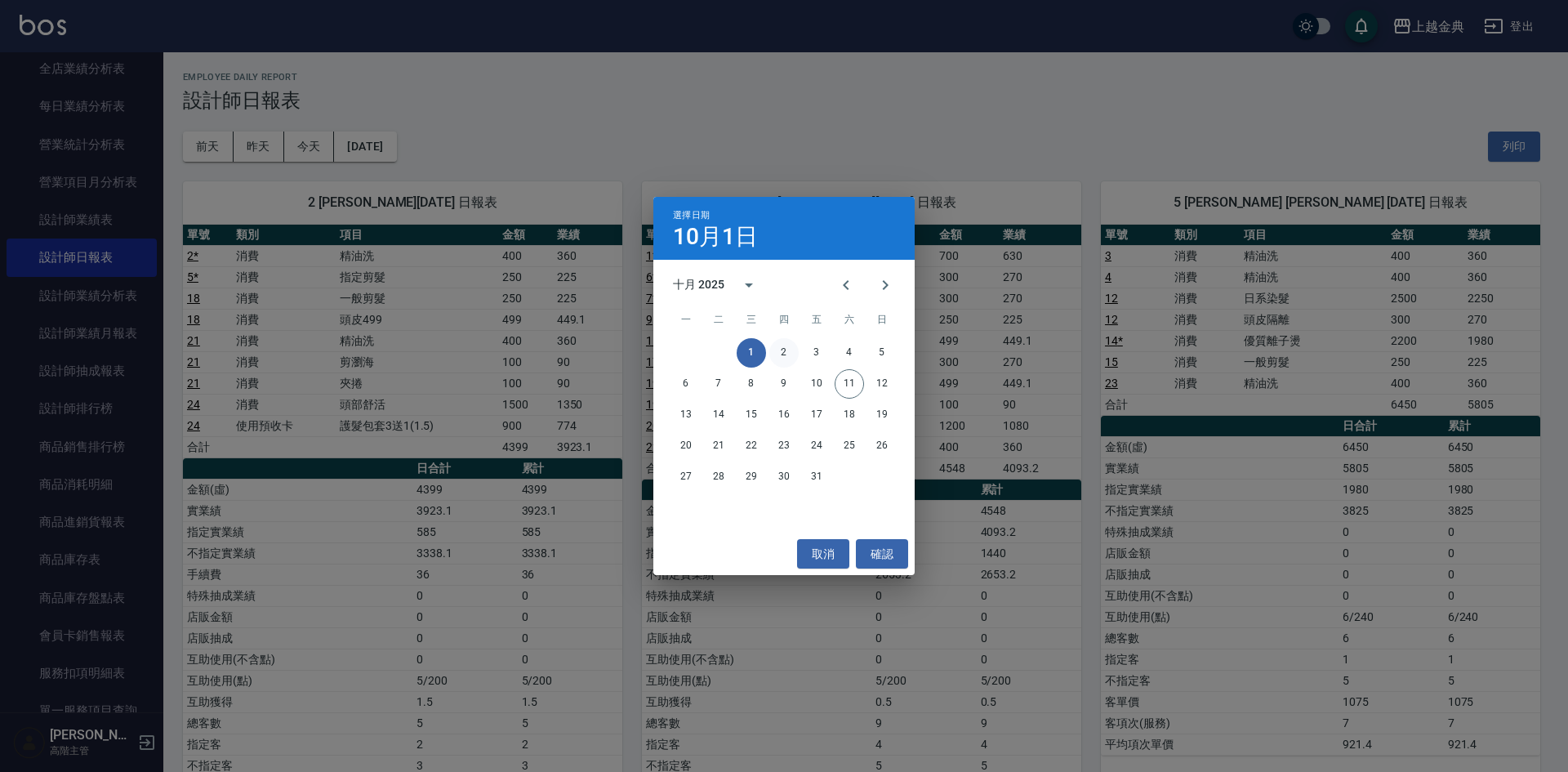
click at [785, 349] on button "2" at bounding box center [784, 353] width 30 height 30
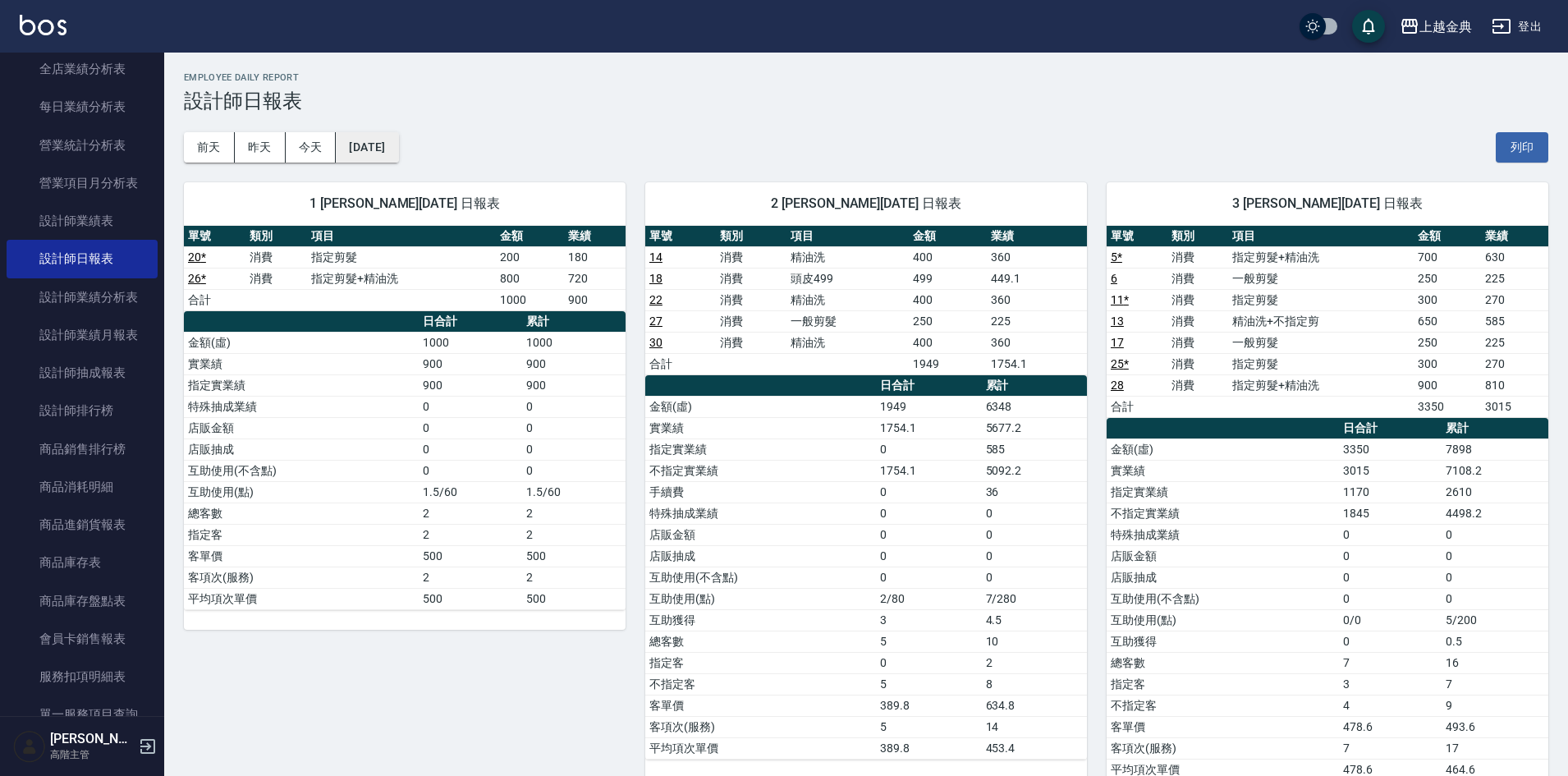
click at [398, 143] on button "2025/10/02" at bounding box center [367, 147] width 63 height 31
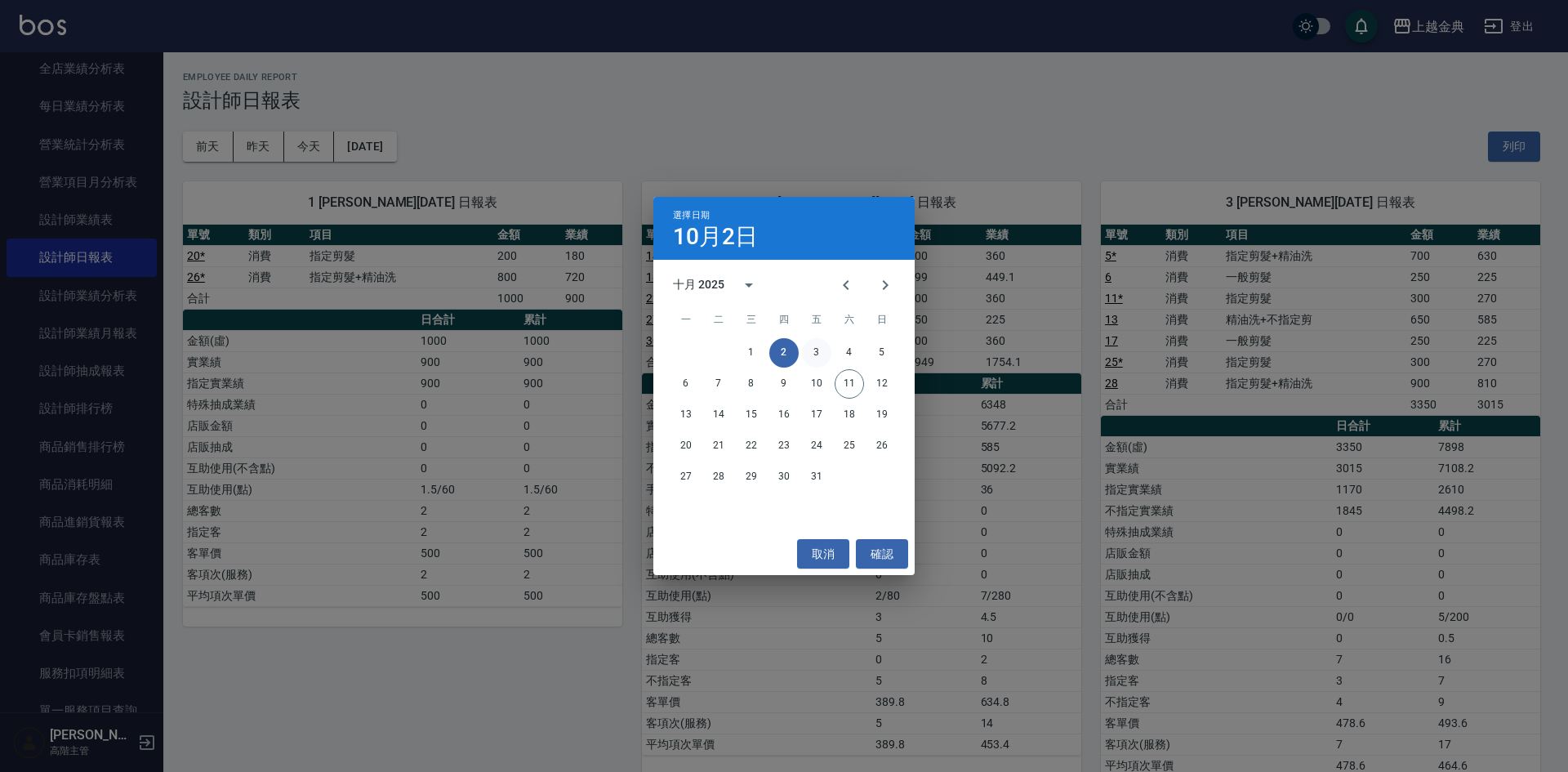
click at [827, 349] on button "3" at bounding box center [817, 353] width 30 height 30
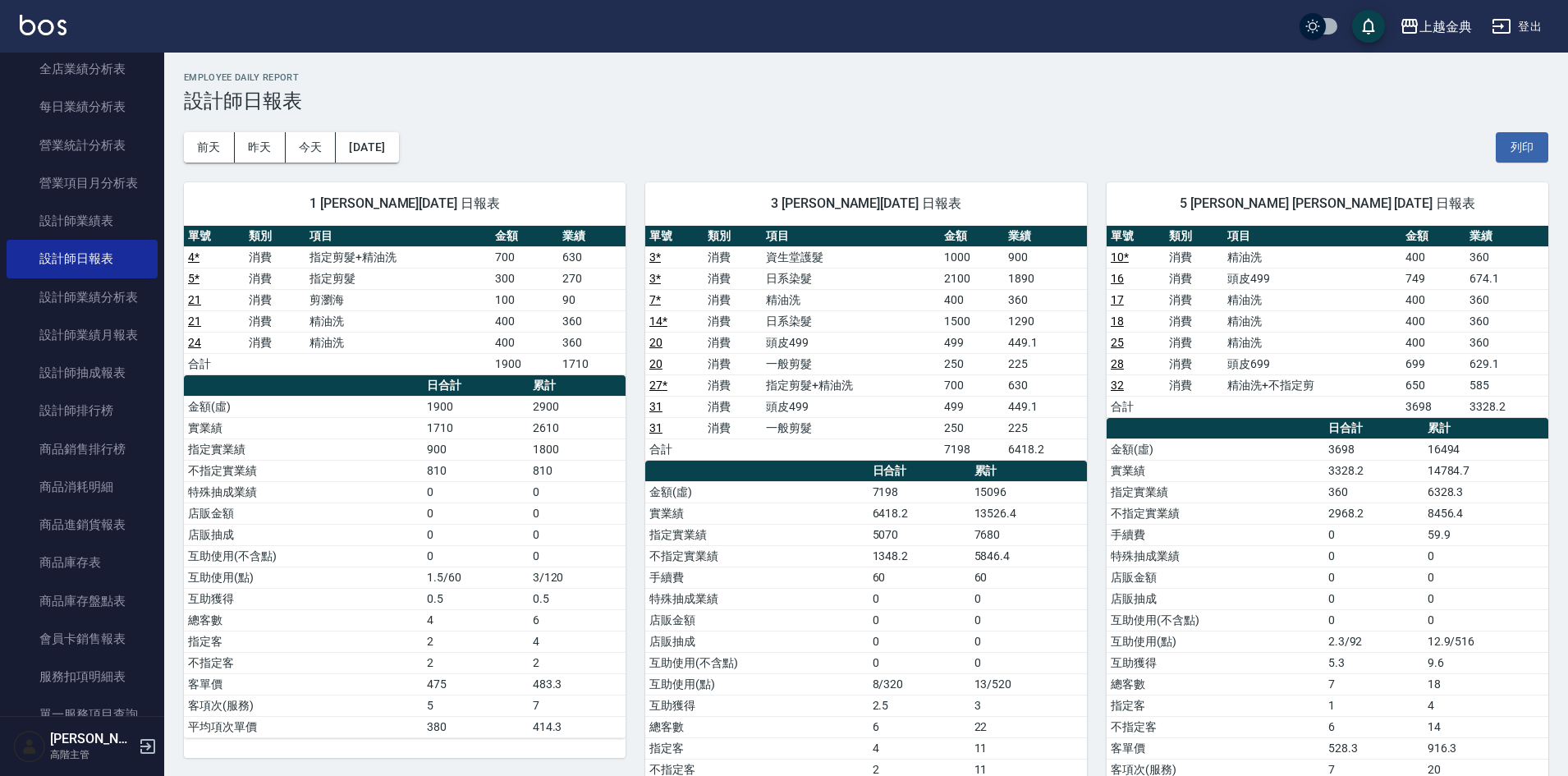
click at [215, 339] on td "24" at bounding box center [214, 342] width 61 height 21
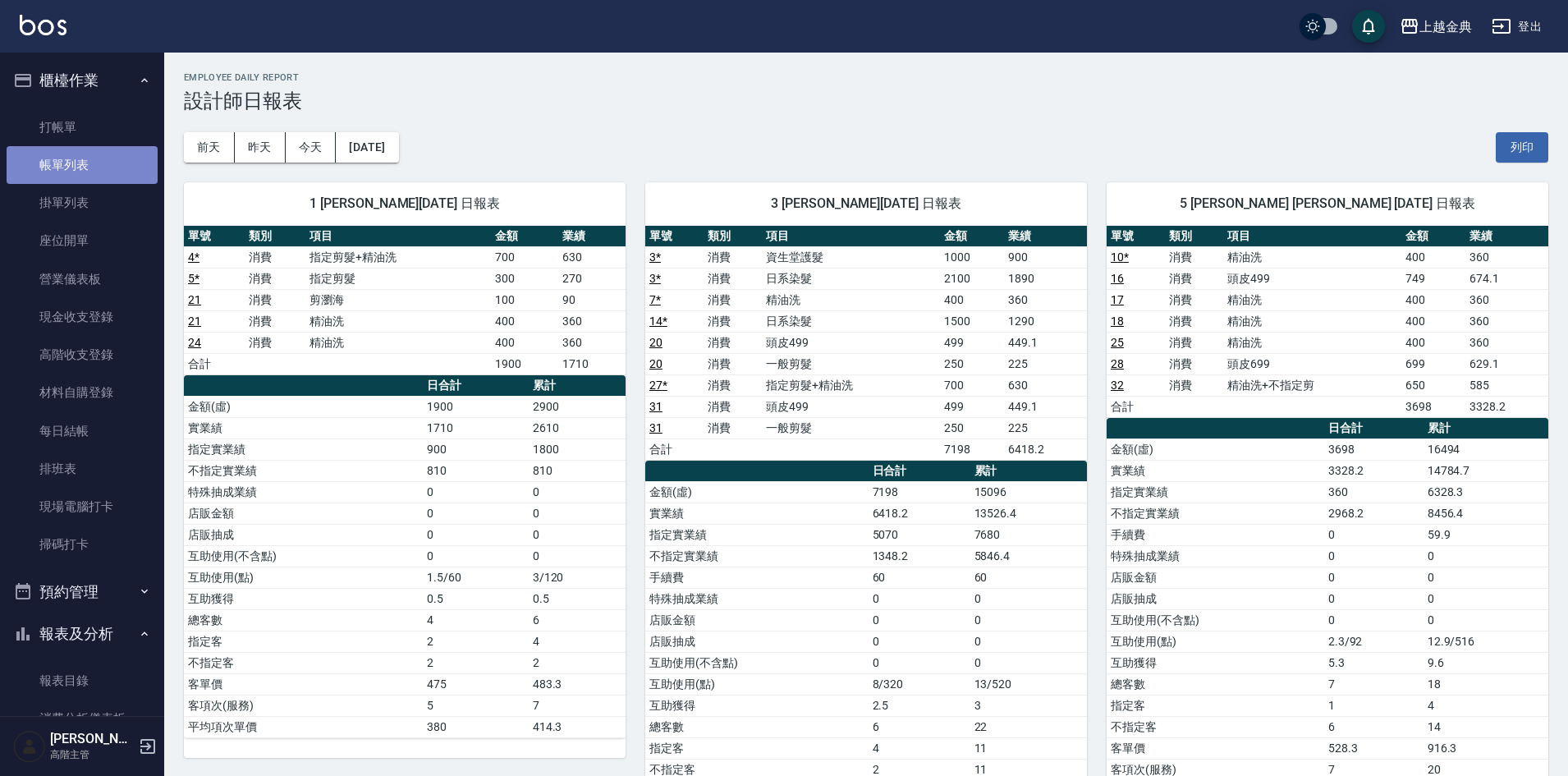
click at [116, 165] on link "帳單列表" at bounding box center [82, 165] width 151 height 38
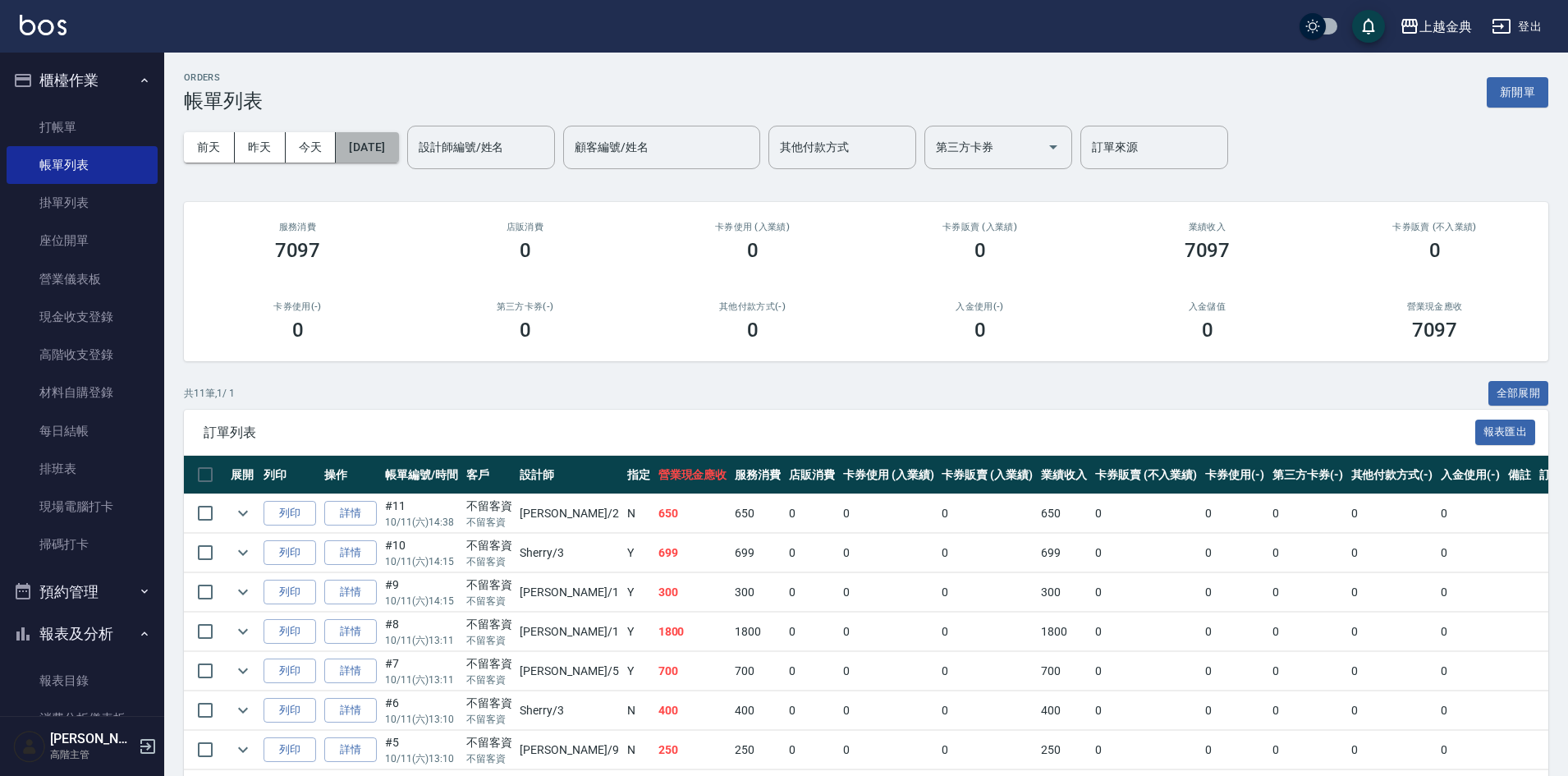
click at [398, 152] on button "2025/10/11" at bounding box center [367, 147] width 63 height 31
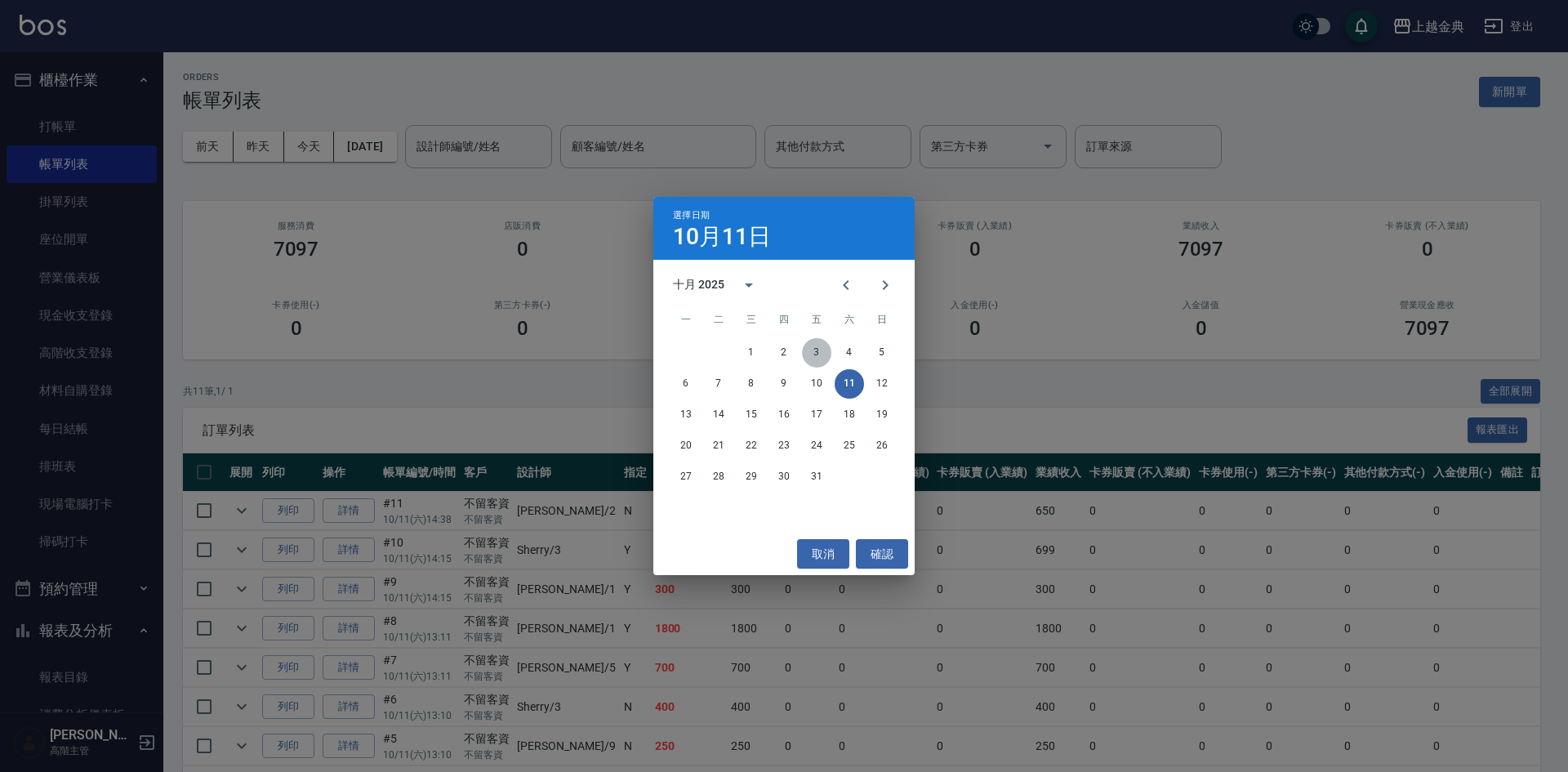
click at [815, 351] on button "3" at bounding box center [817, 353] width 30 height 30
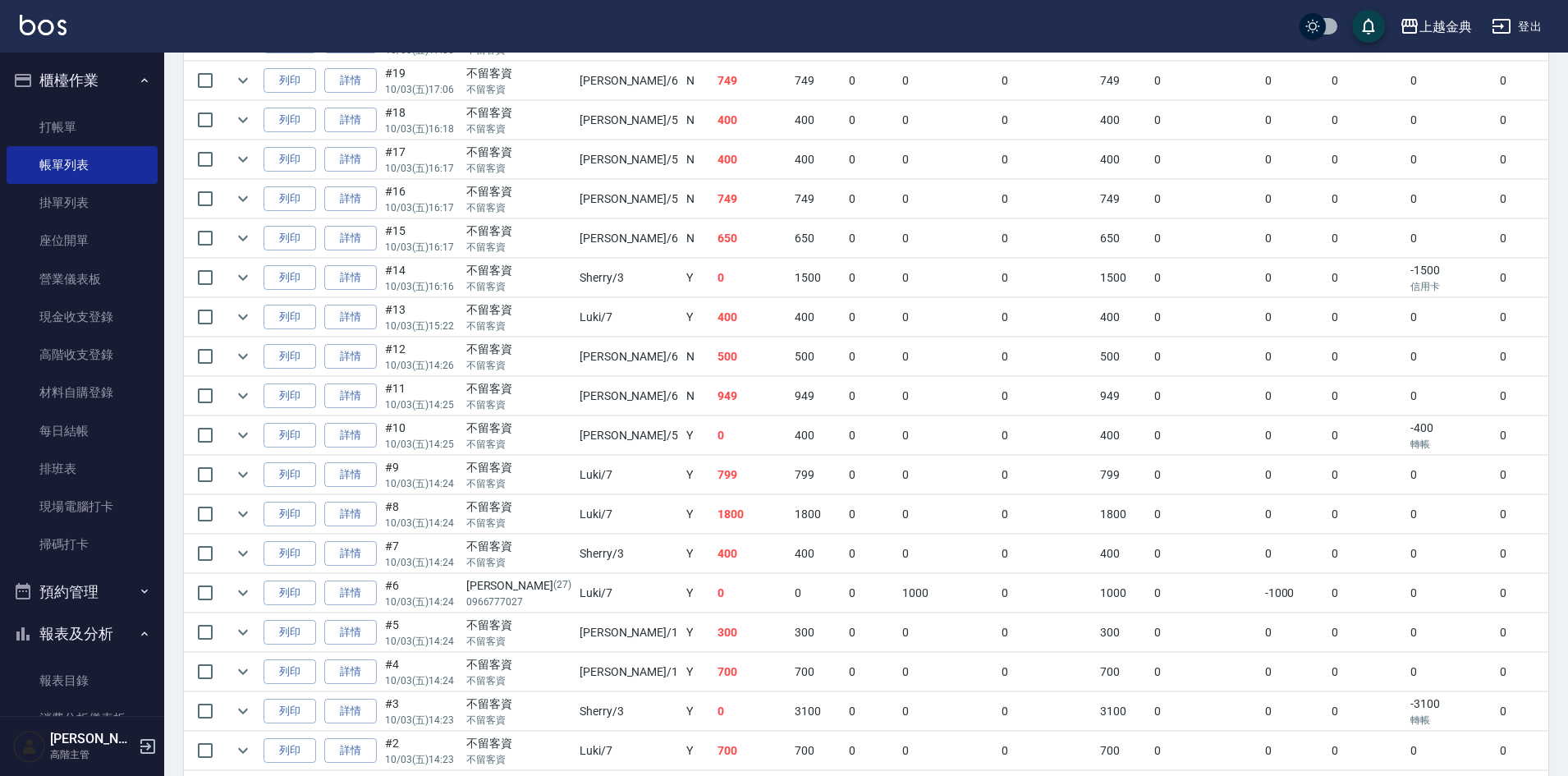
scroll to position [1122, 0]
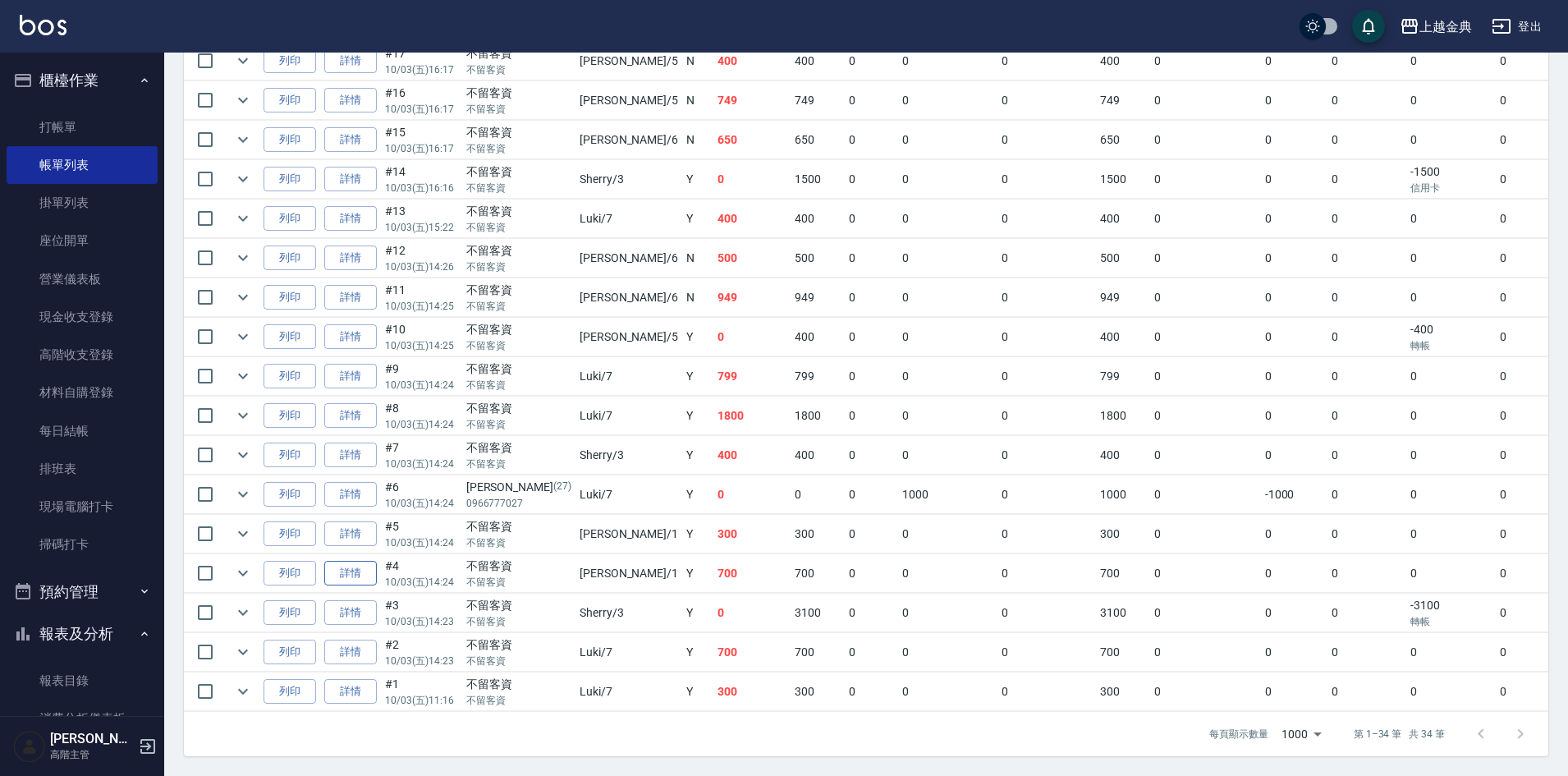
click at [354, 573] on link "詳情" at bounding box center [350, 573] width 53 height 26
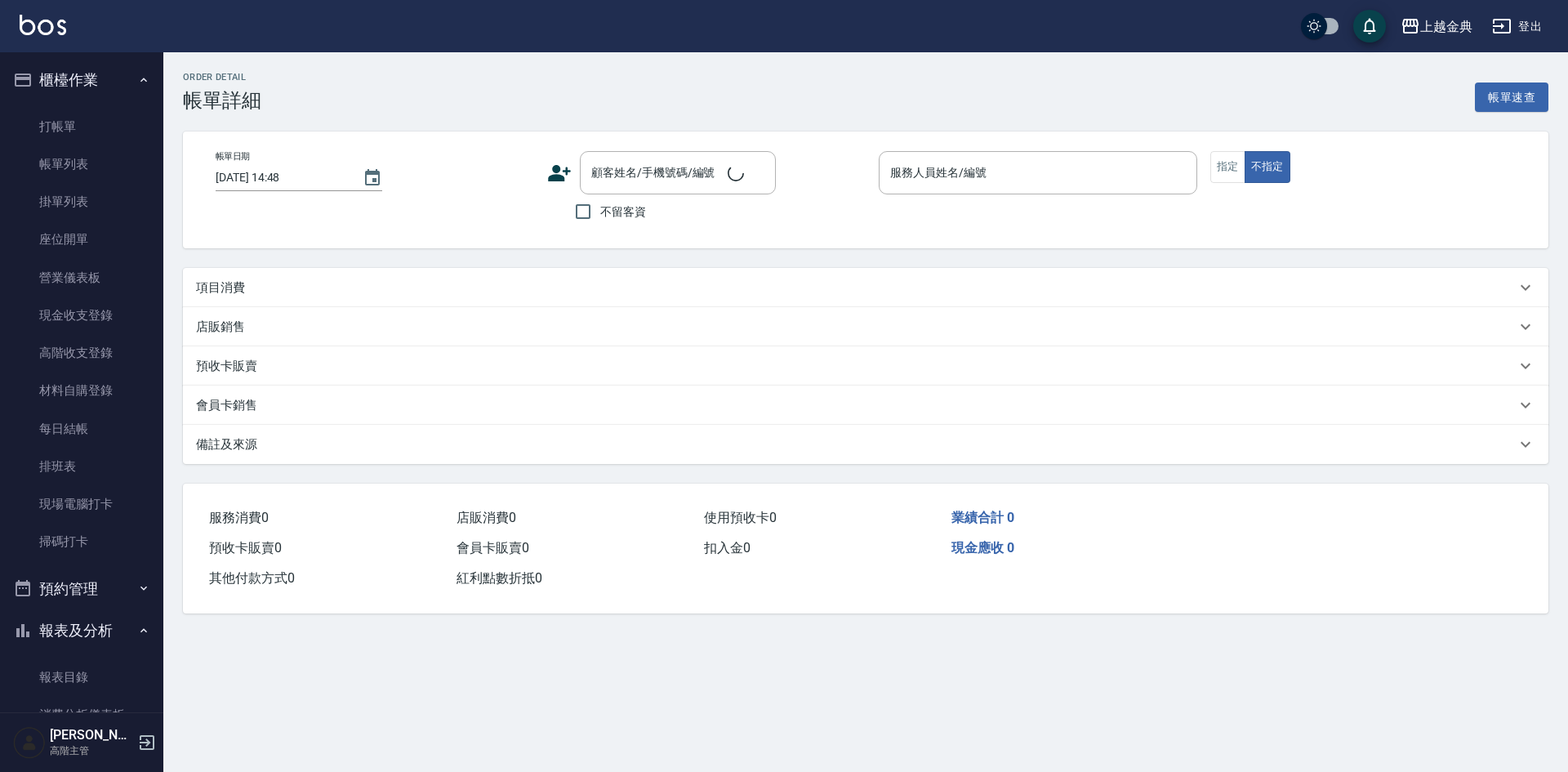
type input "2025/10/03 14:24"
checkbox input "true"
type input "Emma-1"
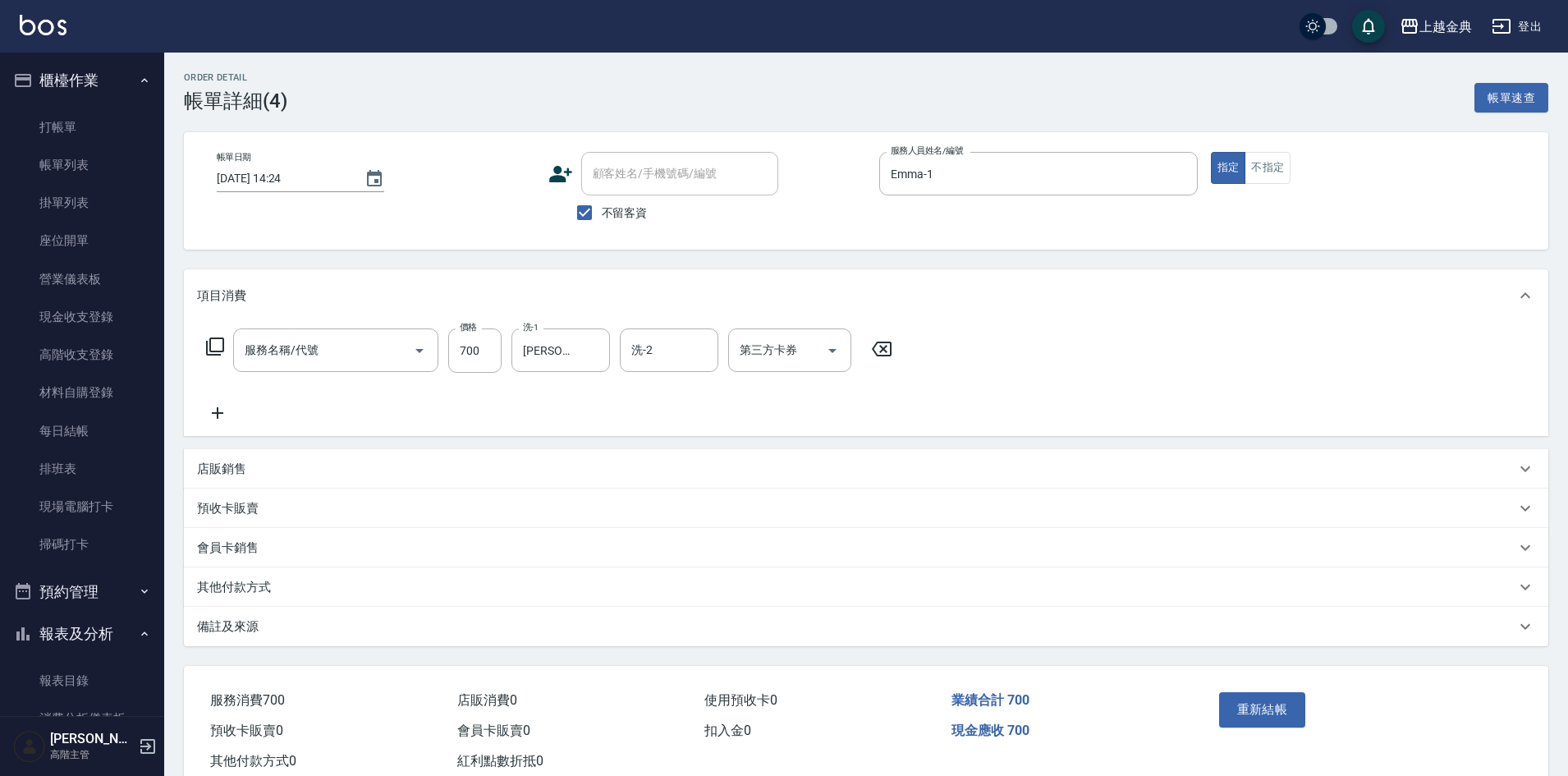
type input "指定剪髮+精油洗(207)"
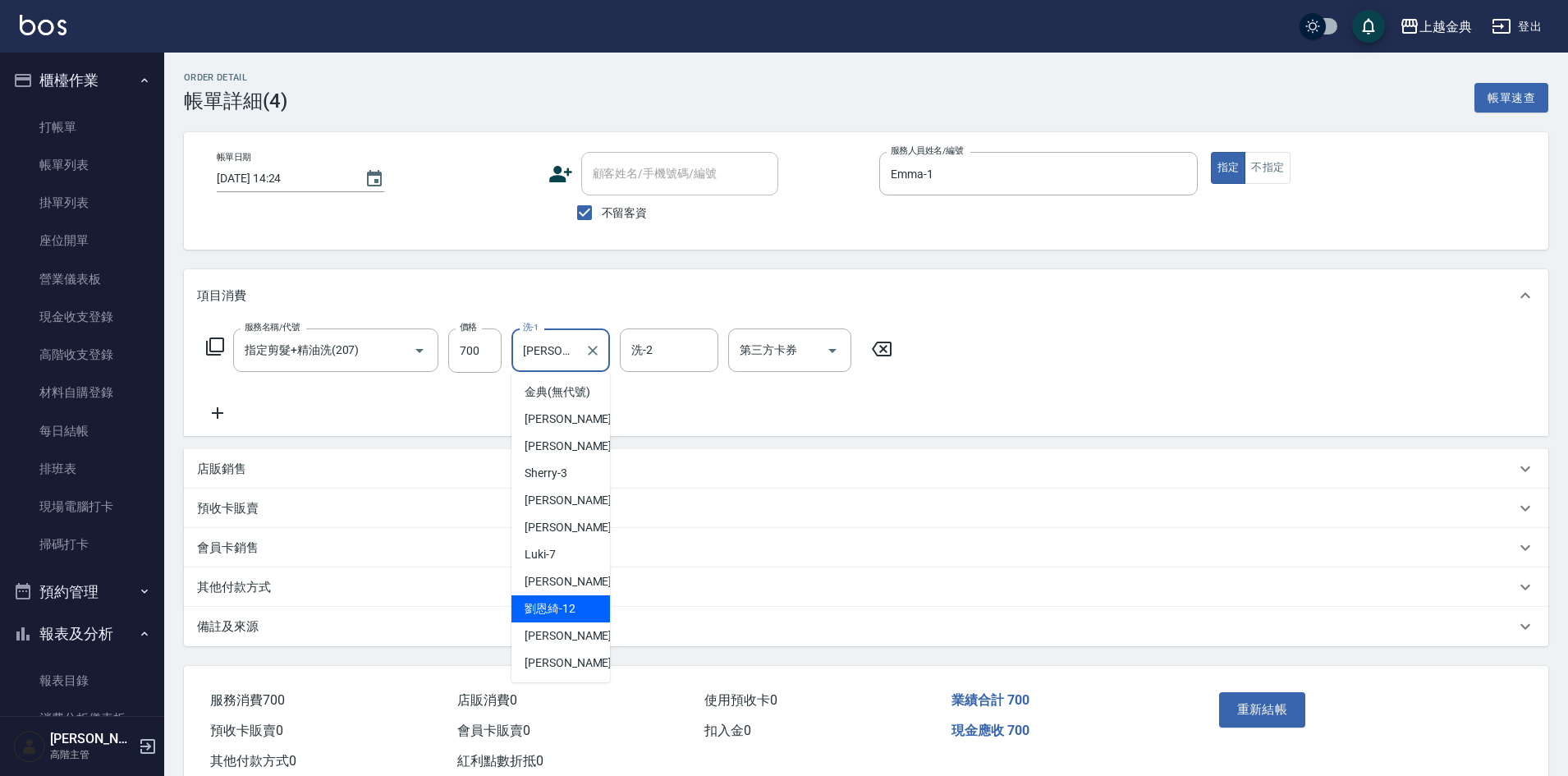
click at [576, 363] on input "劉恩綺-12" at bounding box center [548, 350] width 59 height 29
click at [592, 354] on icon "Clear" at bounding box center [593, 350] width 16 height 16
click at [1181, 547] on div "會員卡銷售" at bounding box center [856, 548] width 1318 height 17
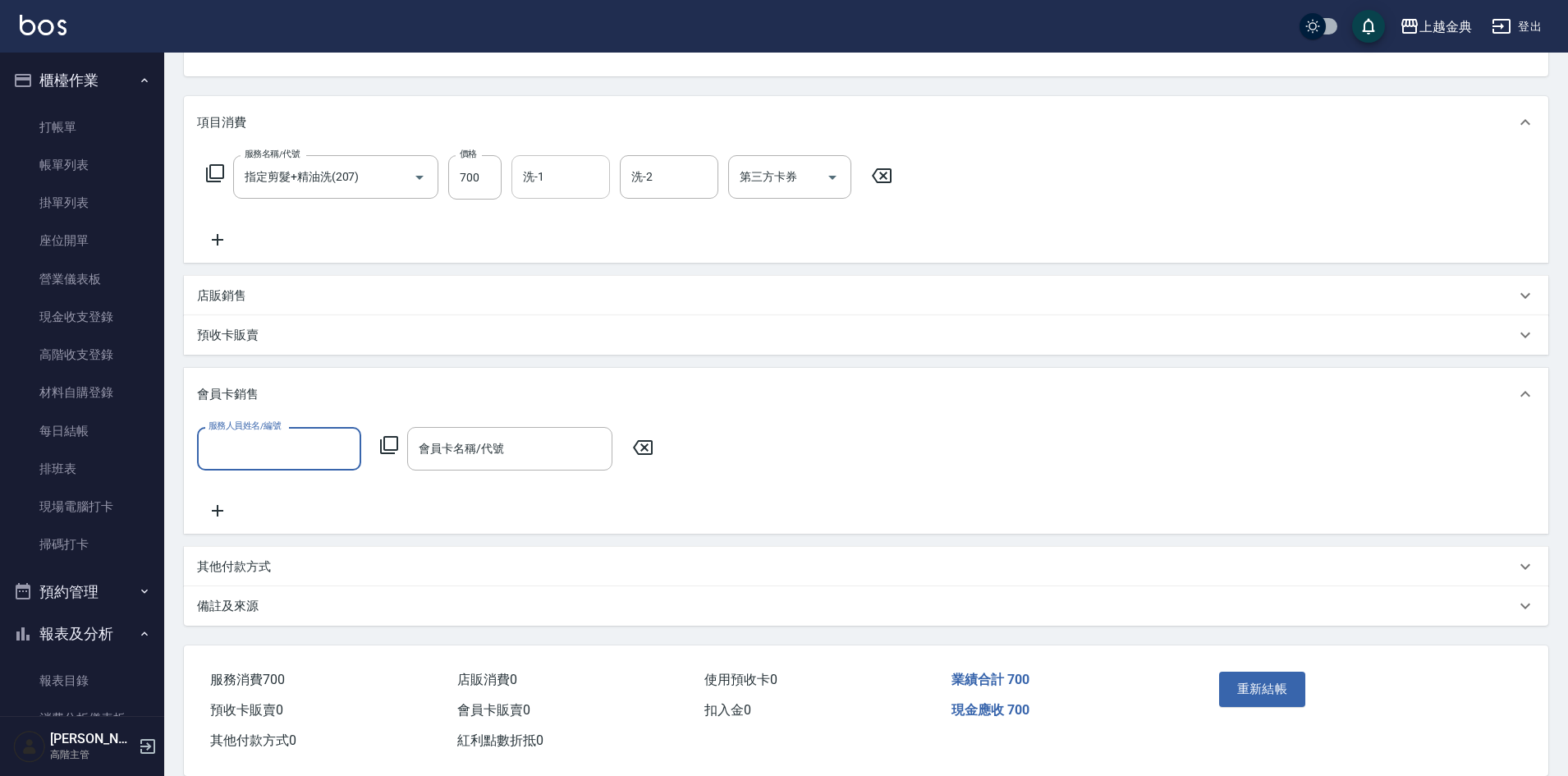
scroll to position [213, 0]
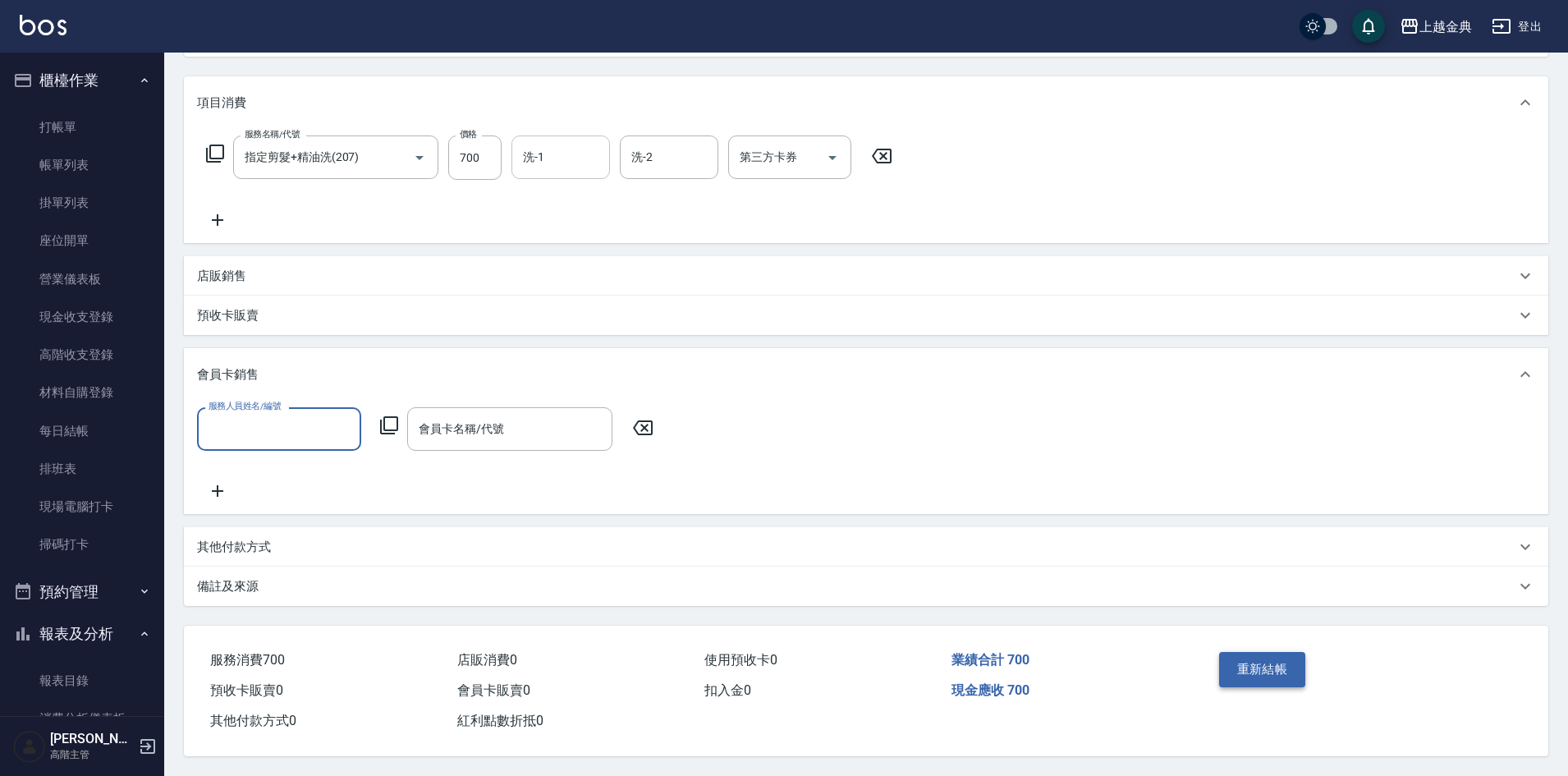
click at [1259, 670] on button "重新結帳" at bounding box center [1263, 670] width 87 height 35
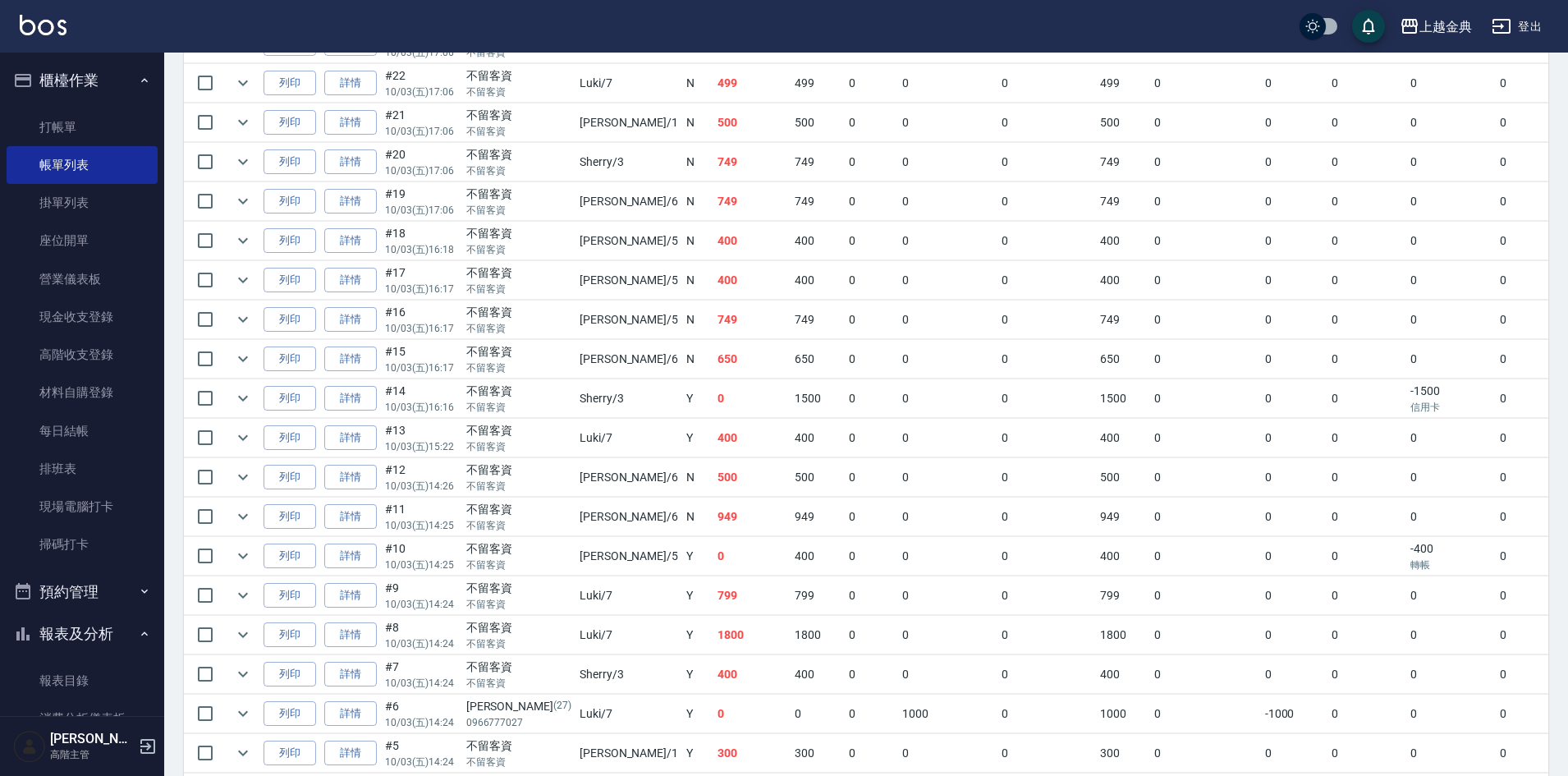
scroll to position [821, 0]
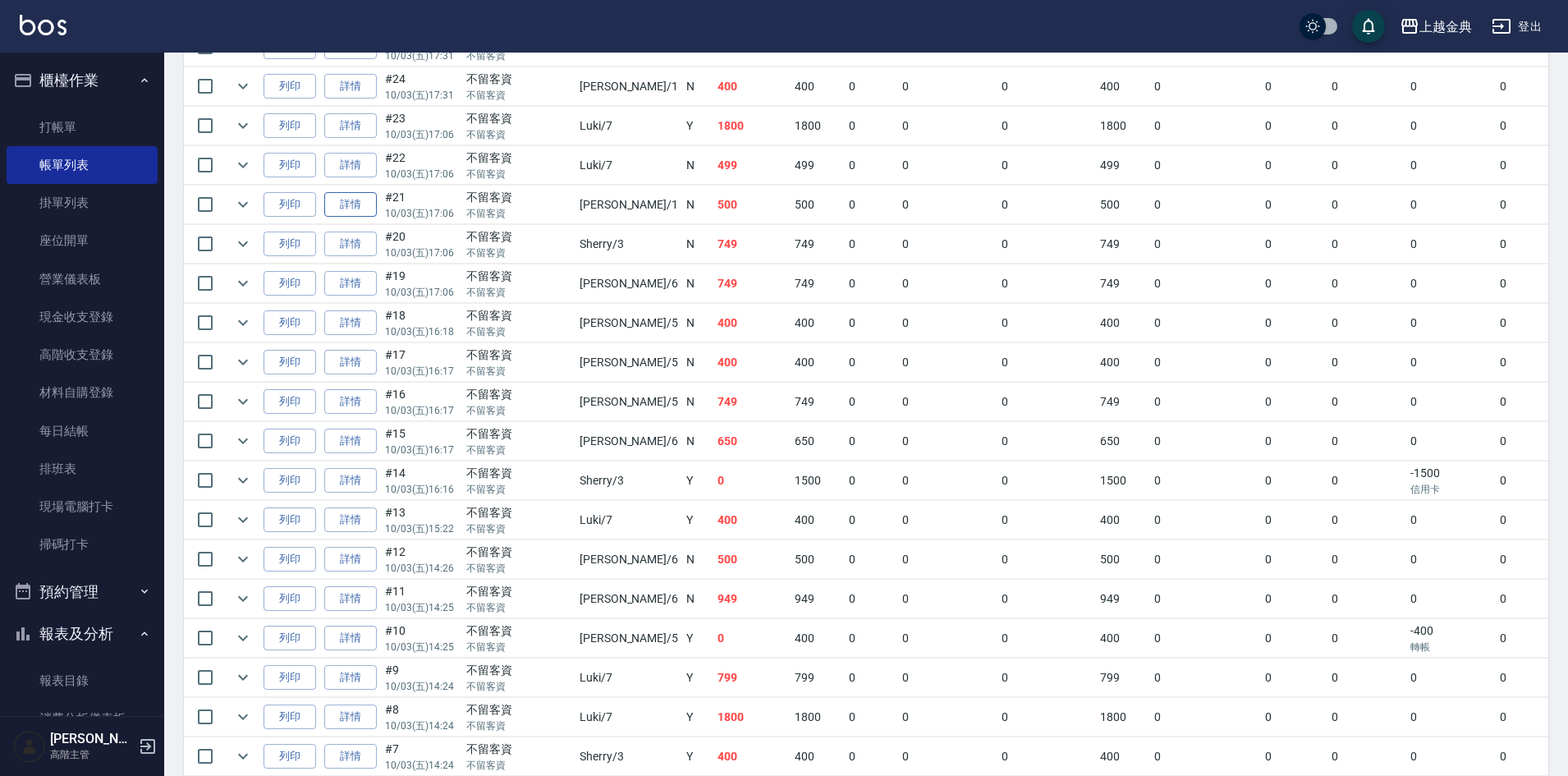
click at [359, 208] on link "詳情" at bounding box center [350, 205] width 53 height 26
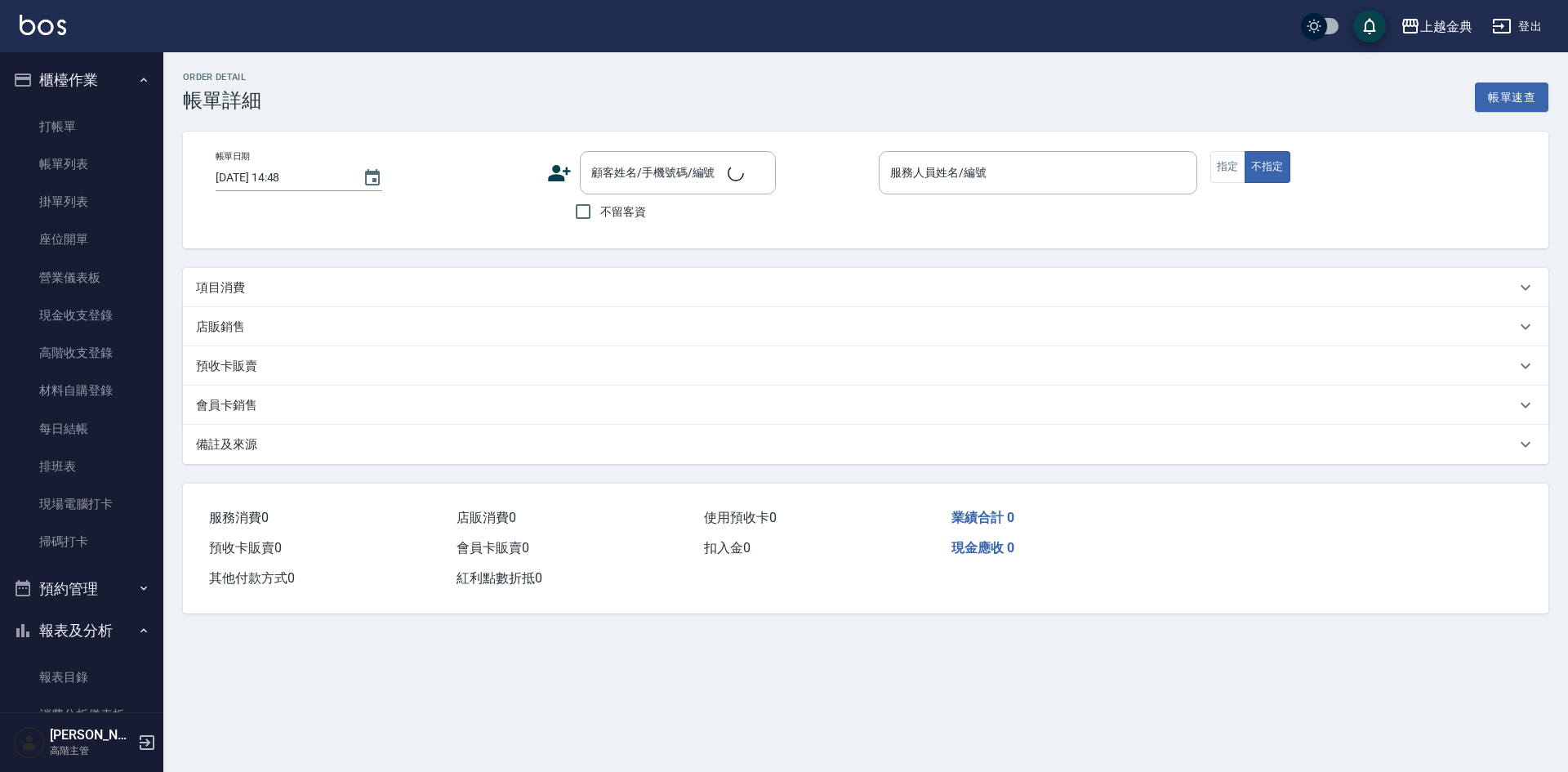
type input "2025/10/03 17:06"
checkbox input "true"
type input "Emma-1"
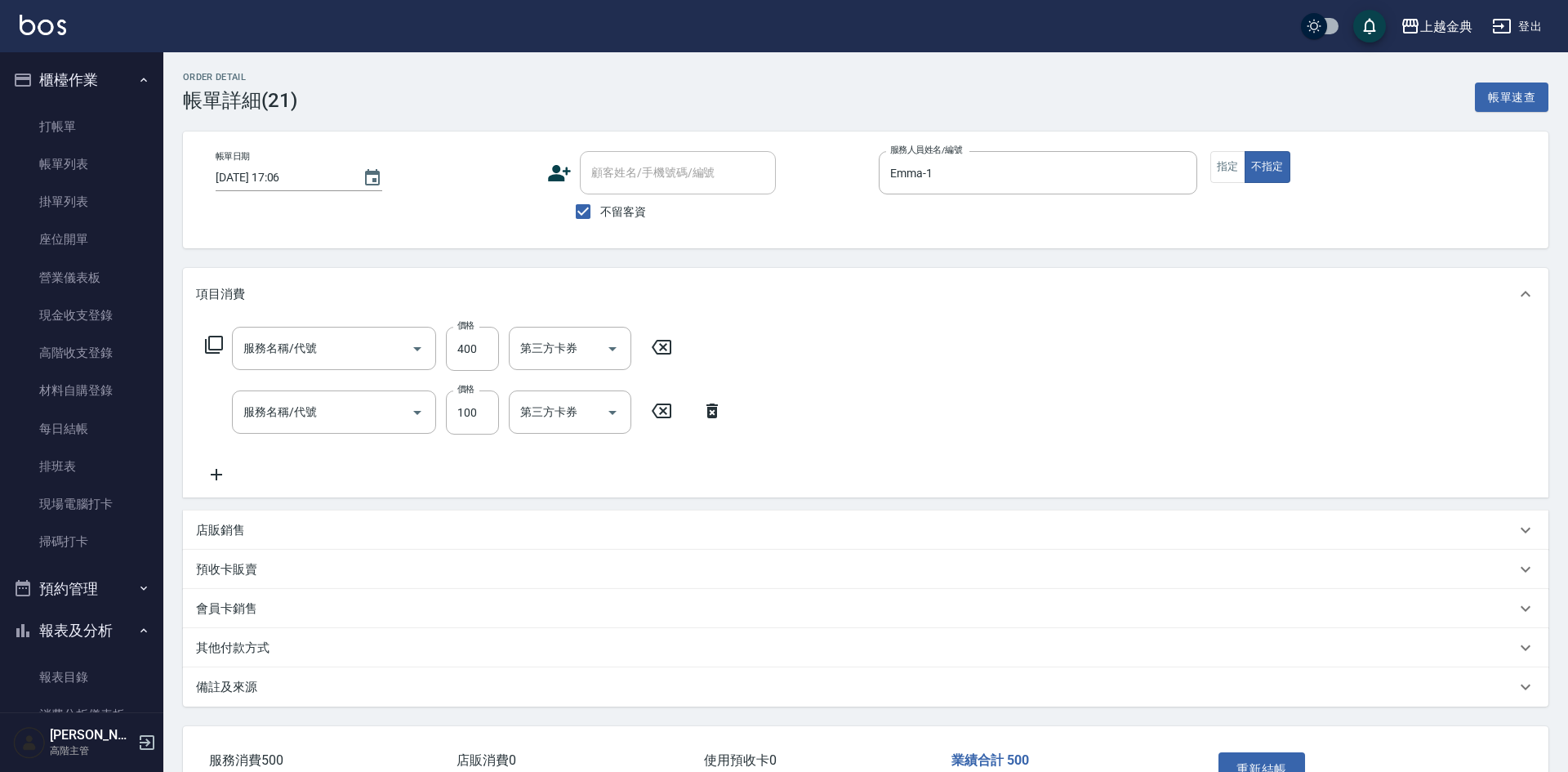
type input "精油洗(102)"
type input "剪瀏海(202)"
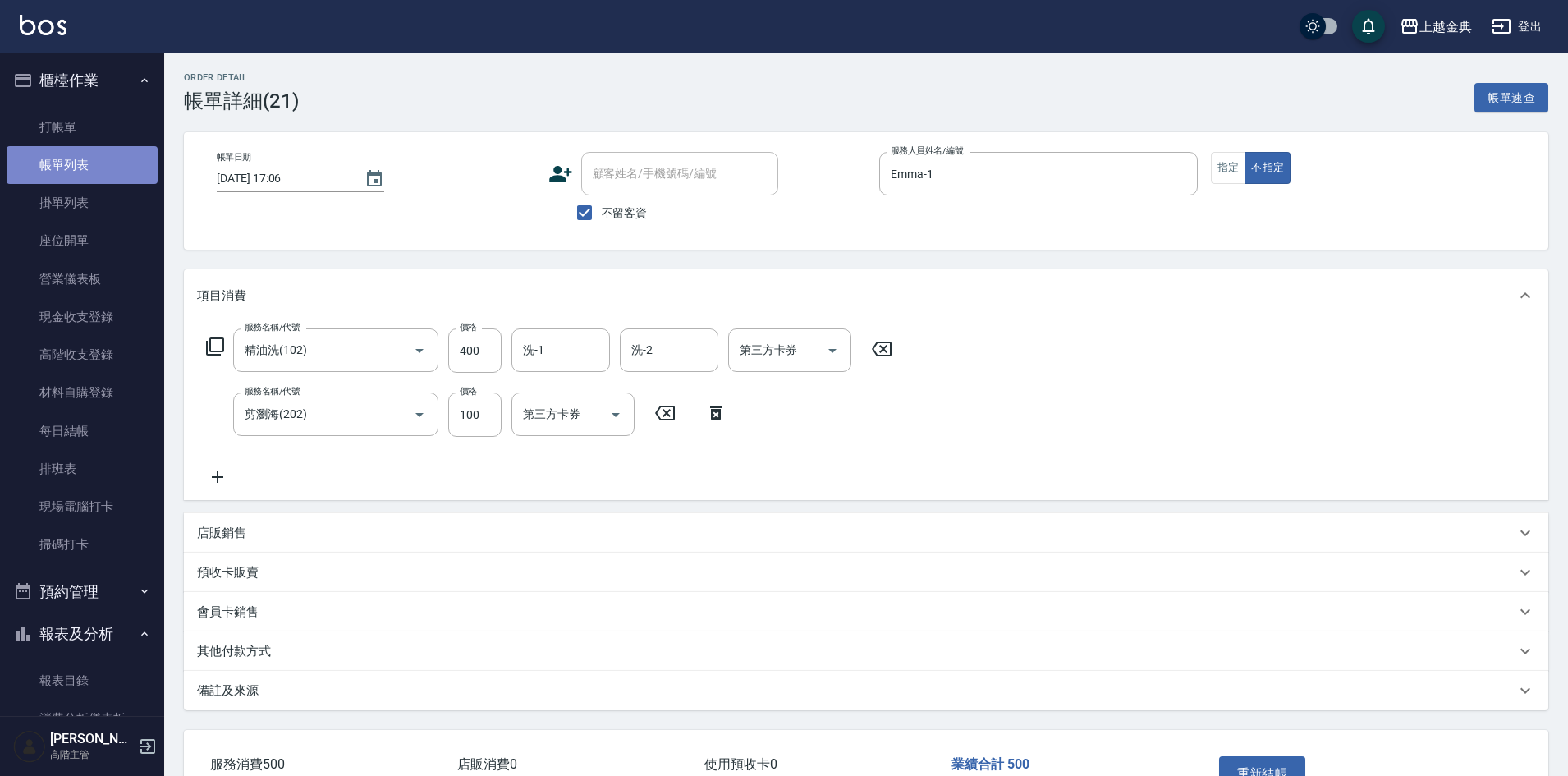
click at [87, 168] on link "帳單列表" at bounding box center [82, 165] width 151 height 38
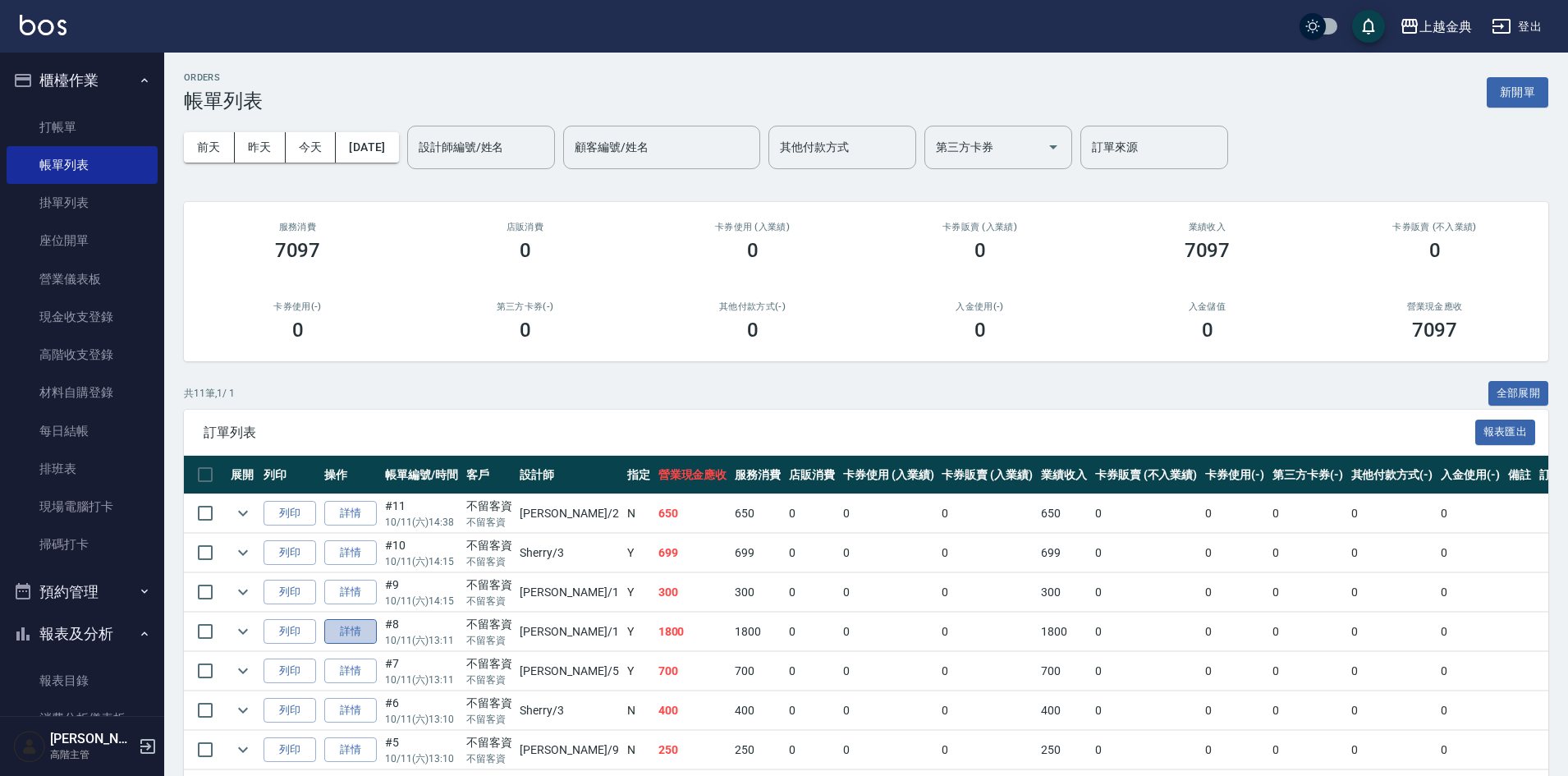
click at [359, 624] on link "詳情" at bounding box center [350, 632] width 53 height 26
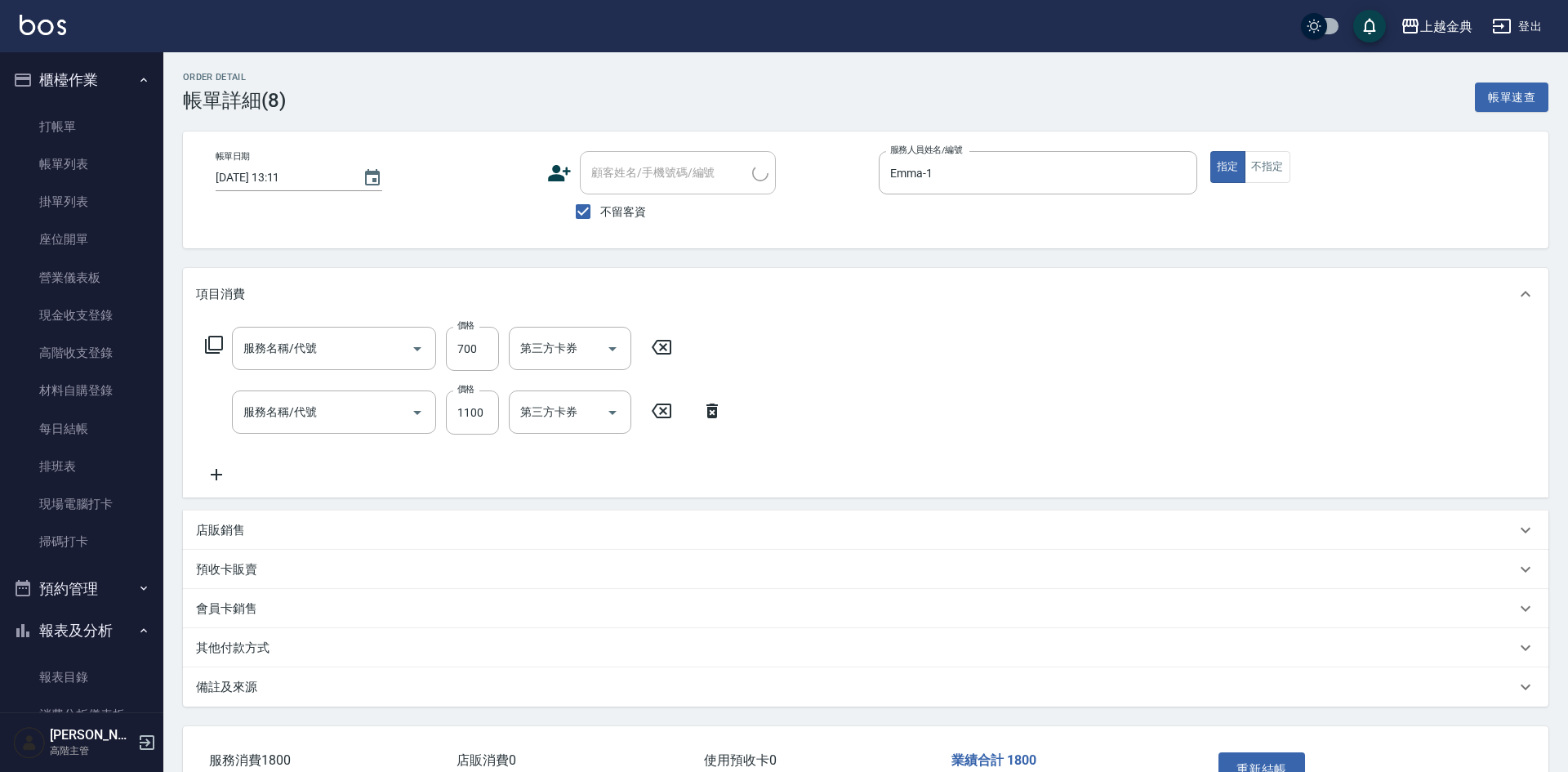
type input "2025/10/11 13:11"
checkbox input "true"
type input "Emma-1"
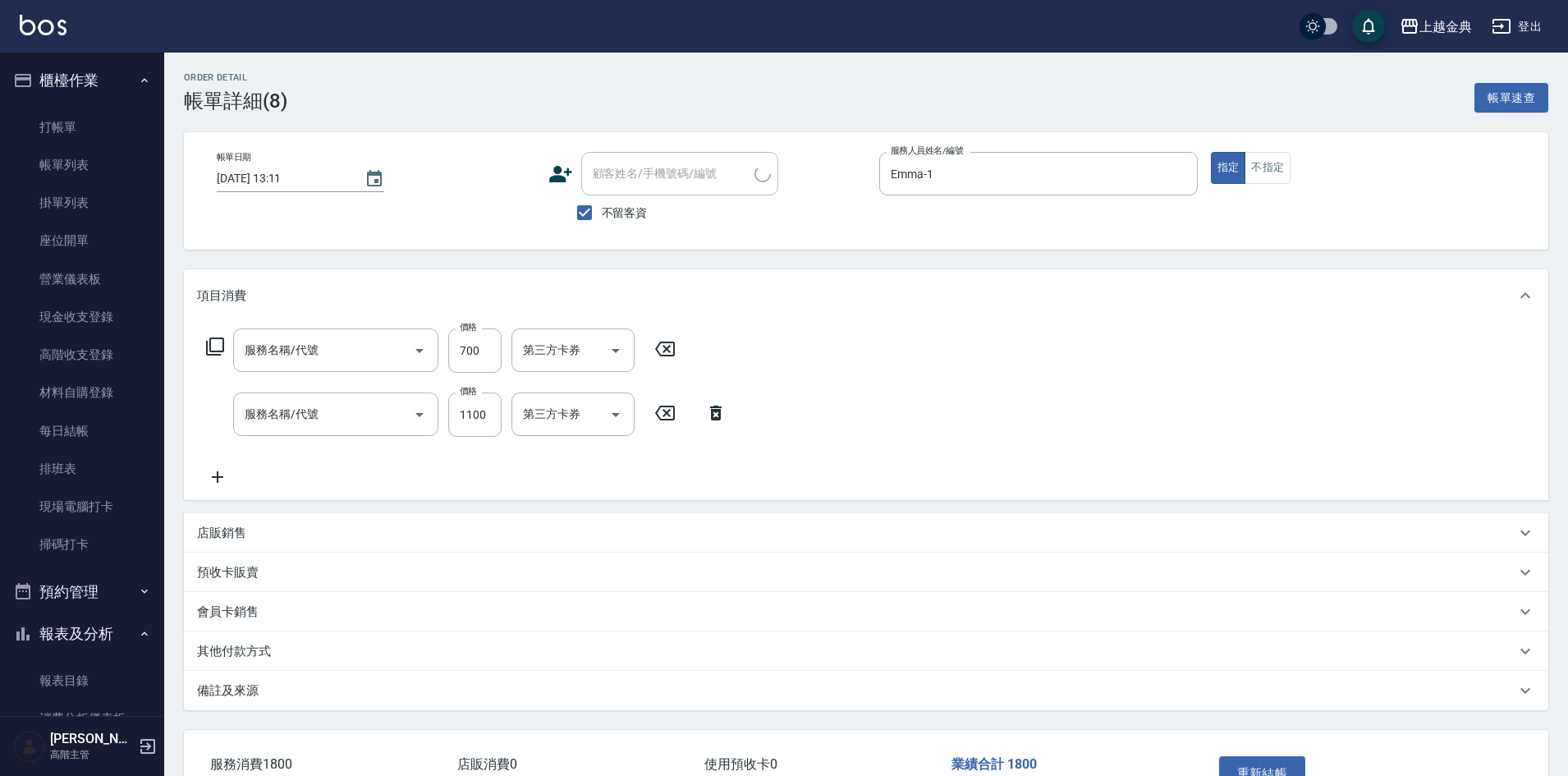
type input "指定剪髮+精油洗(207)"
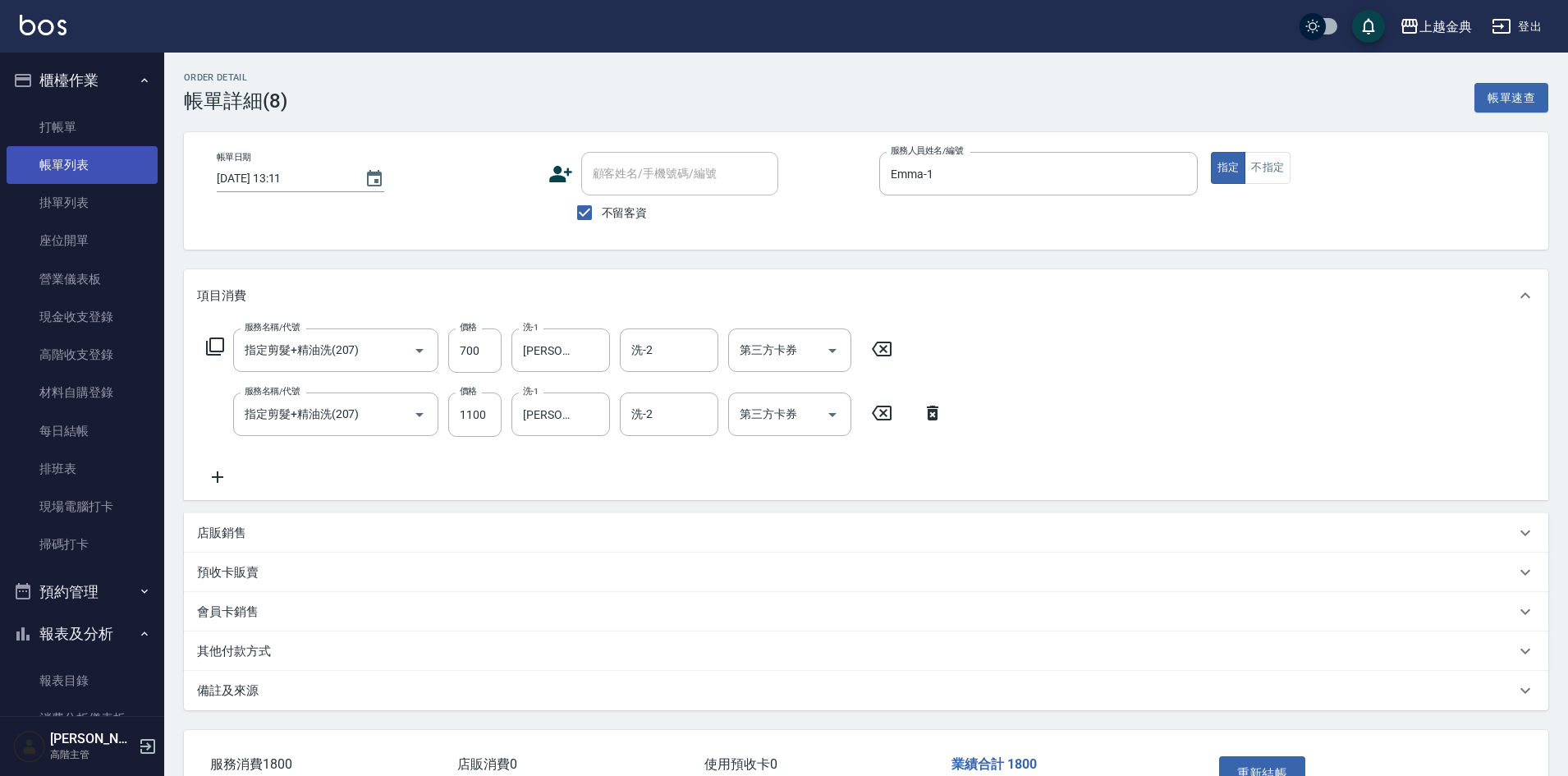
click at [76, 163] on link "帳單列表" at bounding box center [82, 165] width 151 height 38
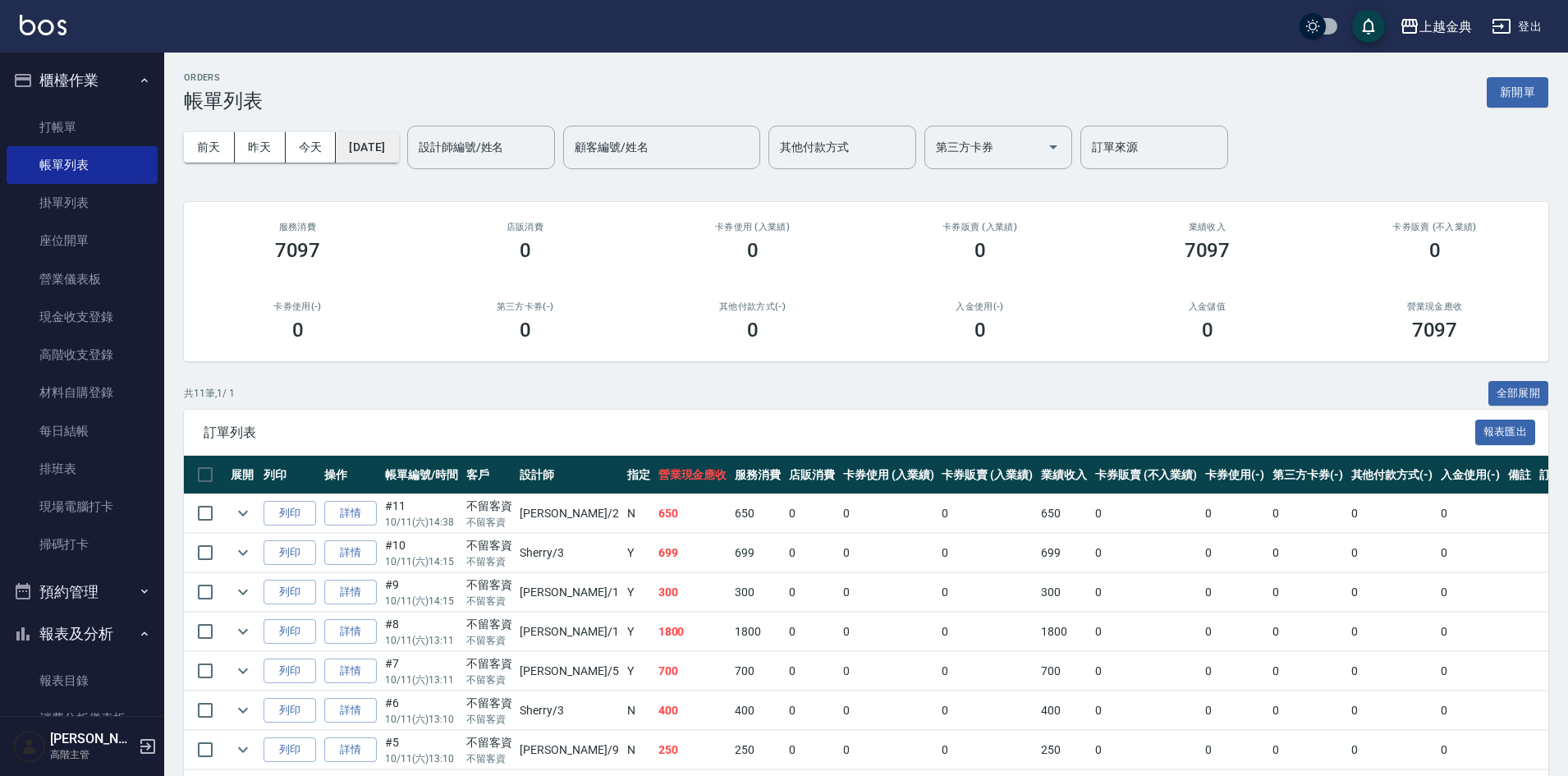
click at [398, 140] on button "2025/10/11" at bounding box center [367, 147] width 63 height 31
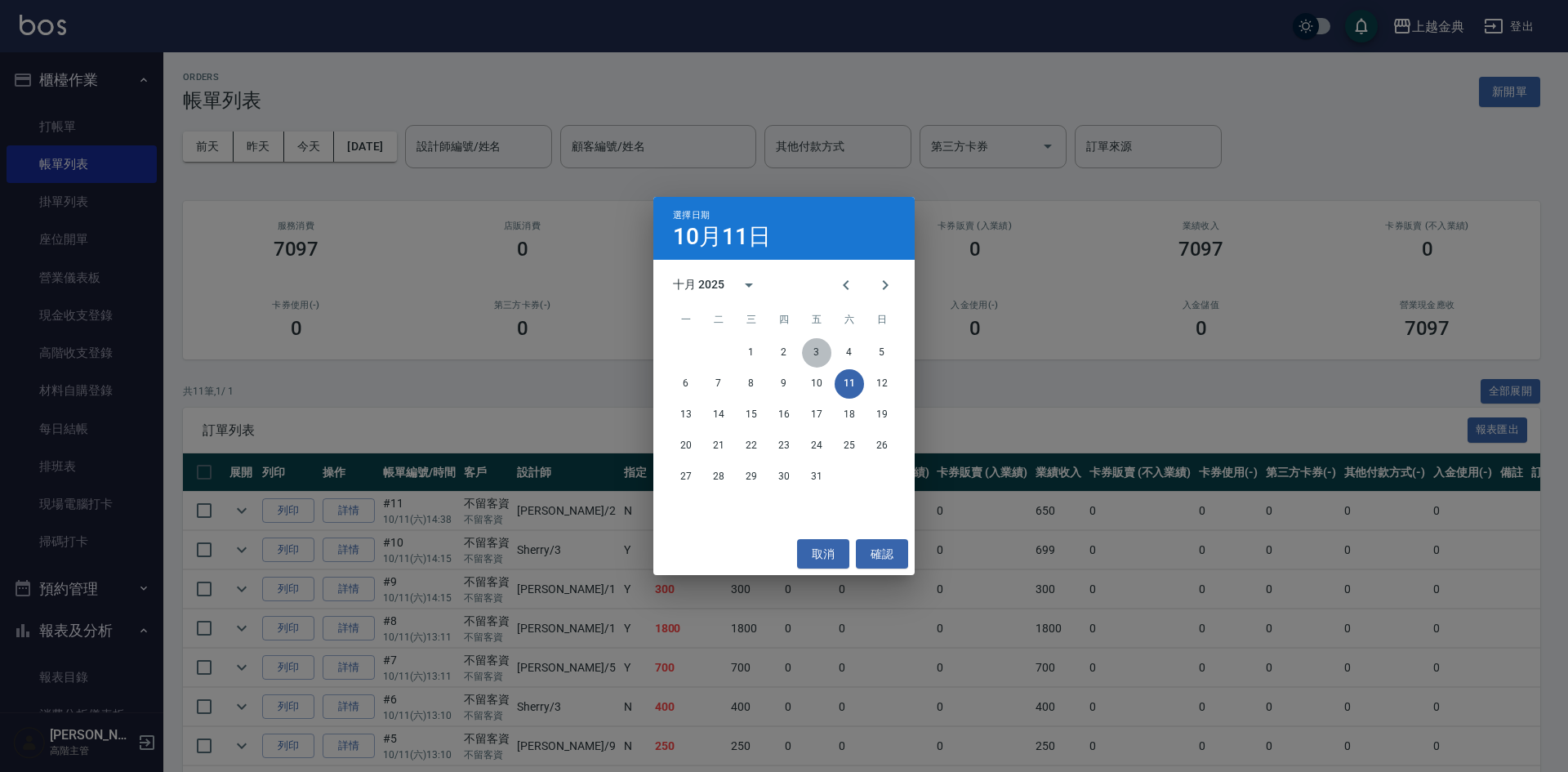
click at [817, 349] on button "3" at bounding box center [817, 353] width 30 height 30
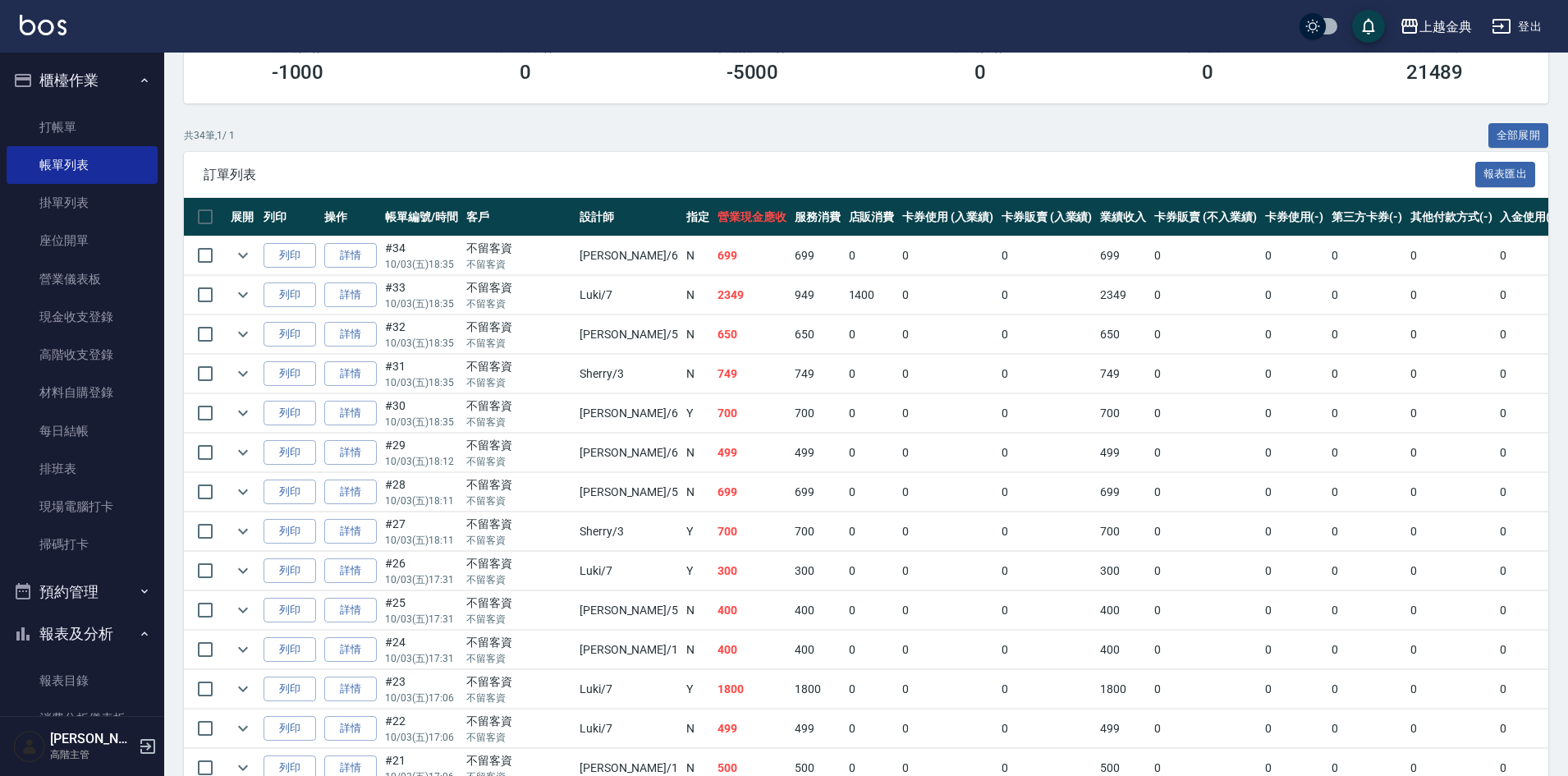
scroll to position [328, 0]
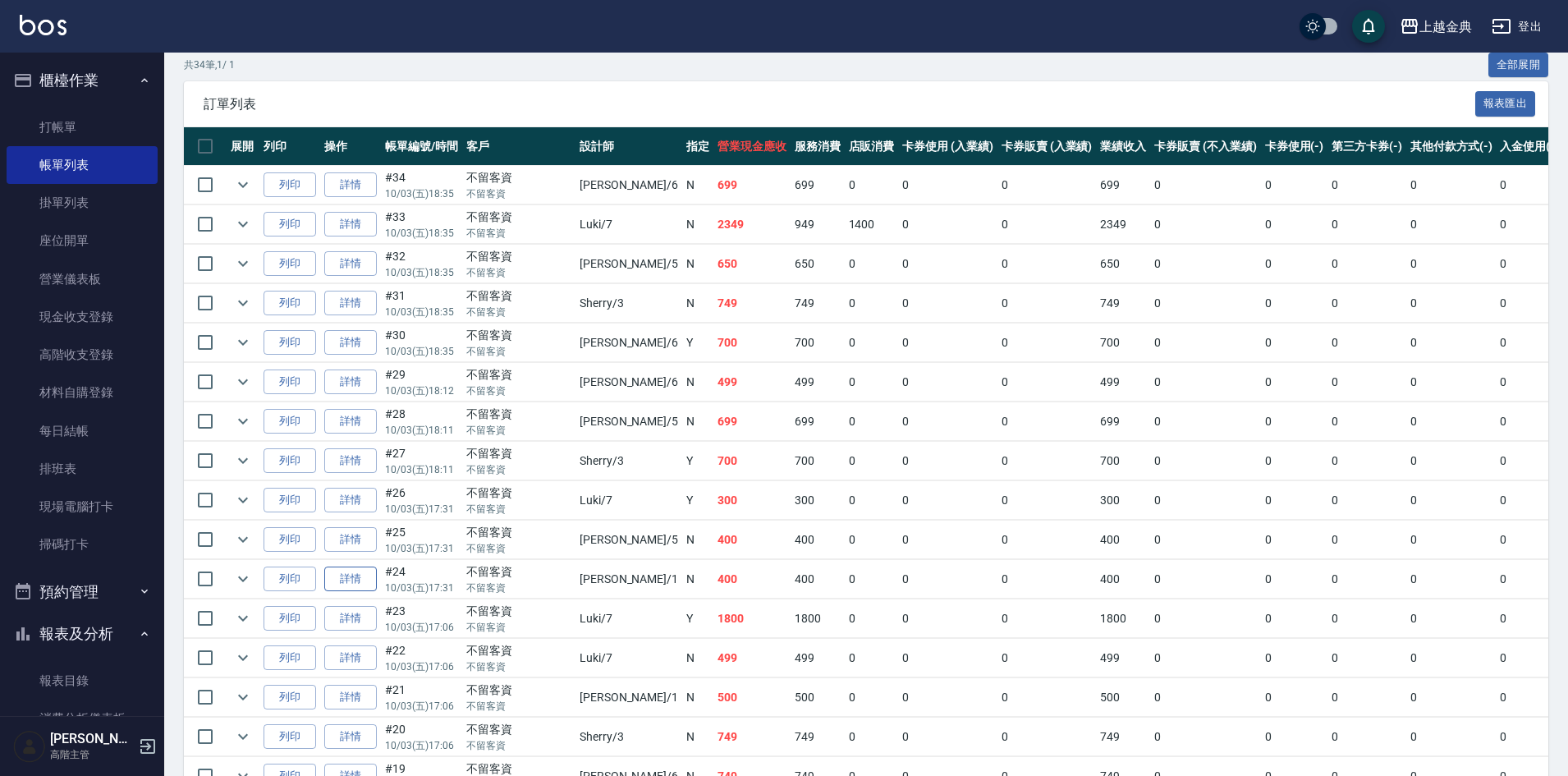
click at [363, 580] on link "詳情" at bounding box center [350, 579] width 53 height 26
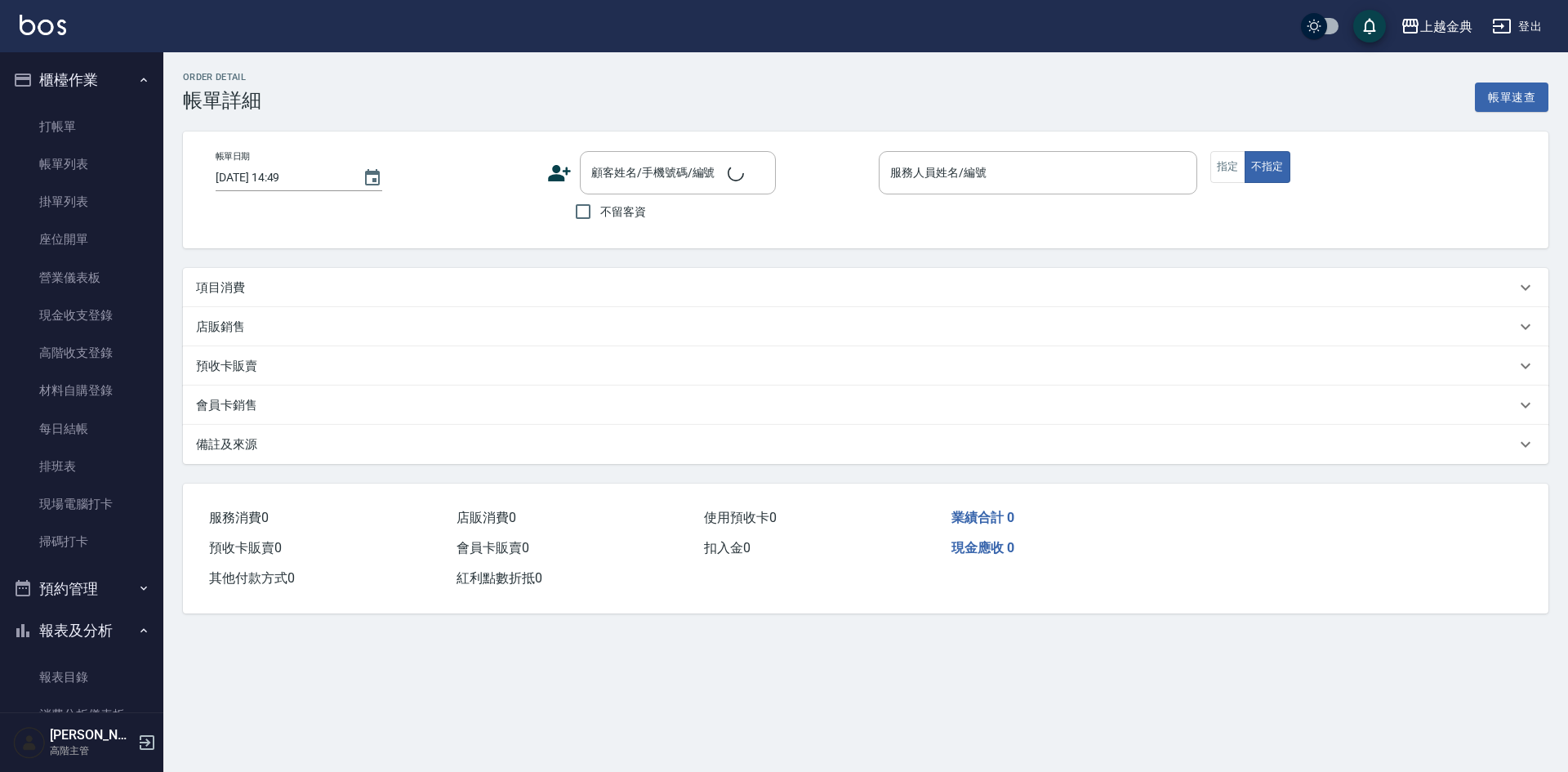
type input "2025/10/03 17:31"
checkbox input "true"
type input "Emma-1"
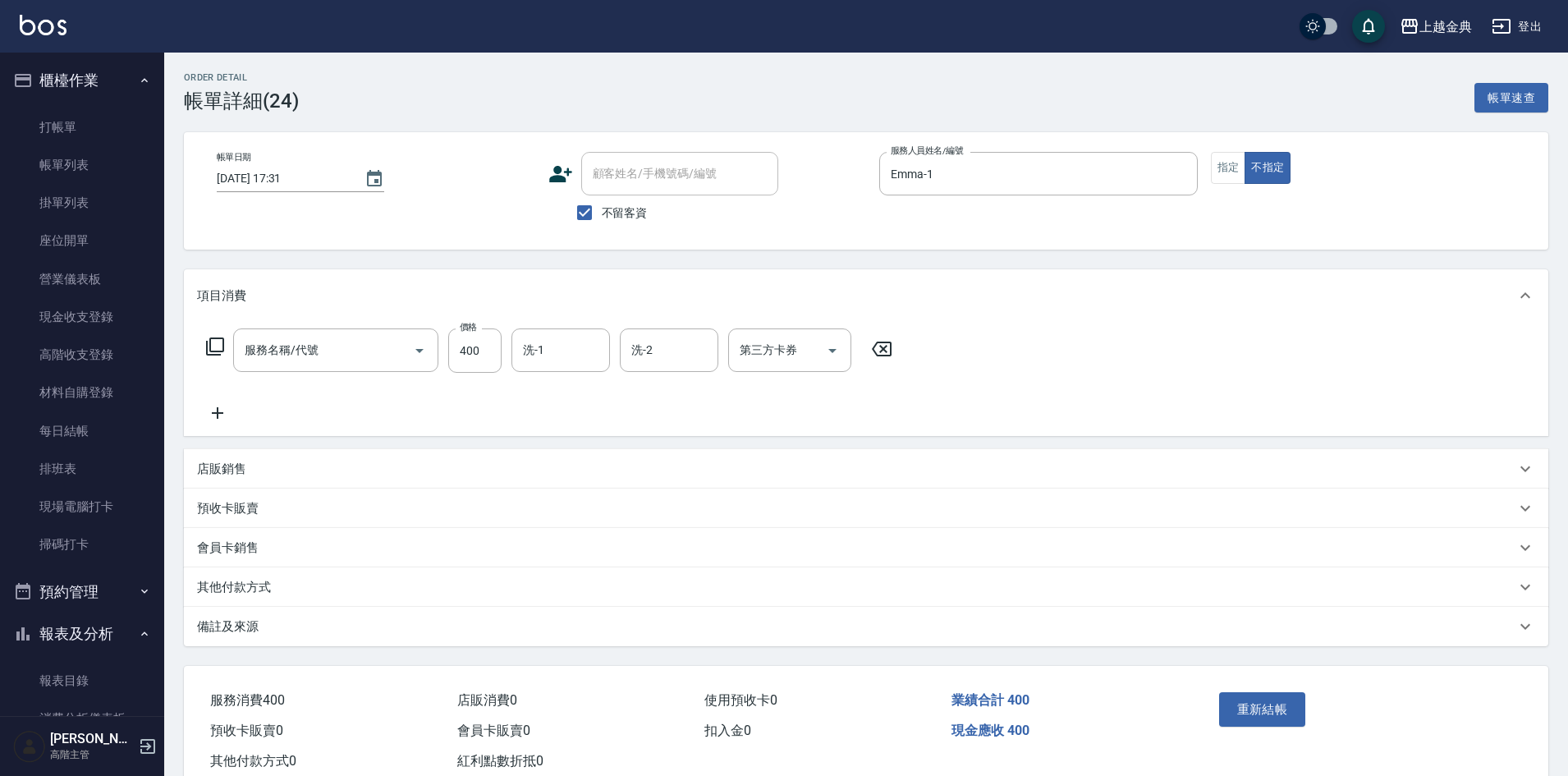
type input "精油洗(102)"
click at [116, 162] on link "帳單列表" at bounding box center [82, 165] width 151 height 38
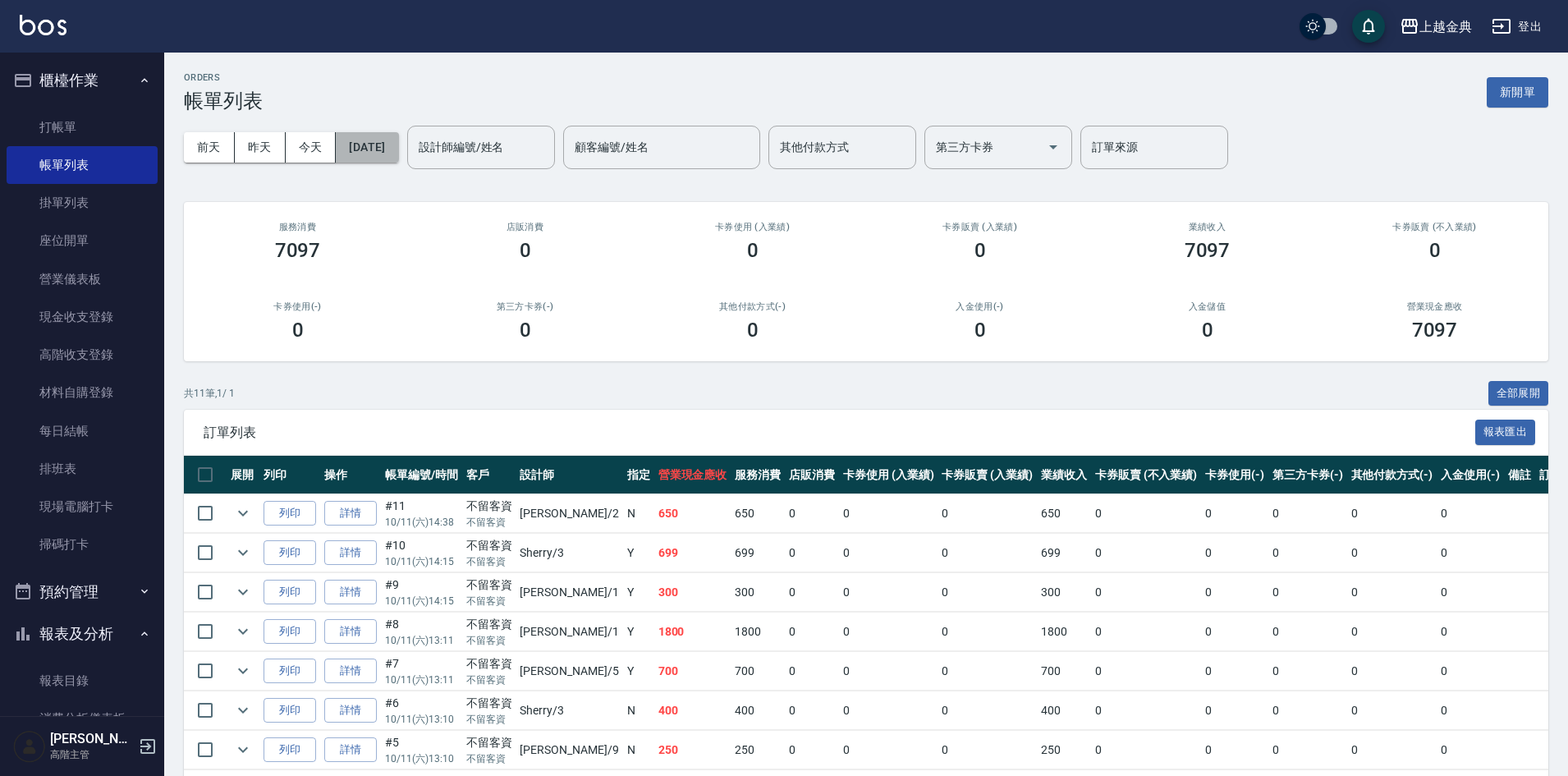
click at [398, 143] on button "2025/10/11" at bounding box center [367, 147] width 63 height 31
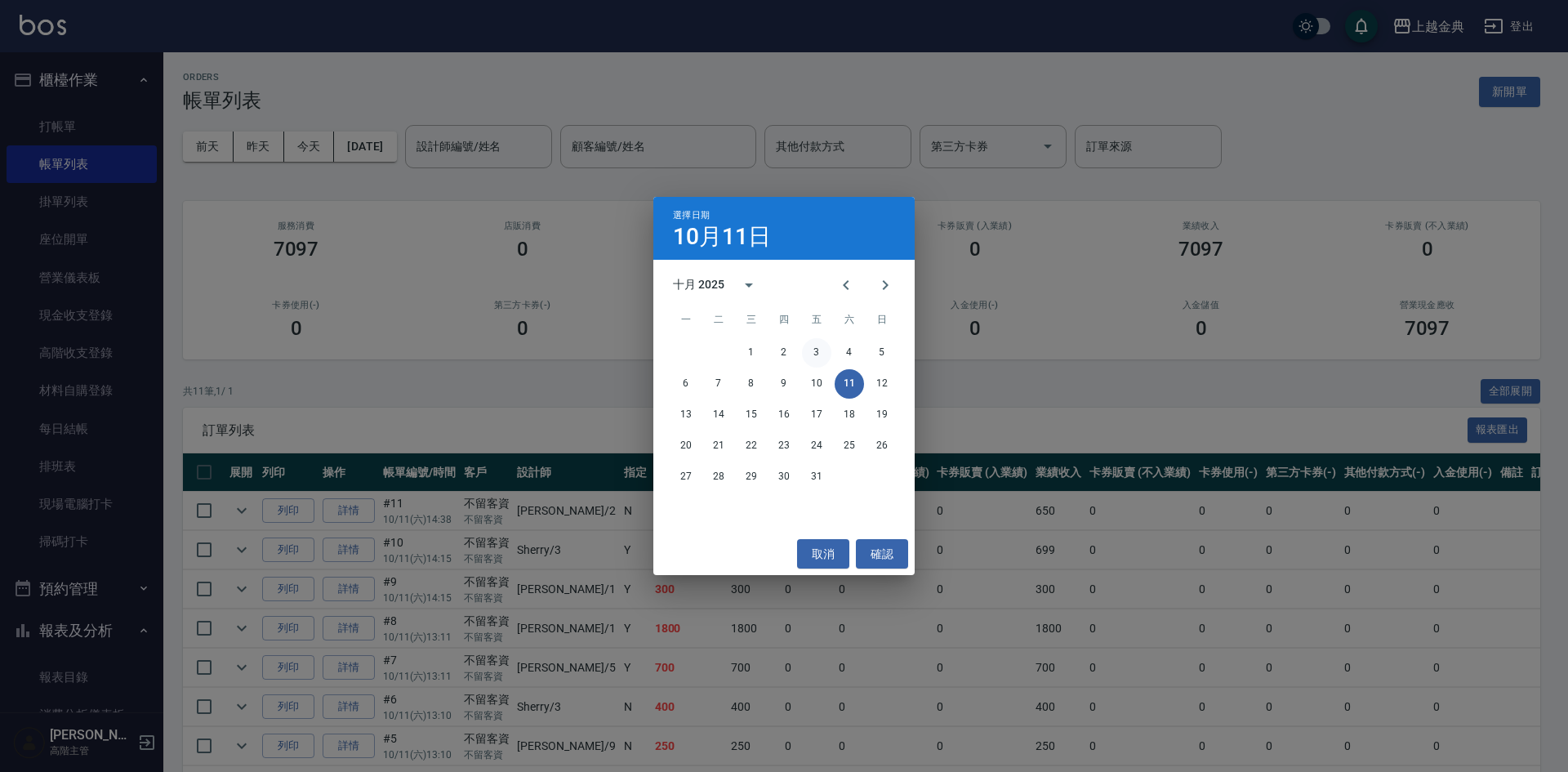
click at [814, 351] on button "3" at bounding box center [817, 353] width 30 height 30
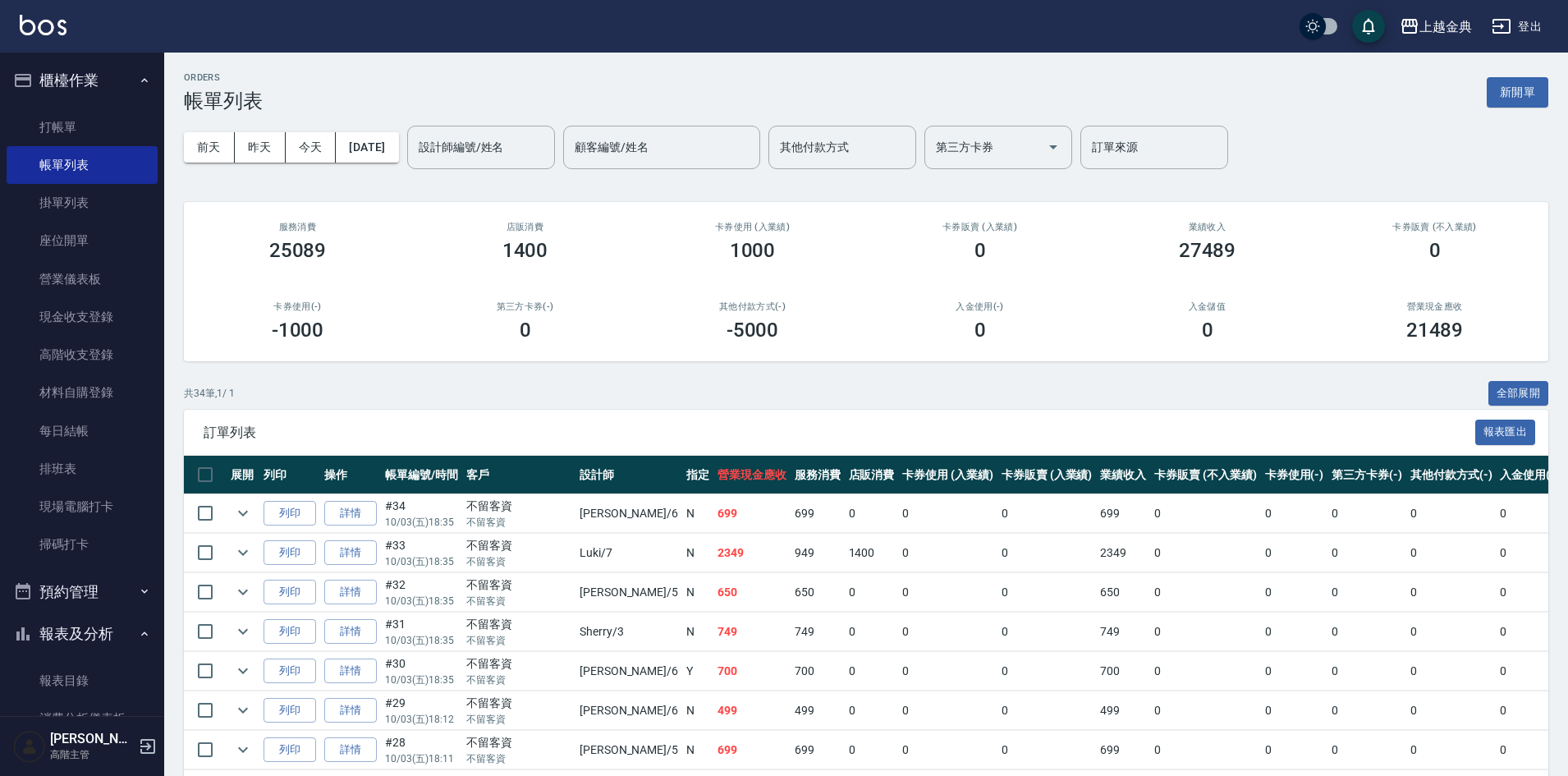
click at [1535, 30] on button "登出" at bounding box center [1516, 26] width 63 height 31
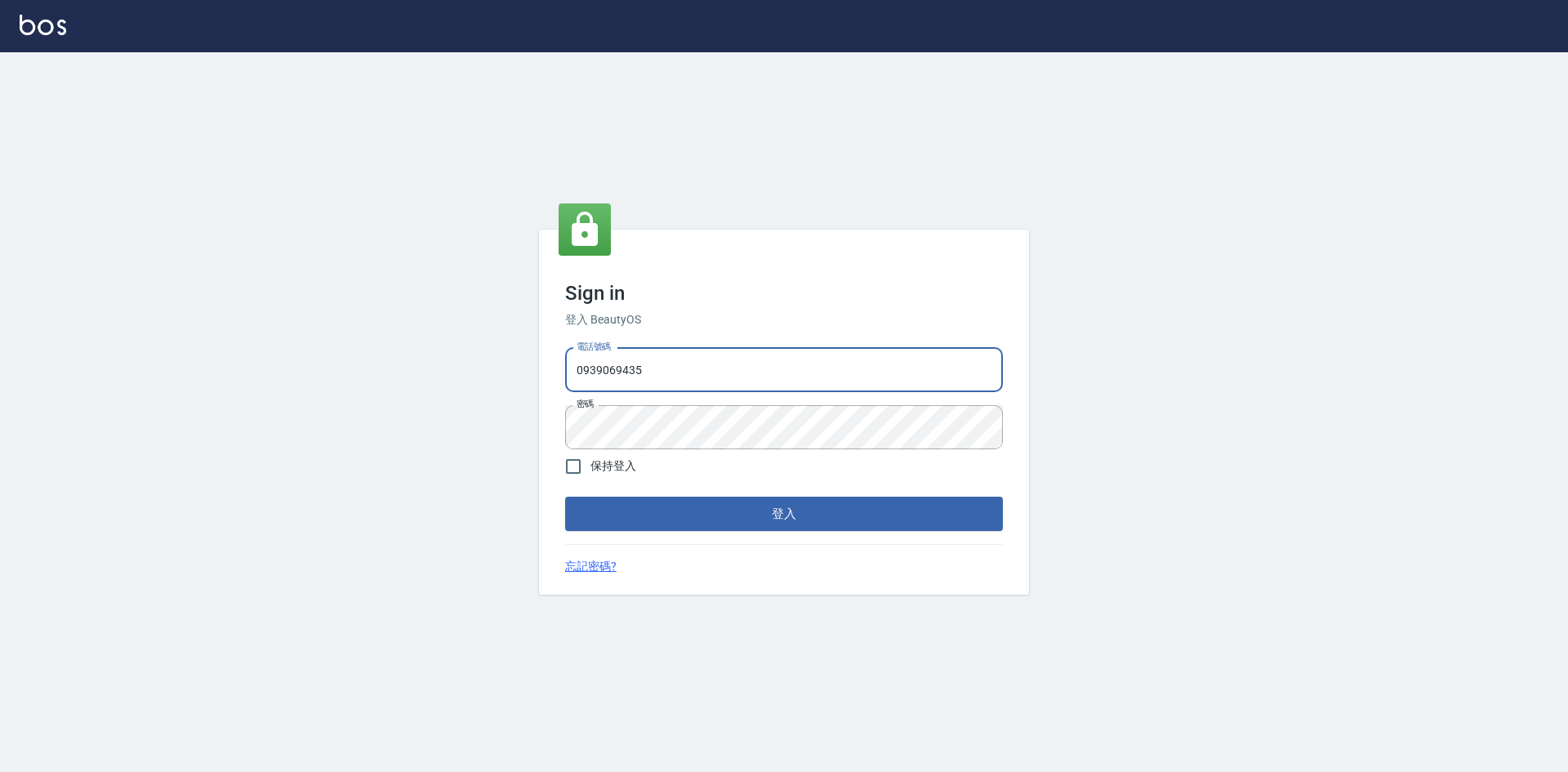
click at [659, 368] on input "0939069435" at bounding box center [784, 370] width 438 height 44
type input "0963852741"
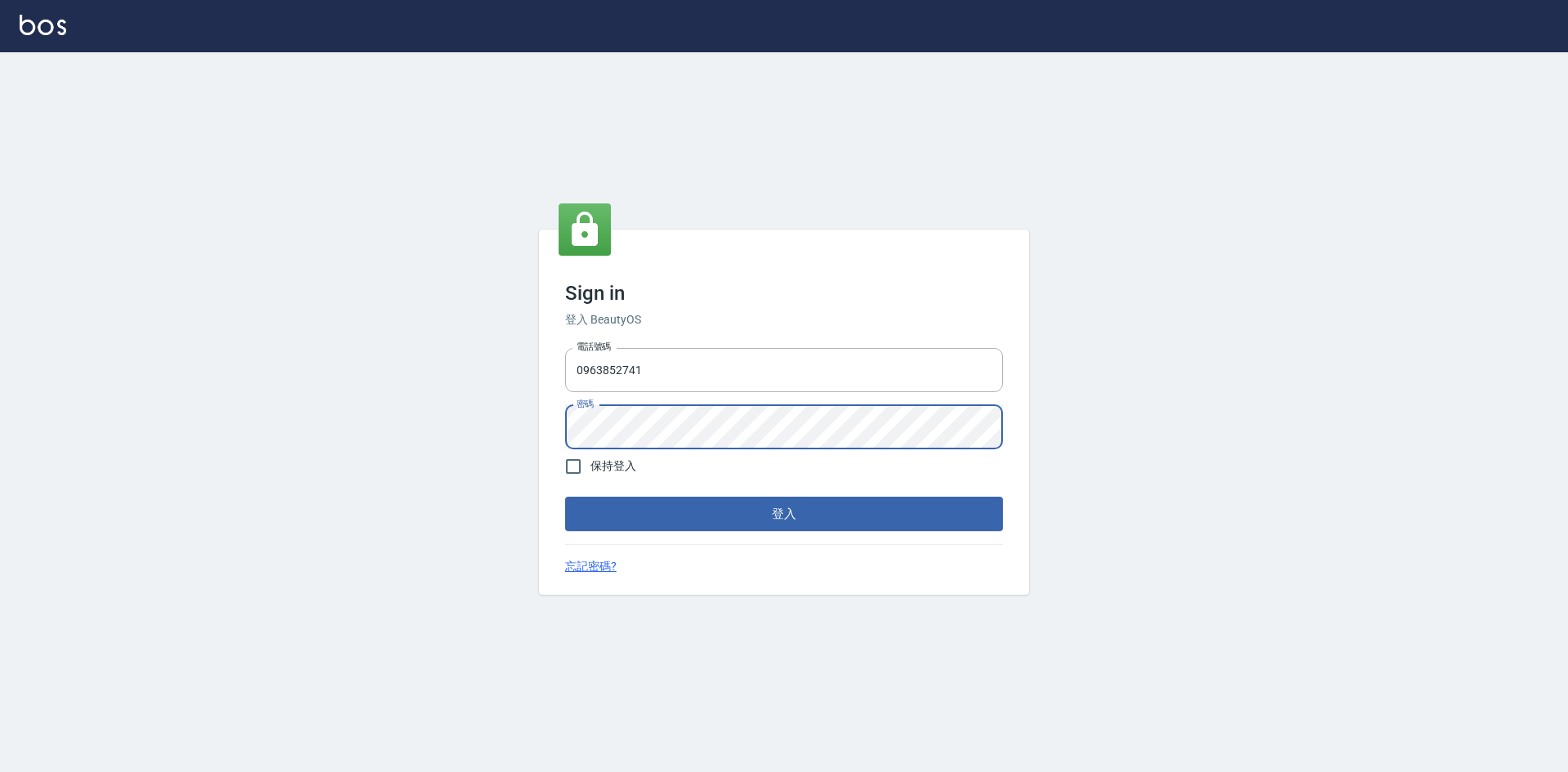
click at [604, 518] on button "登入" at bounding box center [784, 514] width 438 height 34
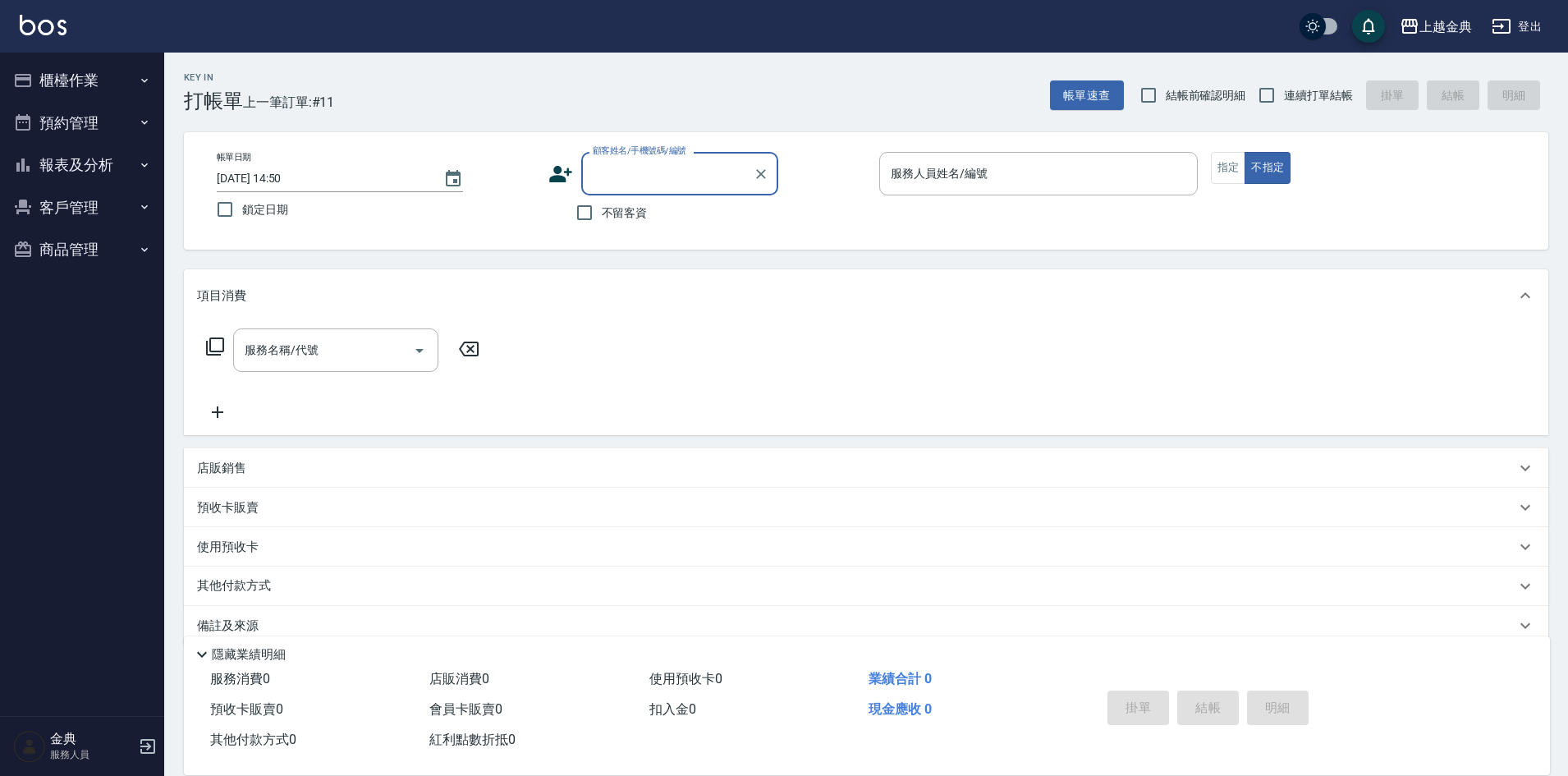
click at [137, 80] on button "櫃檯作業" at bounding box center [82, 81] width 151 height 43
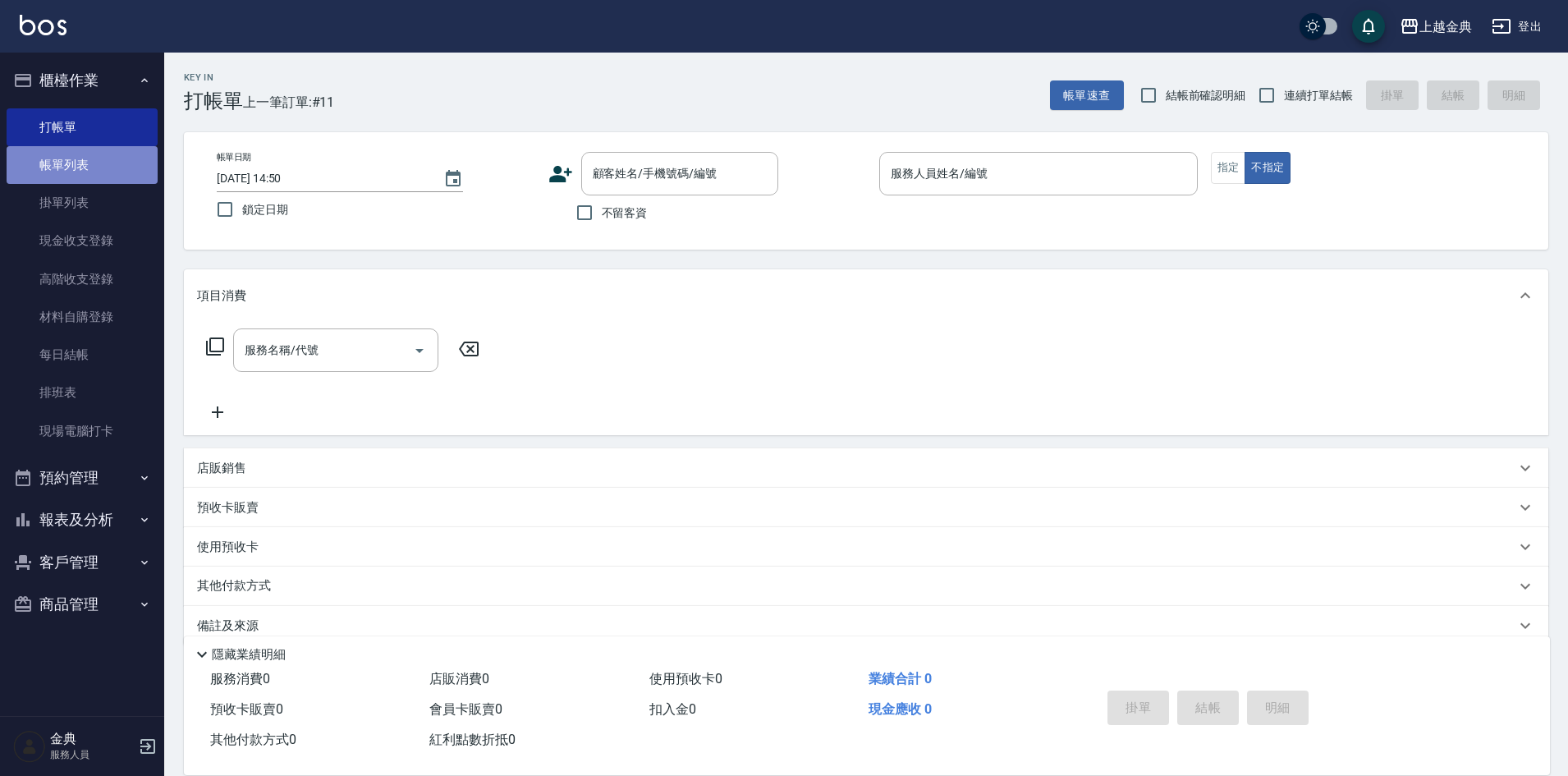
click at [101, 168] on link "帳單列表" at bounding box center [82, 165] width 151 height 38
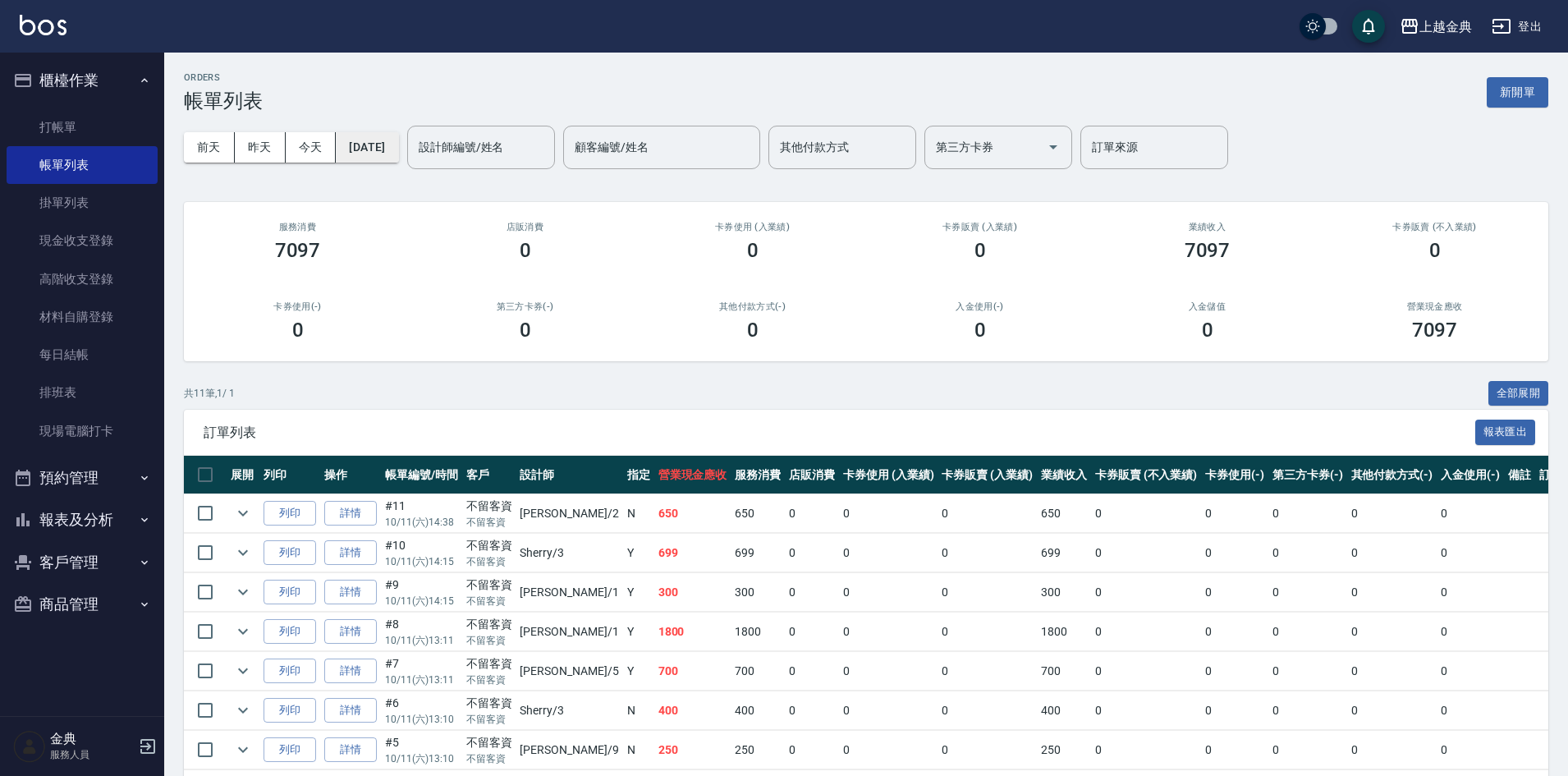
click at [398, 146] on button "[DATE]" at bounding box center [367, 147] width 63 height 31
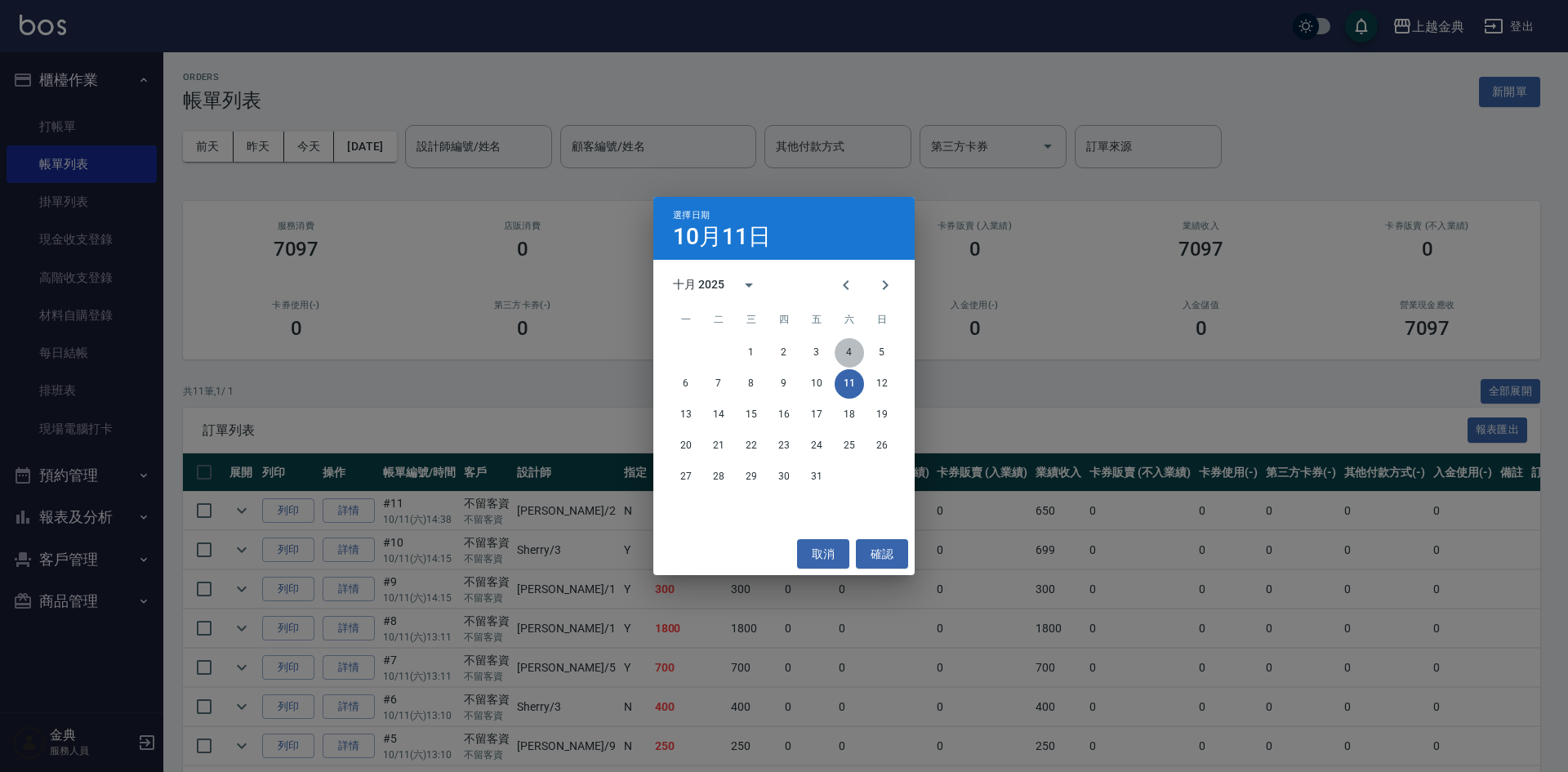
click at [850, 352] on button "4" at bounding box center [850, 353] width 30 height 30
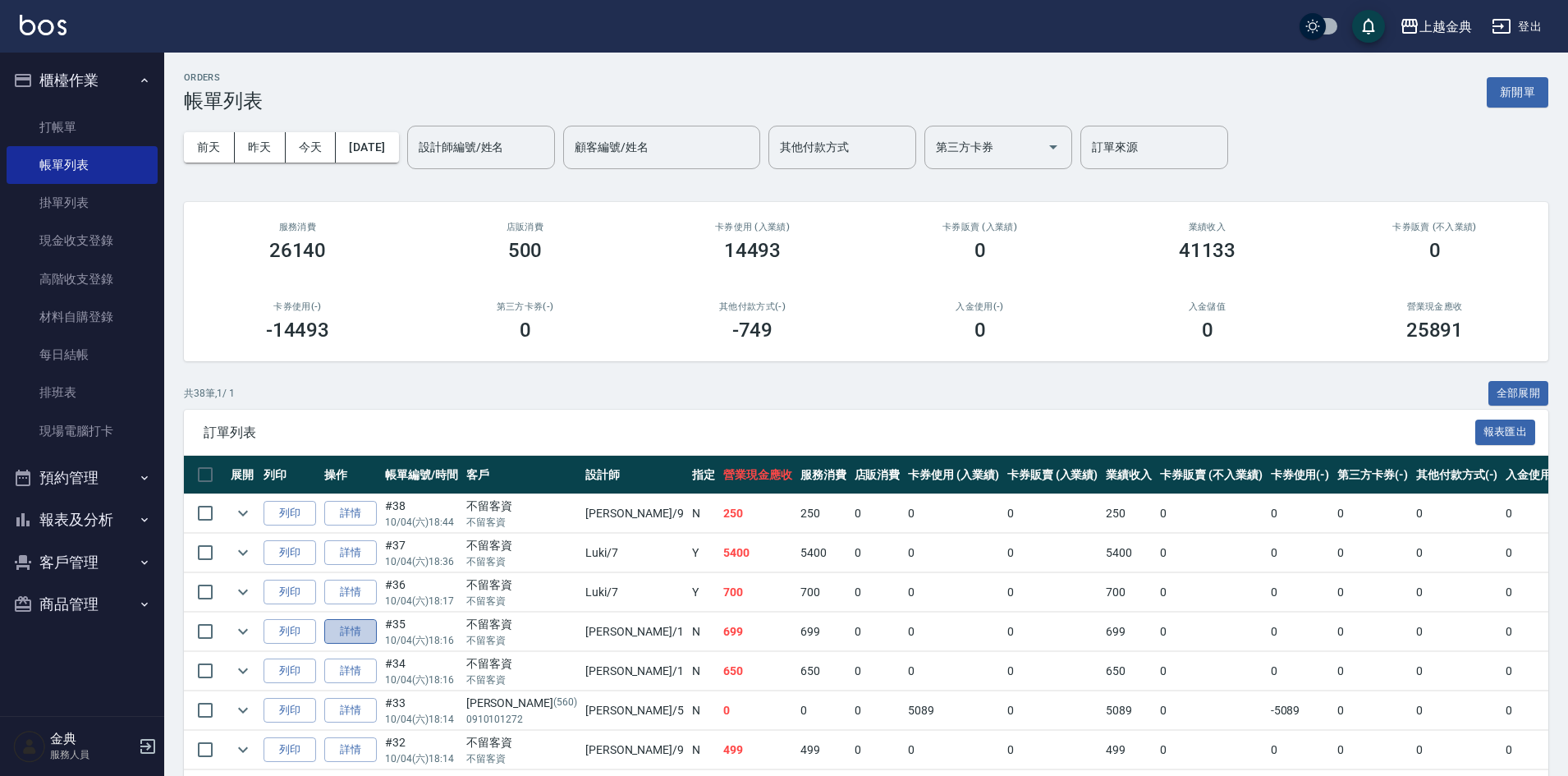
click at [345, 638] on link "詳情" at bounding box center [350, 632] width 53 height 26
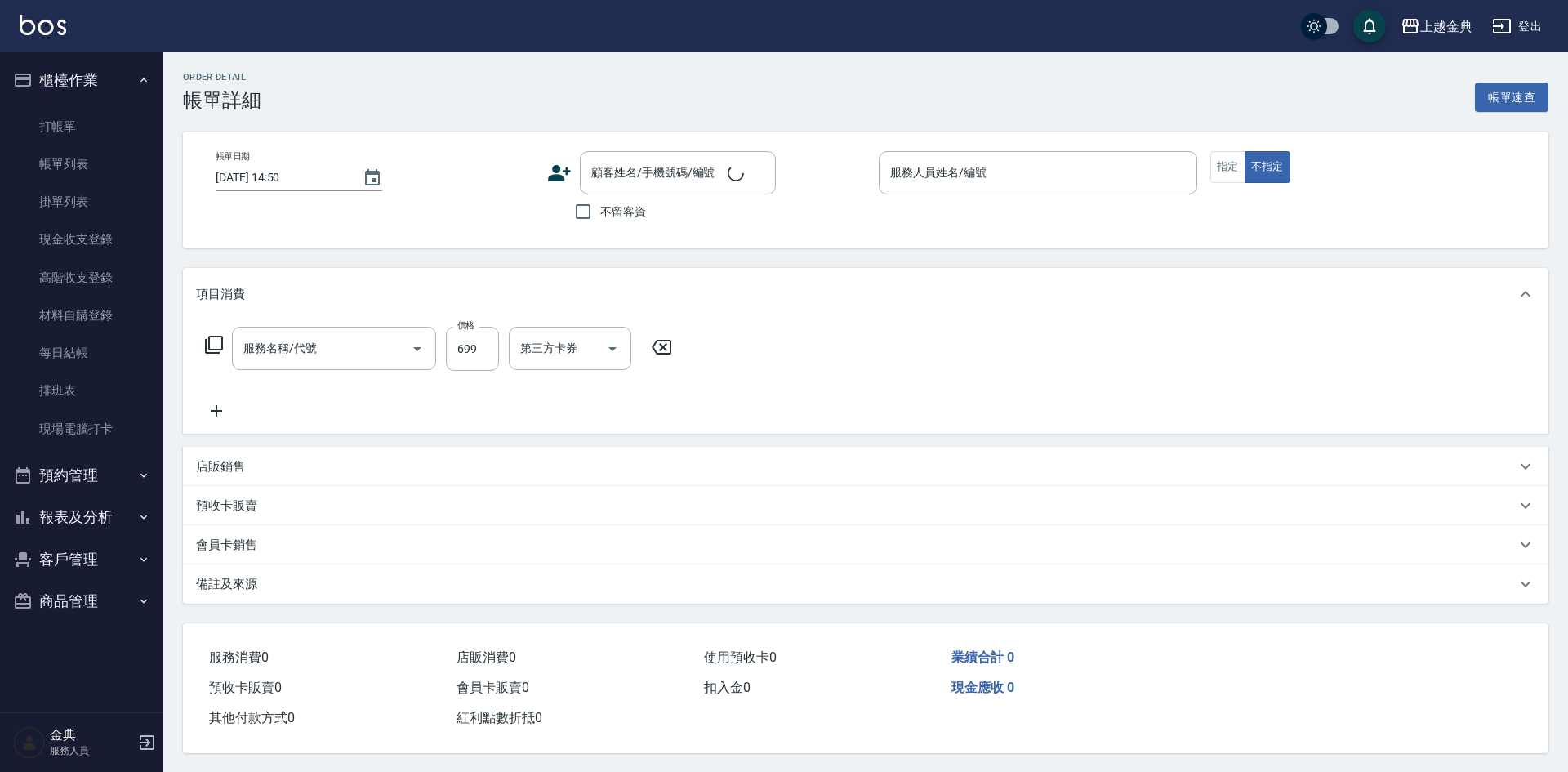
type input "2025/10/04 18:16"
checkbox input "true"
type input "Emma-1"
type input "頭皮699(602)"
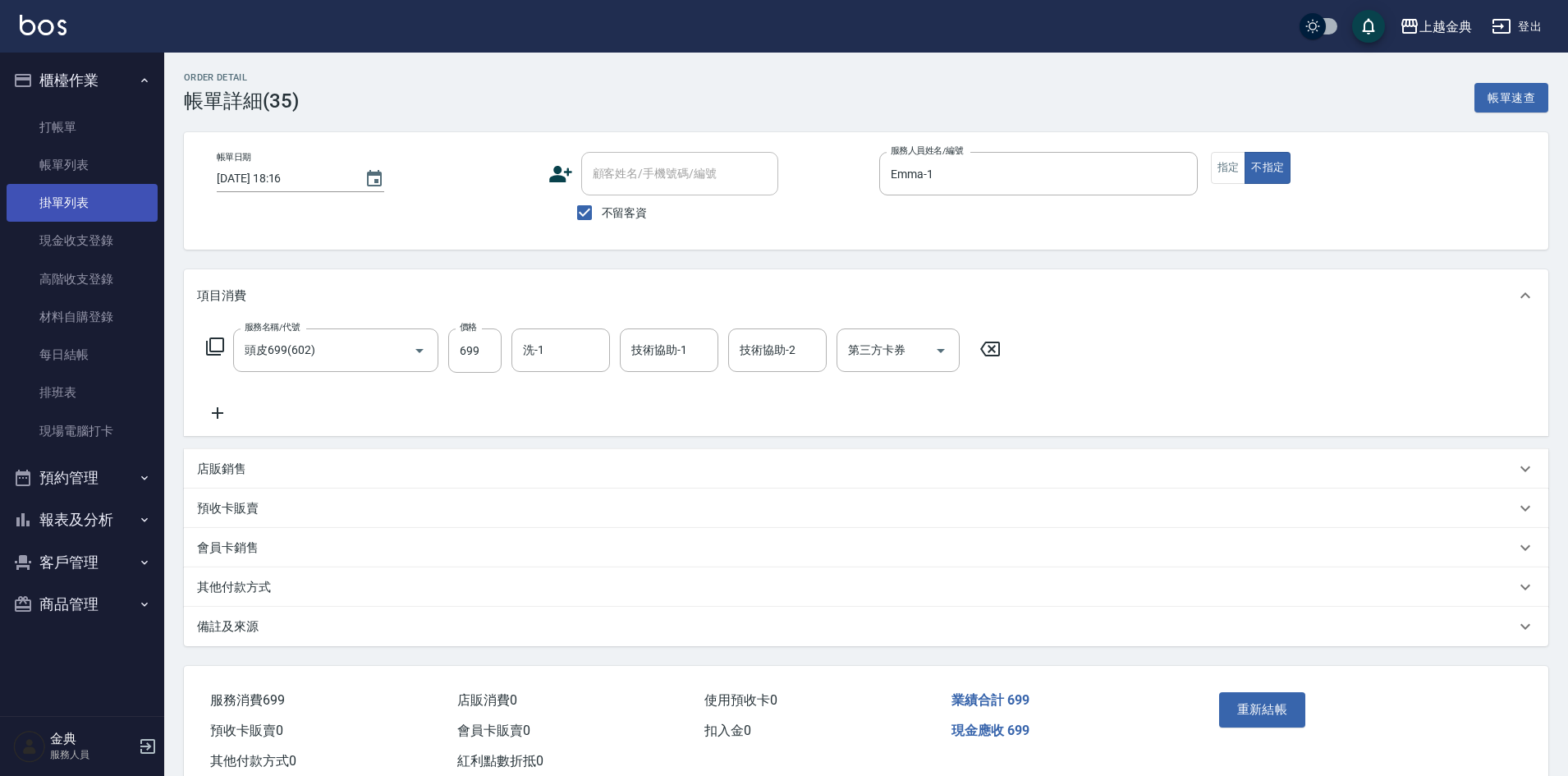
click at [117, 161] on link "帳單列表" at bounding box center [82, 165] width 151 height 38
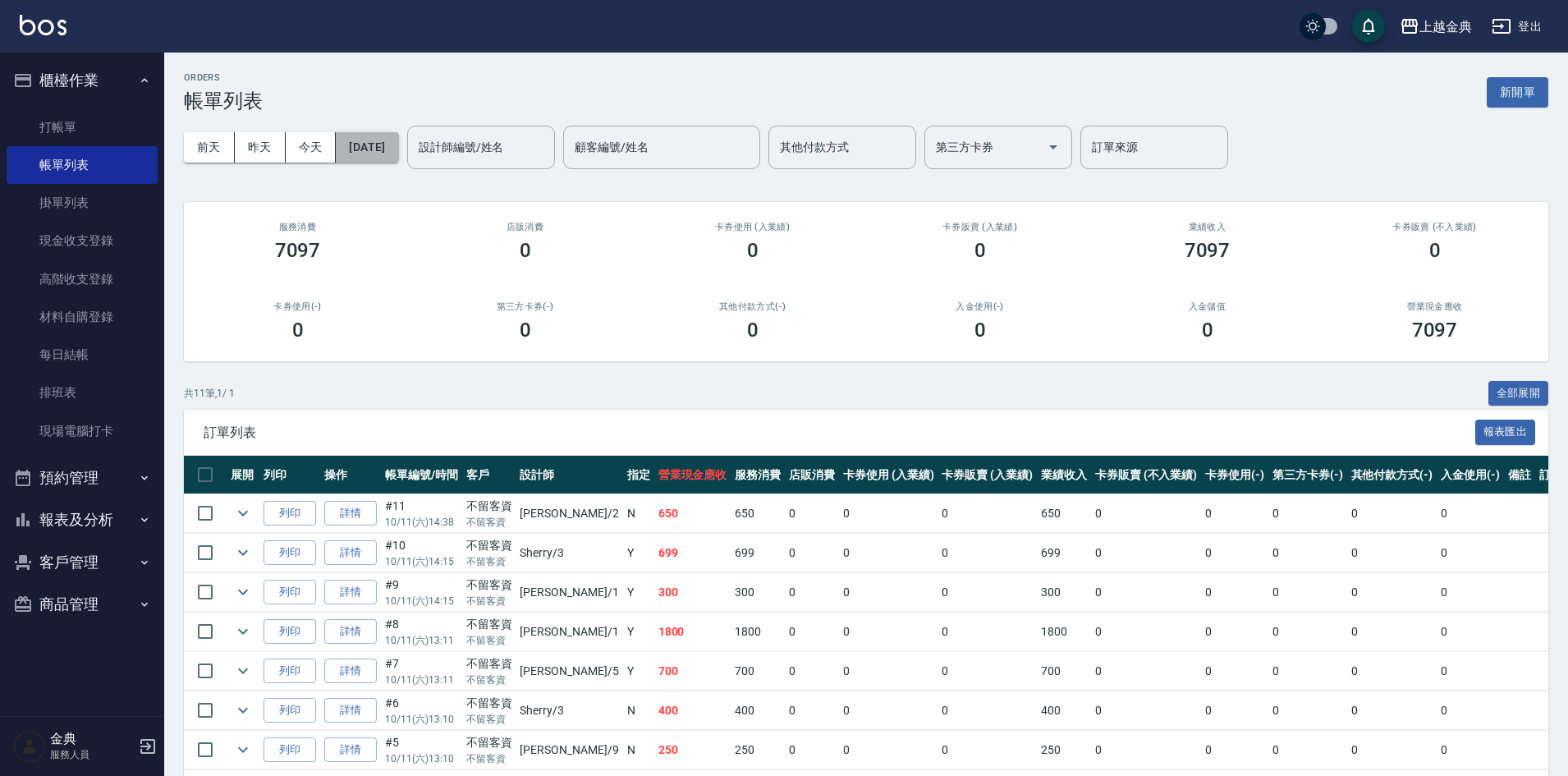
click at [398, 146] on button "2025/10/11" at bounding box center [367, 147] width 63 height 31
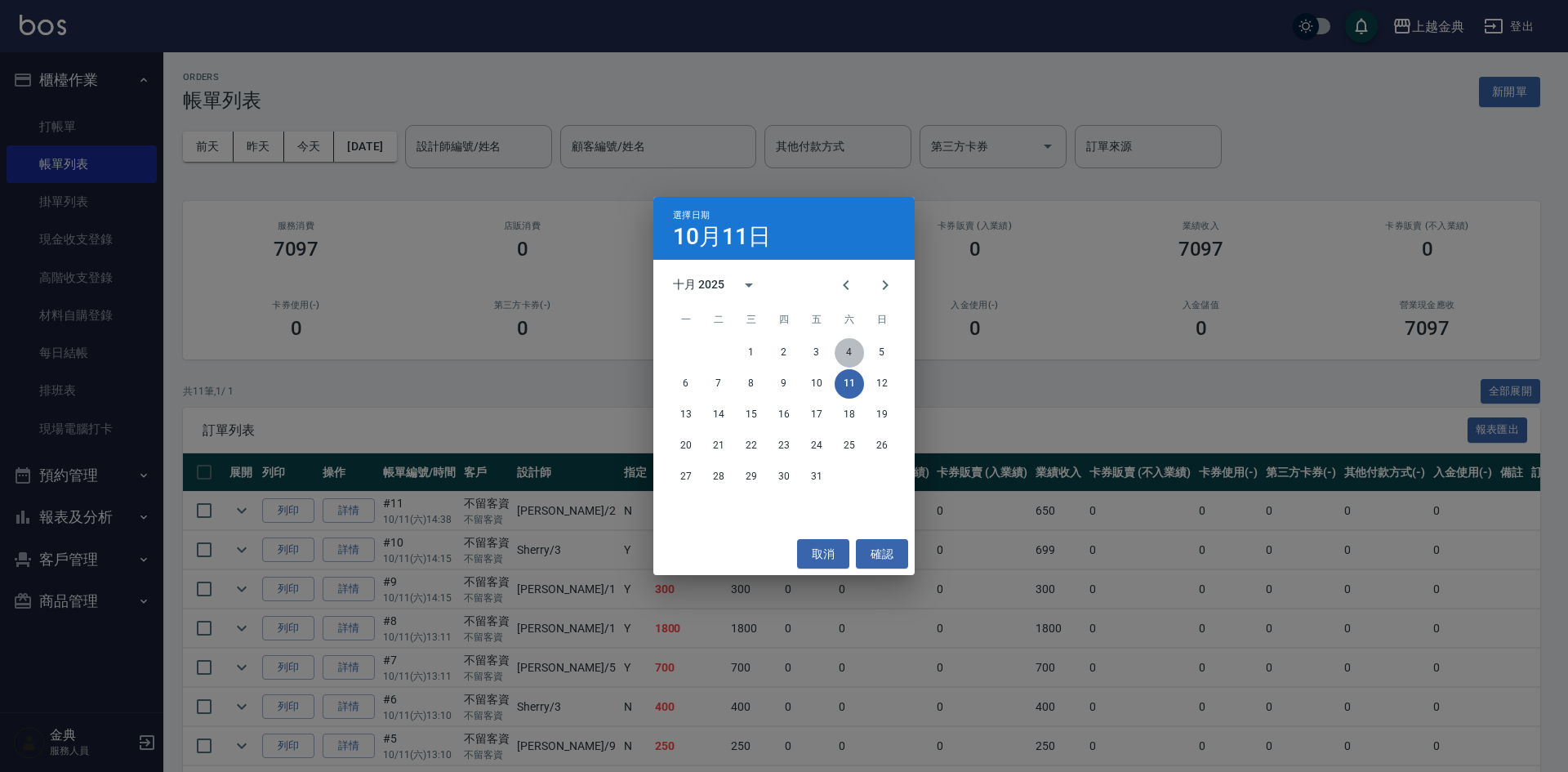
click at [850, 351] on button "4" at bounding box center [850, 353] width 30 height 30
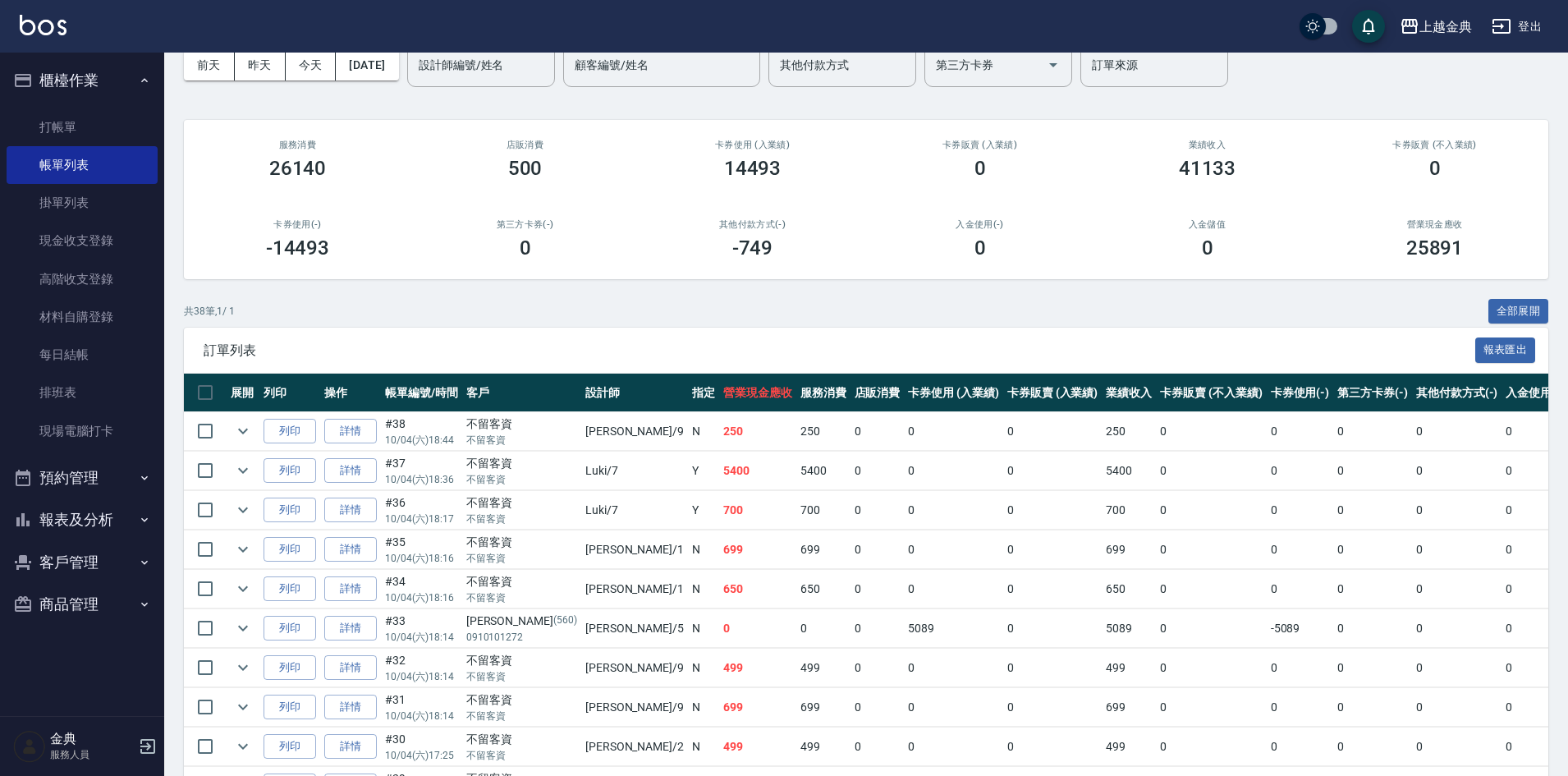
scroll to position [164, 0]
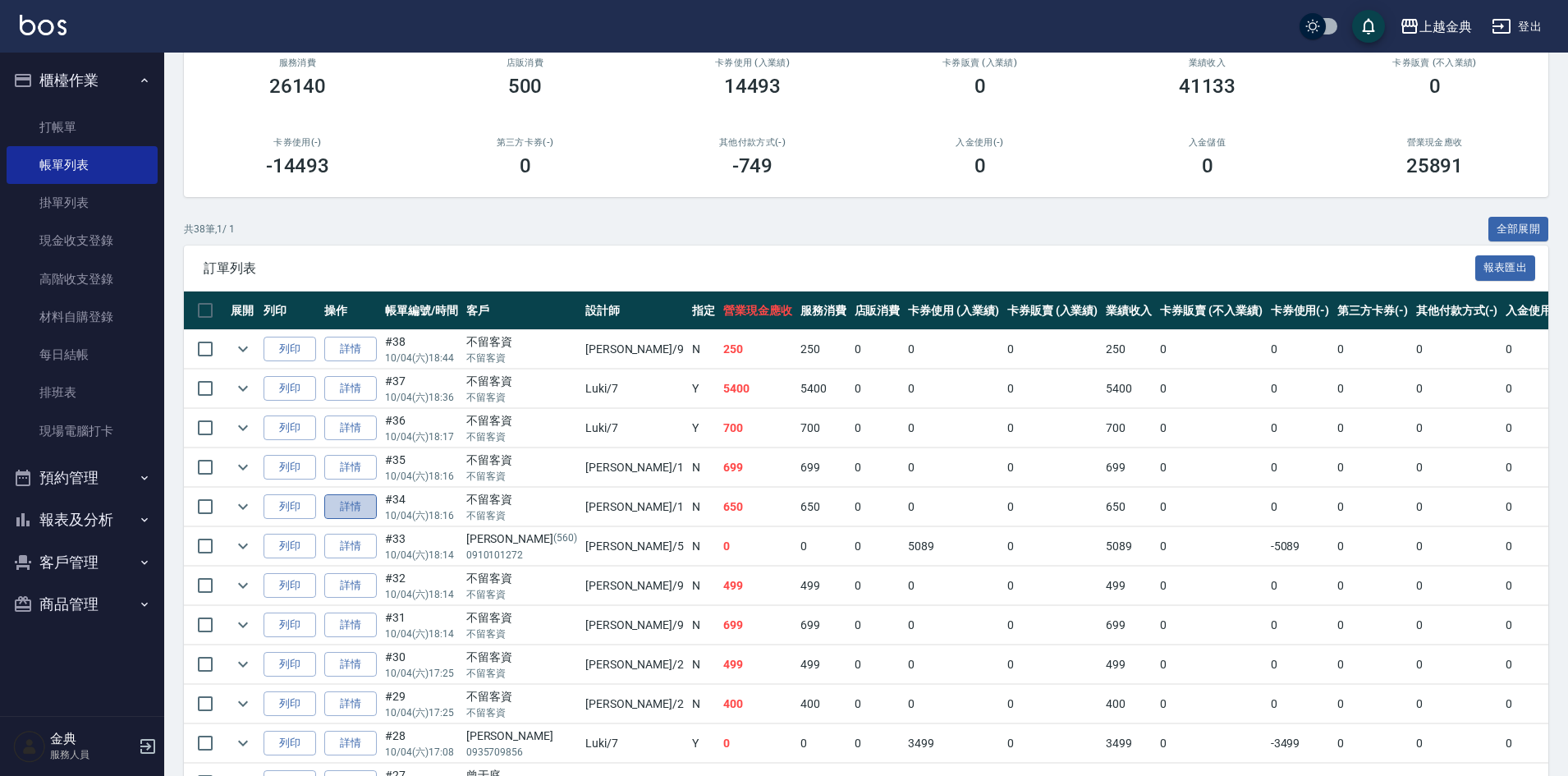
click at [364, 510] on link "詳情" at bounding box center [350, 506] width 53 height 26
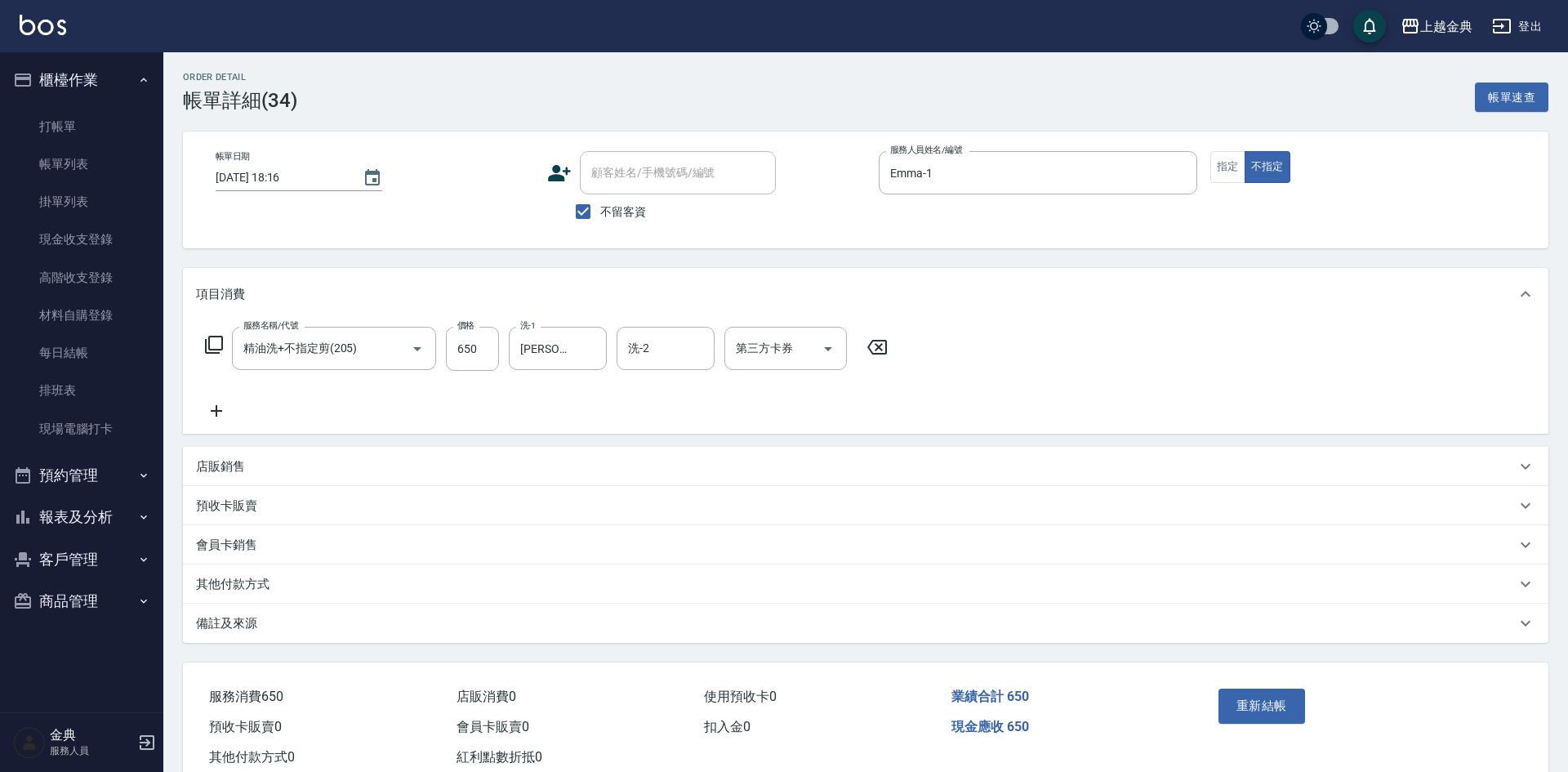
type input "2025/10/04 18:16"
checkbox input "true"
type input "Emma-1"
type input "精油洗+不指定剪(205)"
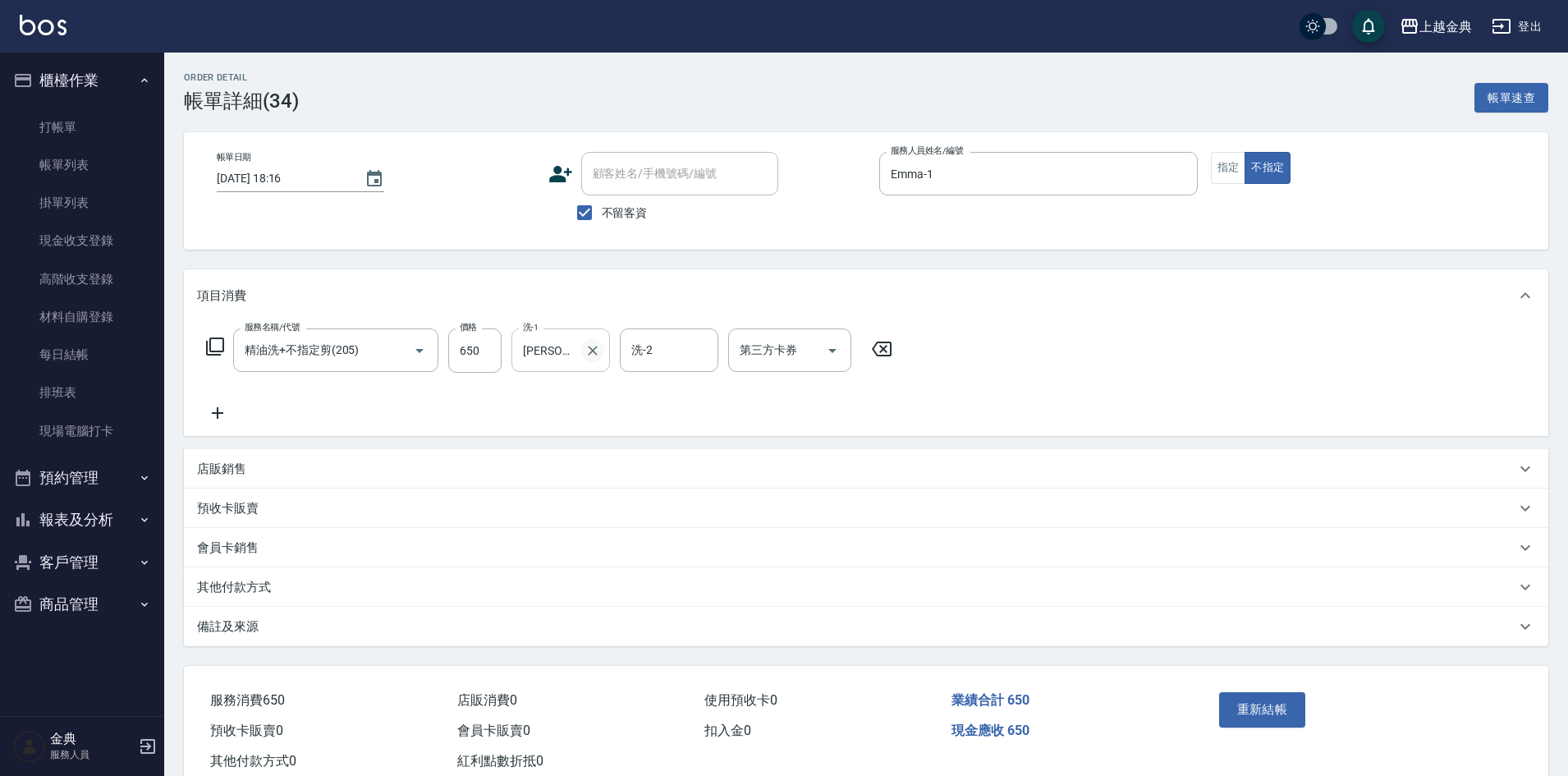
click at [589, 347] on icon "Clear" at bounding box center [593, 350] width 16 height 16
click at [1253, 700] on button "重新結帳" at bounding box center [1263, 709] width 87 height 35
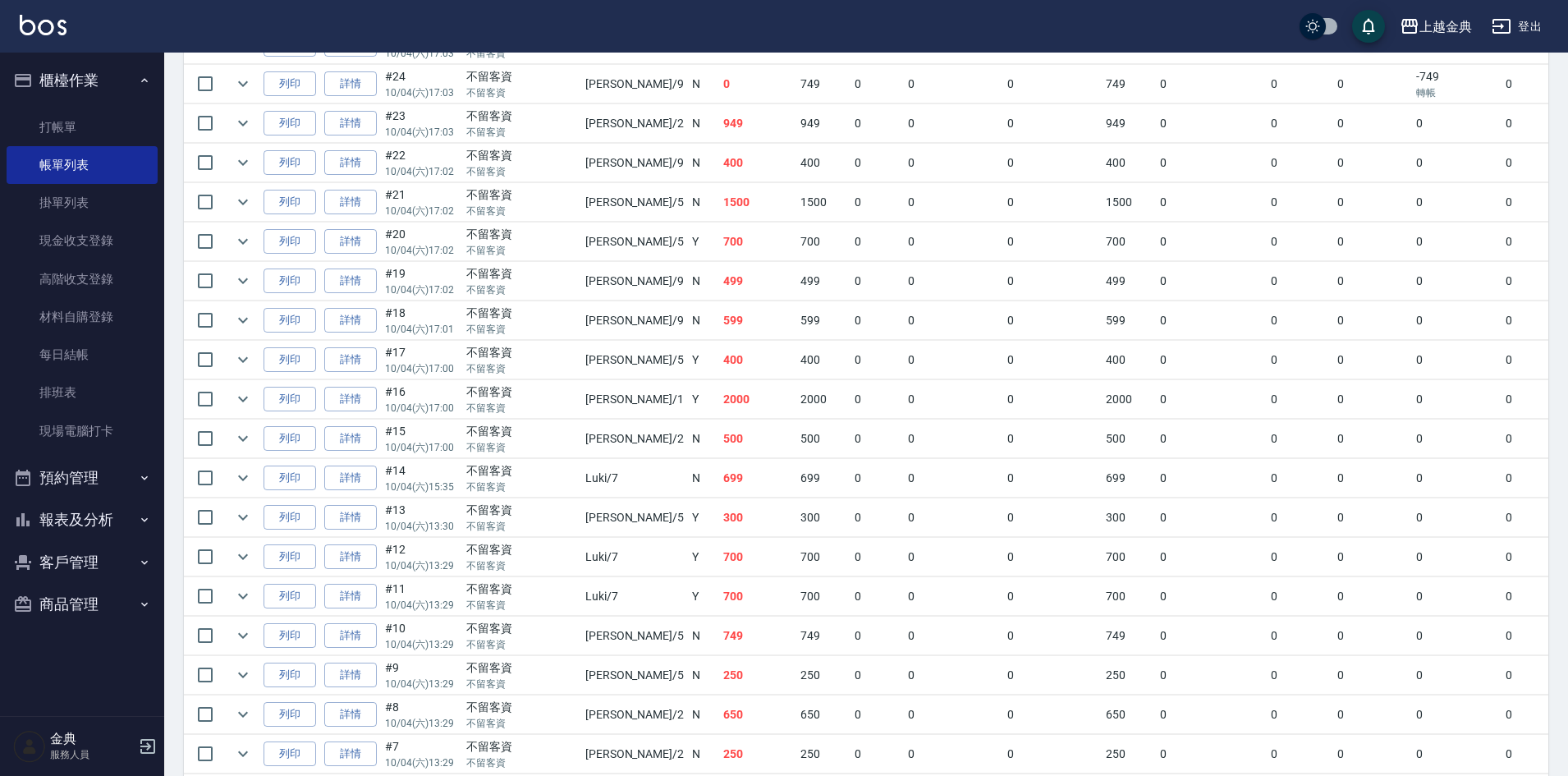
scroll to position [985, 0]
click at [349, 393] on link "詳情" at bounding box center [350, 395] width 53 height 26
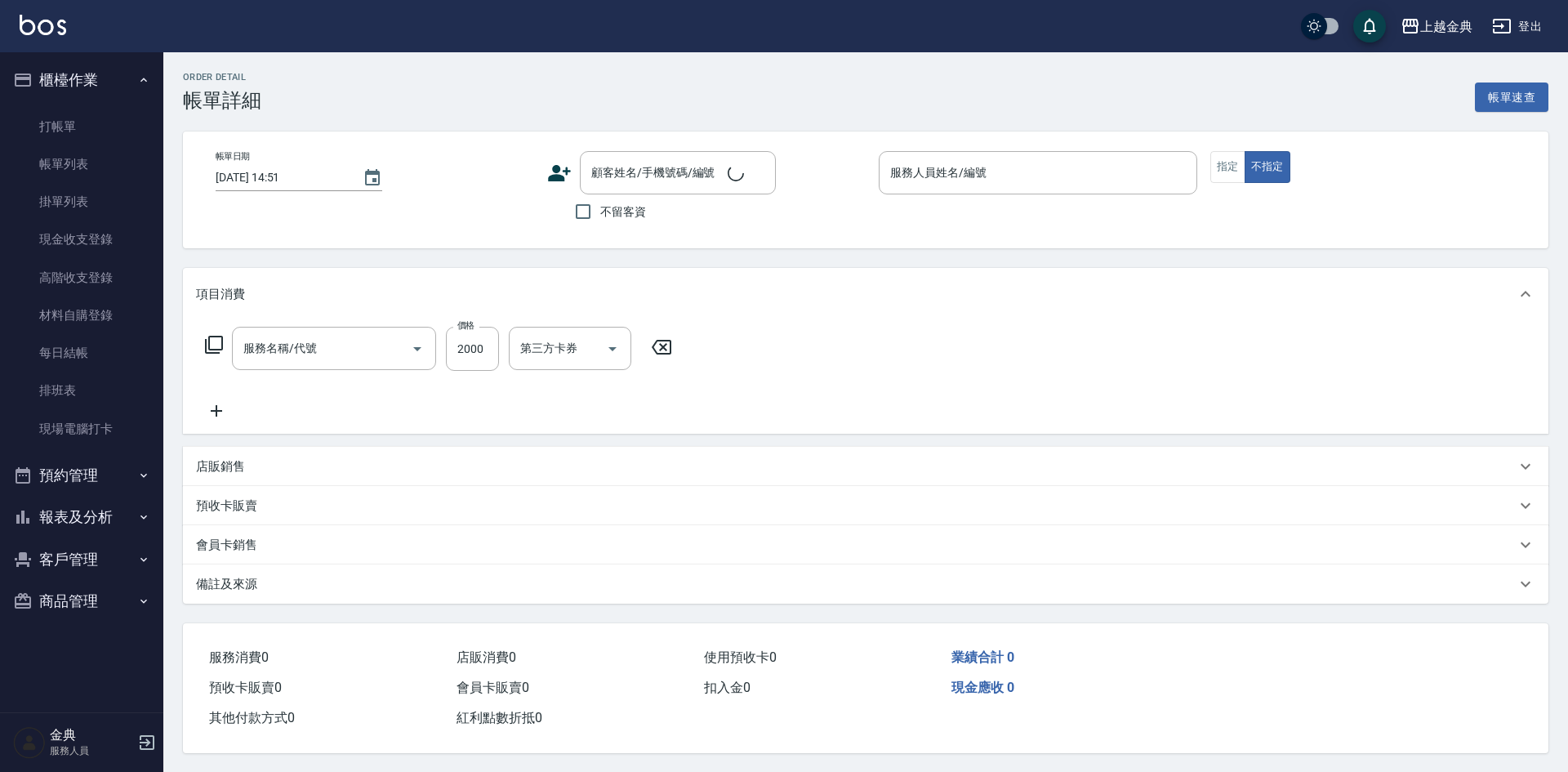
type input "2025/10/04 17:00"
checkbox input "true"
type input "Emma-1"
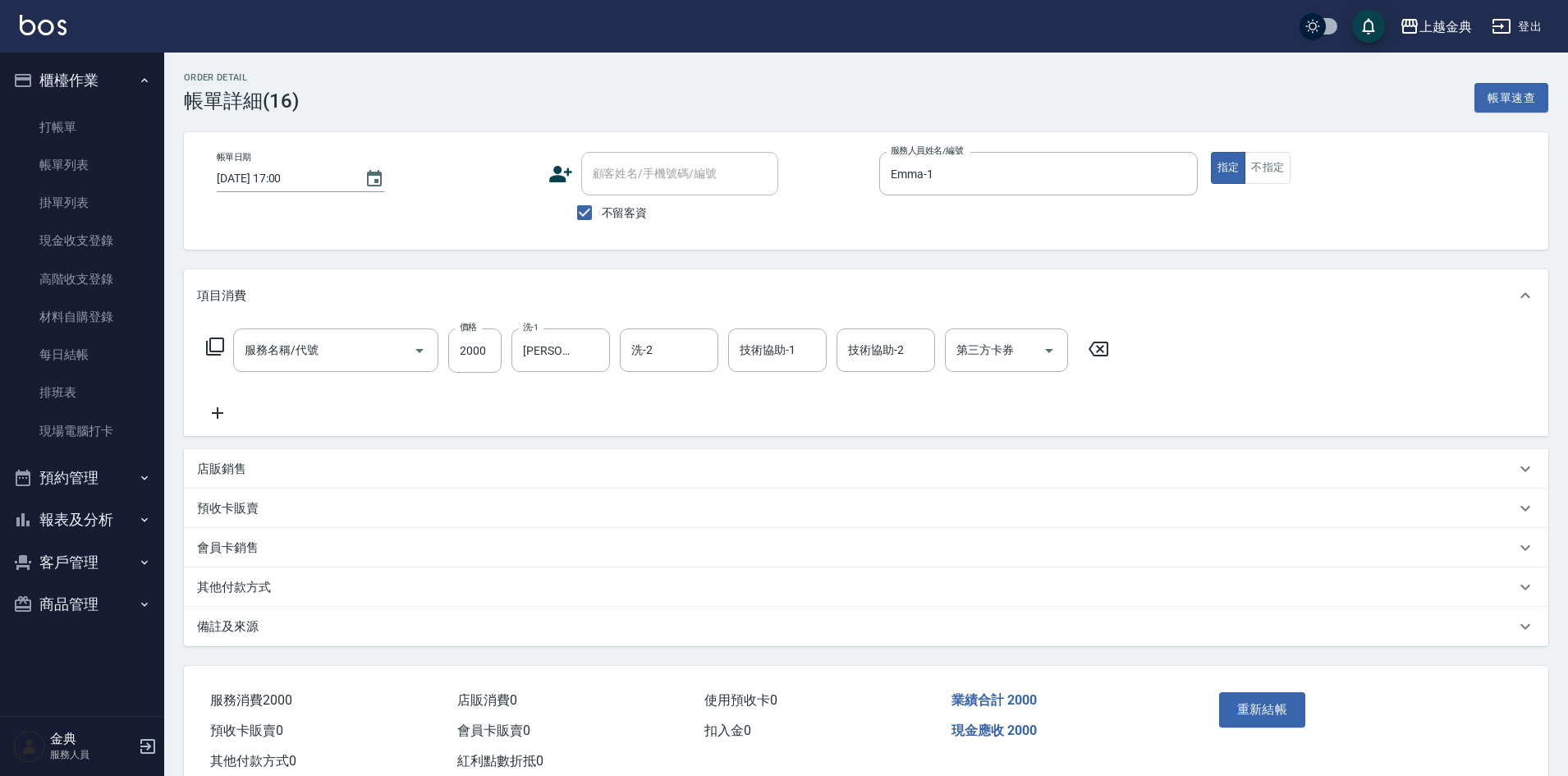
type input "日系染髮(401)"
click at [80, 158] on link "帳單列表" at bounding box center [82, 165] width 151 height 38
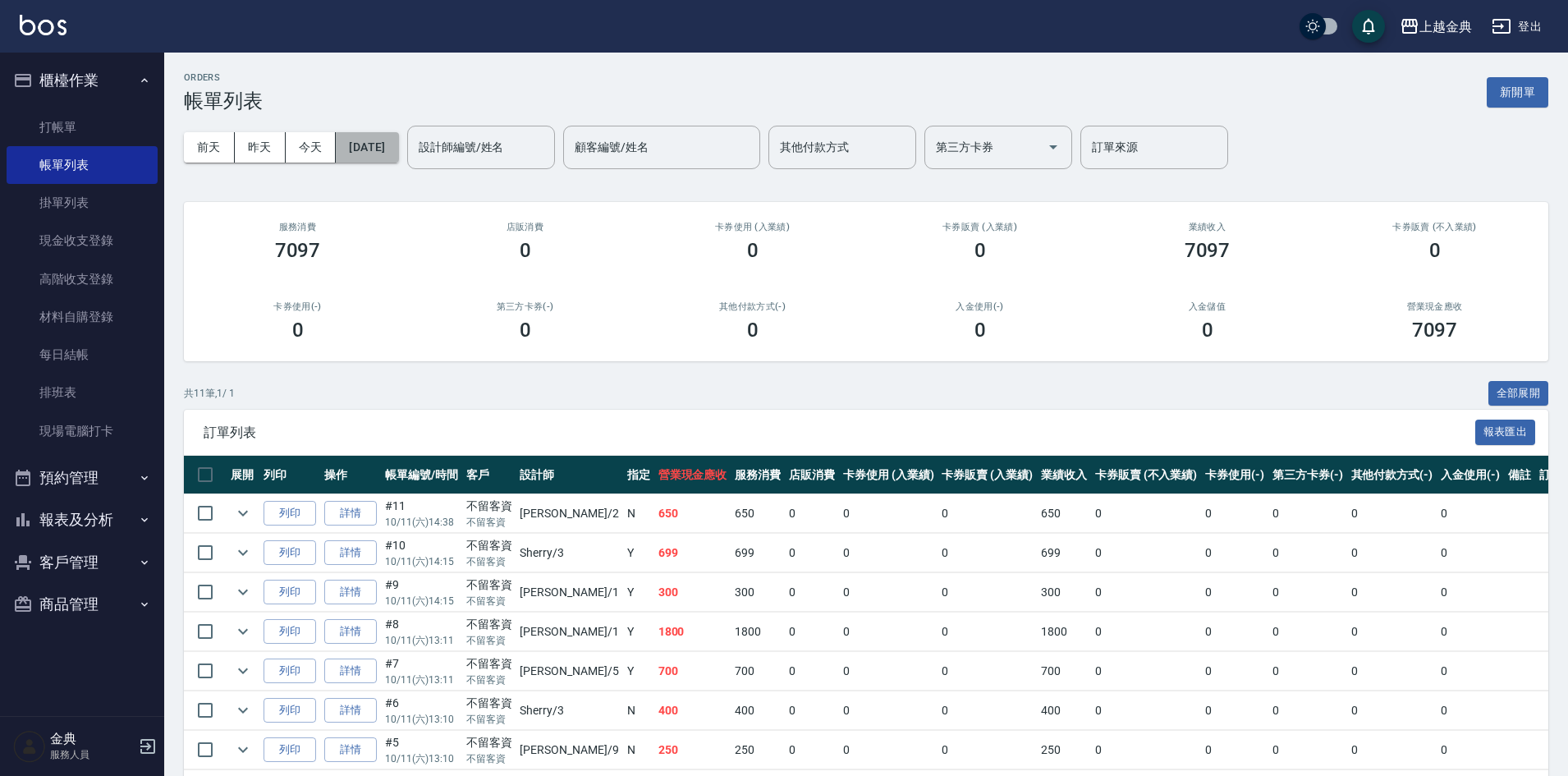
click at [398, 139] on button "2025/10/11" at bounding box center [367, 147] width 63 height 31
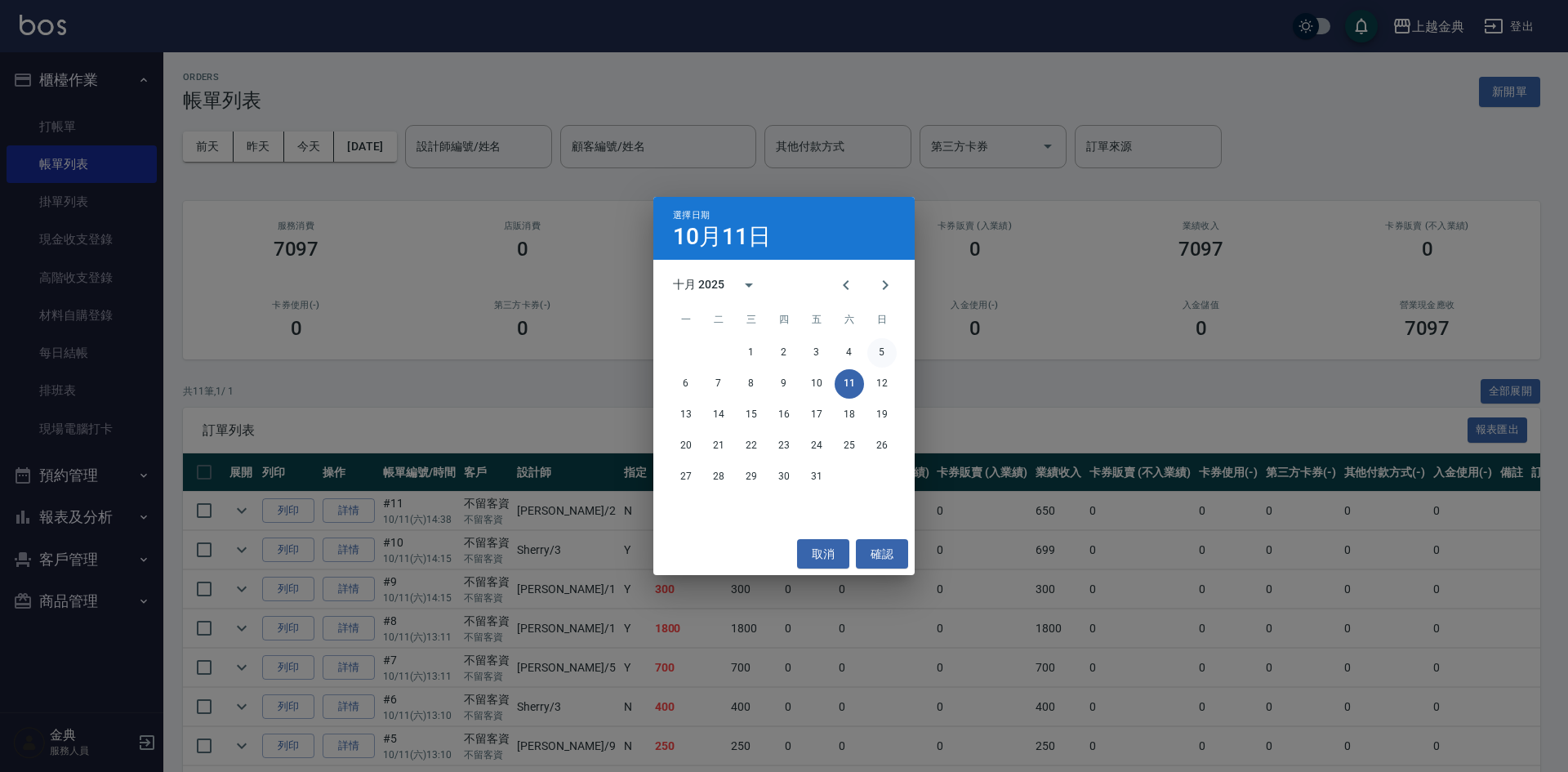
click at [875, 348] on button "5" at bounding box center [882, 353] width 30 height 30
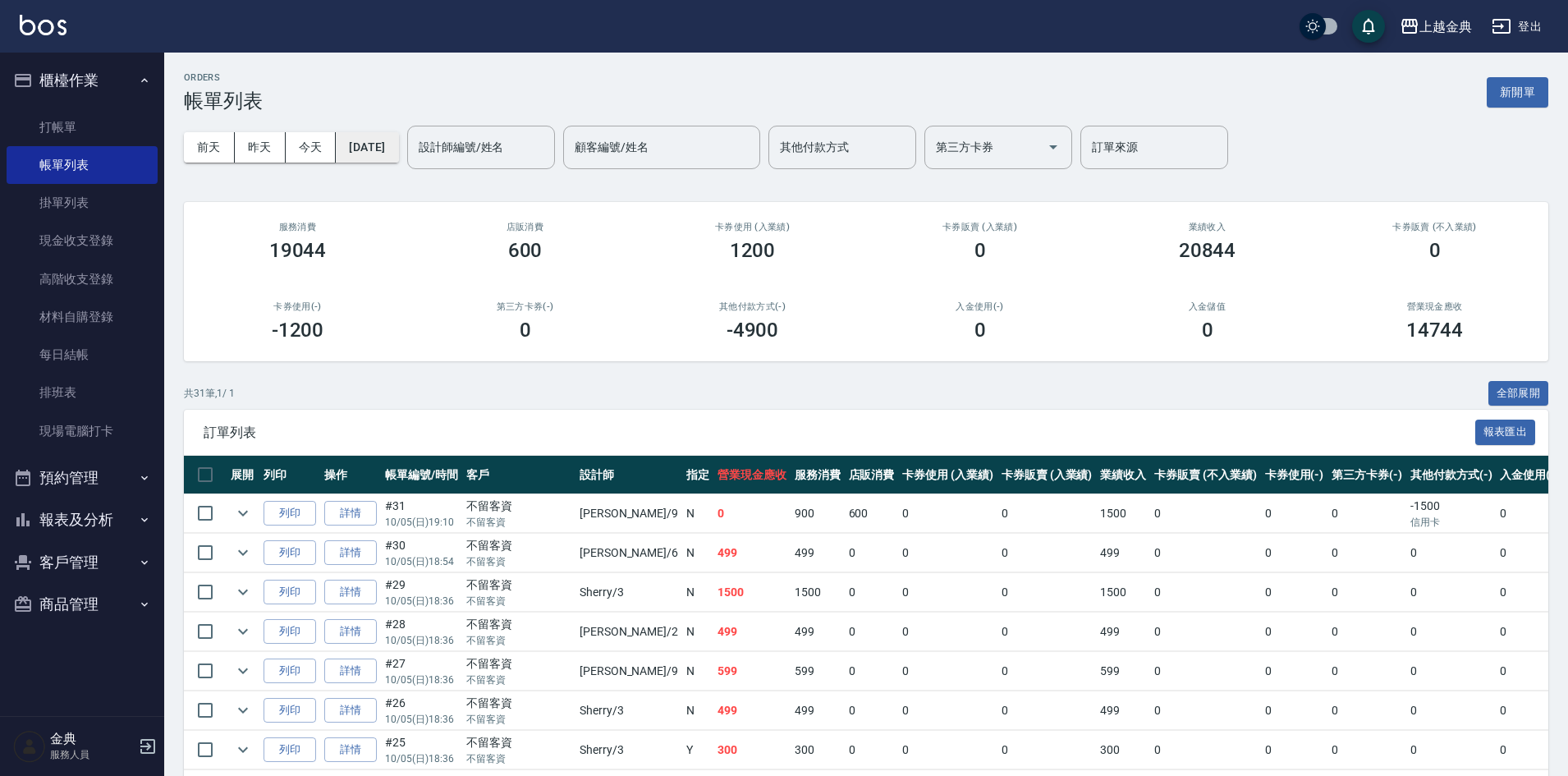
click at [398, 148] on button "2025/10/05" at bounding box center [367, 147] width 63 height 31
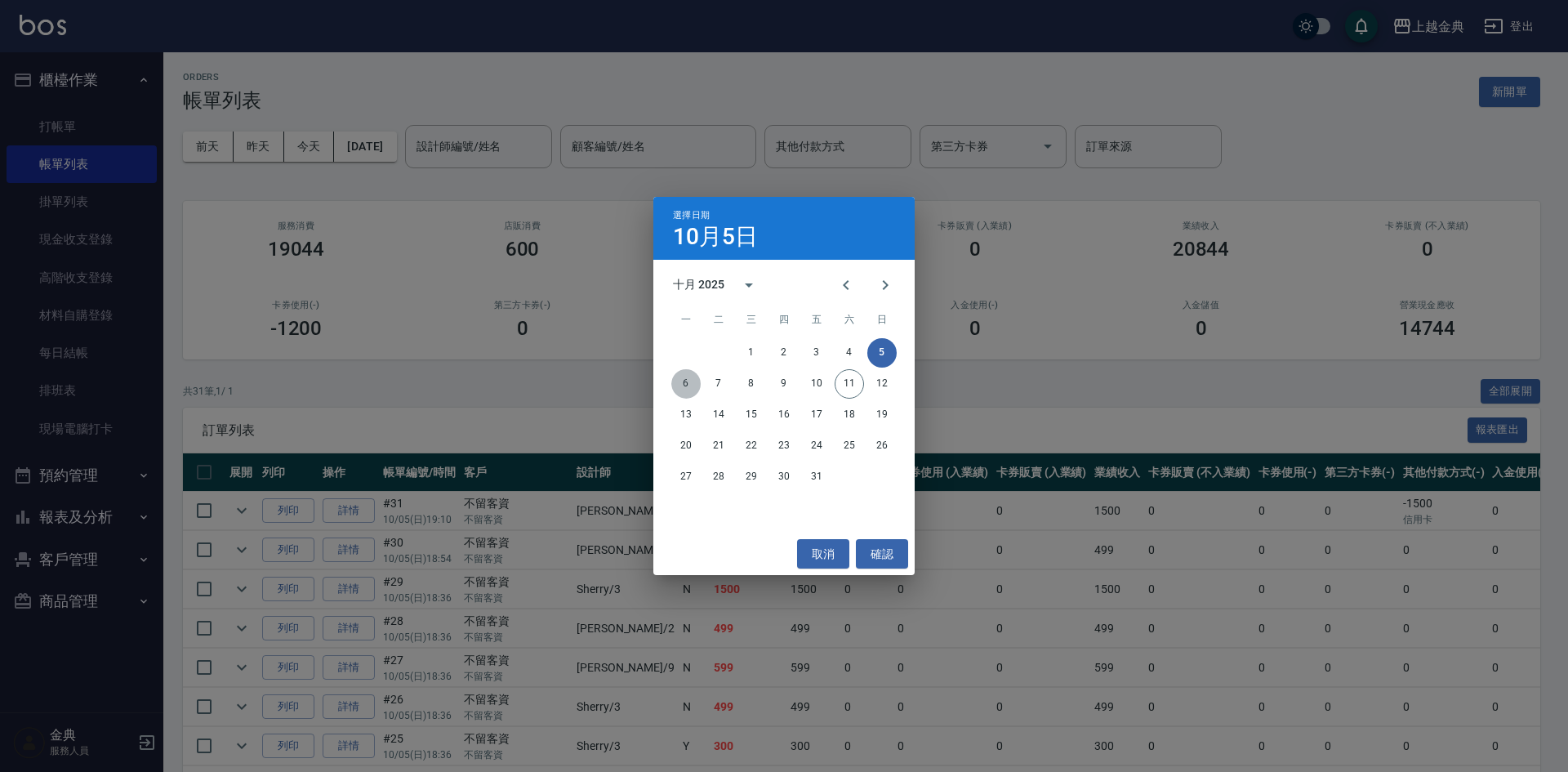
click at [684, 377] on button "6" at bounding box center [686, 384] width 30 height 30
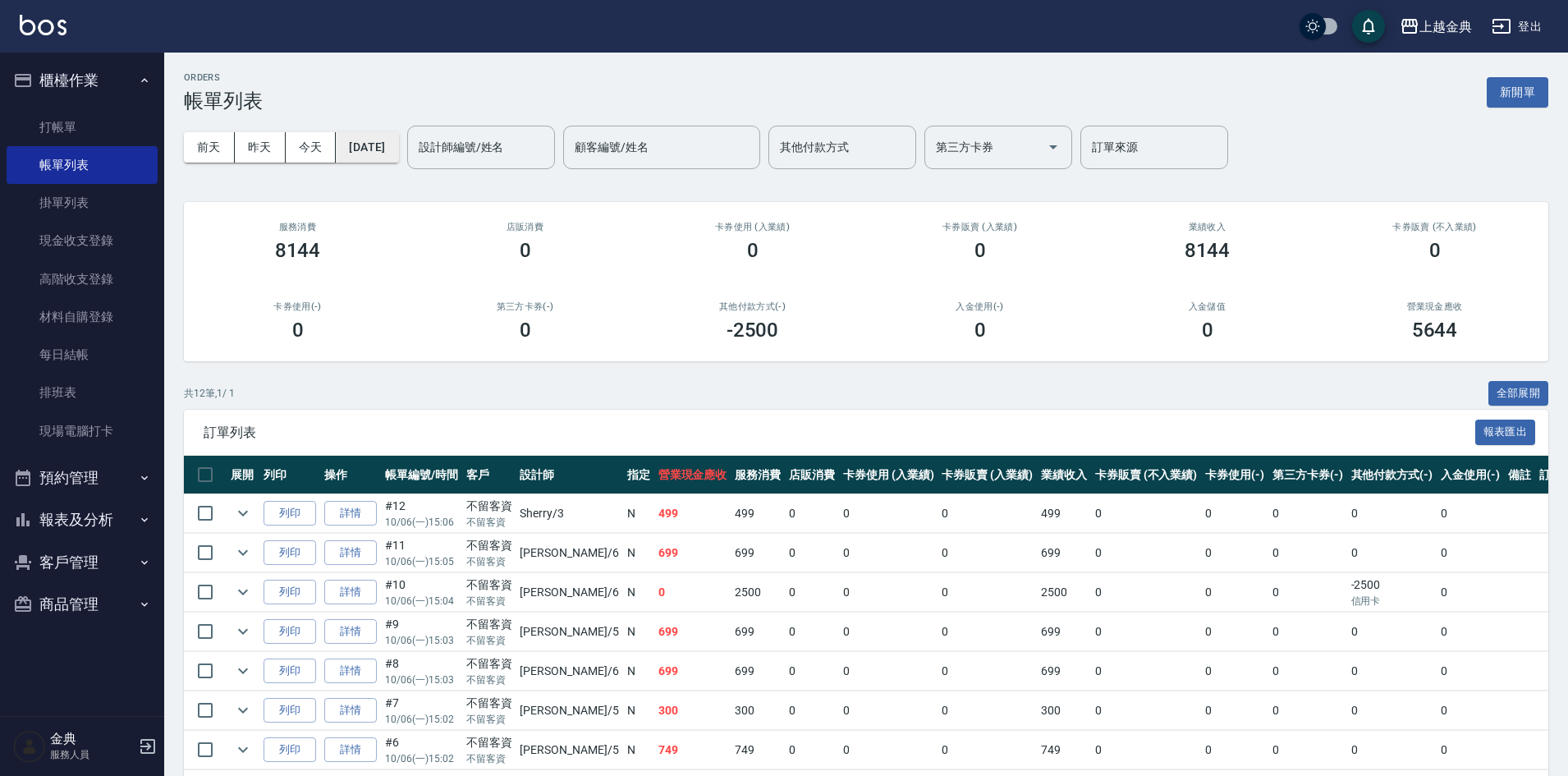
click at [398, 148] on button "2025/10/06" at bounding box center [367, 147] width 63 height 31
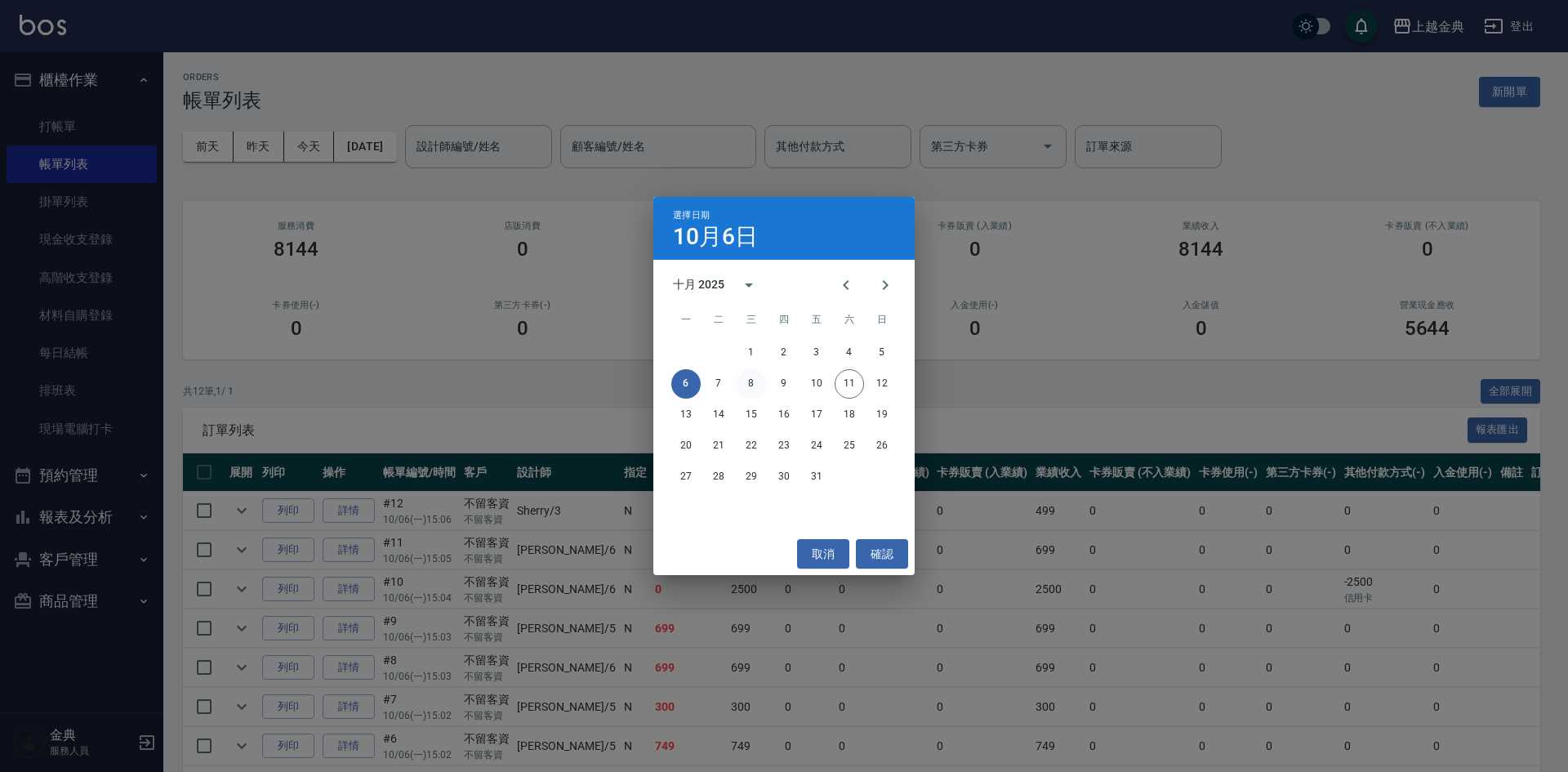
click at [751, 382] on button "8" at bounding box center [751, 384] width 30 height 30
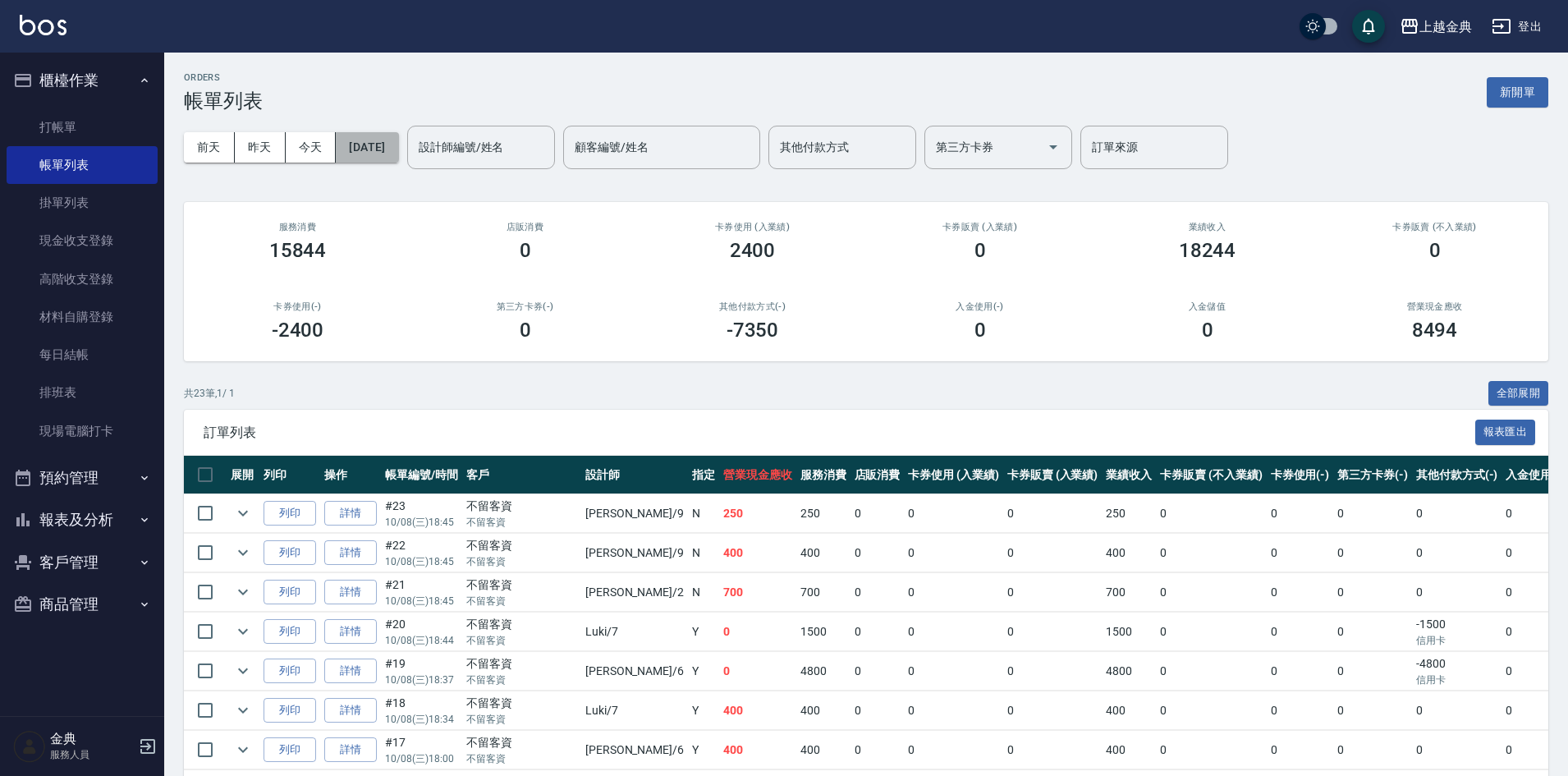
click at [398, 147] on button "2025/10/08" at bounding box center [367, 147] width 63 height 31
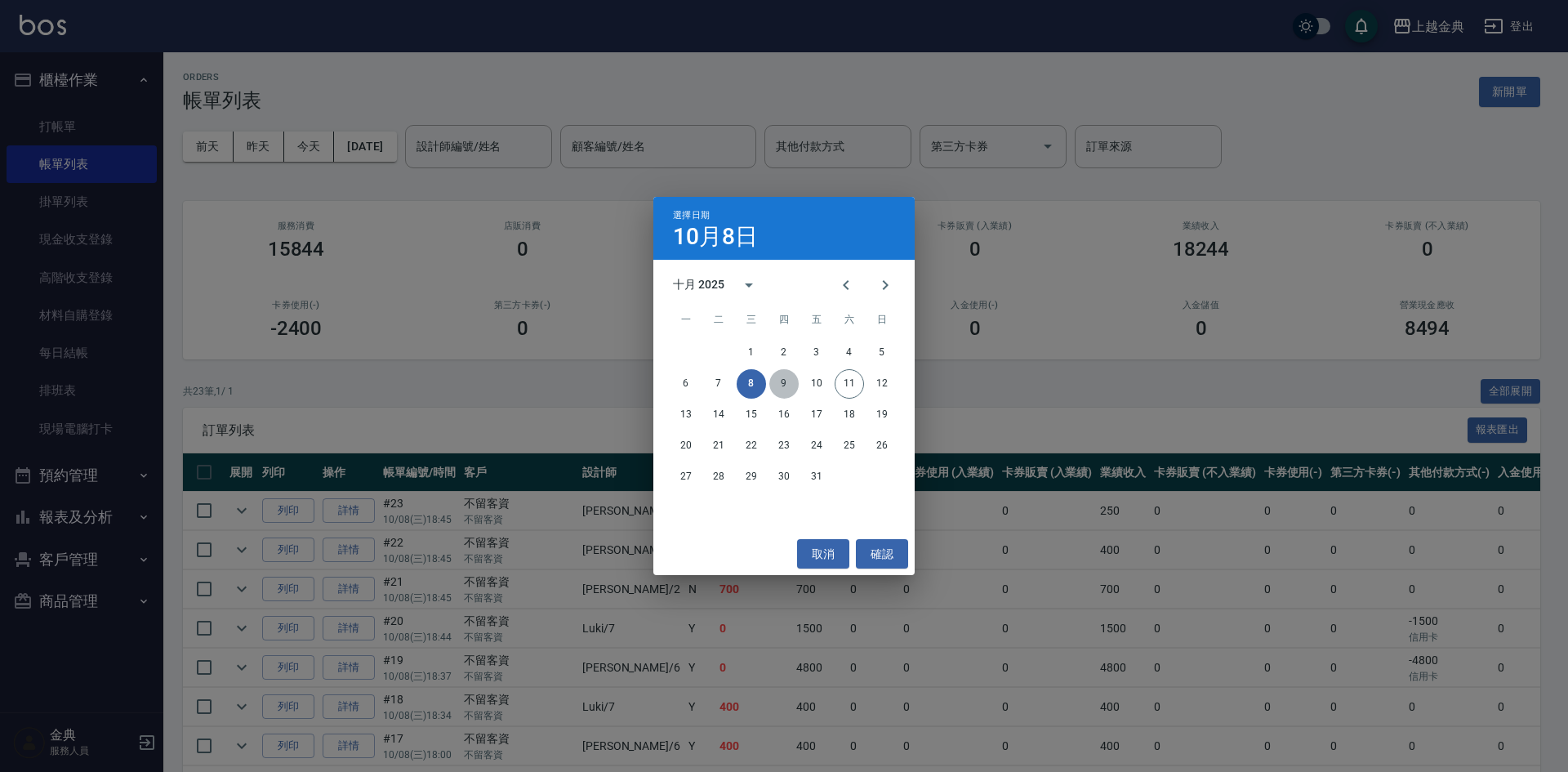
click at [782, 386] on button "9" at bounding box center [784, 384] width 30 height 30
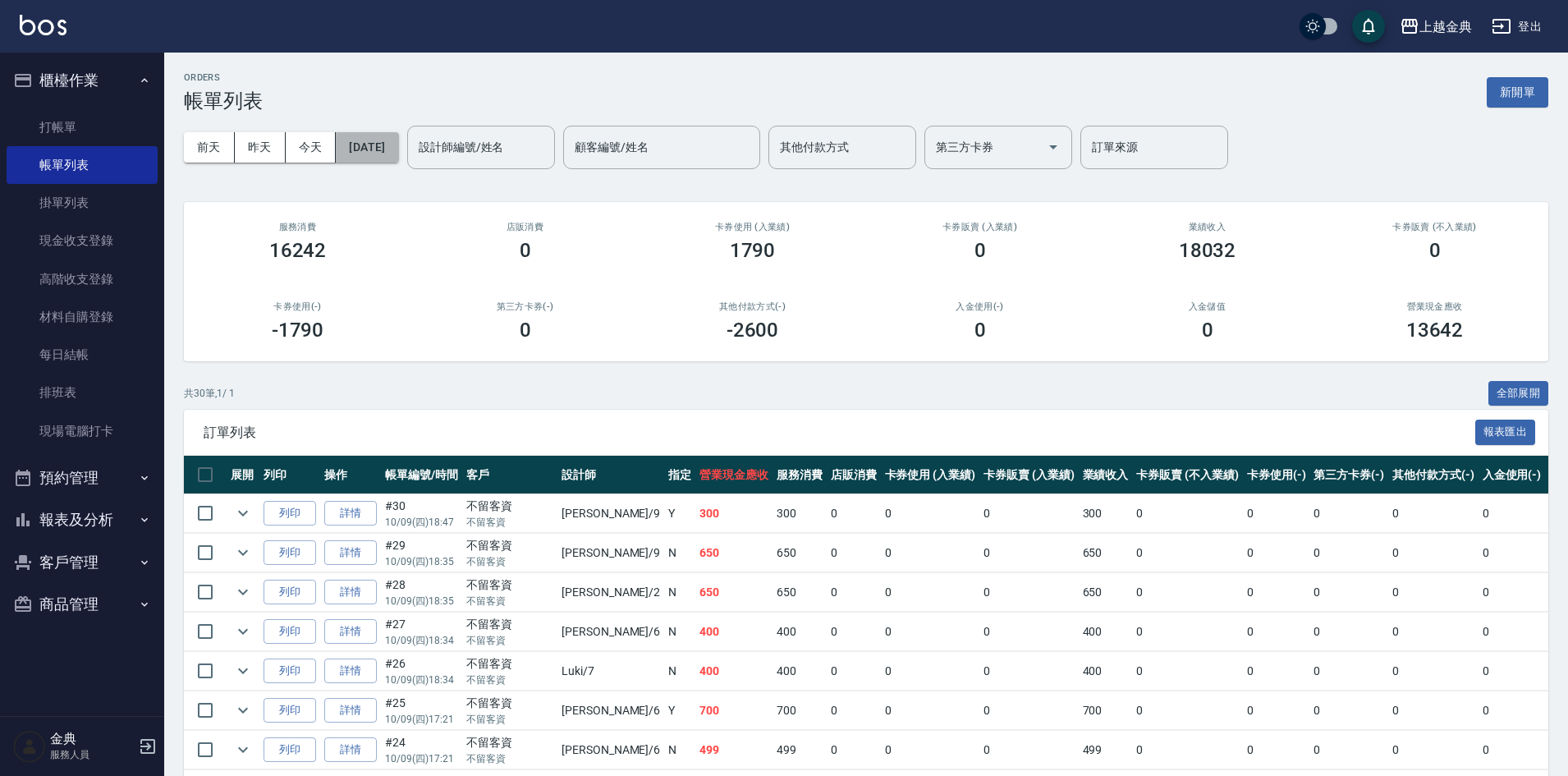
click at [398, 143] on button "2025/10/09" at bounding box center [367, 147] width 63 height 31
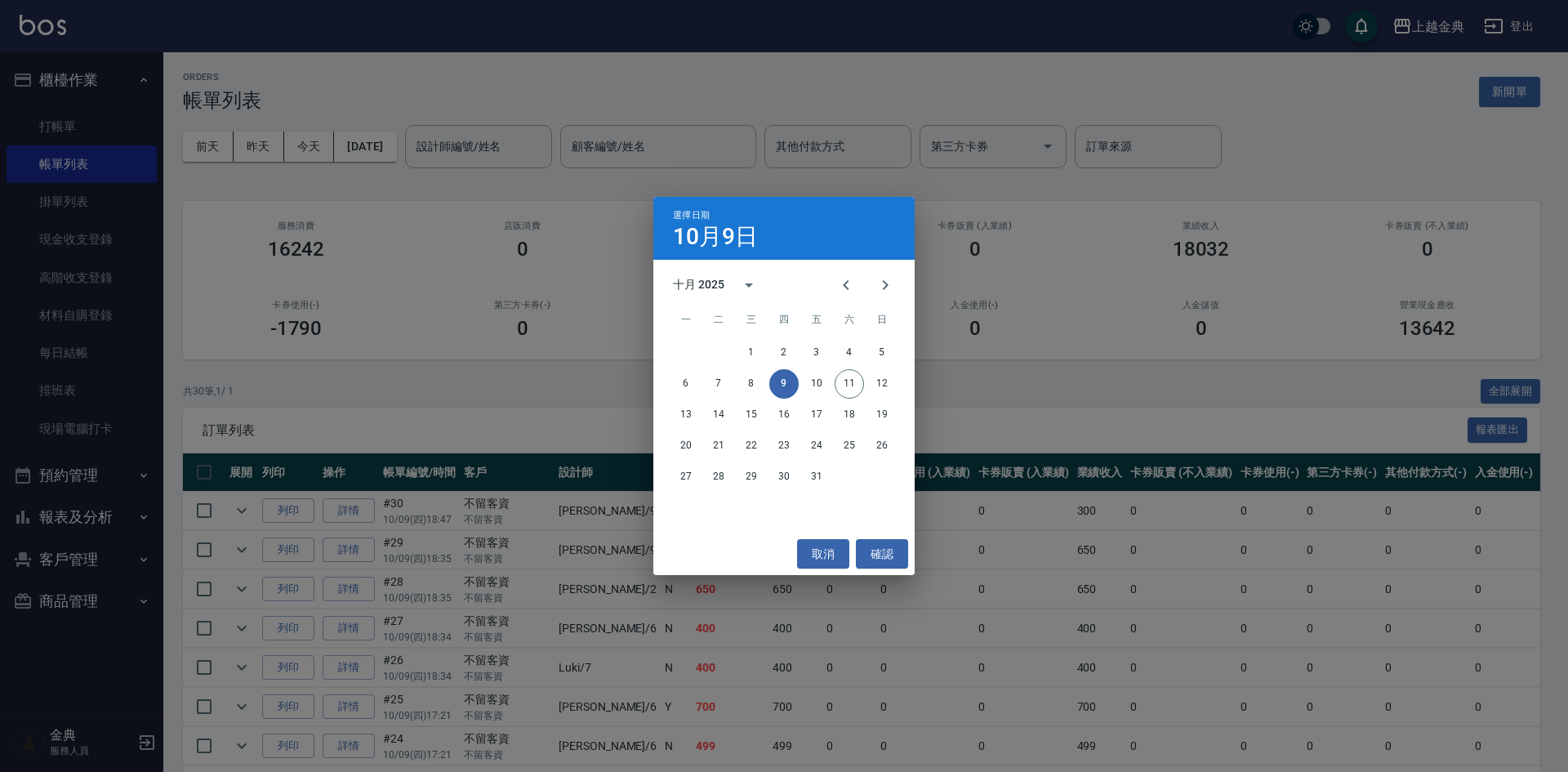
click at [362, 296] on div "選擇日期 10月9日 十月 2025 一 二 三 四 五 六 日 1 2 3 4 5 6 7 8 9 10 11 12 13 14 15 16 17 18 1…" at bounding box center [784, 386] width 1568 height 772
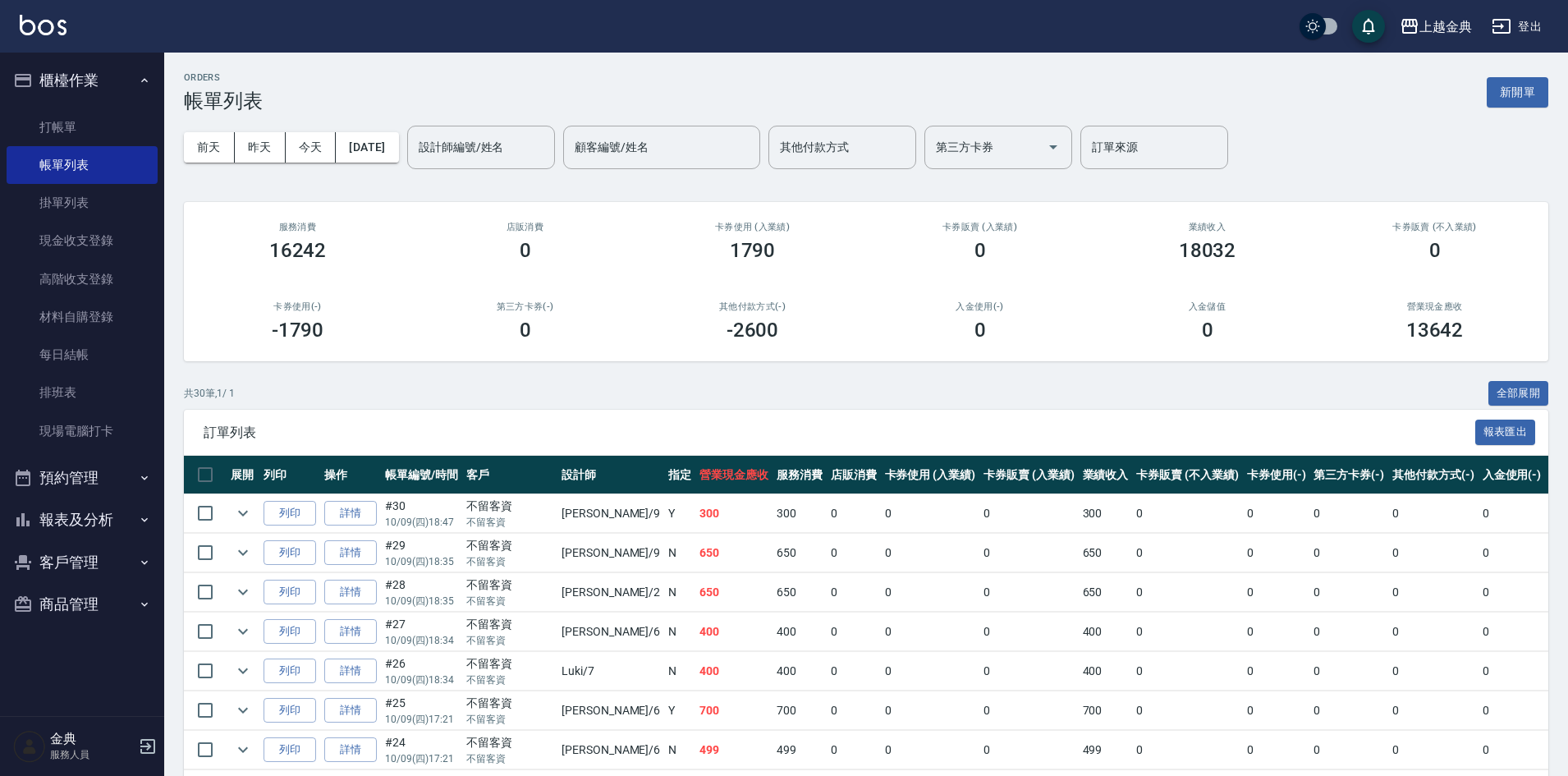
click at [147, 513] on icon "button" at bounding box center [144, 520] width 13 height 13
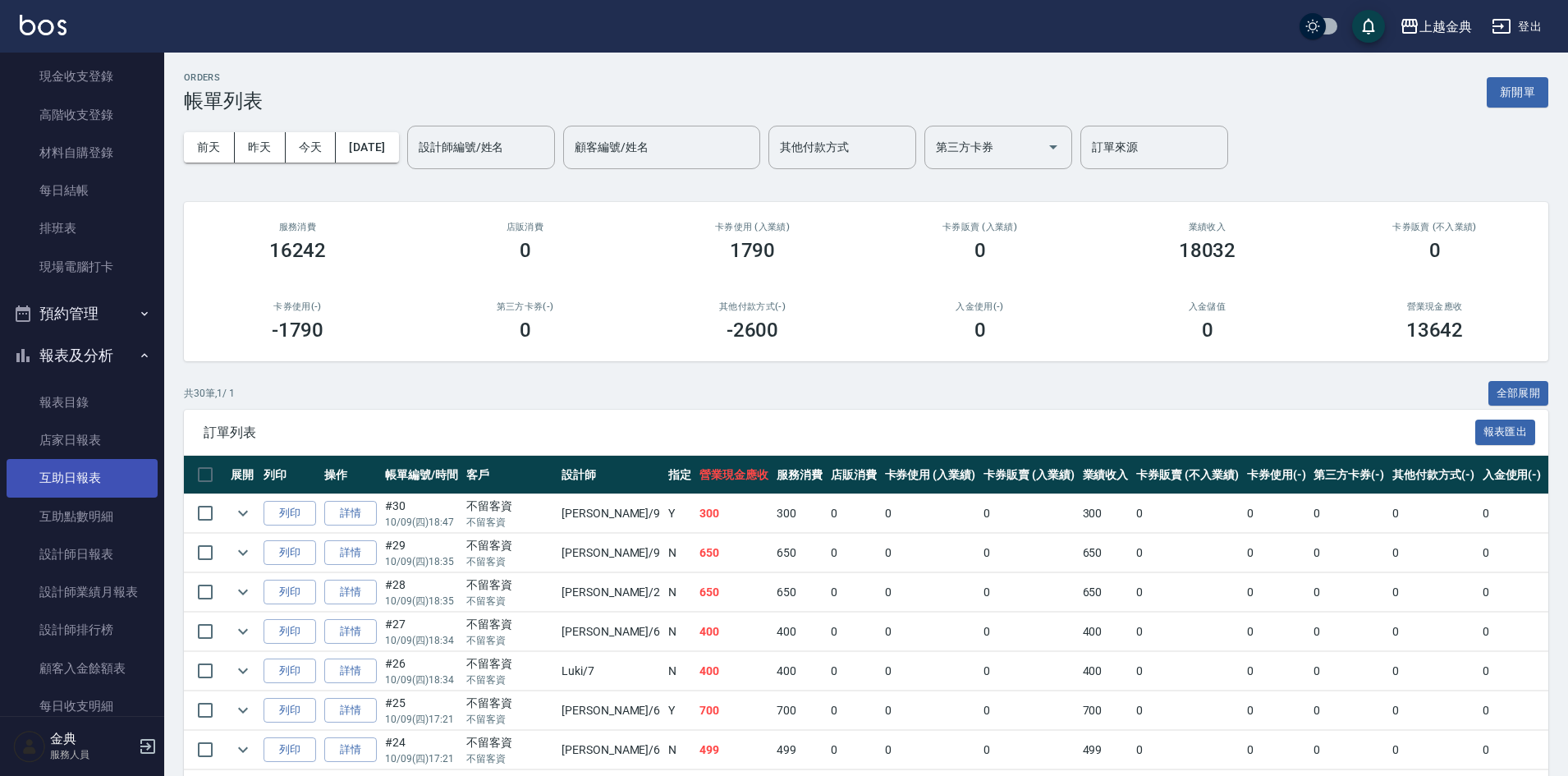
scroll to position [247, 0]
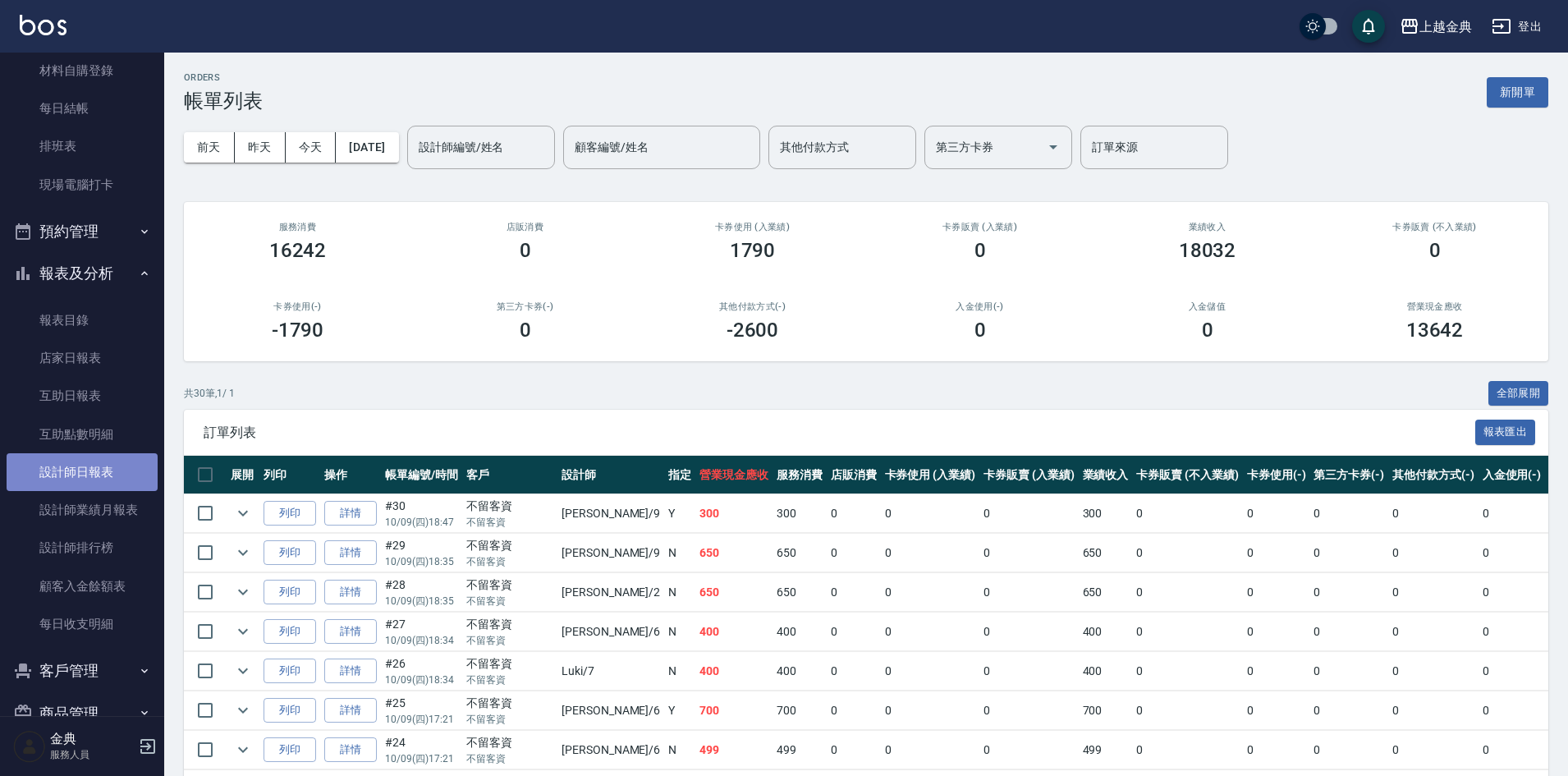
click at [109, 472] on link "設計師日報表" at bounding box center [82, 473] width 151 height 38
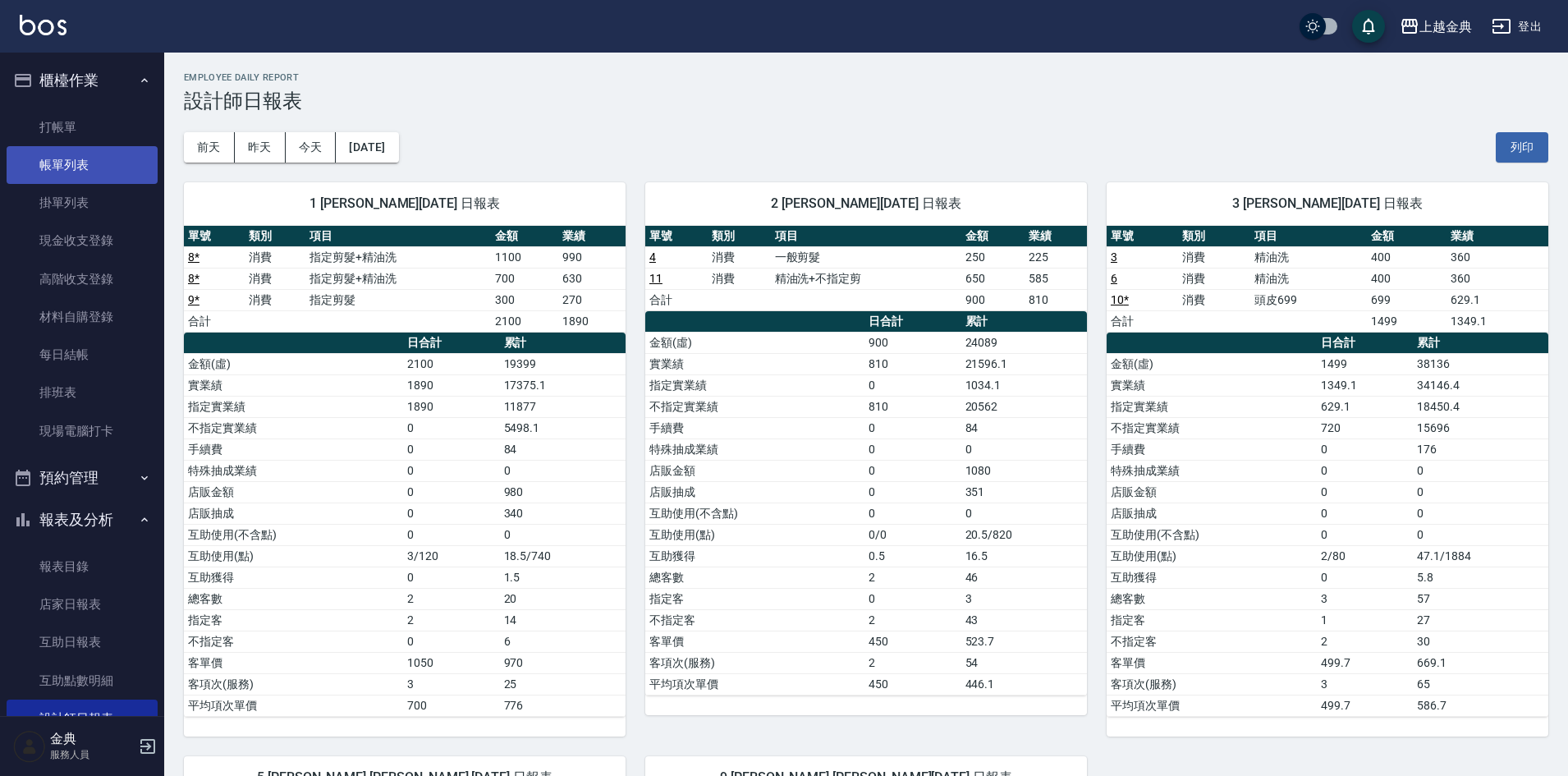
click at [106, 162] on link "帳單列表" at bounding box center [82, 165] width 151 height 38
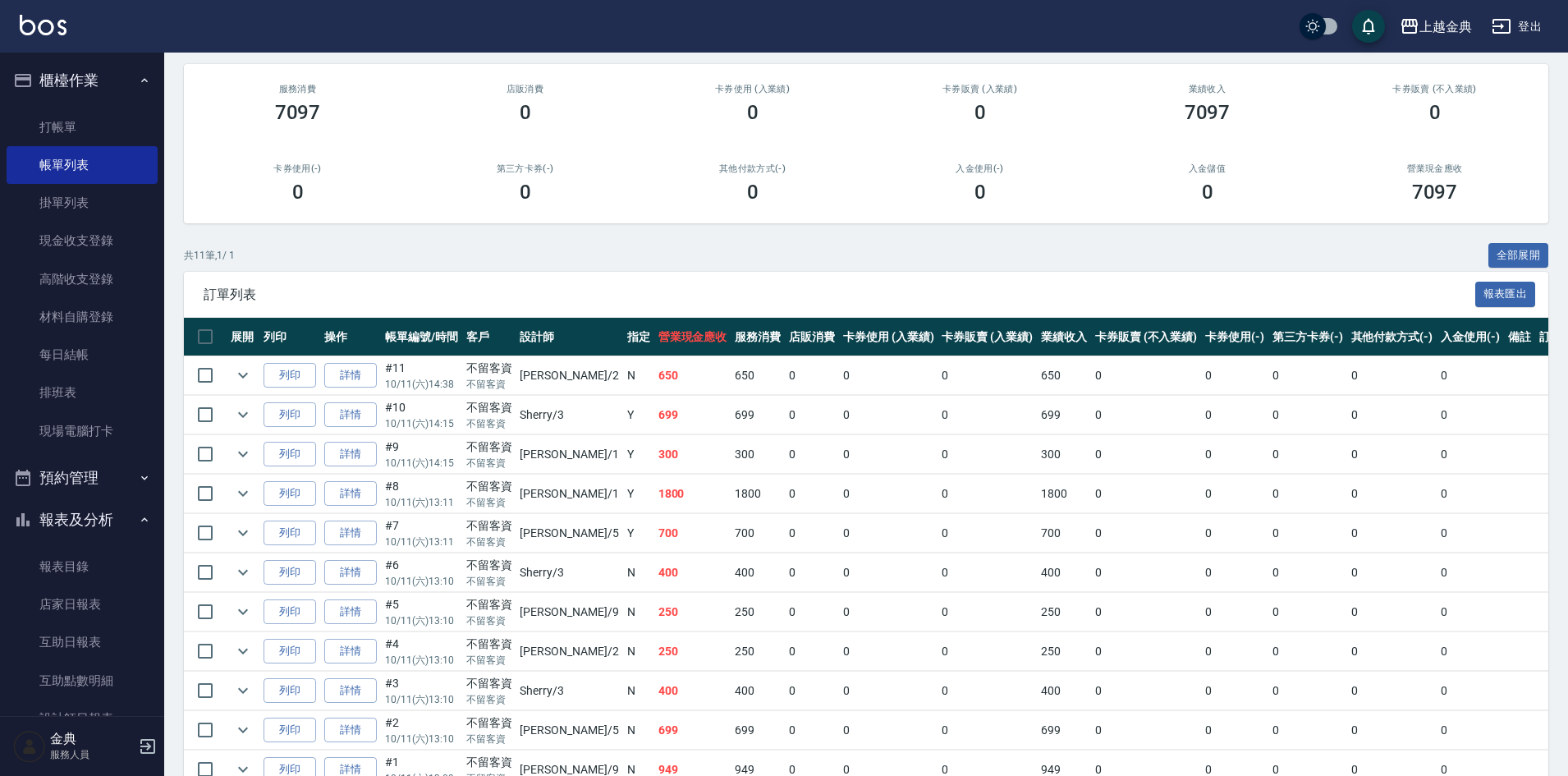
scroll to position [164, 0]
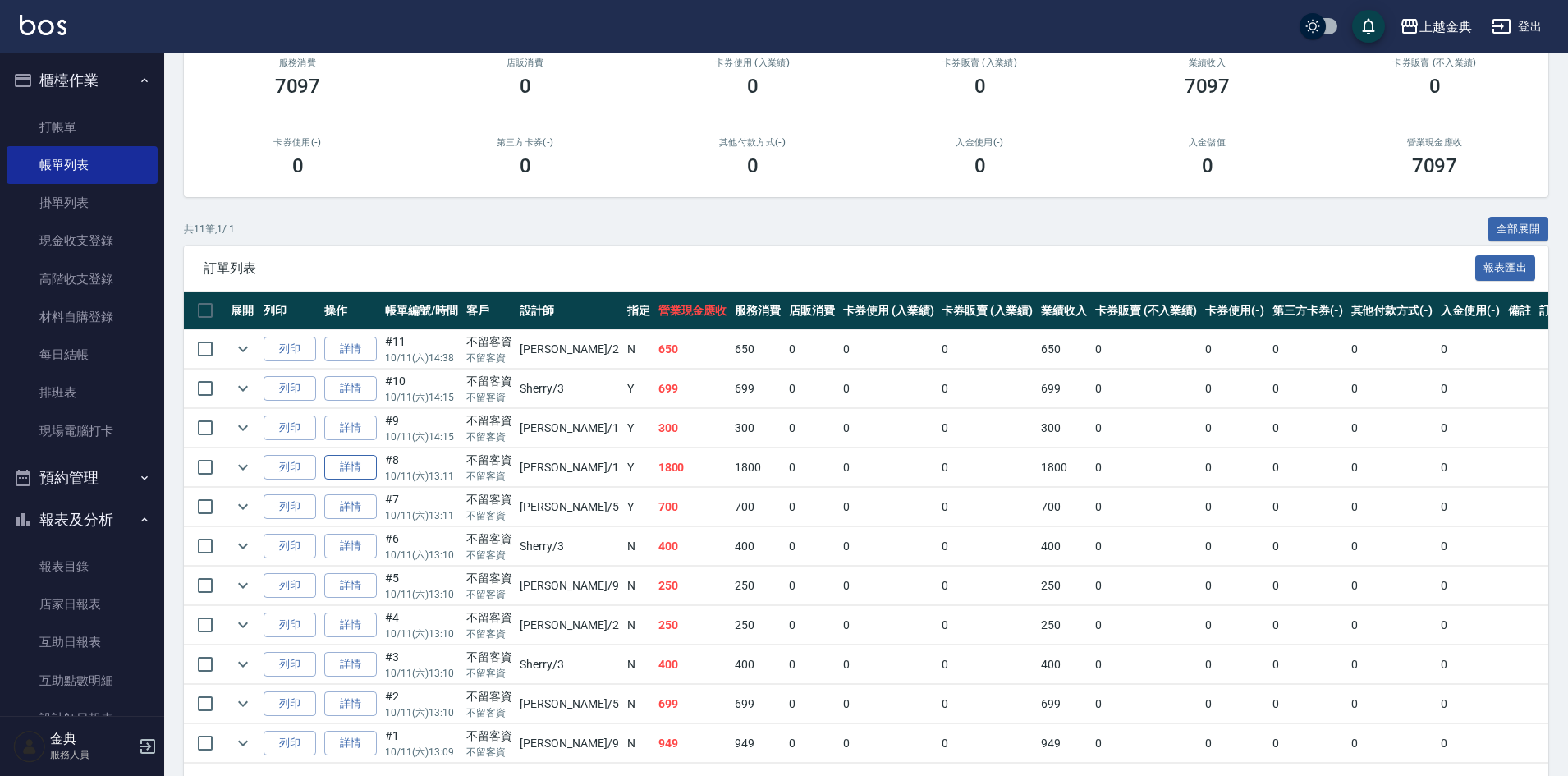
click at [342, 463] on link "詳情" at bounding box center [350, 468] width 53 height 26
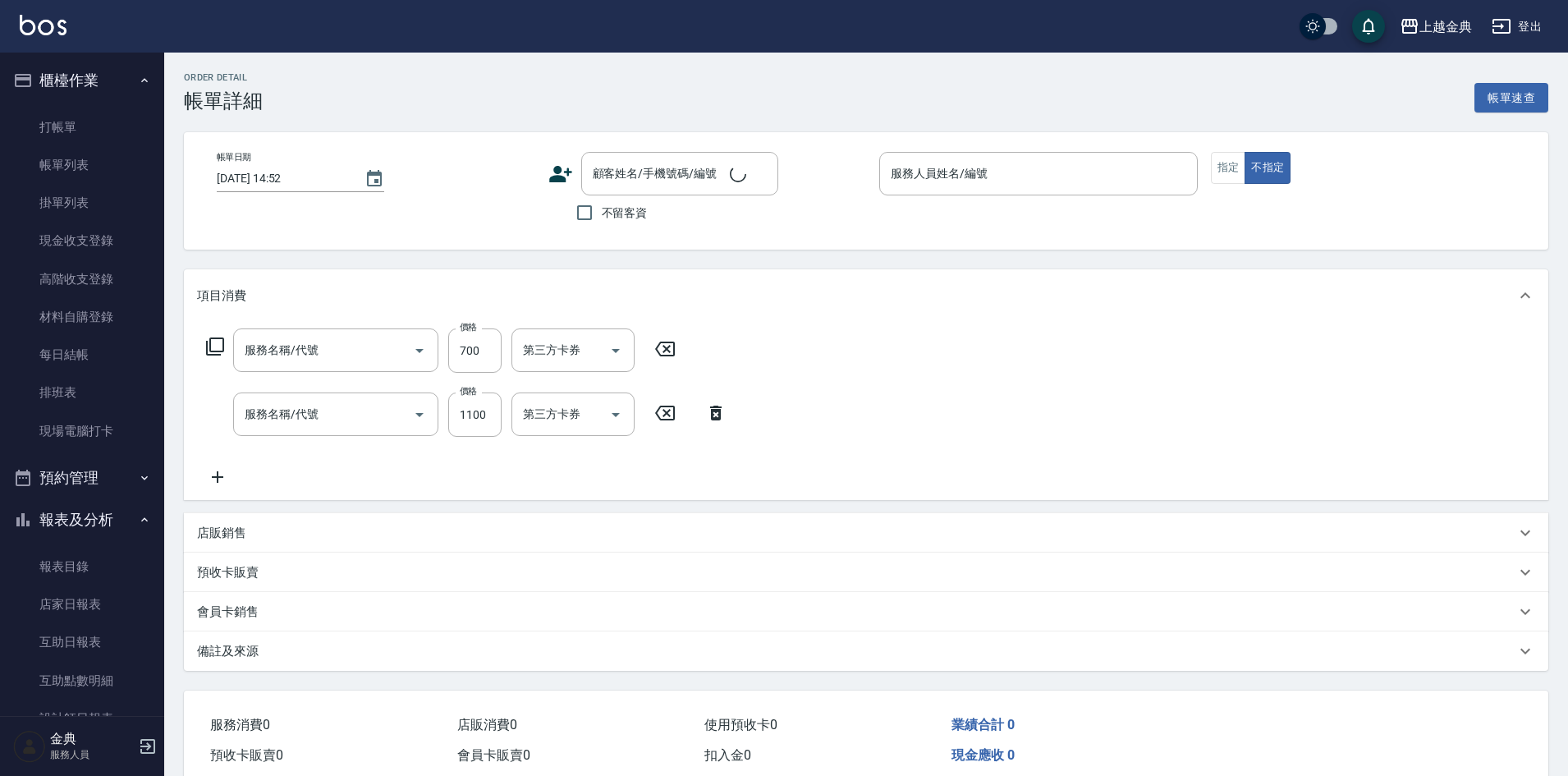
type input "2025/10/11 13:11"
checkbox input "true"
type input "Emma-1"
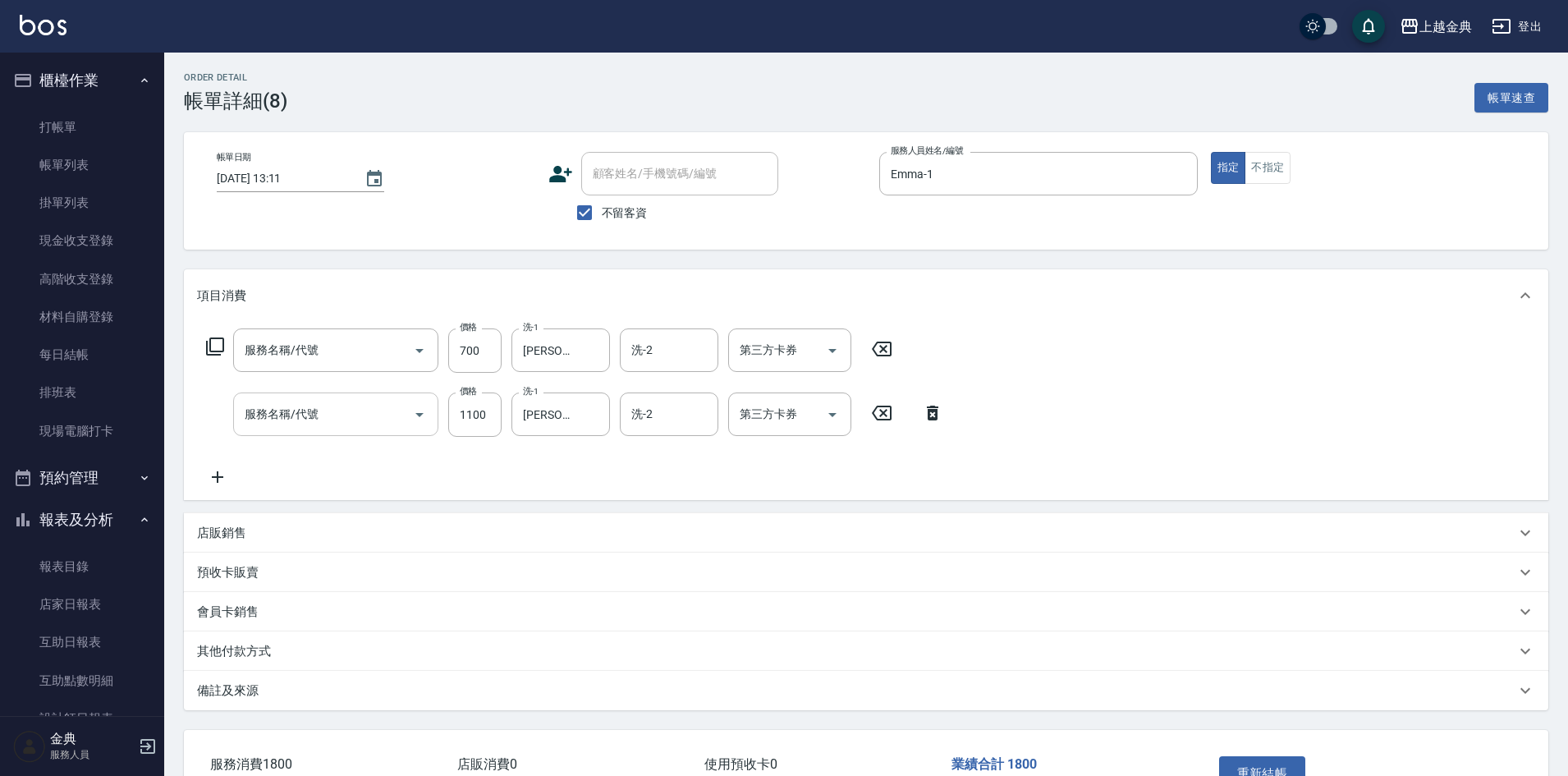
type input "指定剪髮+精油洗(207)"
click at [594, 414] on icon "Clear" at bounding box center [593, 415] width 10 height 10
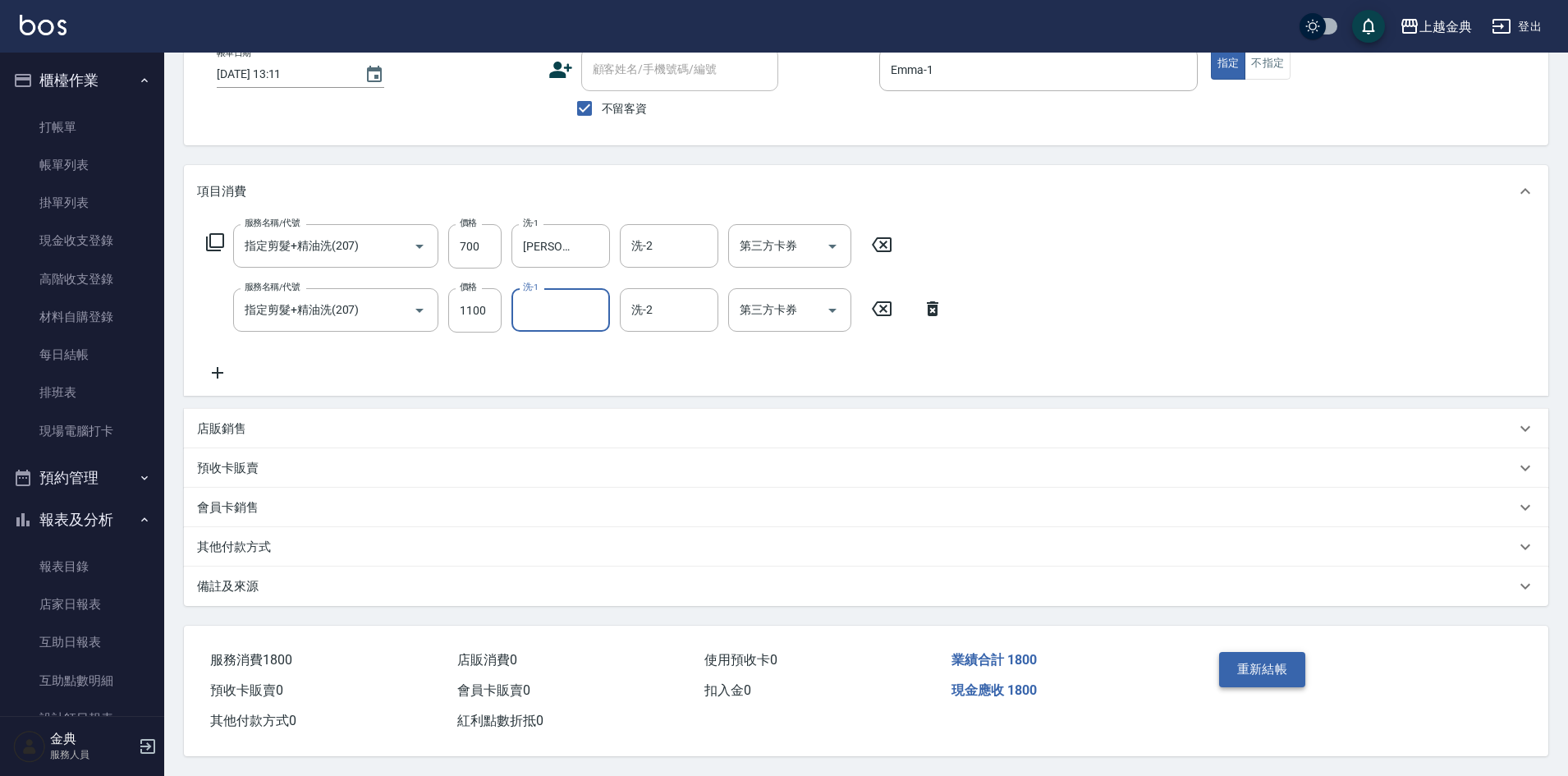
scroll to position [111, 0]
click at [1267, 656] on button "重新結帳" at bounding box center [1263, 670] width 87 height 35
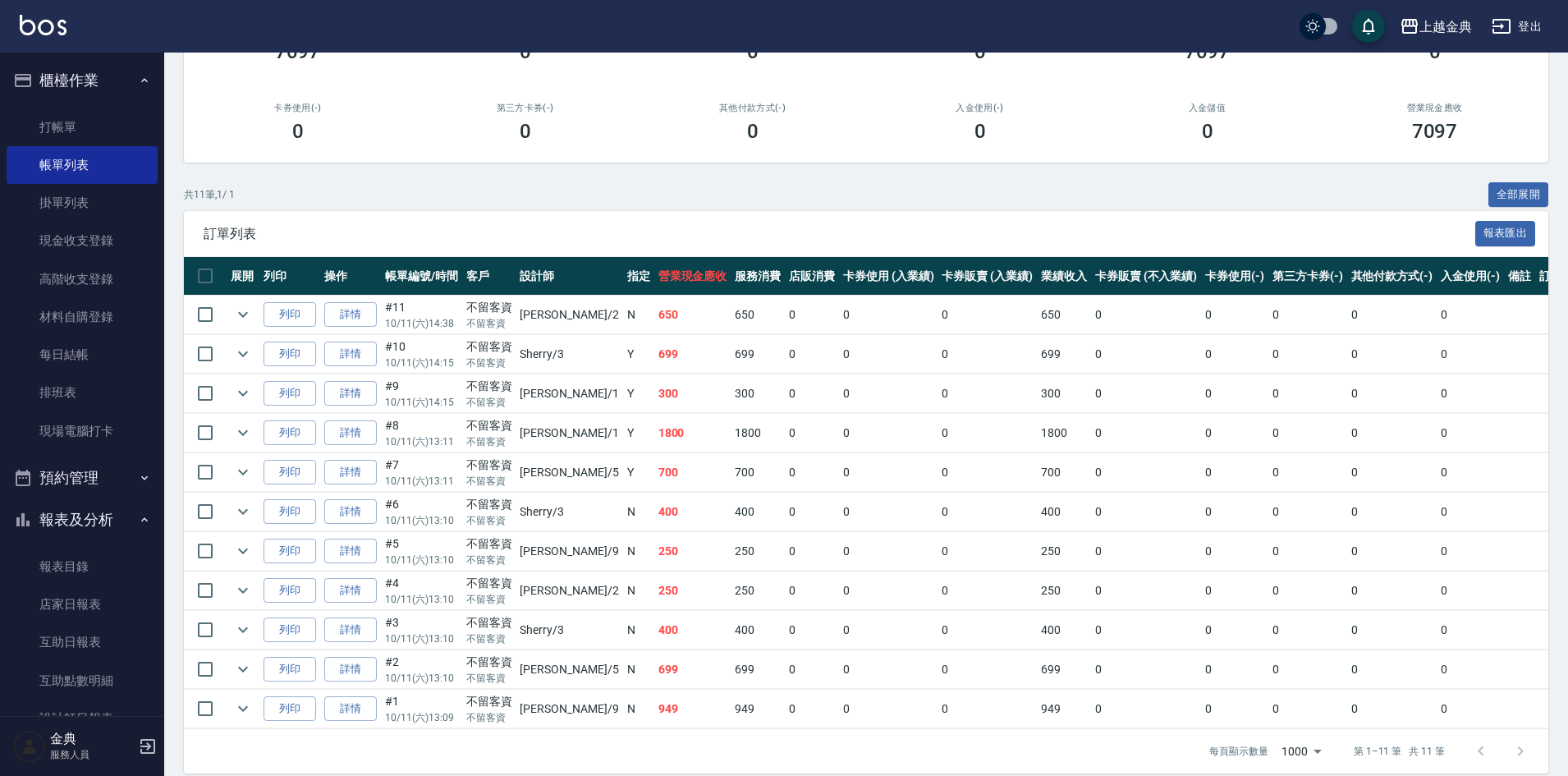
scroll to position [216, 0]
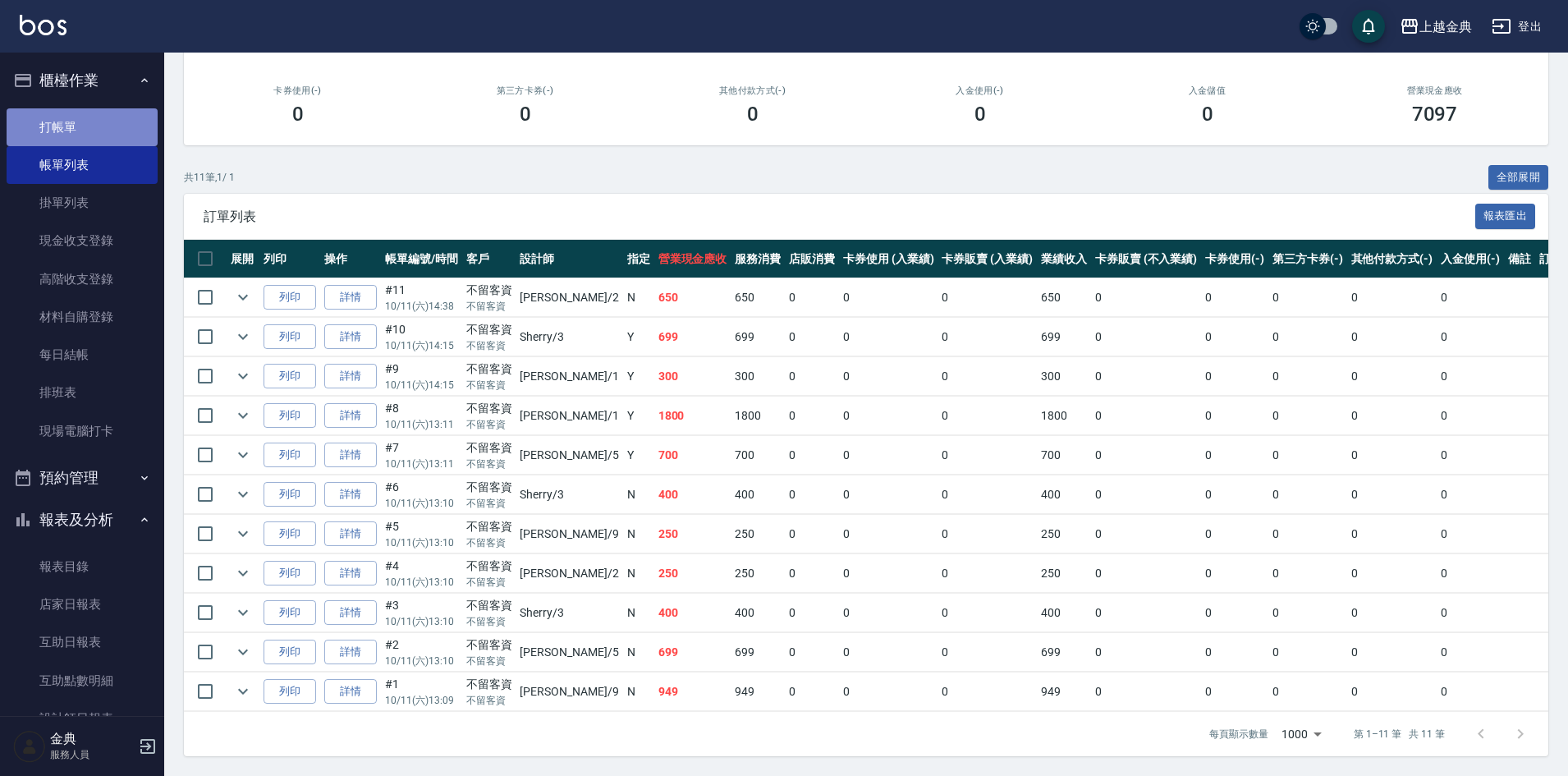
click at [82, 124] on link "打帳單" at bounding box center [82, 127] width 151 height 38
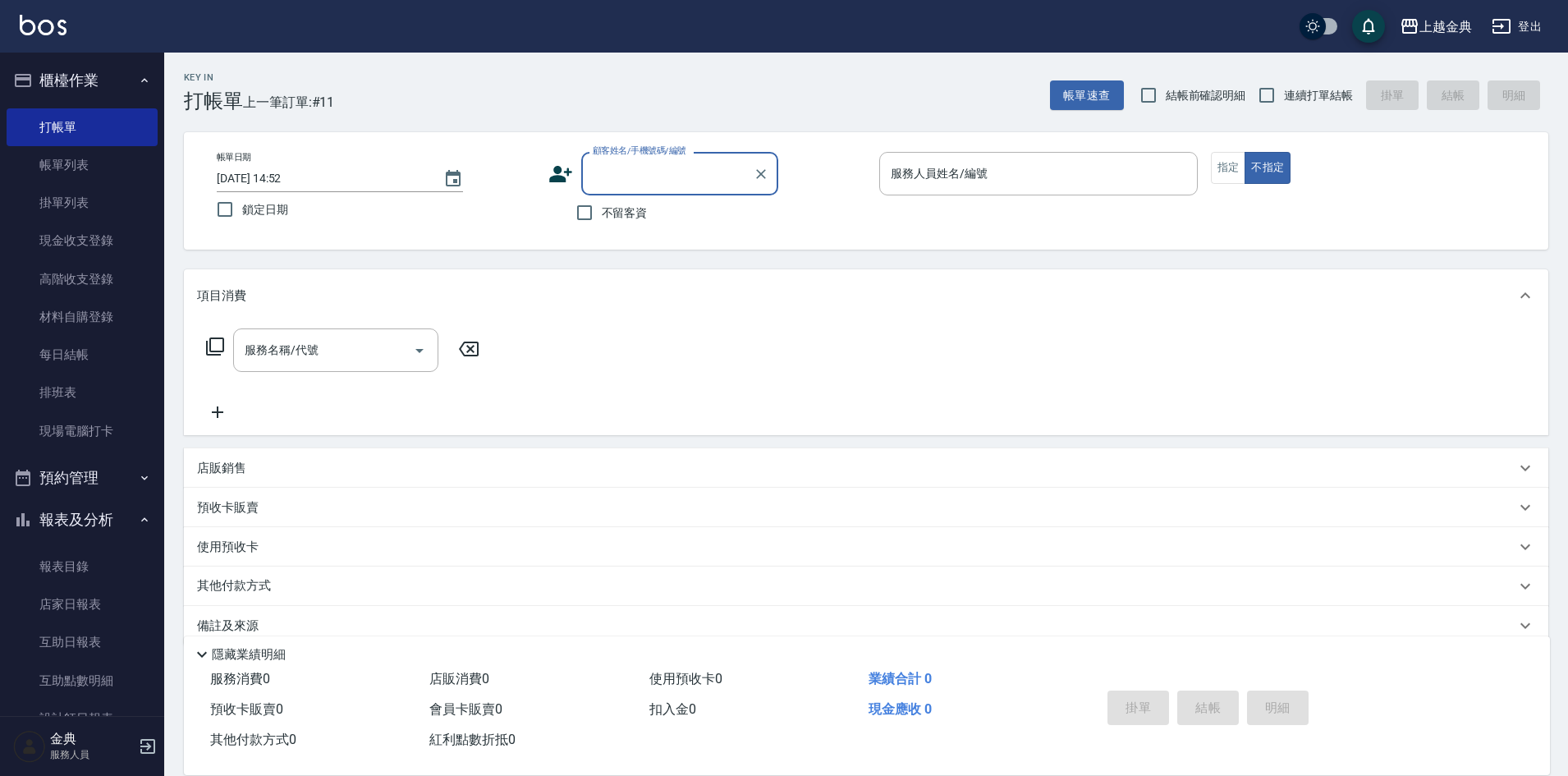
click at [1498, 20] on icon "button" at bounding box center [1501, 26] width 18 height 15
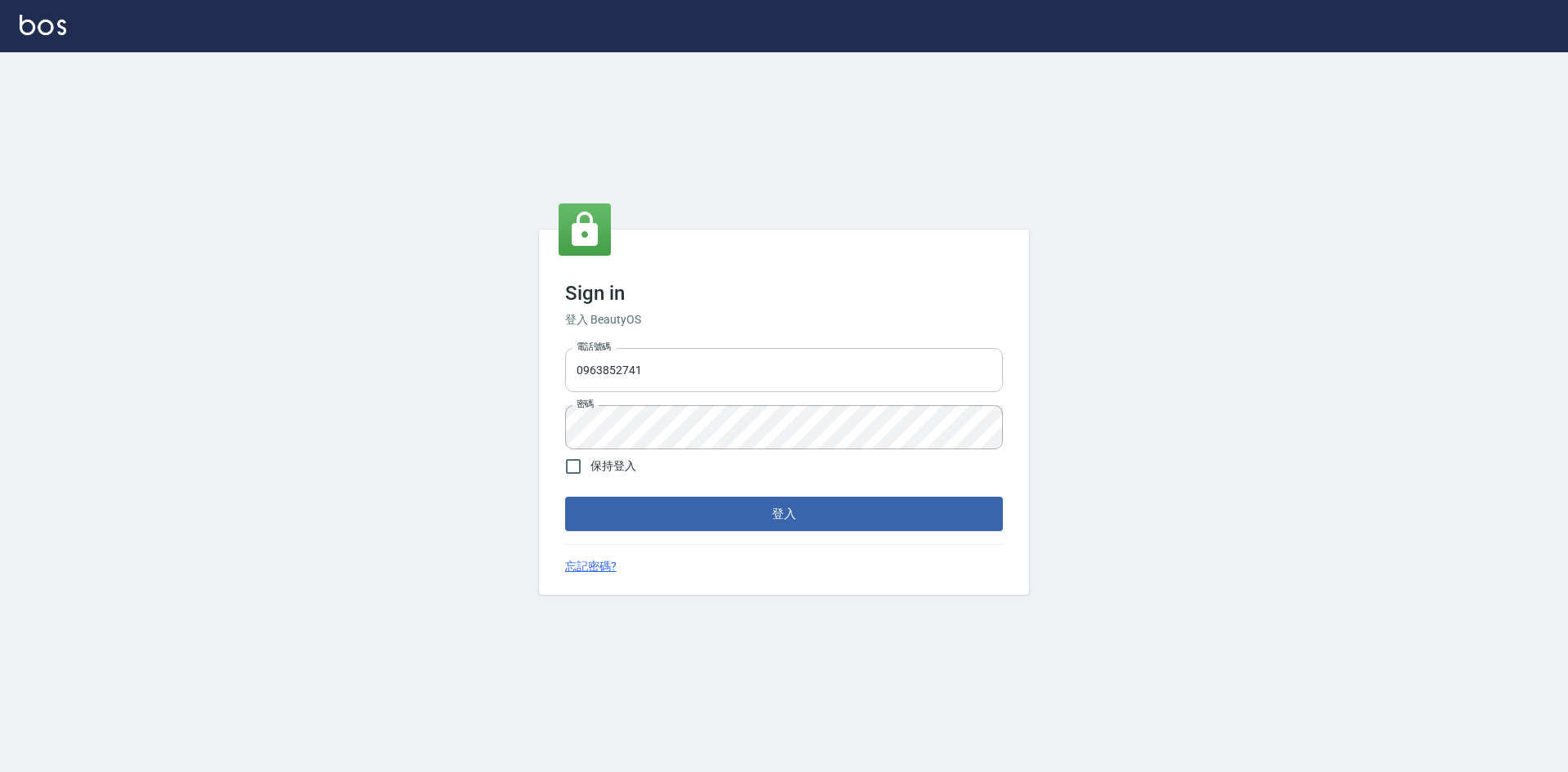
click at [692, 359] on input "0963852741" at bounding box center [784, 370] width 438 height 44
type input "0939069435"
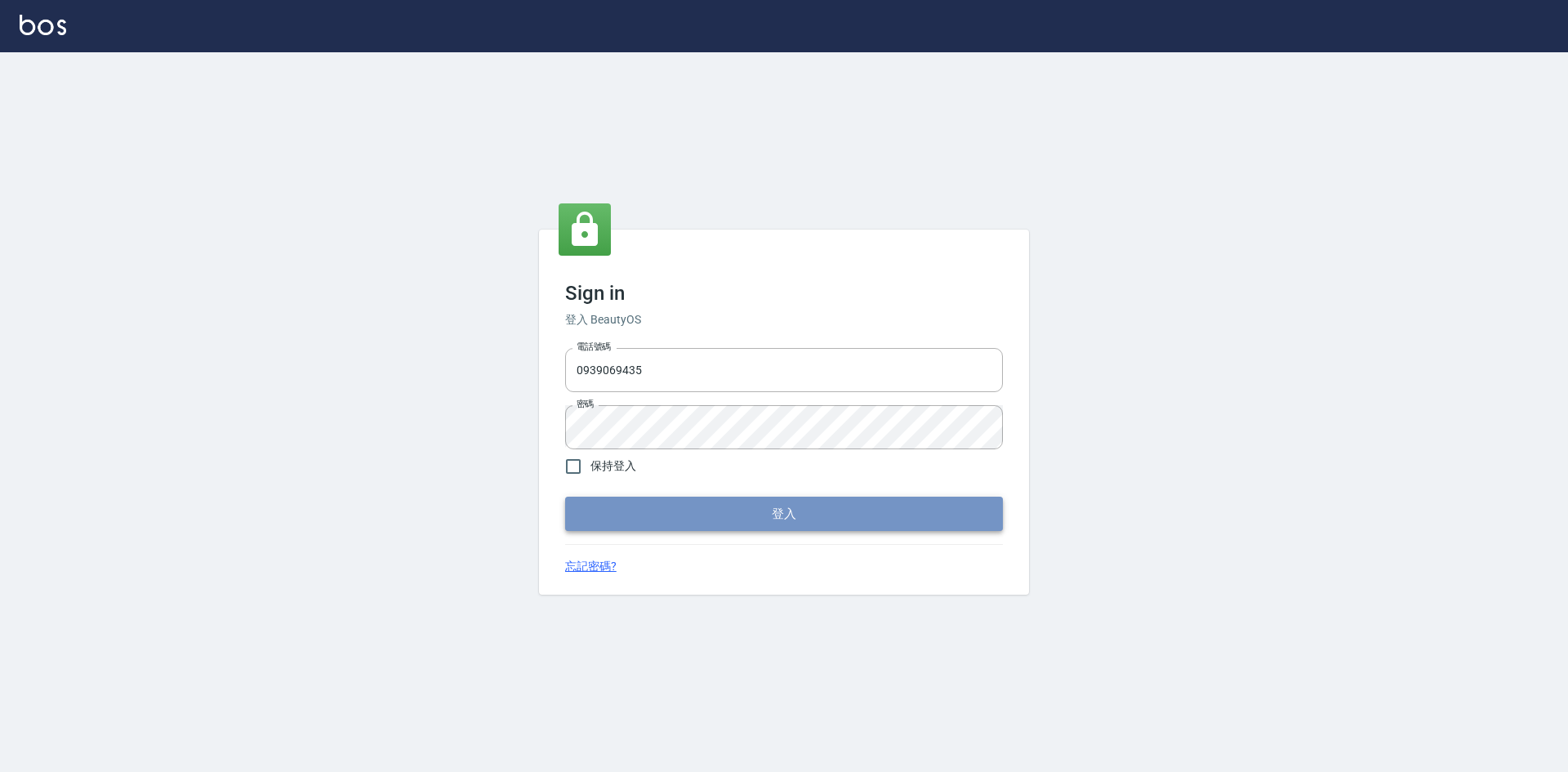
click at [672, 509] on button "登入" at bounding box center [784, 514] width 438 height 34
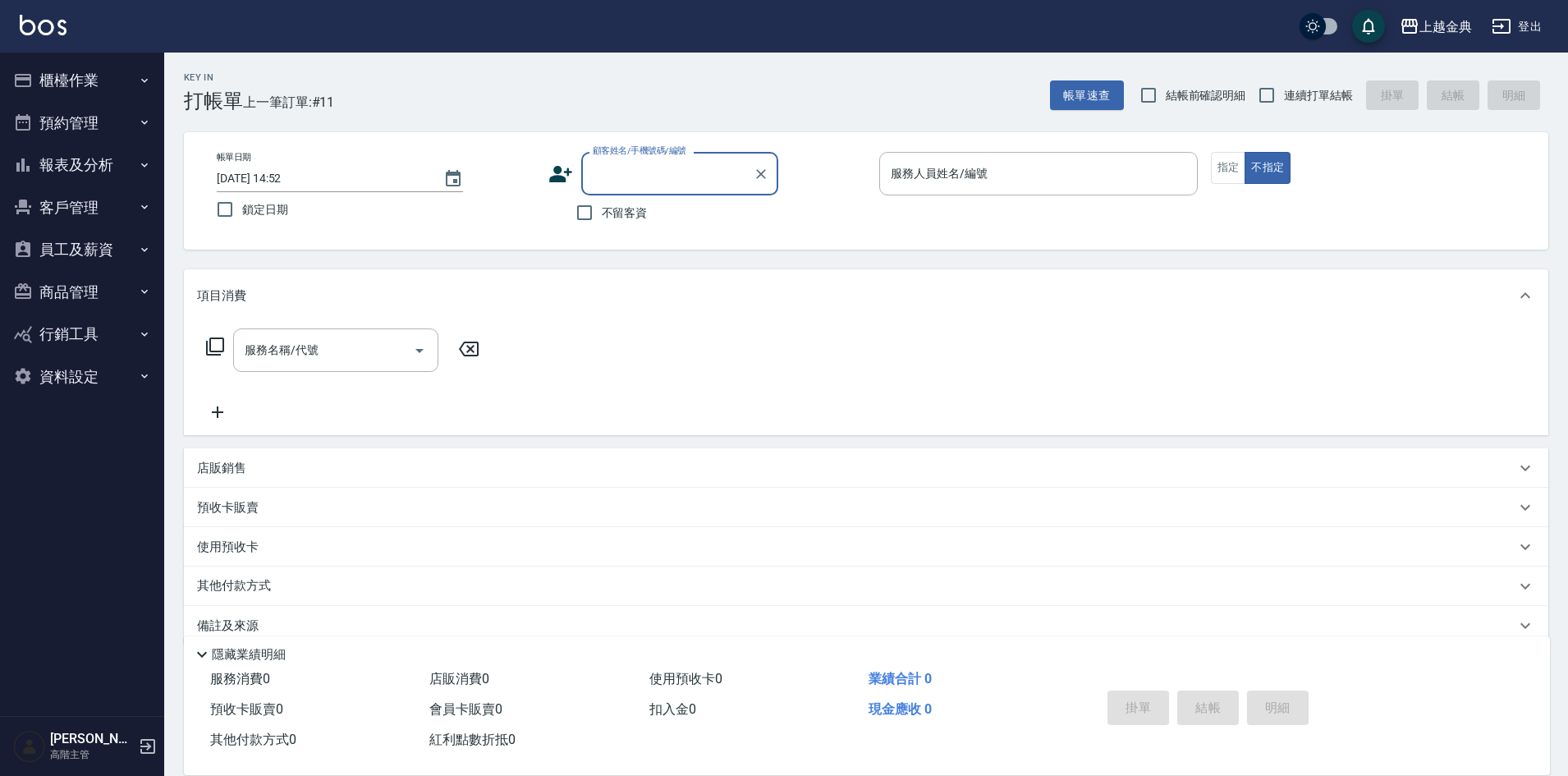
click at [143, 167] on icon "button" at bounding box center [144, 165] width 13 height 13
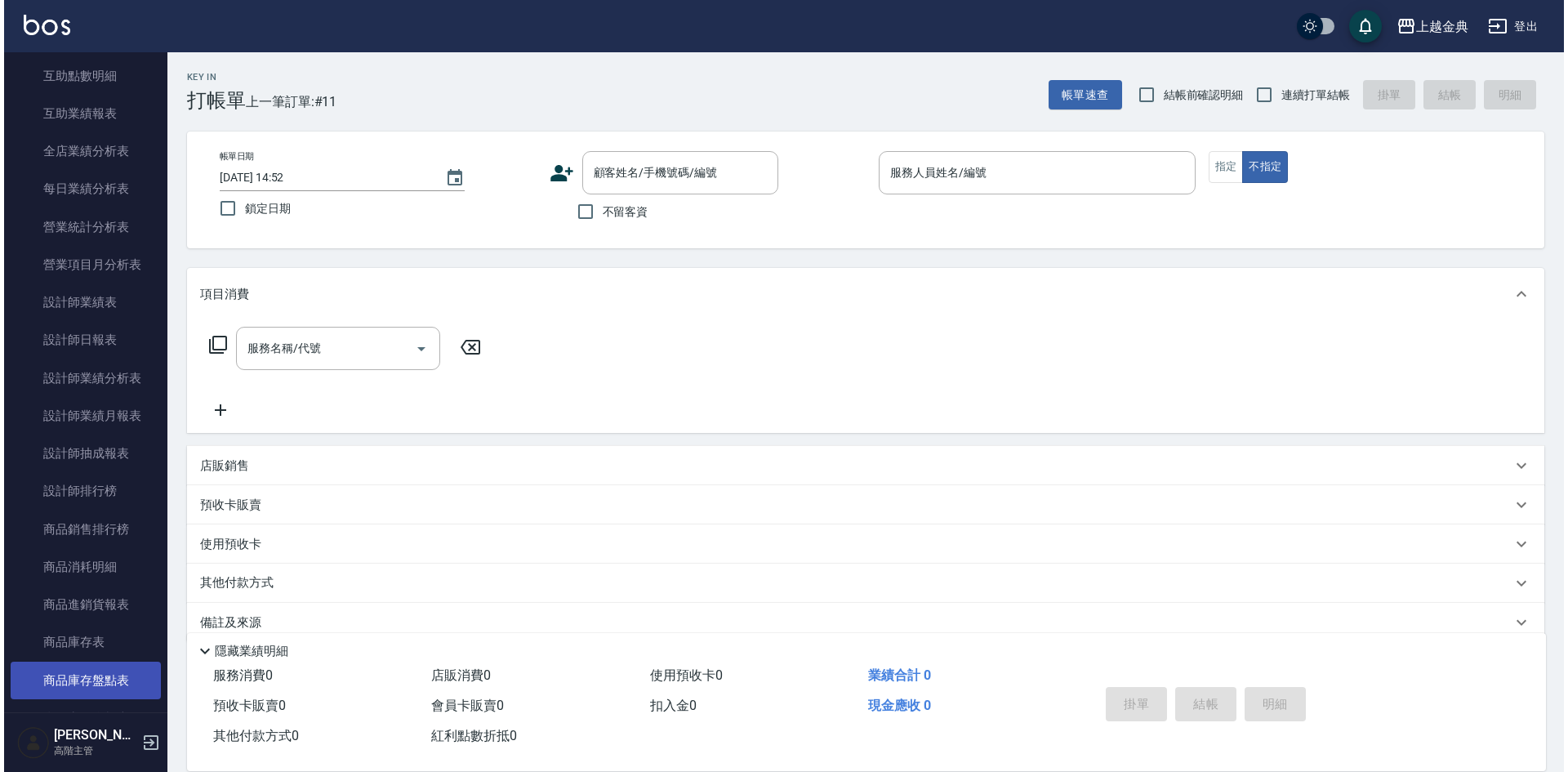
scroll to position [409, 0]
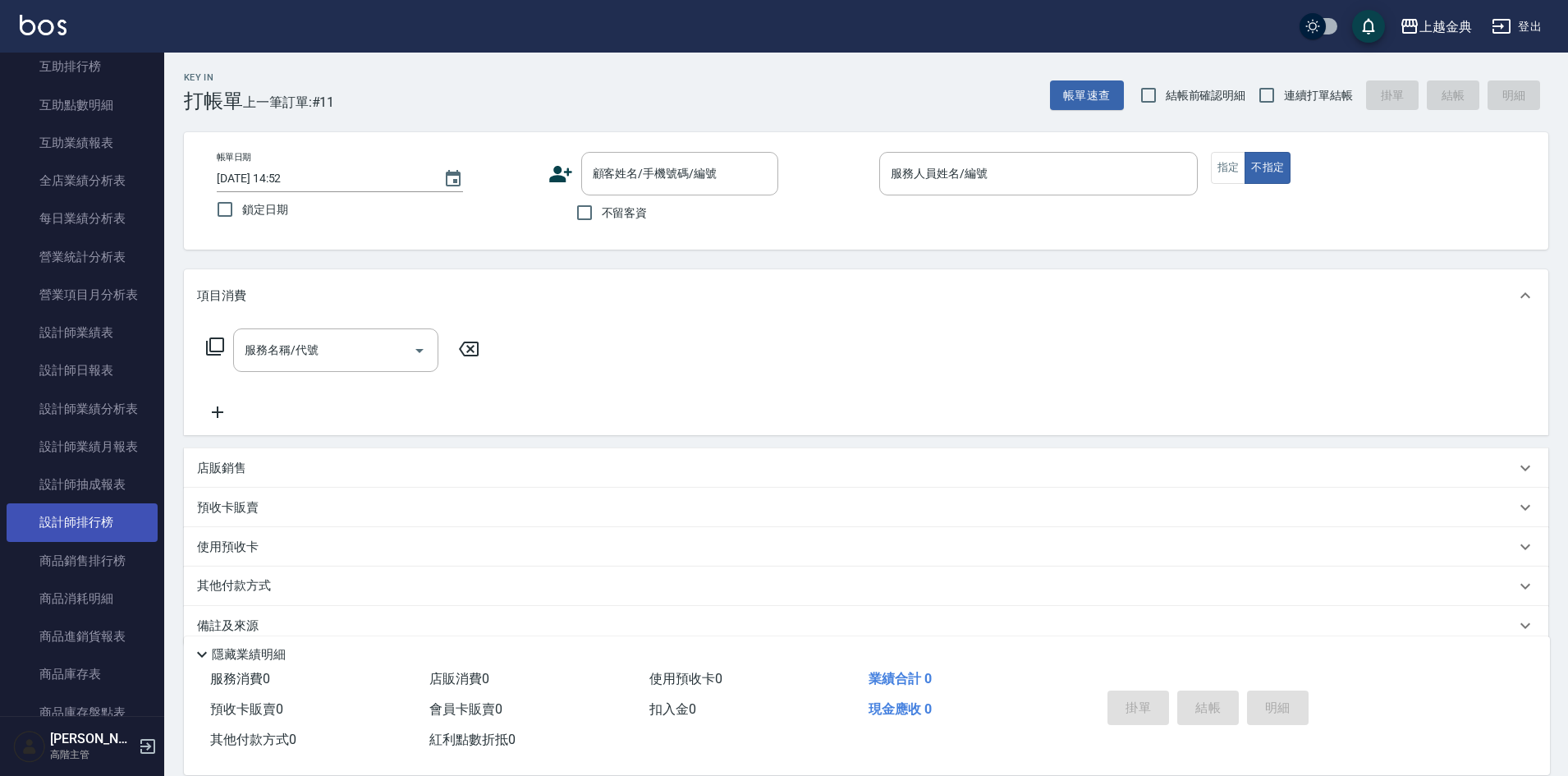
click at [117, 515] on link "設計師排行榜" at bounding box center [82, 522] width 151 height 38
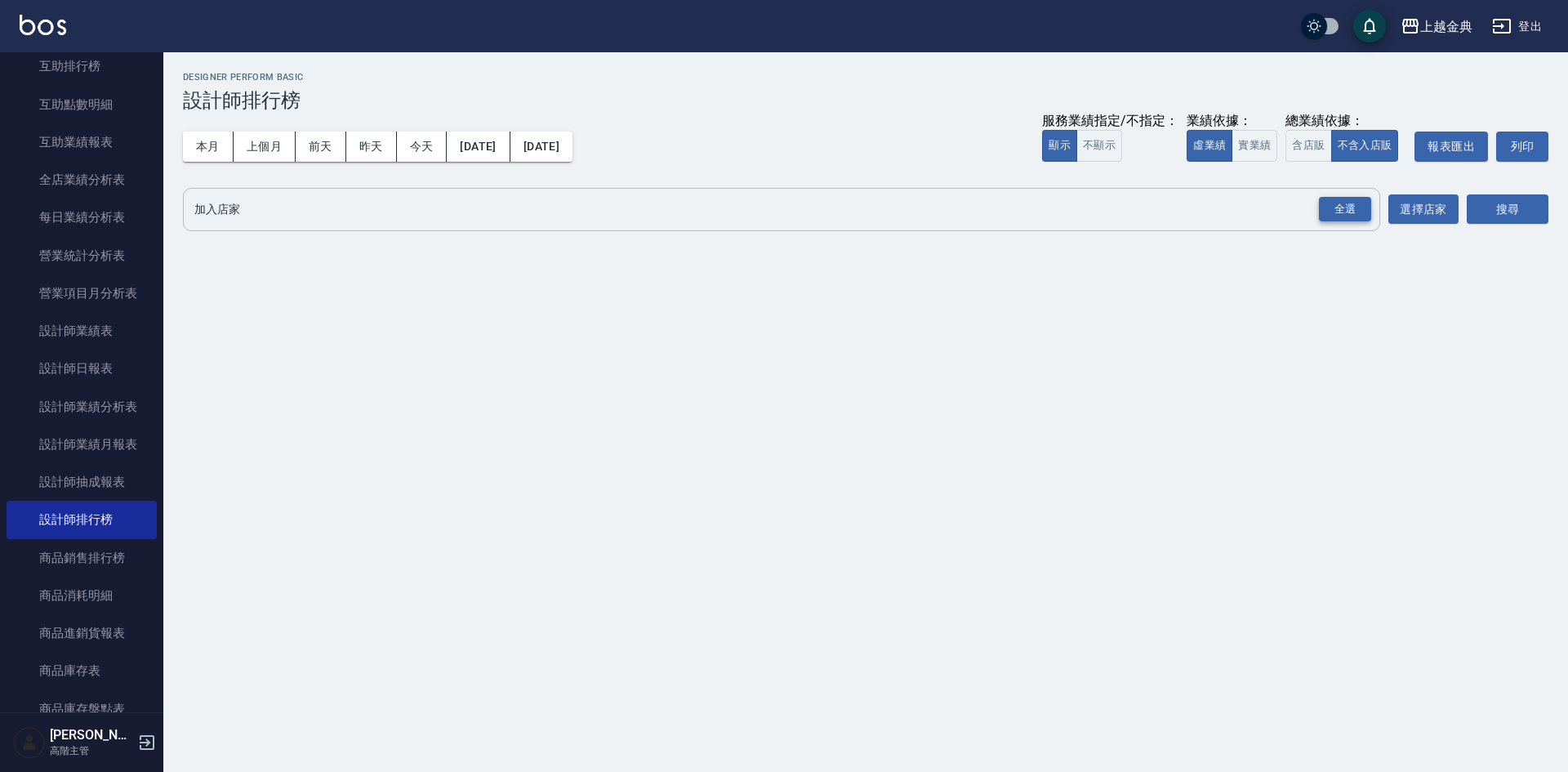
click at [1338, 199] on div "全選" at bounding box center [1345, 209] width 52 height 25
click at [1537, 212] on button "搜尋" at bounding box center [1507, 210] width 82 height 30
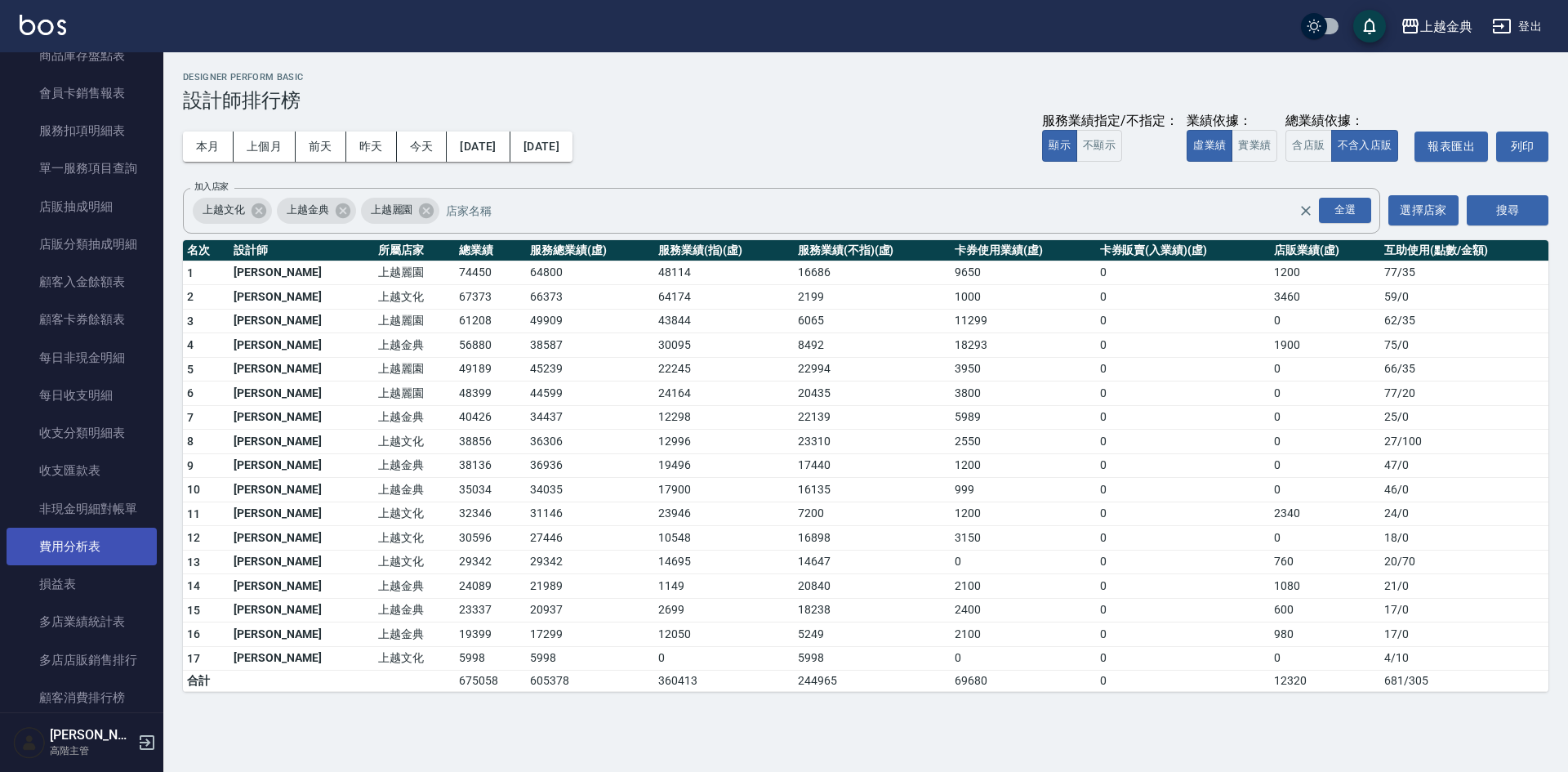
scroll to position [1144, 0]
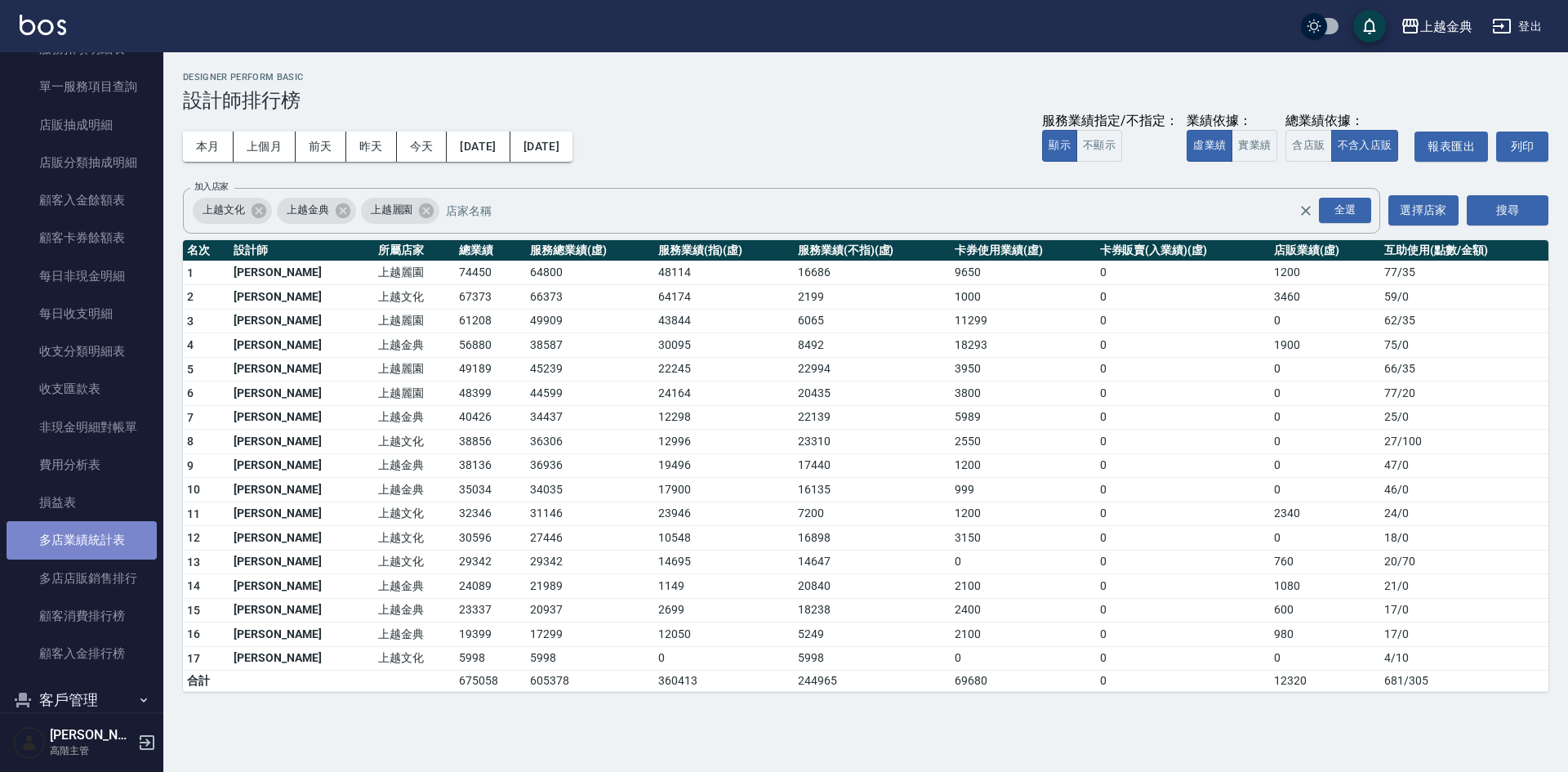
click at [82, 533] on link "多店業績統計表" at bounding box center [81, 540] width 150 height 38
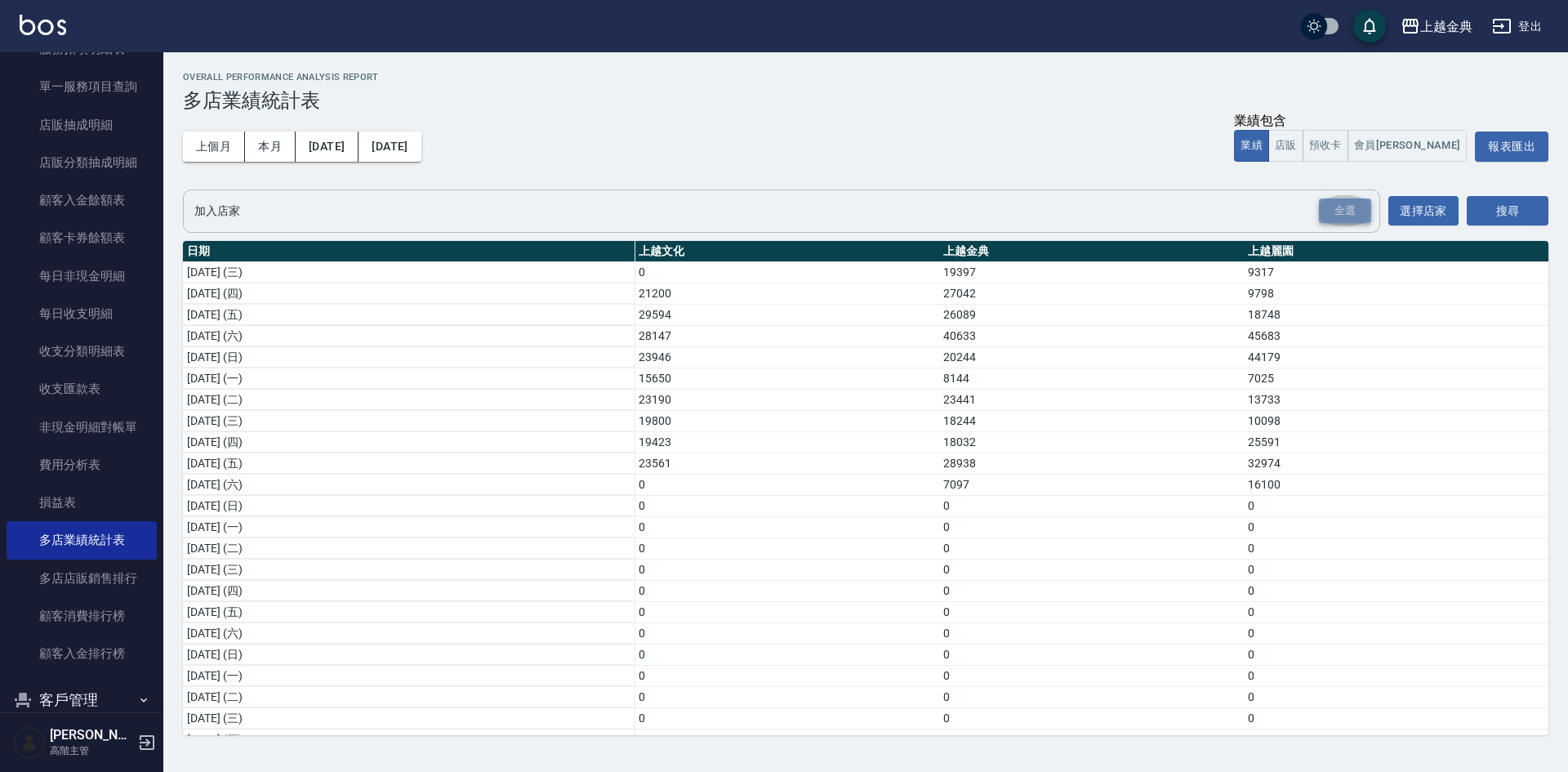
click at [1343, 208] on div "全選" at bounding box center [1345, 211] width 52 height 25
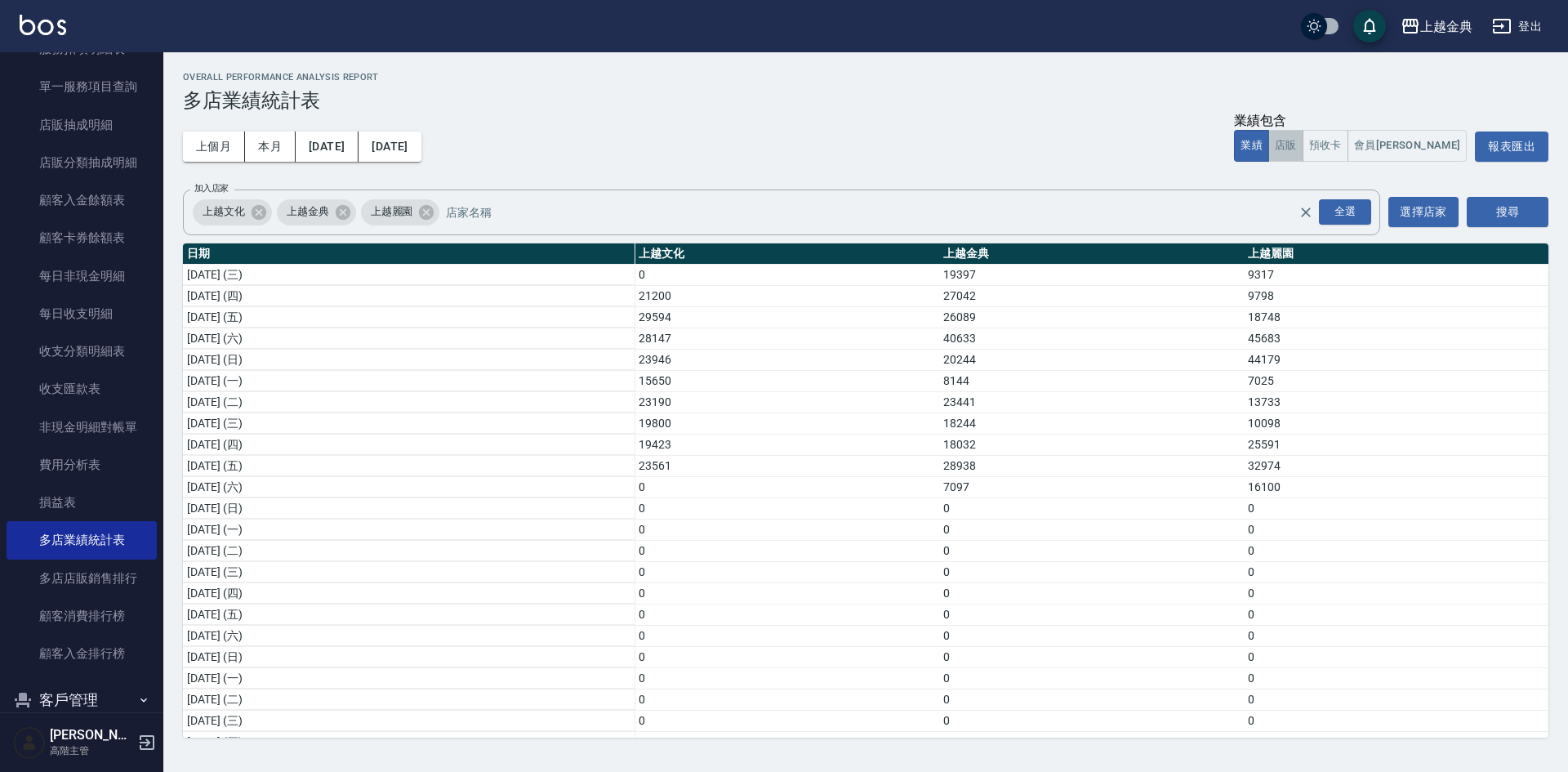
click at [1303, 147] on button "店販" at bounding box center [1285, 145] width 35 height 32
click at [1511, 212] on button "搜尋" at bounding box center [1507, 212] width 82 height 30
click at [103, 578] on link "多店店販銷售排行" at bounding box center [81, 578] width 150 height 38
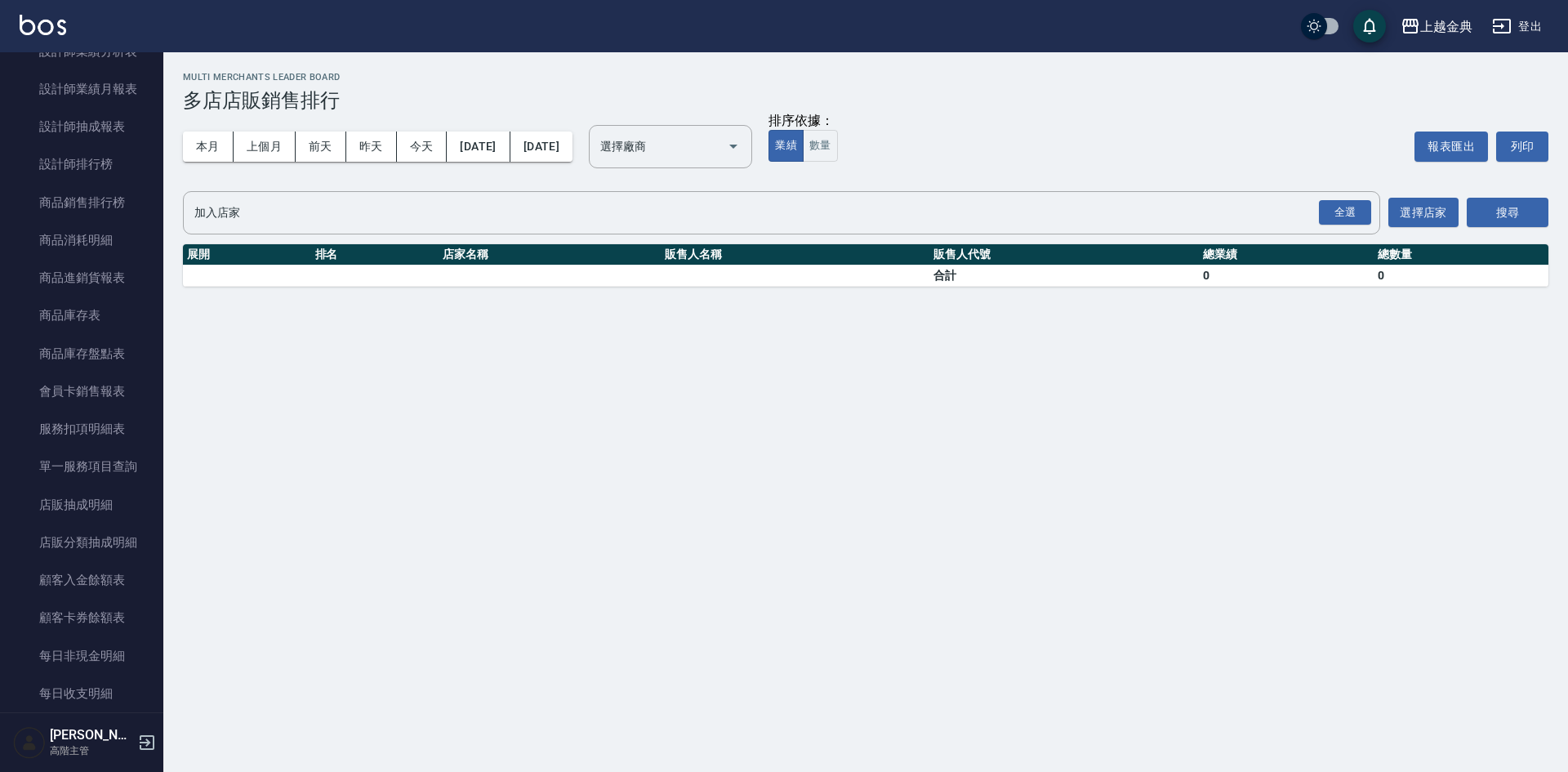
scroll to position [735, 0]
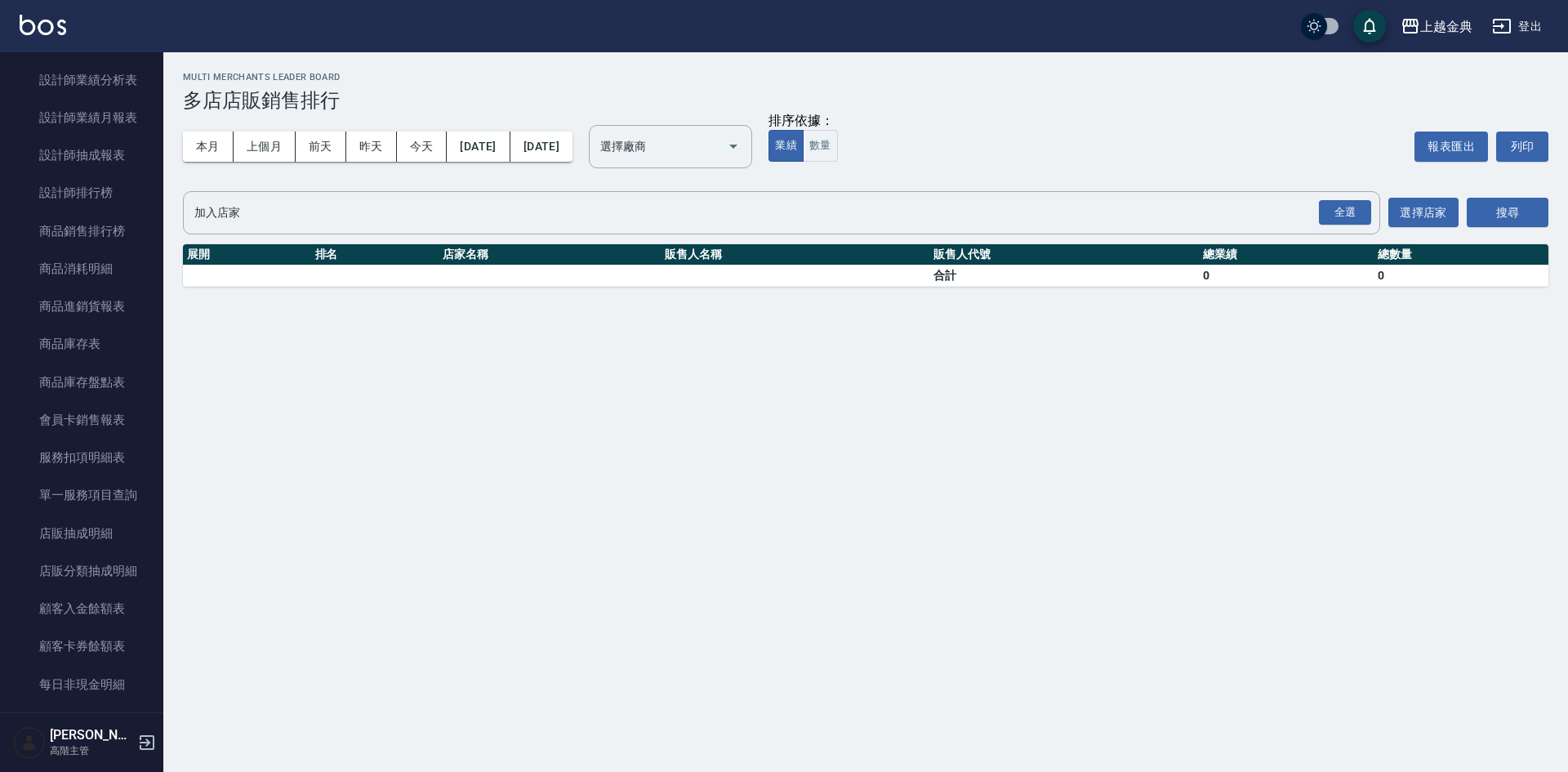
click at [1490, 18] on button "登出" at bounding box center [1516, 26] width 63 height 30
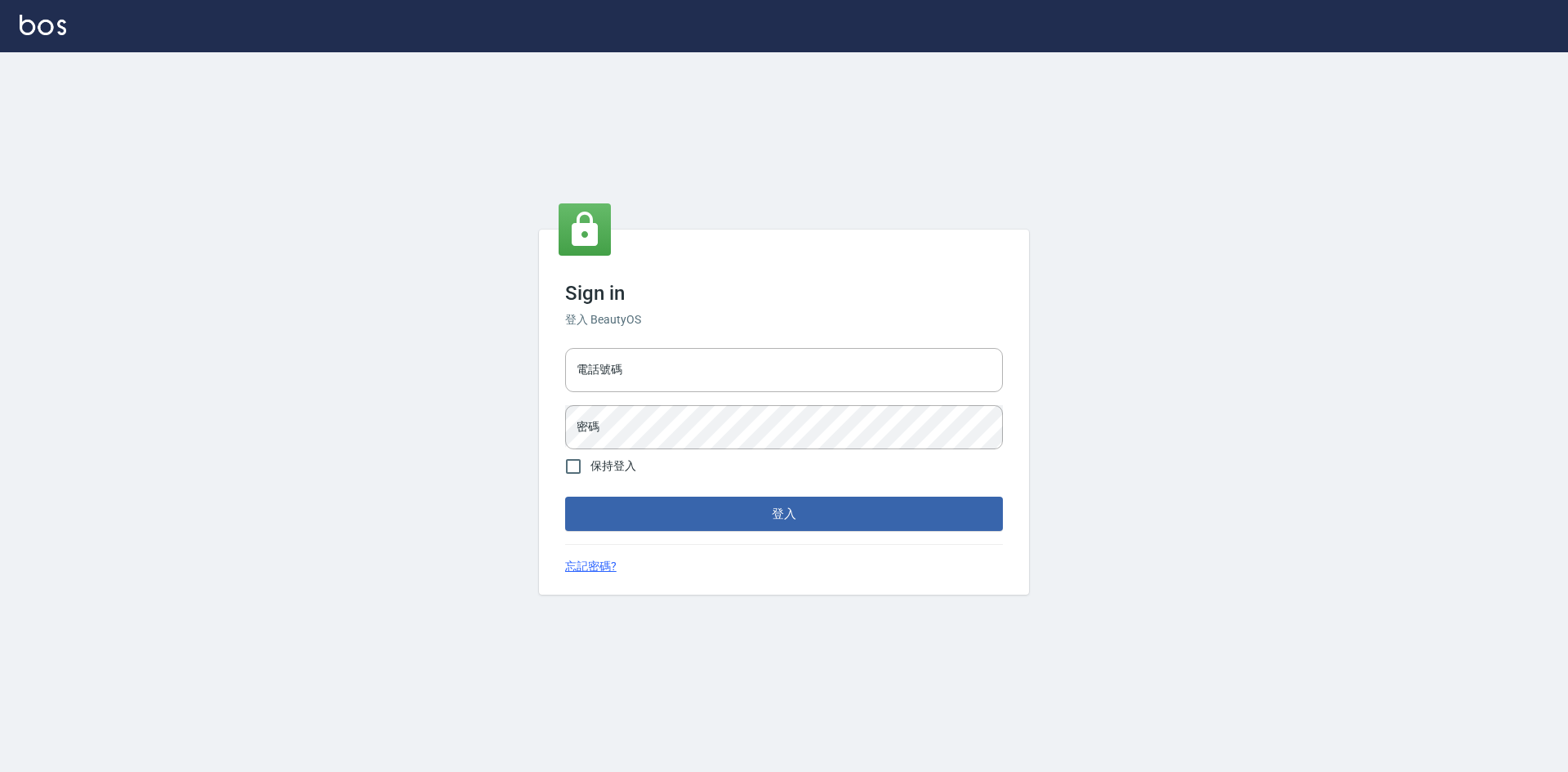
type input "0939069435"
click at [644, 359] on input "0939069435" at bounding box center [784, 370] width 438 height 44
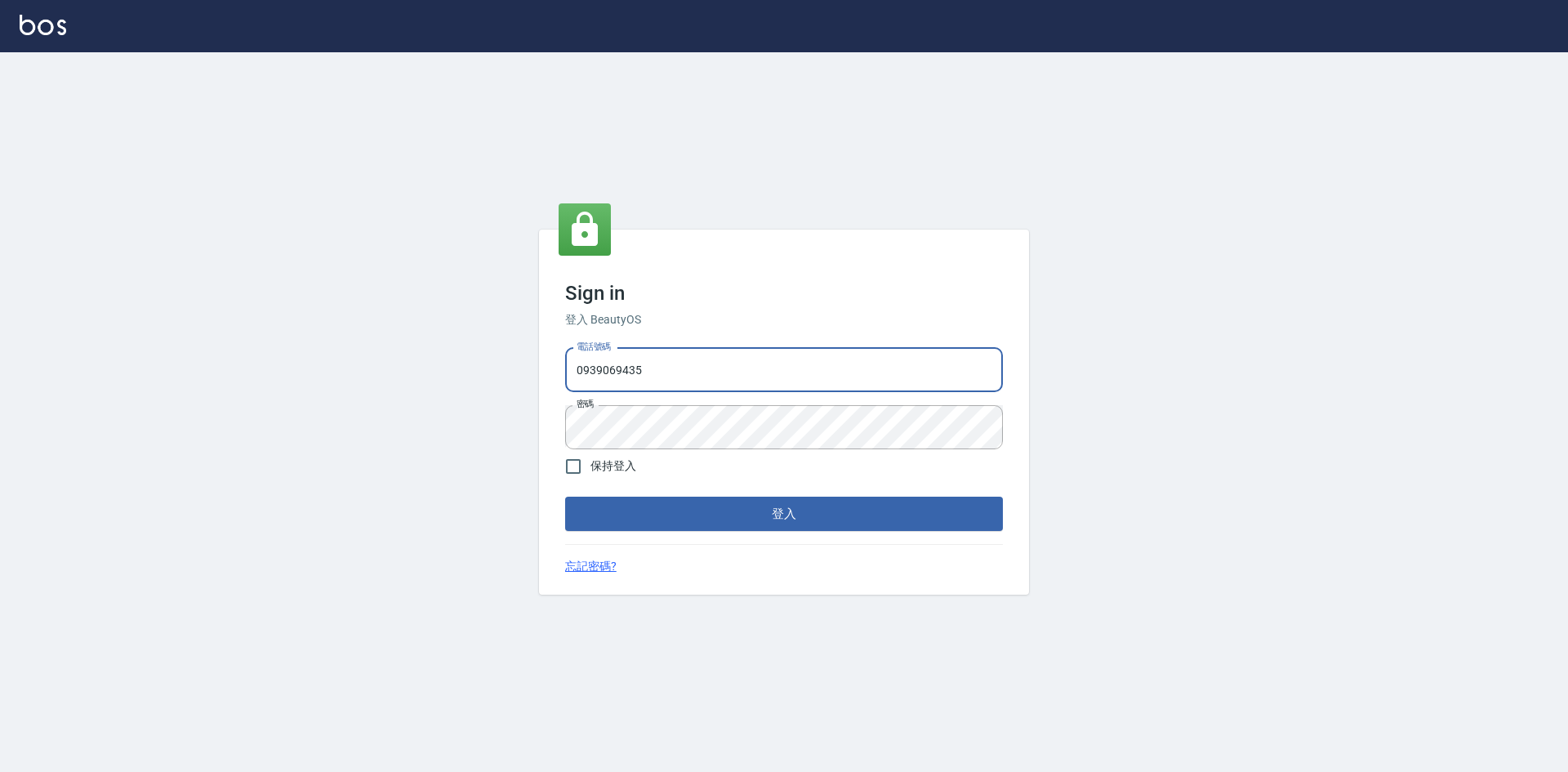
type input "0963852741"
click at [631, 510] on button "登入" at bounding box center [784, 514] width 438 height 34
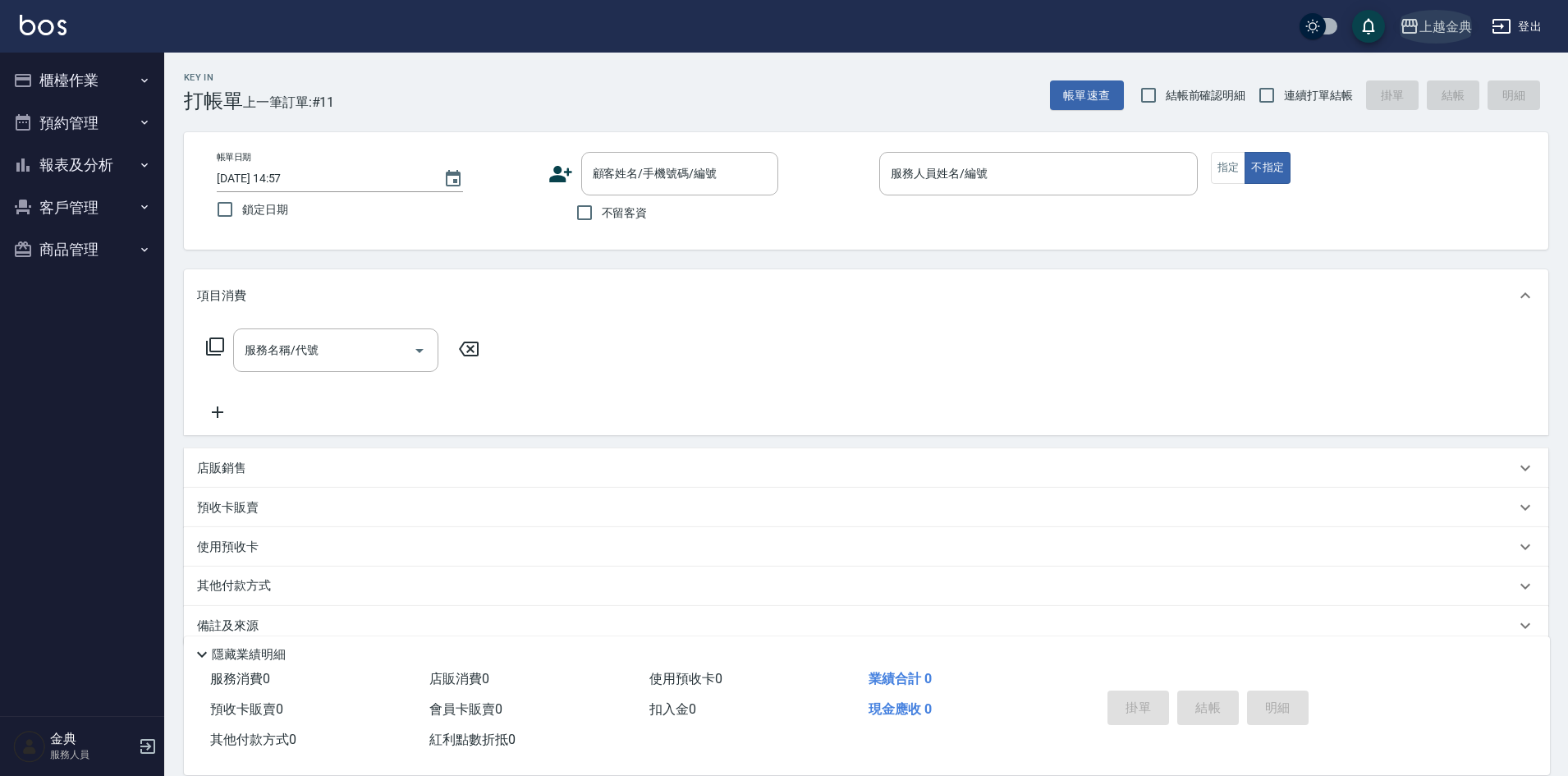
click at [1406, 31] on icon "button" at bounding box center [1410, 26] width 20 height 20
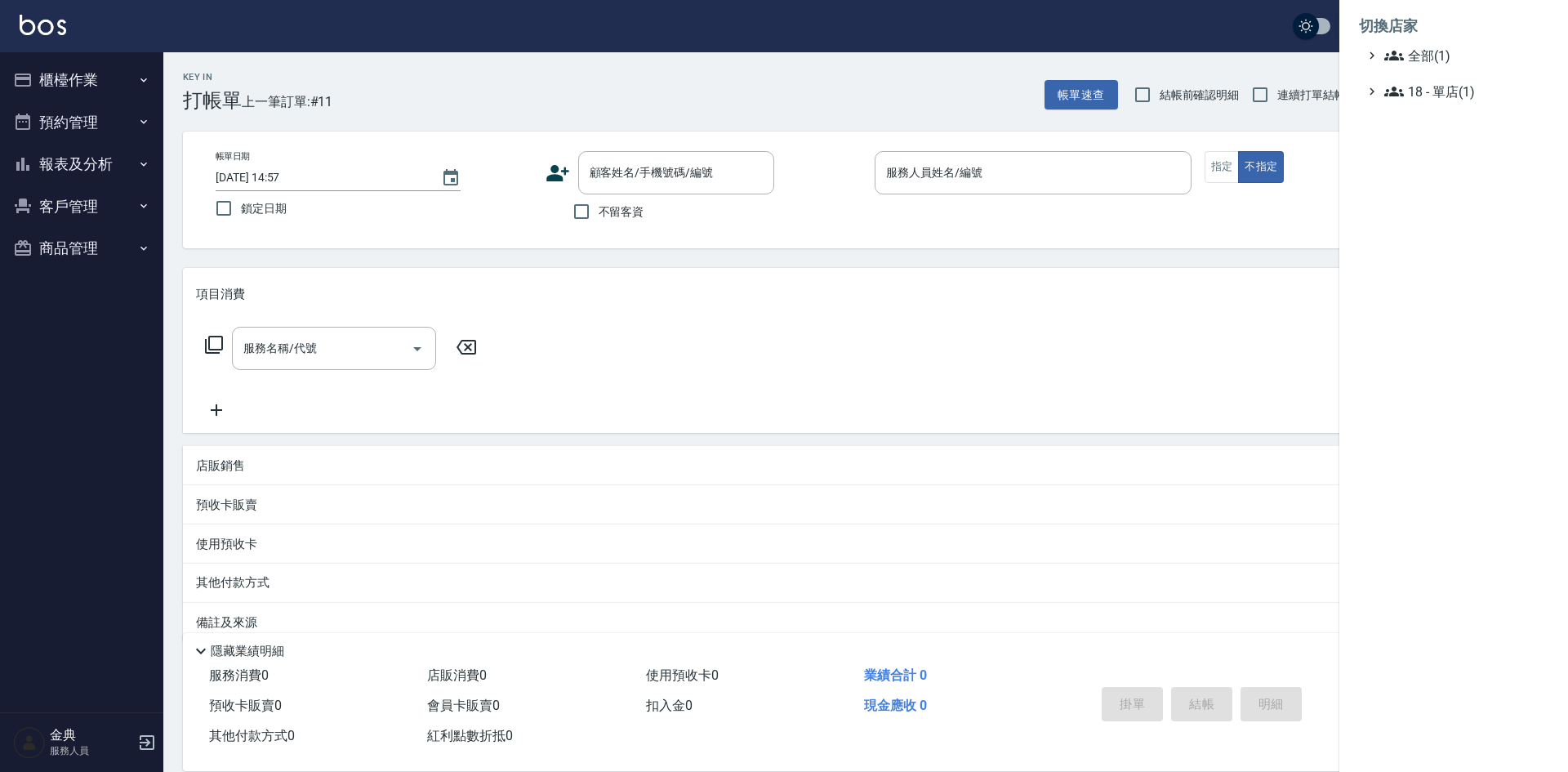
click at [1245, 68] on div at bounding box center [784, 386] width 1568 height 772
